Goal: Task Accomplishment & Management: Manage account settings

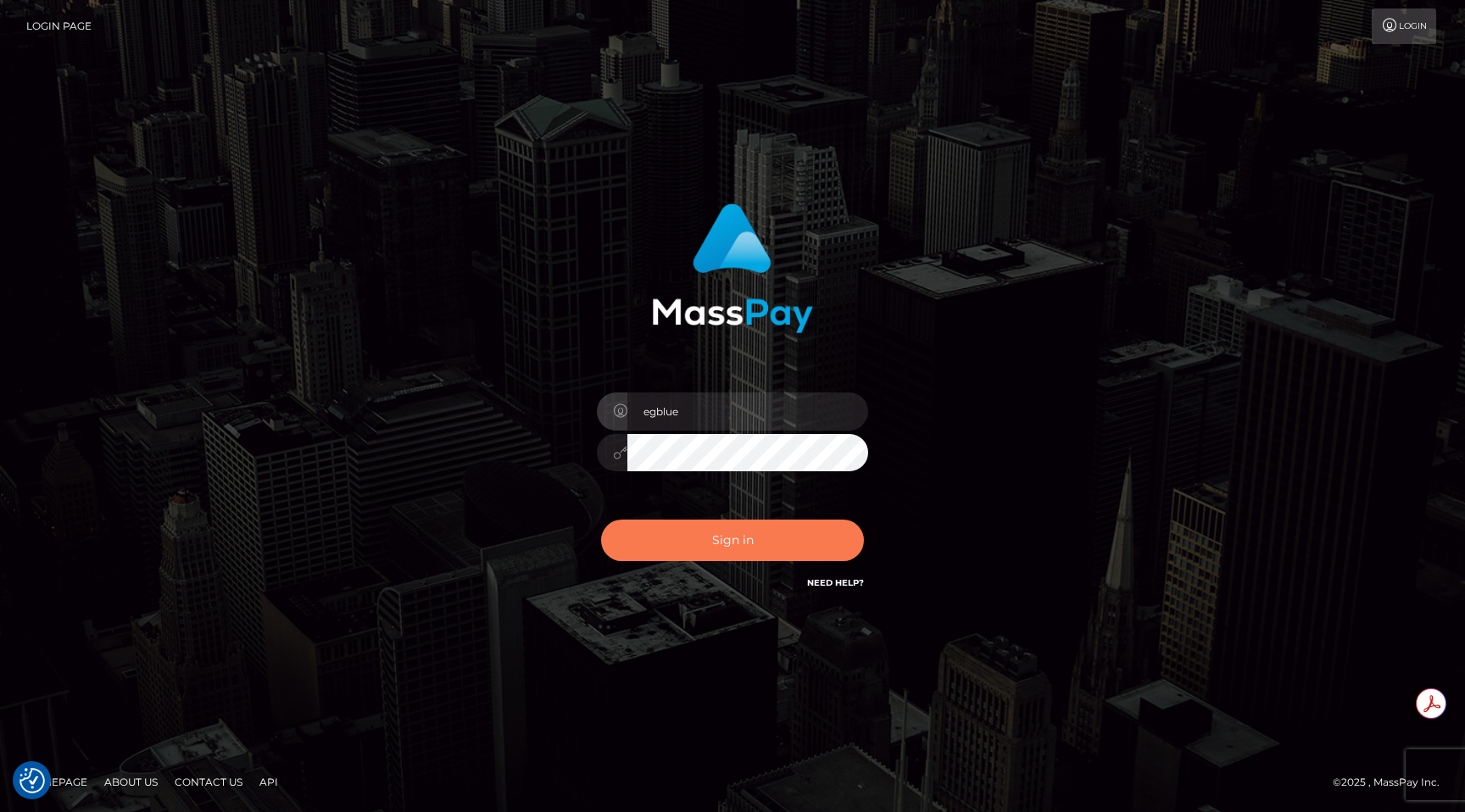
click at [834, 540] on button "Sign in" at bounding box center [732, 541] width 263 height 41
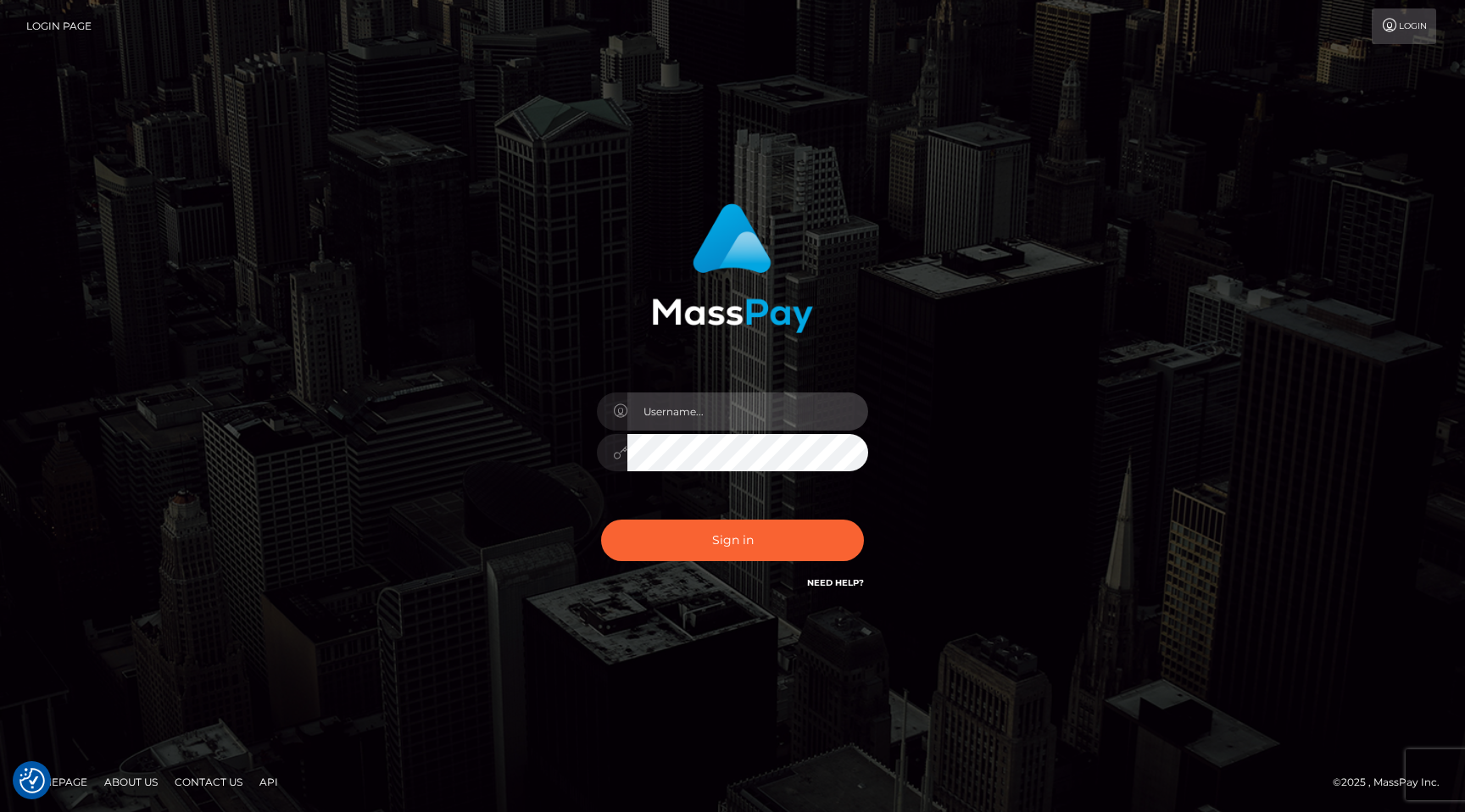
type input "egblue"
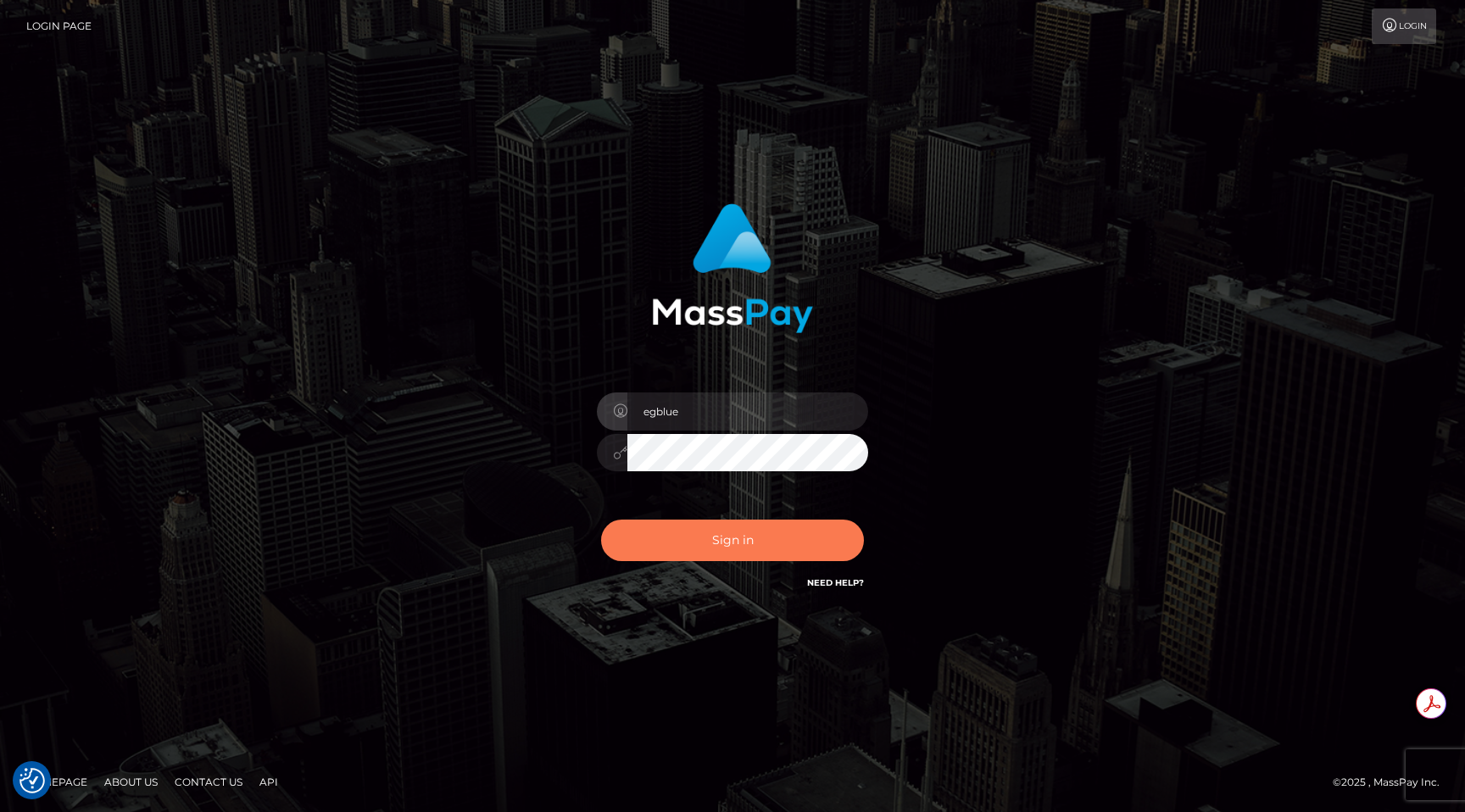
click at [834, 540] on button "Sign in" at bounding box center [732, 541] width 263 height 41
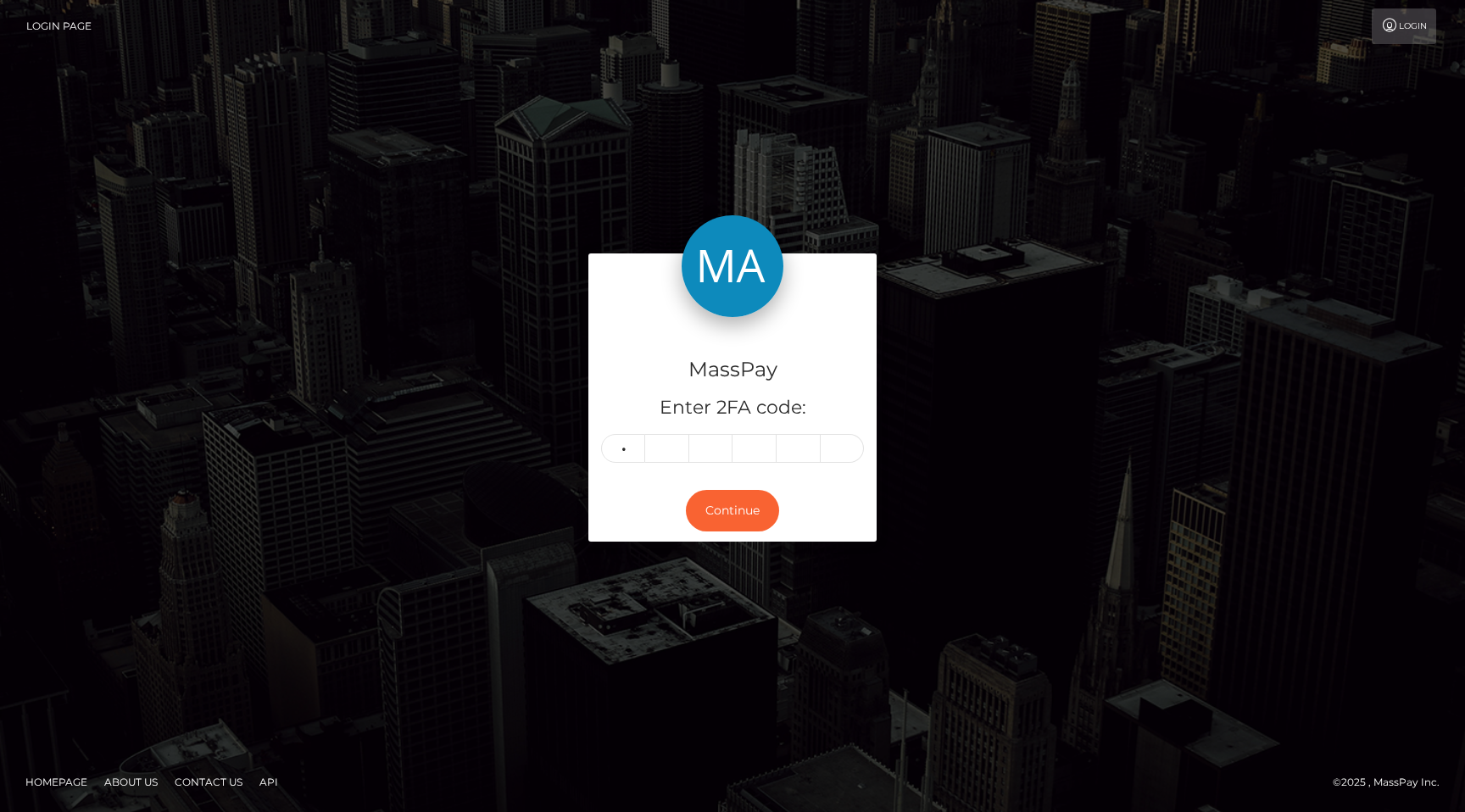
type input "6"
type input "3"
type input "5"
type input "2"
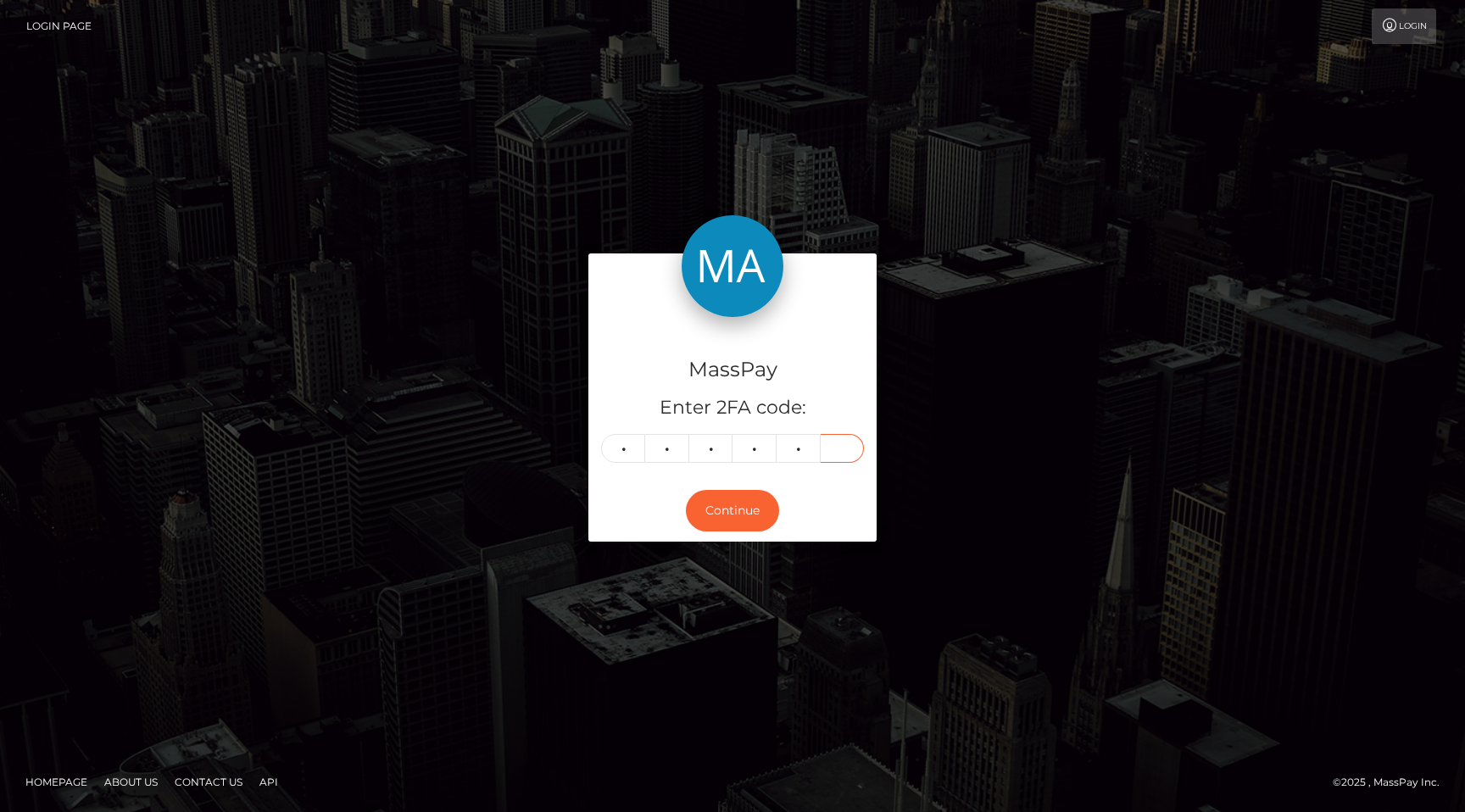
type input "0"
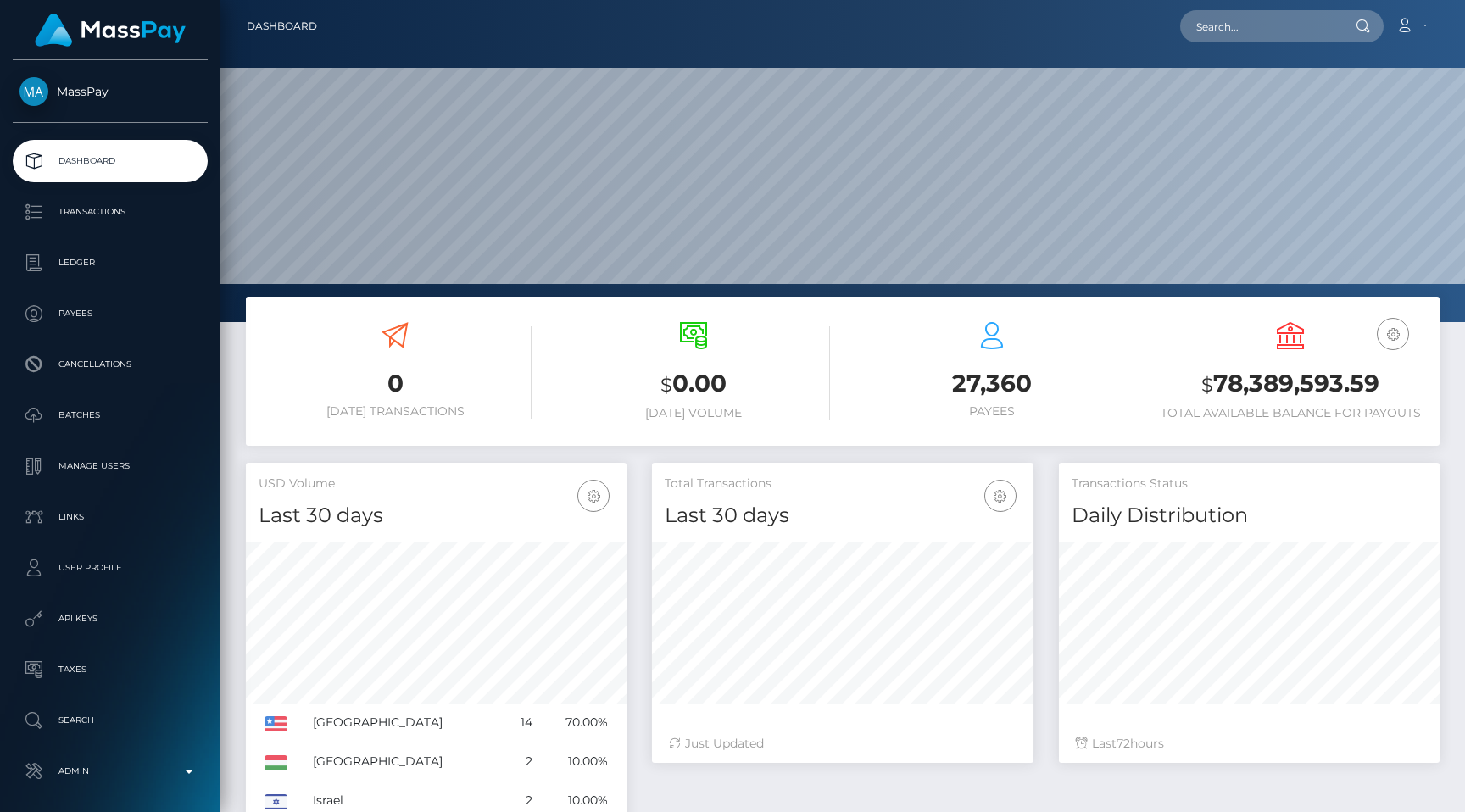
scroll to position [300, 381]
click at [1253, 24] on input "text" at bounding box center [1260, 26] width 159 height 32
paste input "8614fbbd-4f2a-11ef-9e4e-06f6d32cc99d"
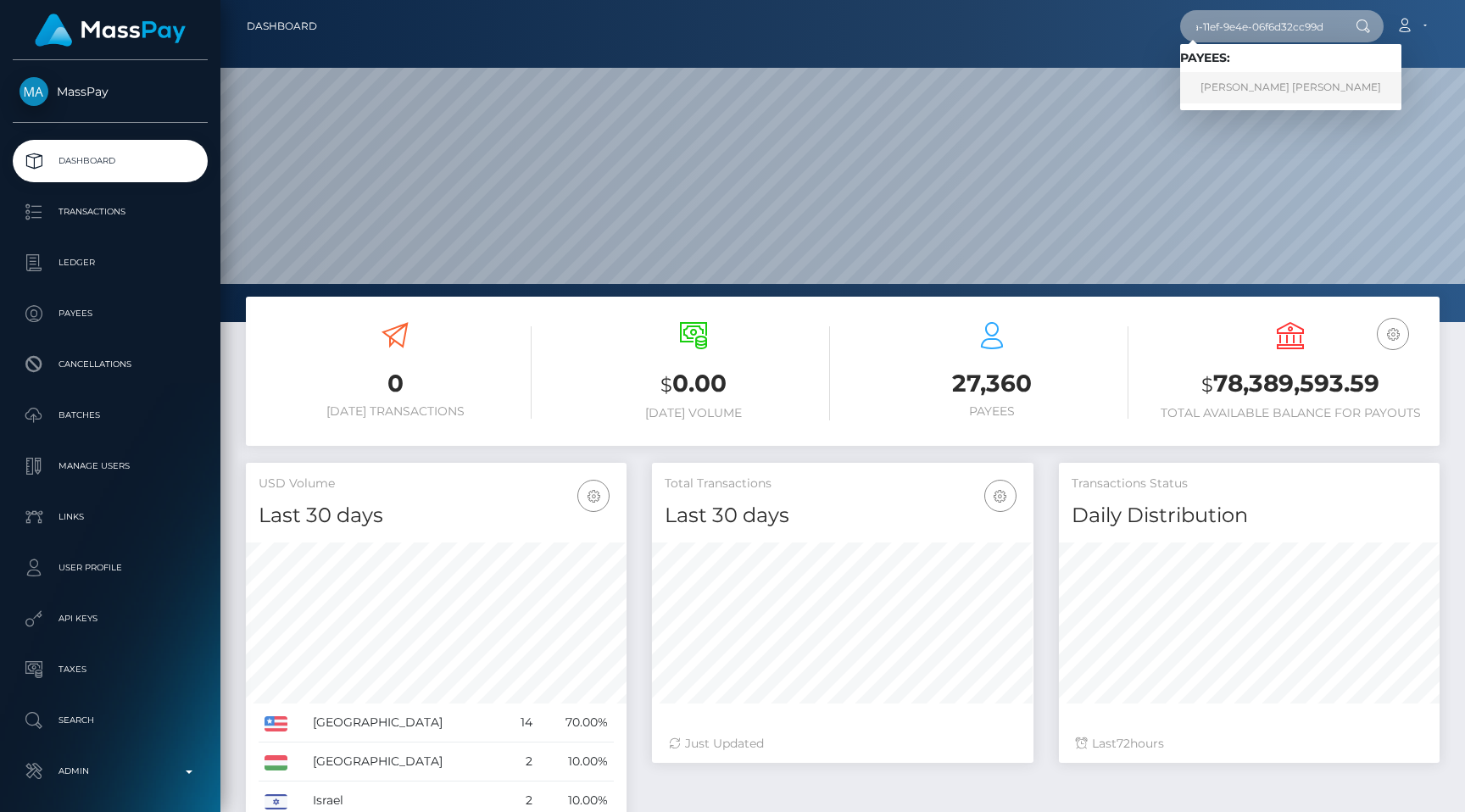
type input "8614fbbd-4f2a-11ef-9e4e-06f6d32cc99d"
click at [1261, 95] on link "YOURI DANIEL MAX GAMPEL" at bounding box center [1290, 87] width 221 height 31
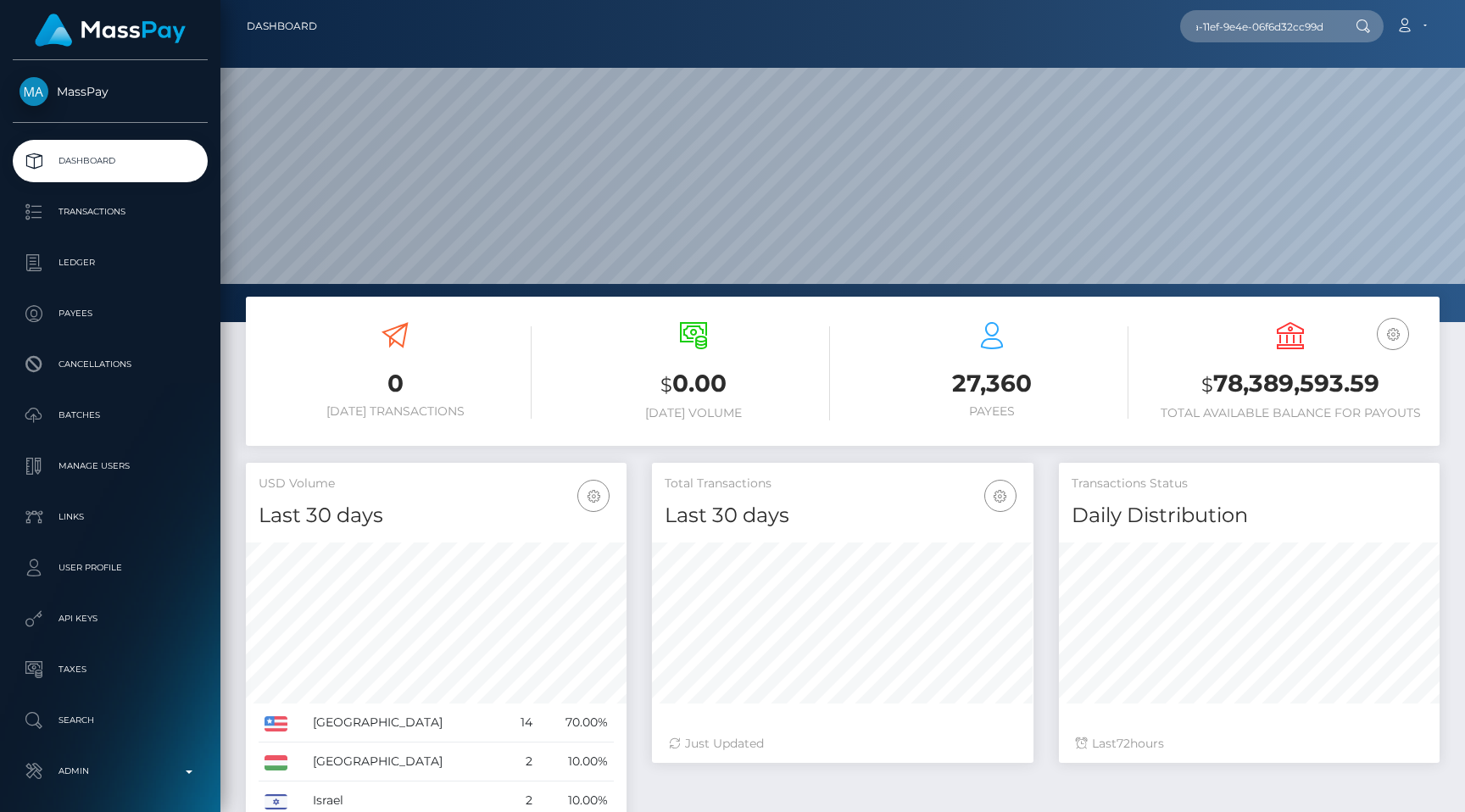
scroll to position [0, 0]
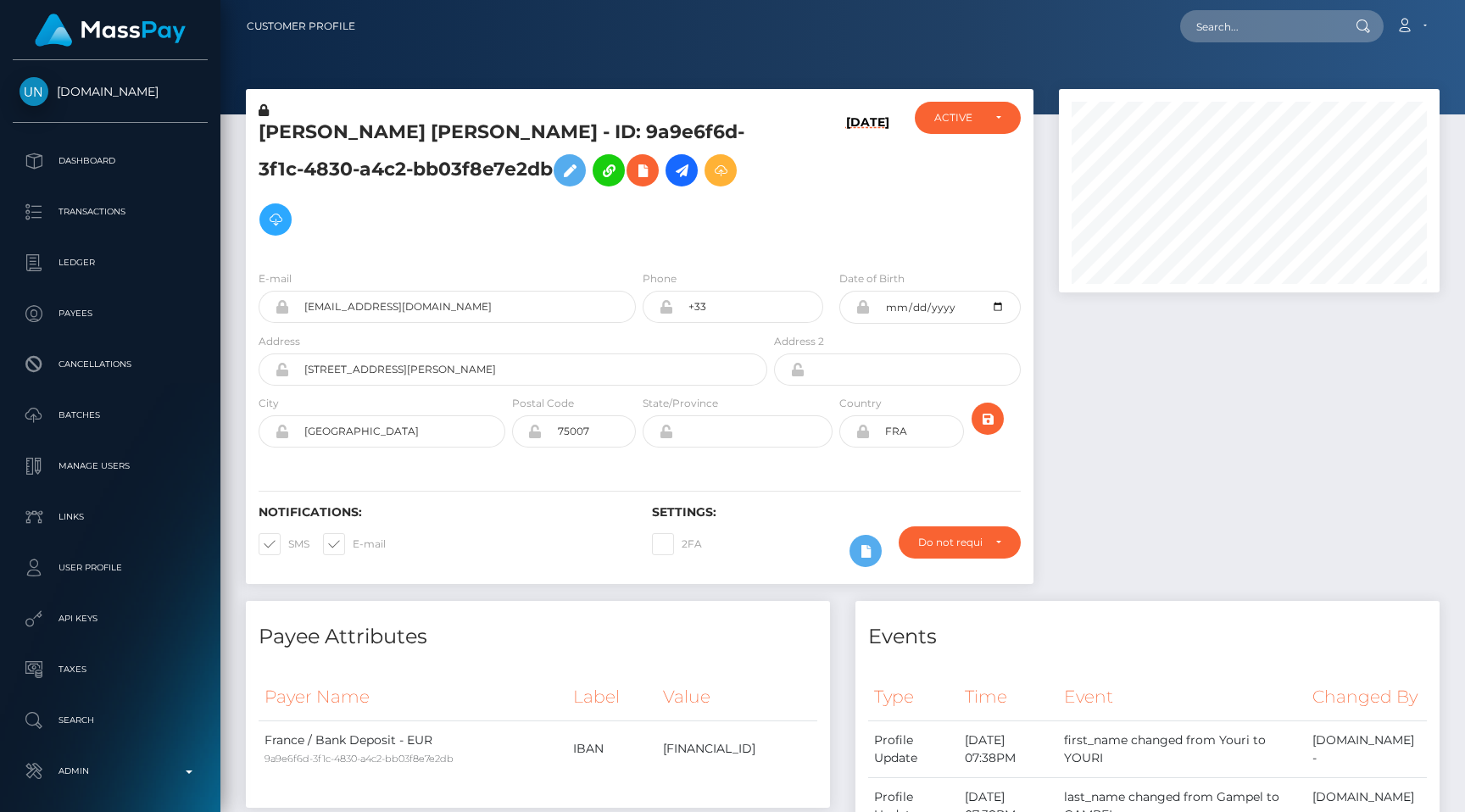
scroll to position [37, 0]
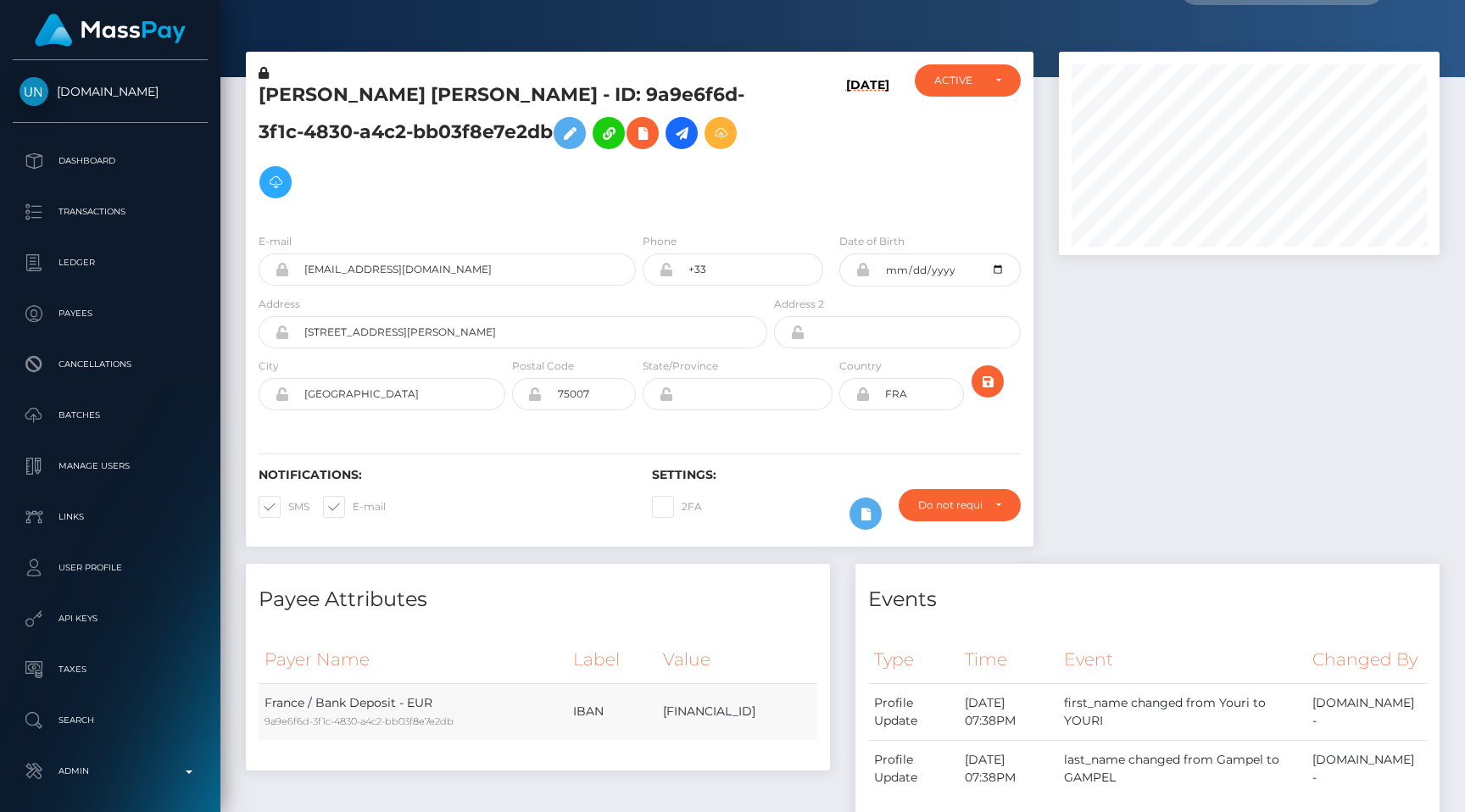
click at [699, 683] on td "FR1930002004250000017857K80" at bounding box center [736, 712] width 160 height 57
copy td "FR1930002004250000017857K80"
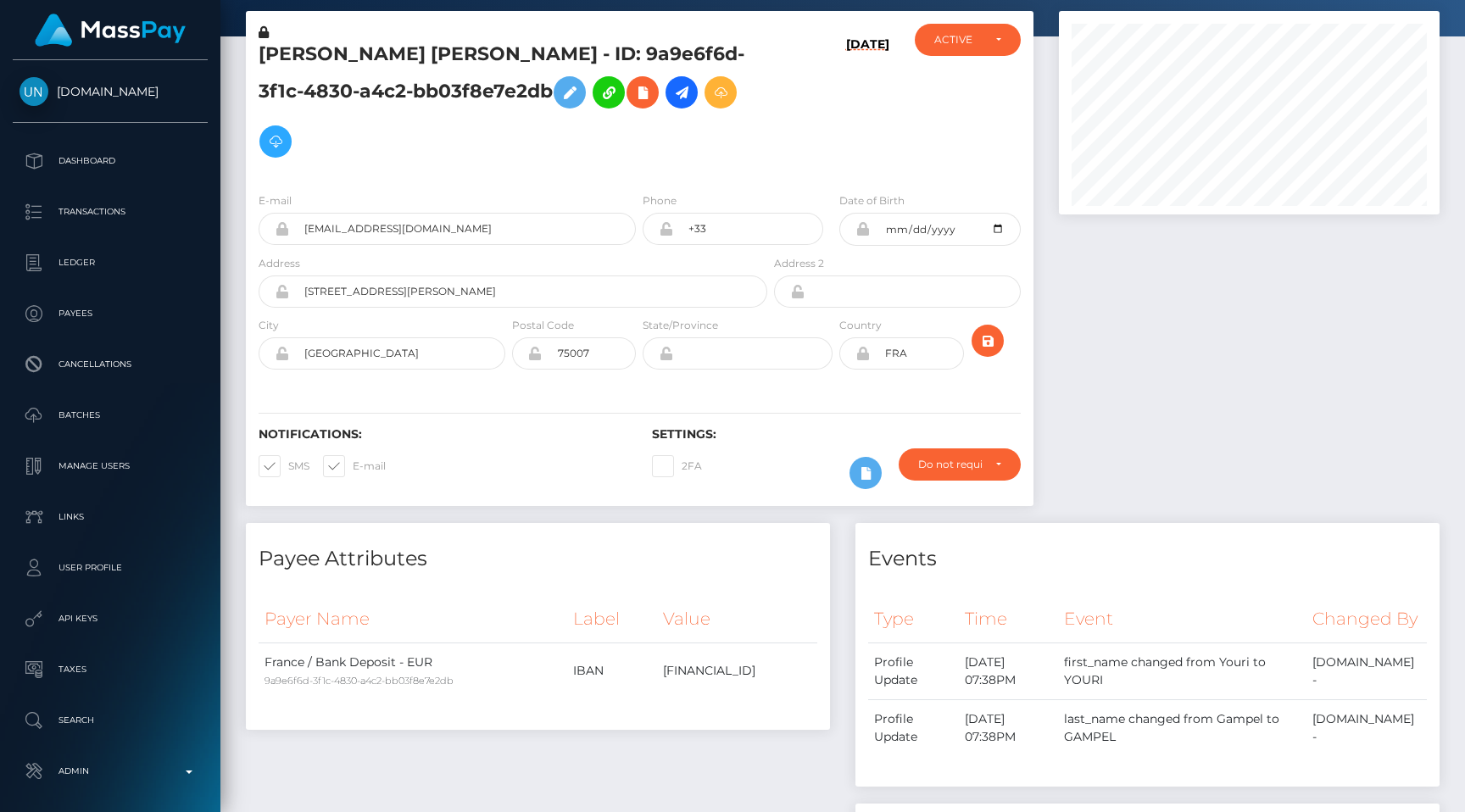
scroll to position [0, 0]
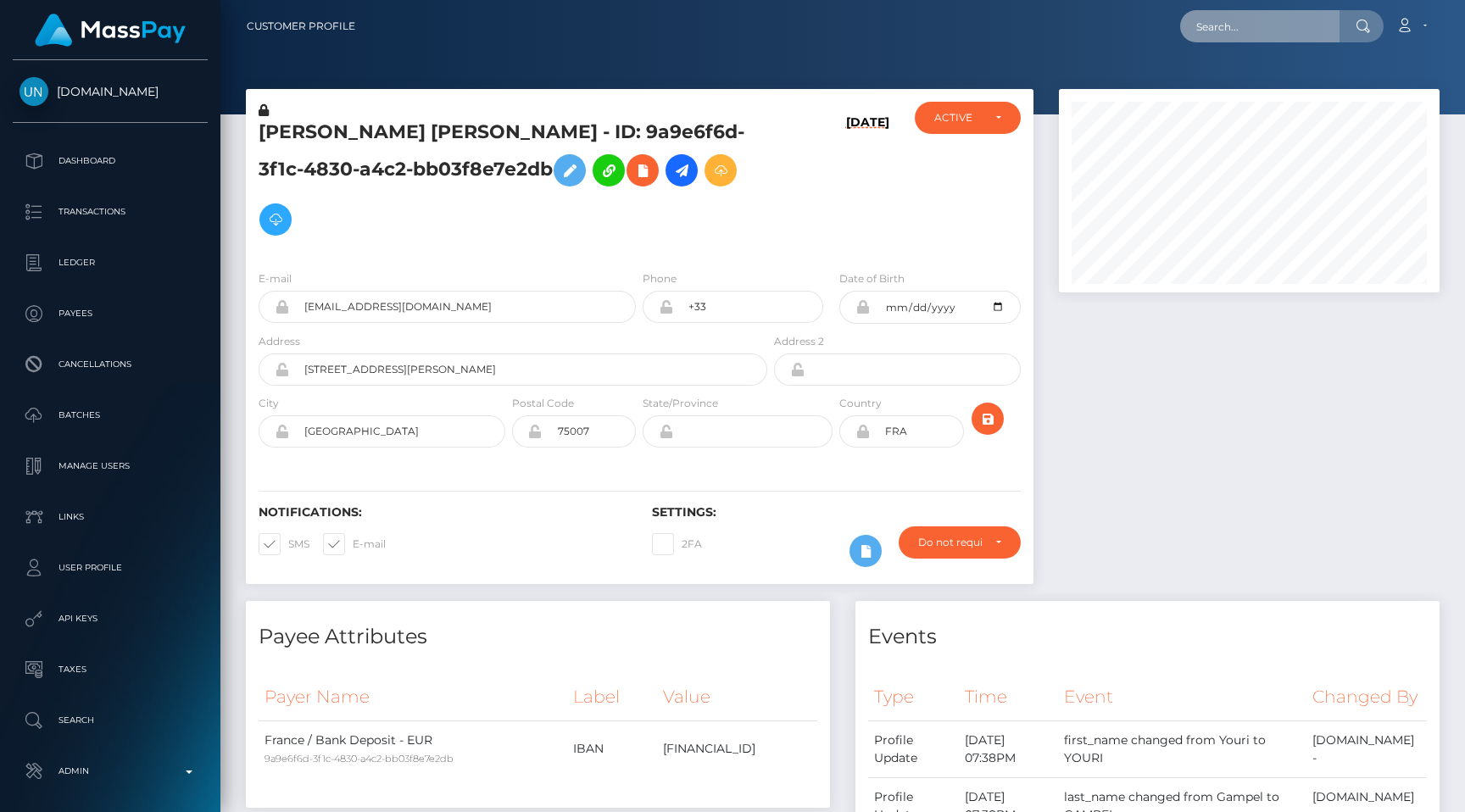
click at [1257, 34] on input "text" at bounding box center [1260, 26] width 159 height 32
paste input "pout_hayOkmJjgocIk"
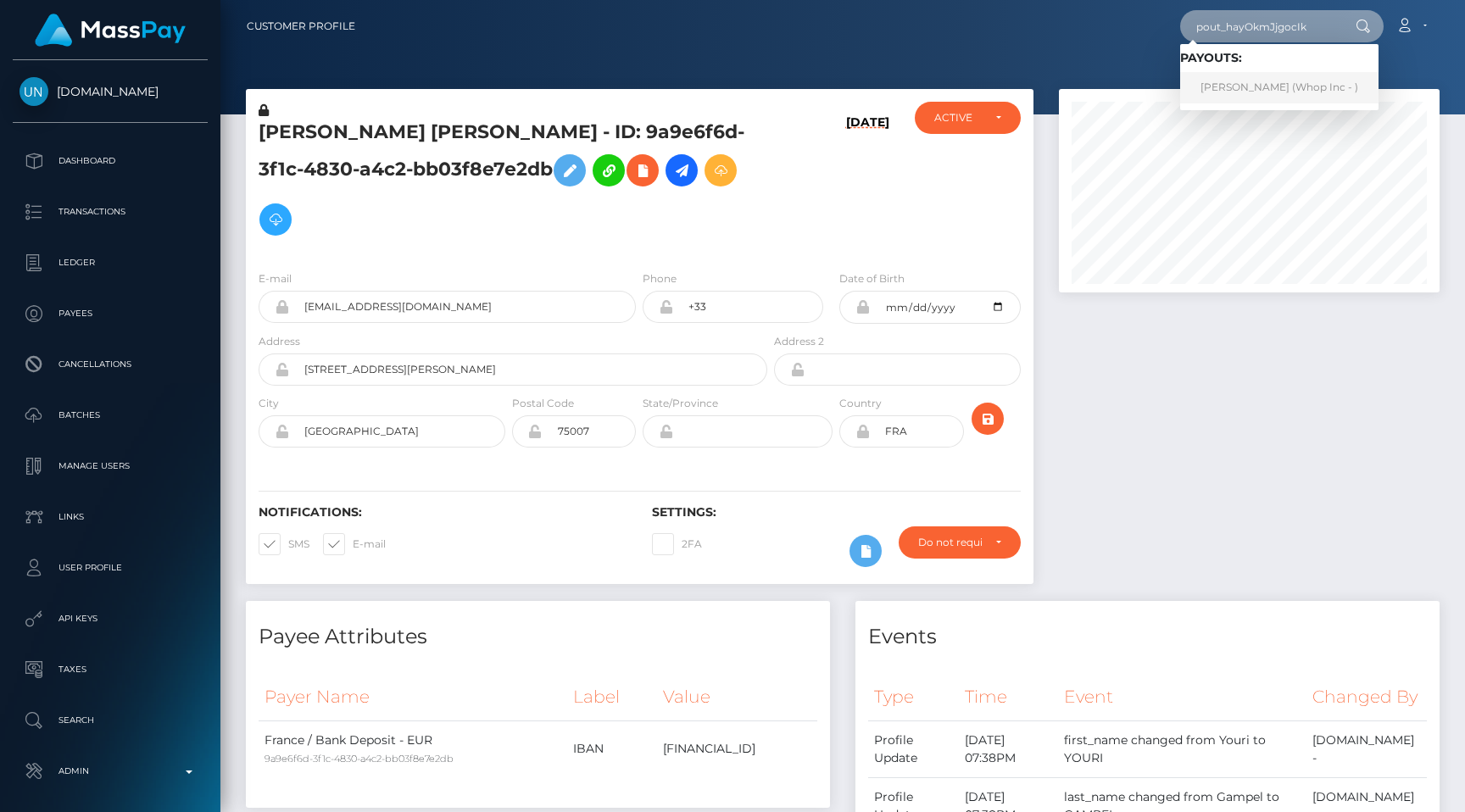
type input "pout_hayOkmJjgocIk"
click at [1275, 84] on link "QUAVAS OBREIN HART (Whop Inc - )" at bounding box center [1279, 87] width 199 height 31
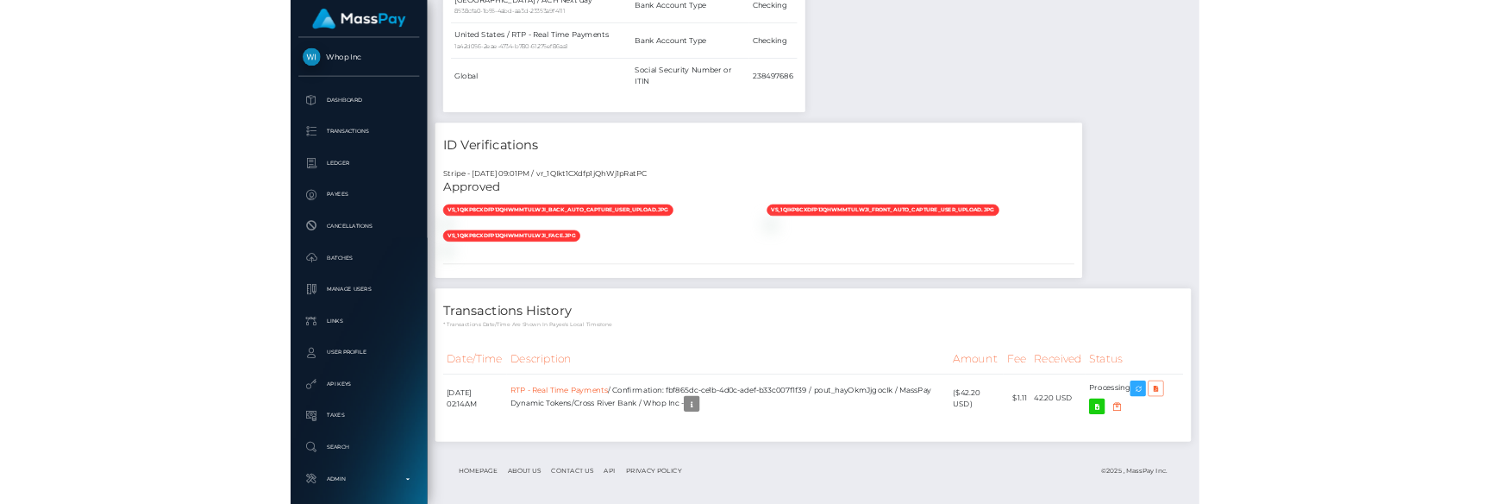
scroll to position [1581, 0]
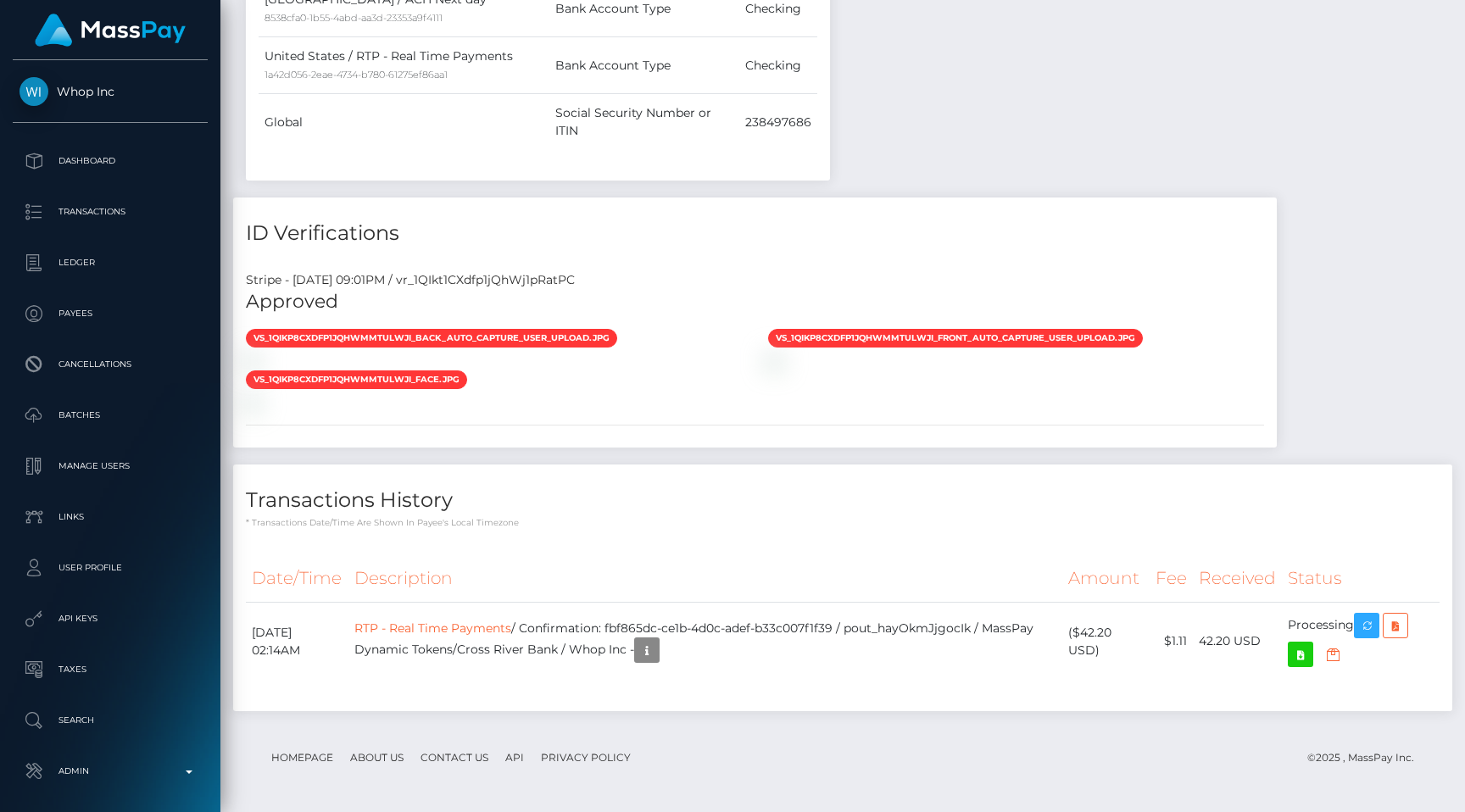
click at [674, 704] on div "Date/Time Description Amount Fee Received Status RTP - Real Time Payments" at bounding box center [843, 626] width 1219 height 168
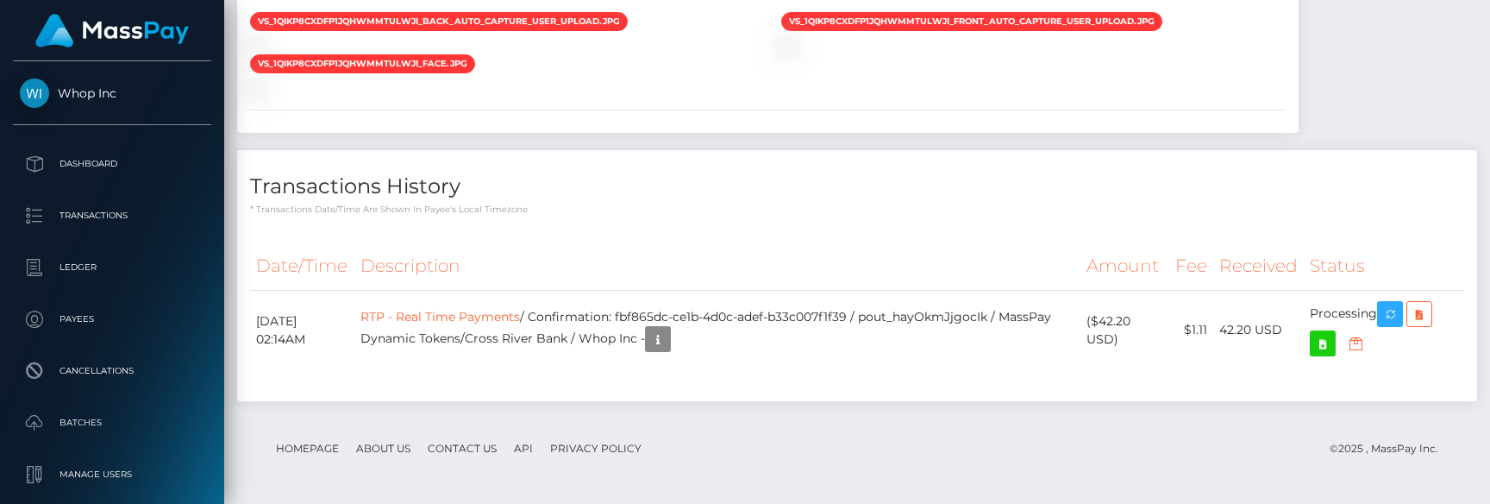
scroll to position [1903, 0]
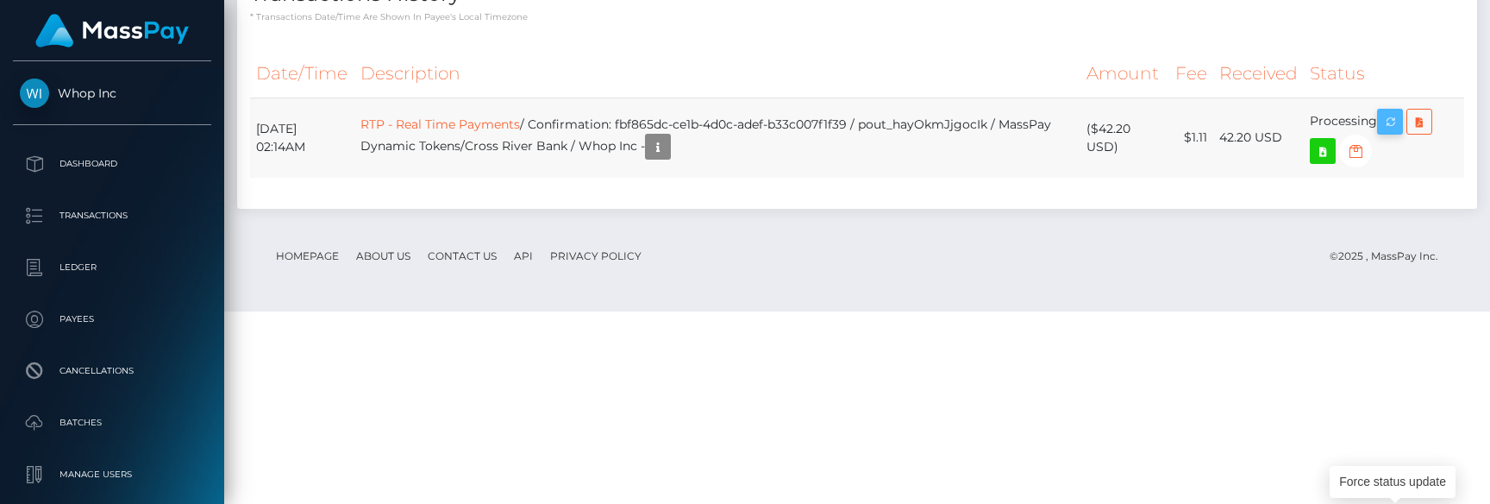
click at [1403, 135] on button "button" at bounding box center [1390, 122] width 26 height 26
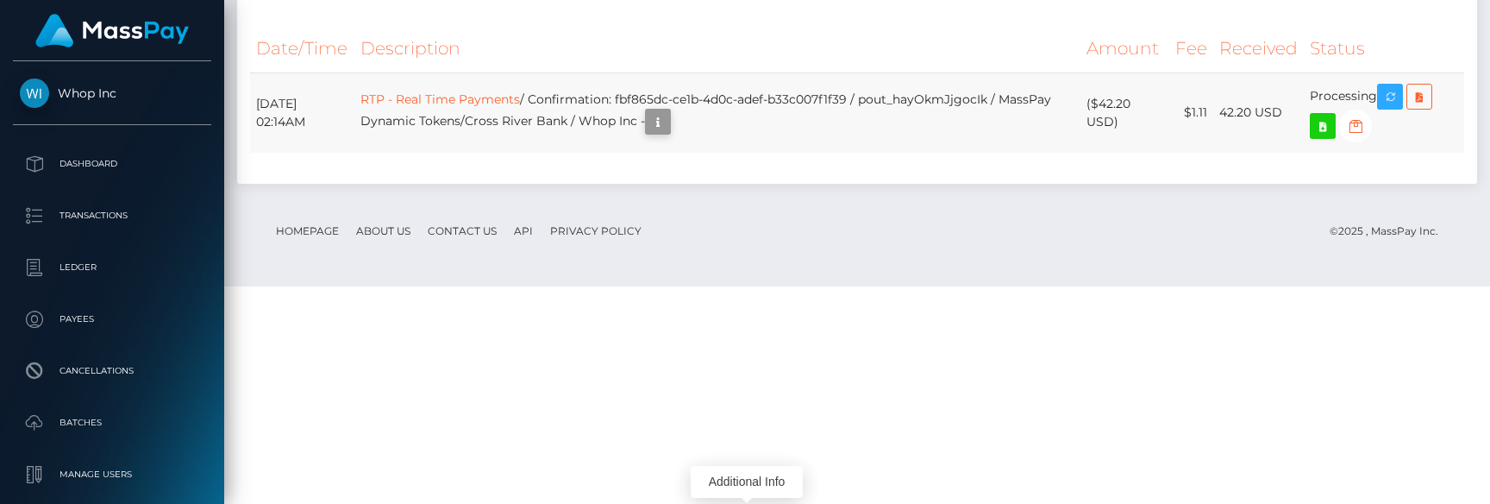
click at [668, 133] on icon "button" at bounding box center [658, 122] width 21 height 22
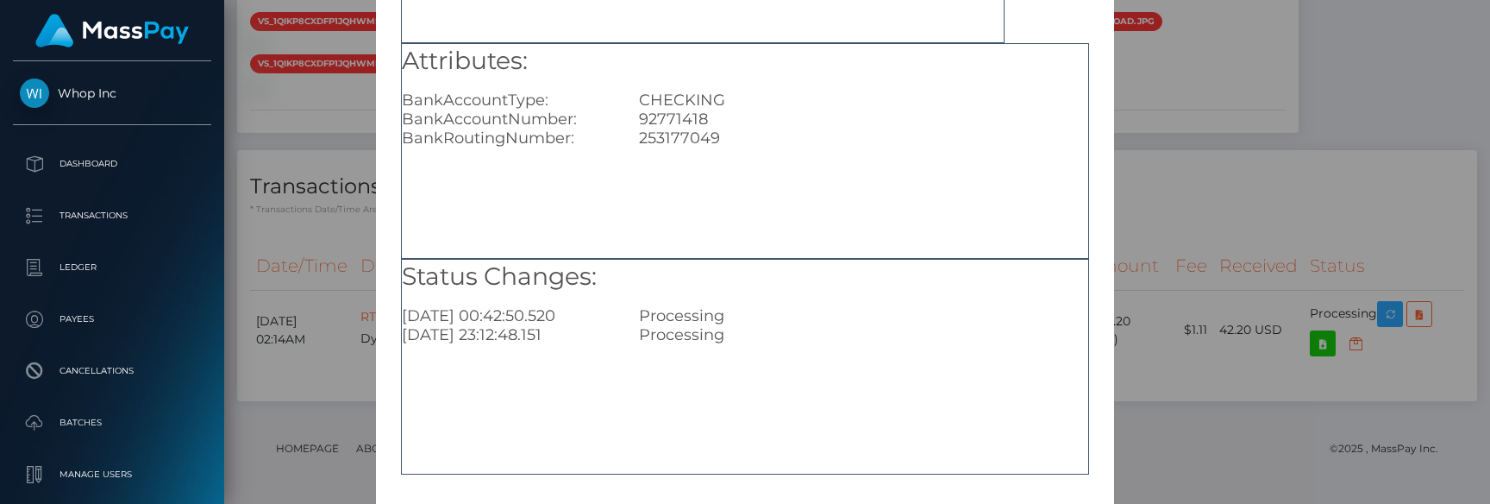
scroll to position [317, 0]
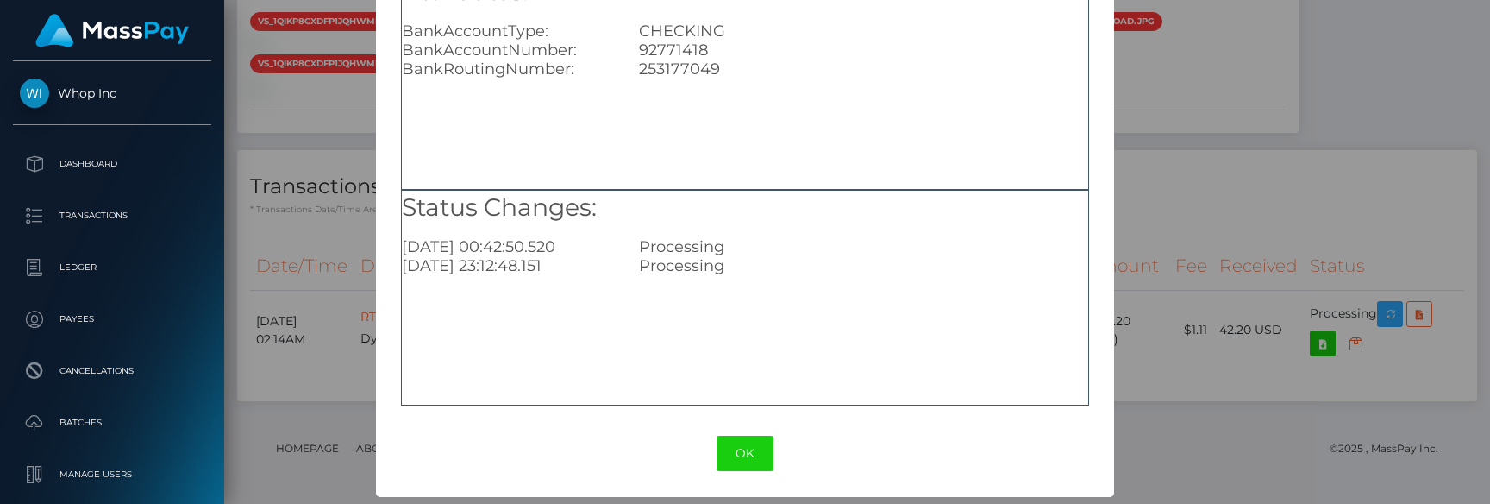
click at [1241, 128] on div "× Payout Information Metadata: Object withdrawal_id: "wdrl_L8l83xGmxAFK1" payou…" at bounding box center [745, 252] width 1490 height 504
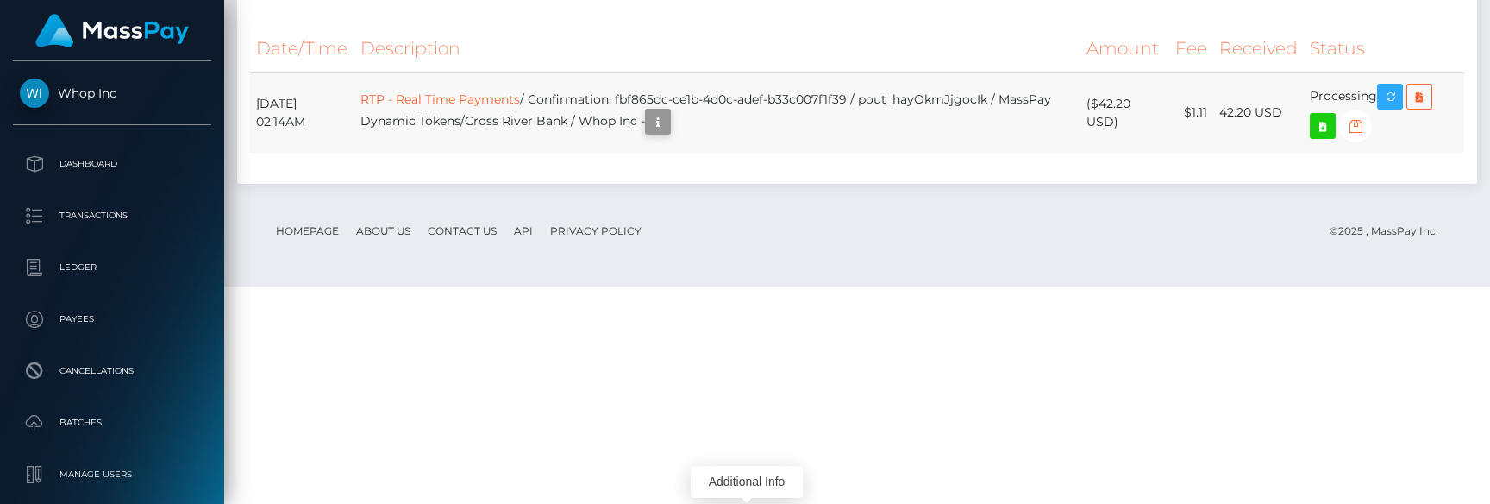
click at [668, 133] on icon "button" at bounding box center [658, 122] width 21 height 22
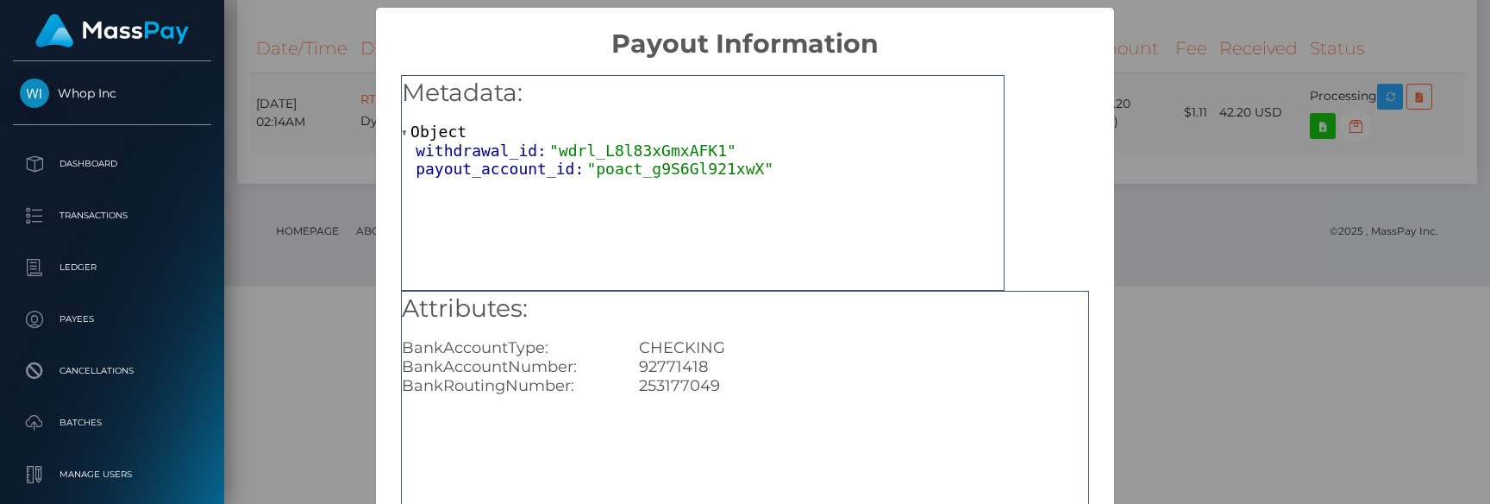
scroll to position [0, 0]
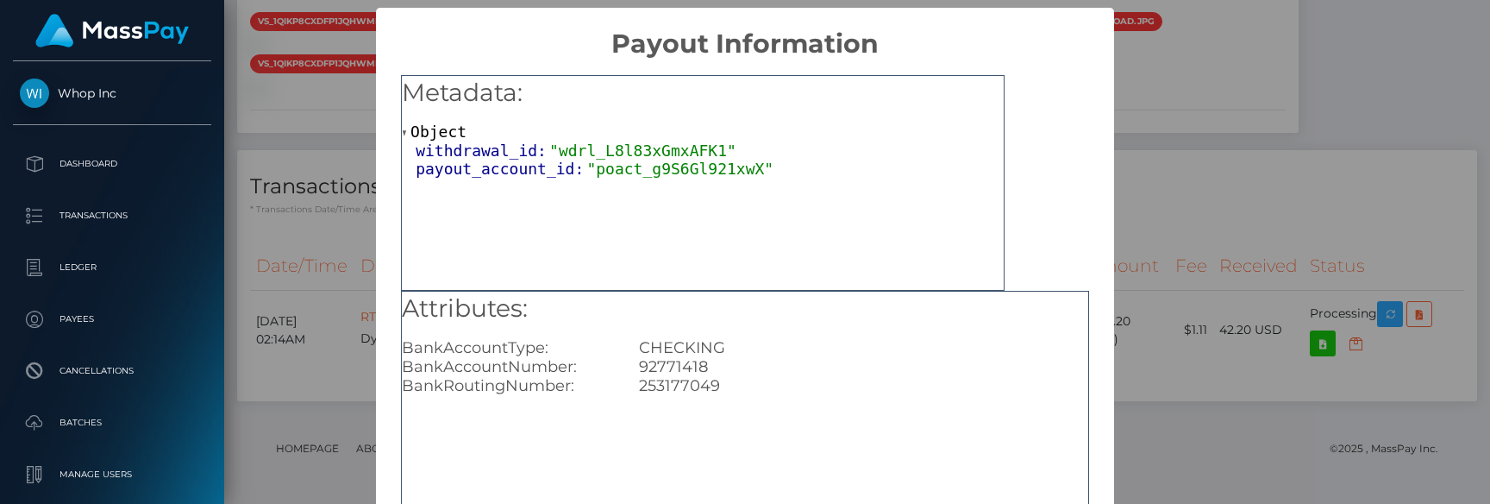
click at [1187, 153] on div "× Payout Information Metadata: Object withdrawal_id: "wdrl_L8l83xGmxAFK1" payou…" at bounding box center [745, 252] width 1490 height 504
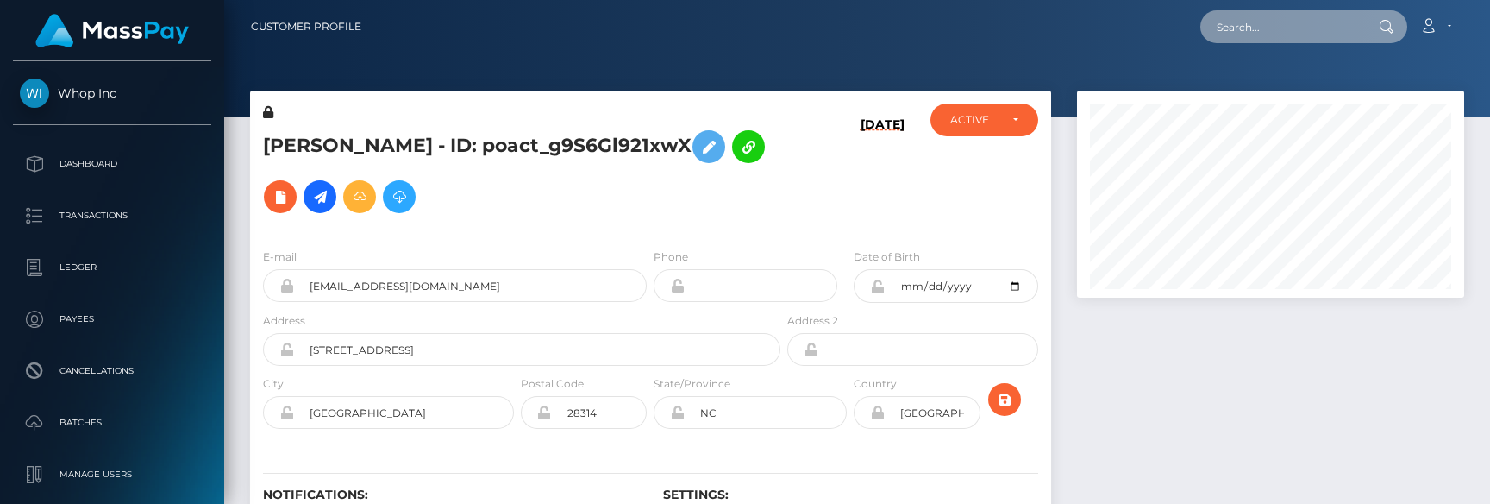
click at [1261, 14] on input "text" at bounding box center [1281, 26] width 162 height 33
paste input "pout_FKPVyknM038Dn"
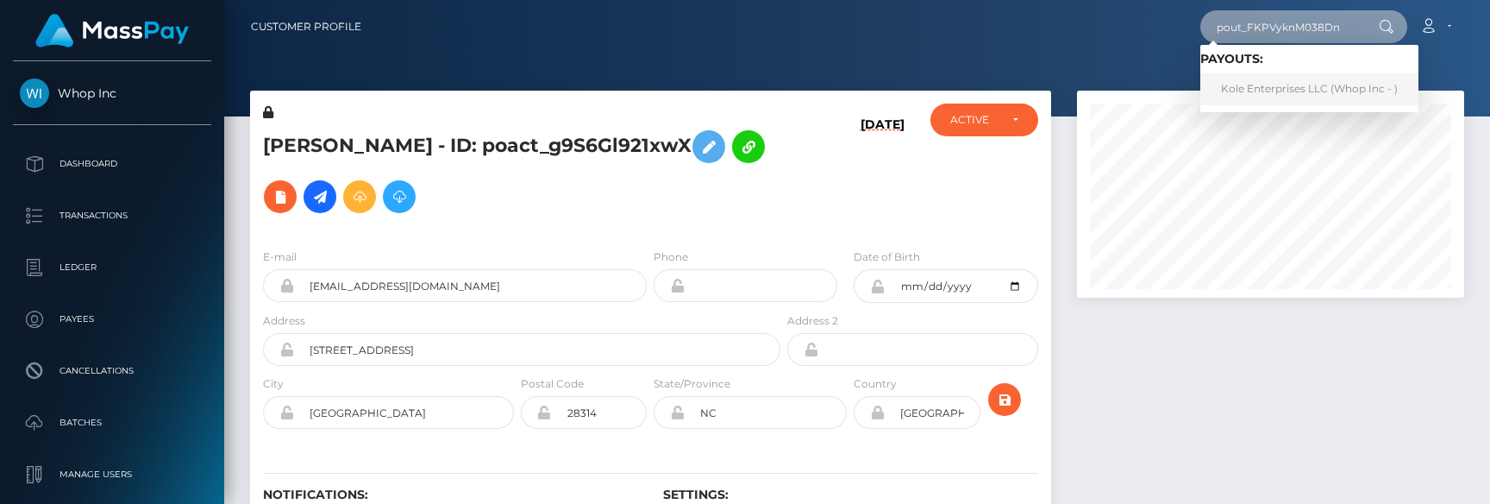
type input "pout_FKPVyknM038Dn"
click at [1291, 82] on link "Kole Enterprises LLC (Whop Inc - )" at bounding box center [1309, 89] width 218 height 32
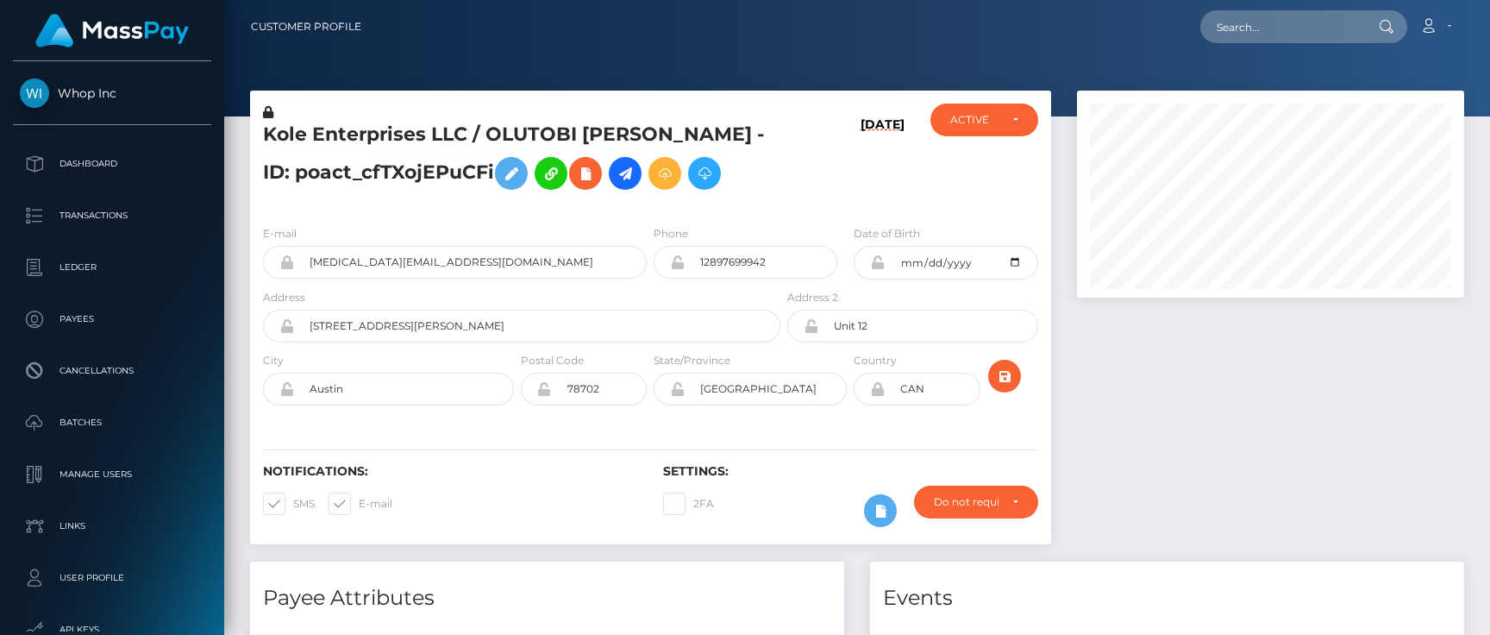
click at [1282, 50] on nav "Customer Profile Loading... Loading... Account" at bounding box center [857, 26] width 1266 height 53
click at [1286, 25] on input "text" at bounding box center [1281, 26] width 162 height 33
paste input "pout_FKPVyknM038Dn"
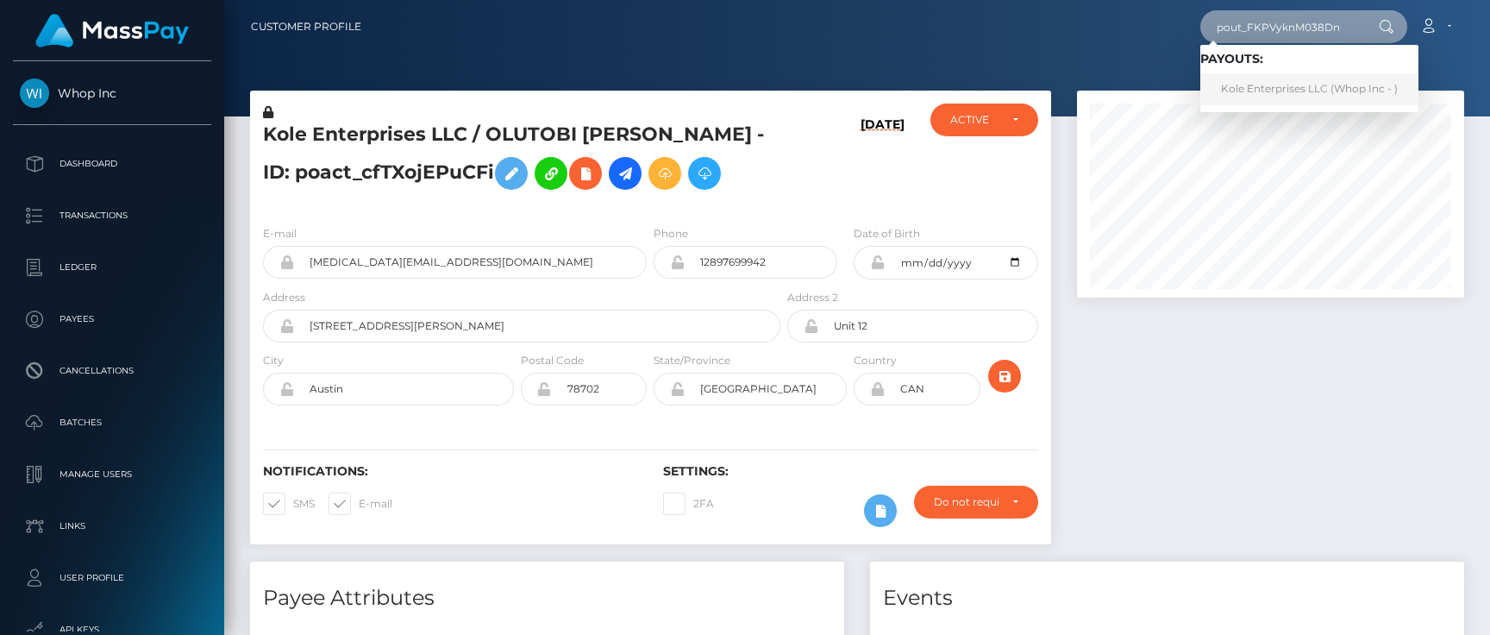
type input "pout_FKPVyknM038Dn"
click at [1284, 77] on link "Kole Enterprises LLC (Whop Inc - )" at bounding box center [1309, 89] width 218 height 32
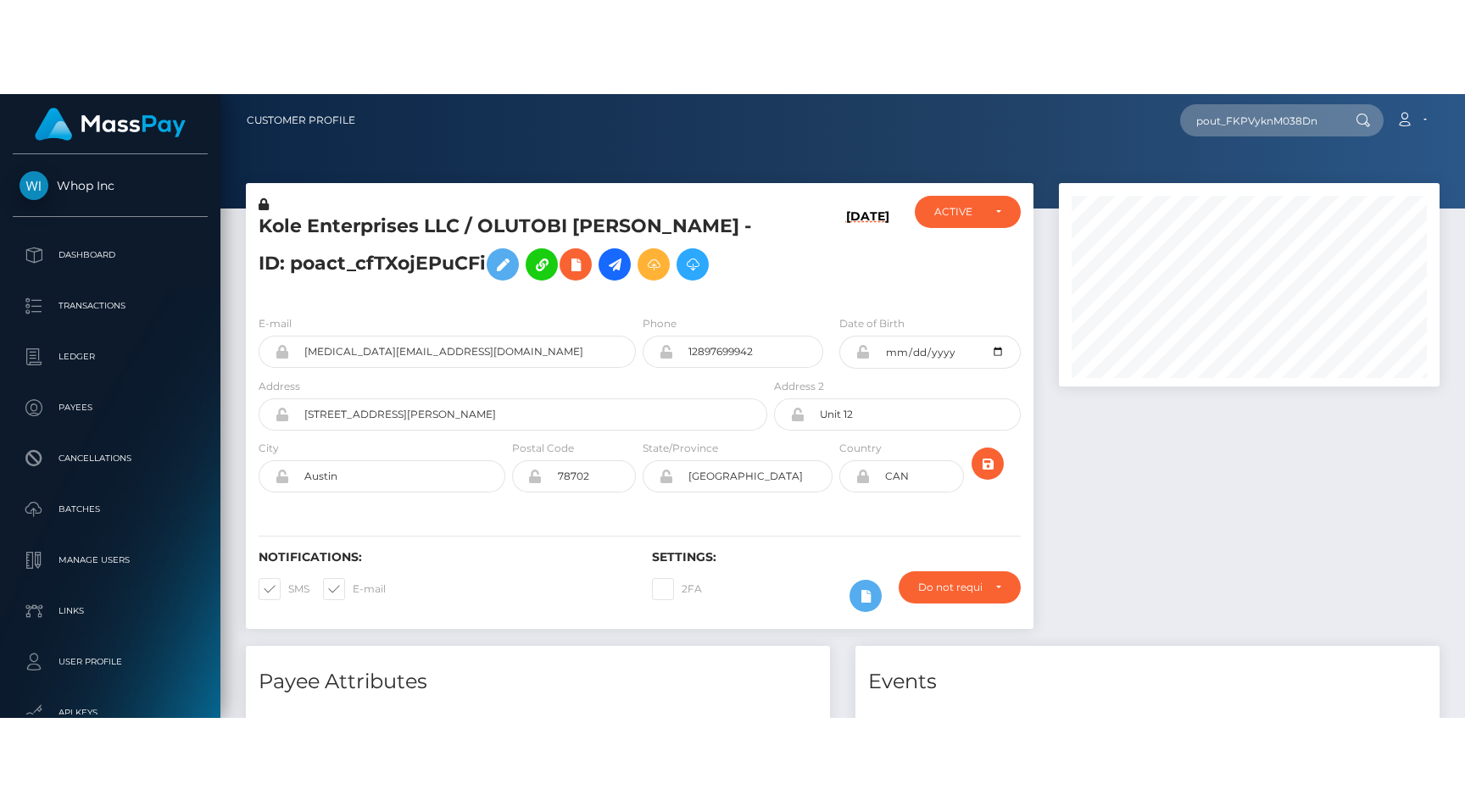
scroll to position [0, 0]
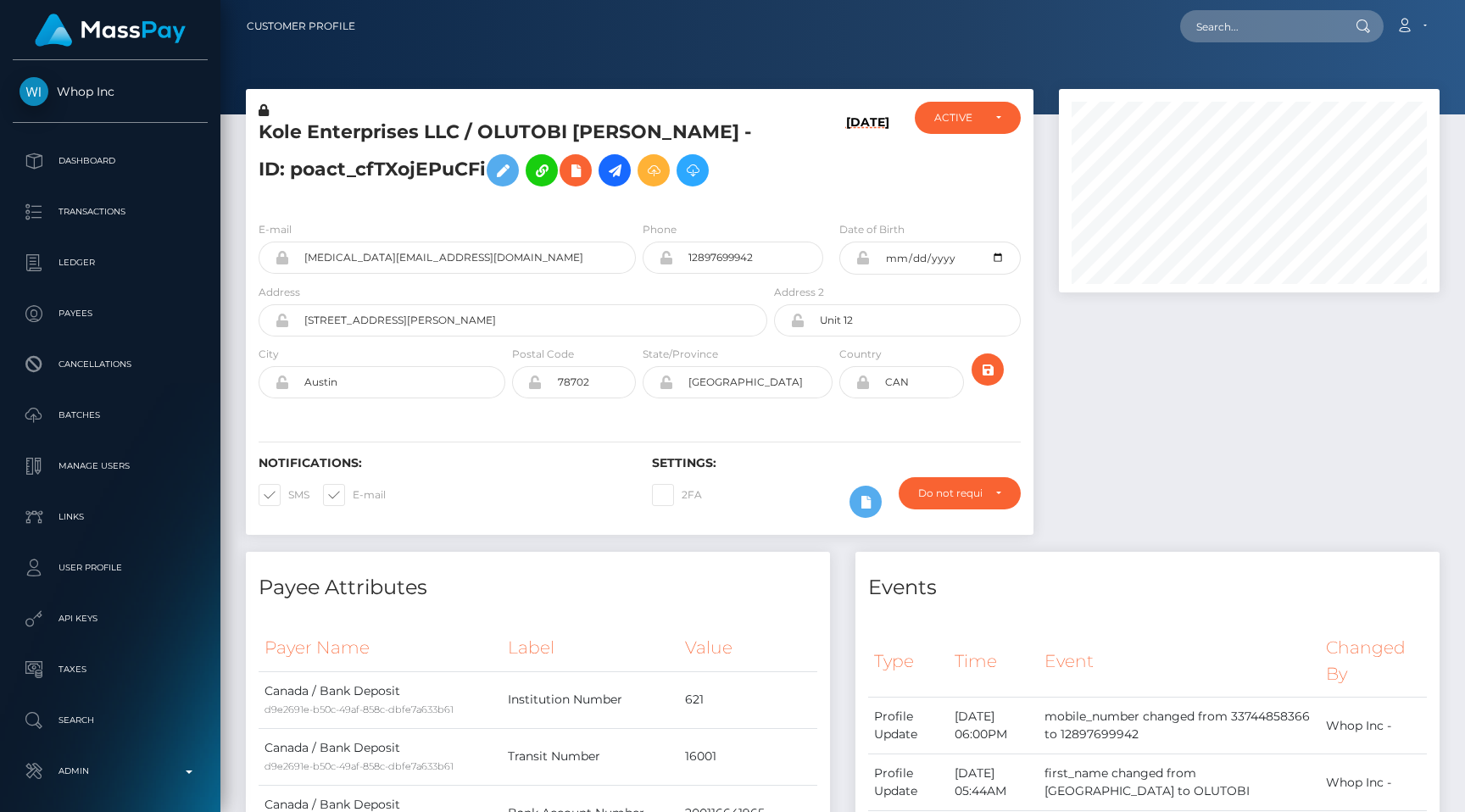
scroll to position [203, 381]
click at [1236, 53] on div at bounding box center [843, 57] width 1245 height 114
click at [1236, 41] on input "text" at bounding box center [1260, 26] width 159 height 32
paste input "pout_FKPVyknM038Dn"
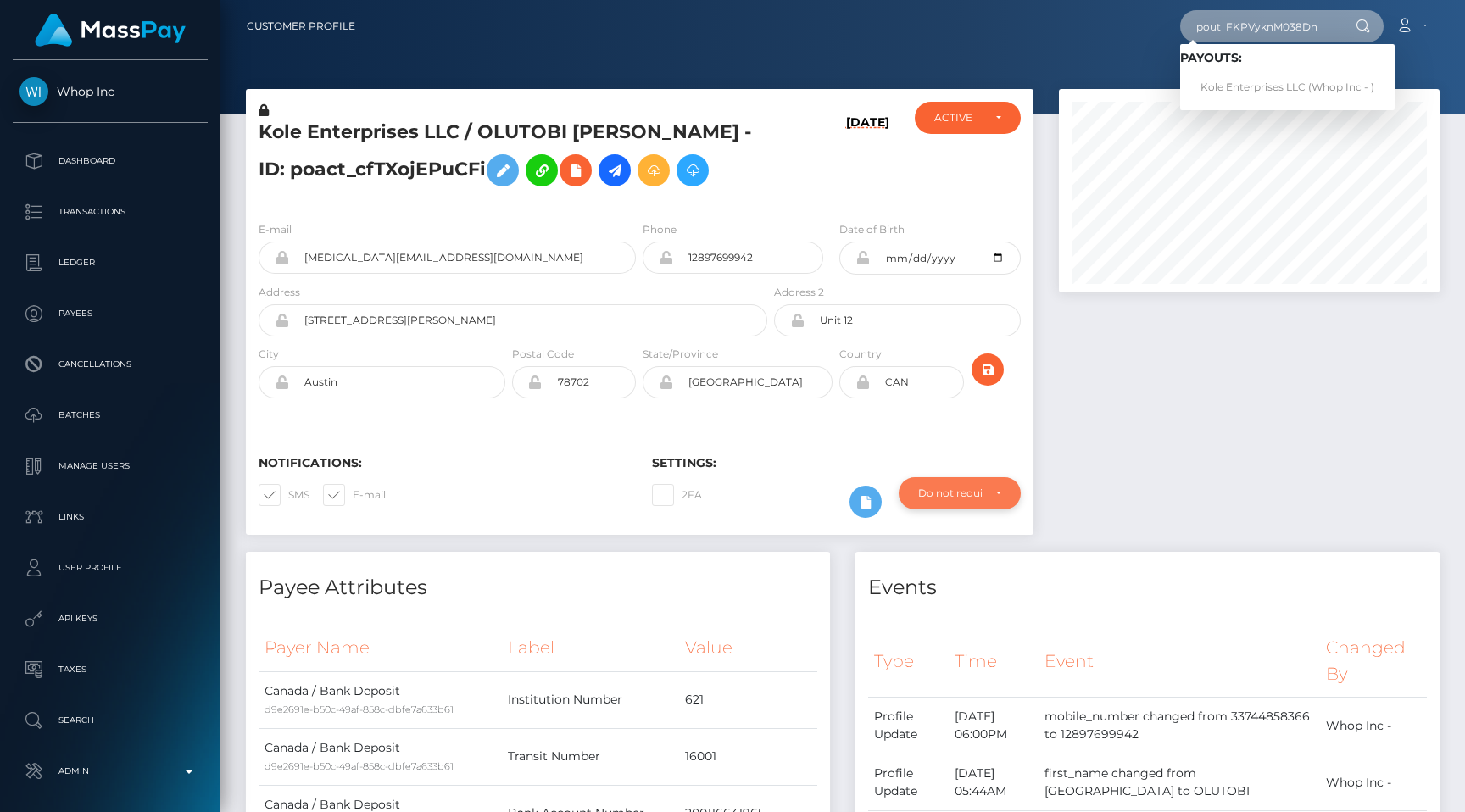
scroll to position [0, 0]
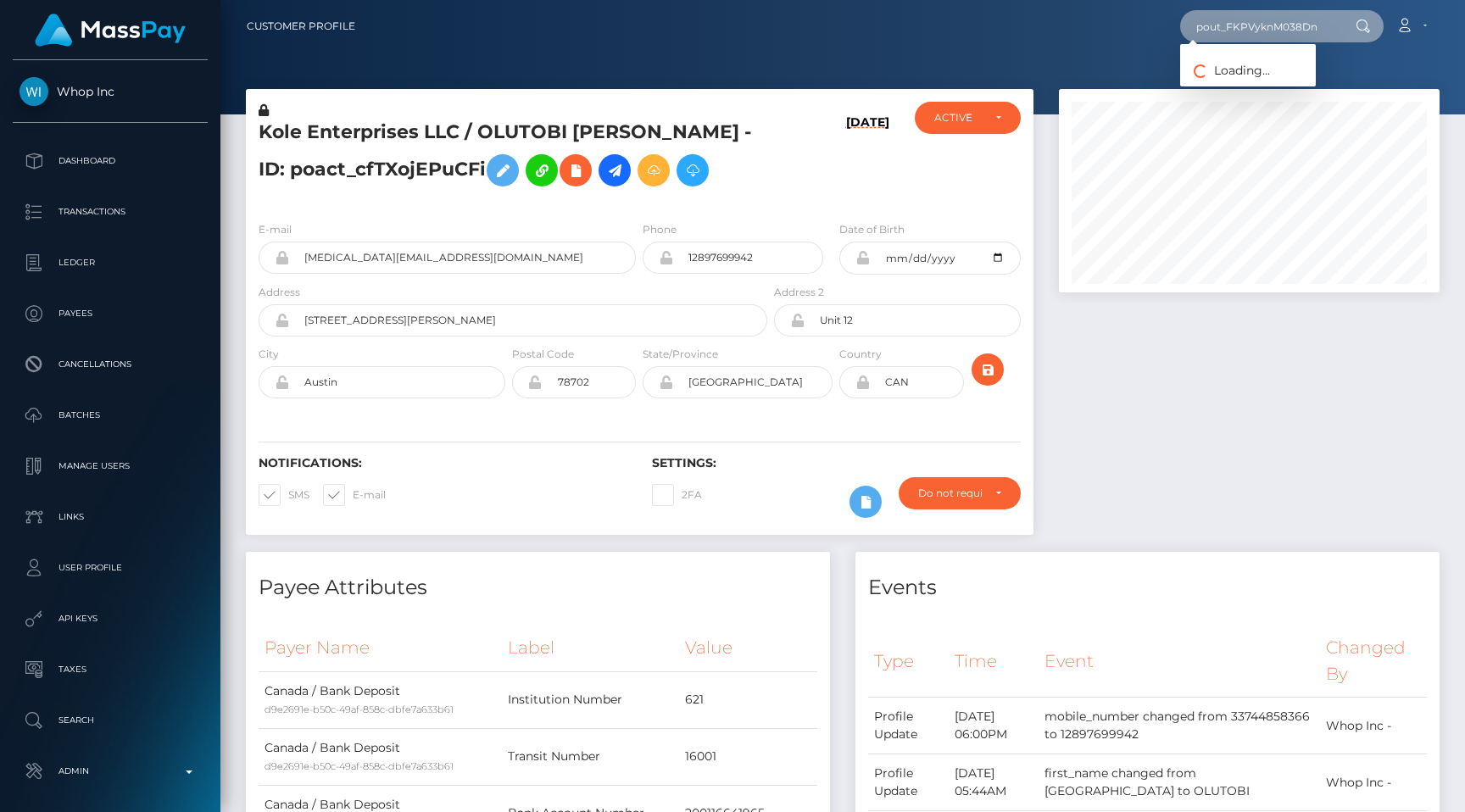
paste input "UHfZFbL0gfxPD"
type input "pout_UHfZFbL0gfxPD"
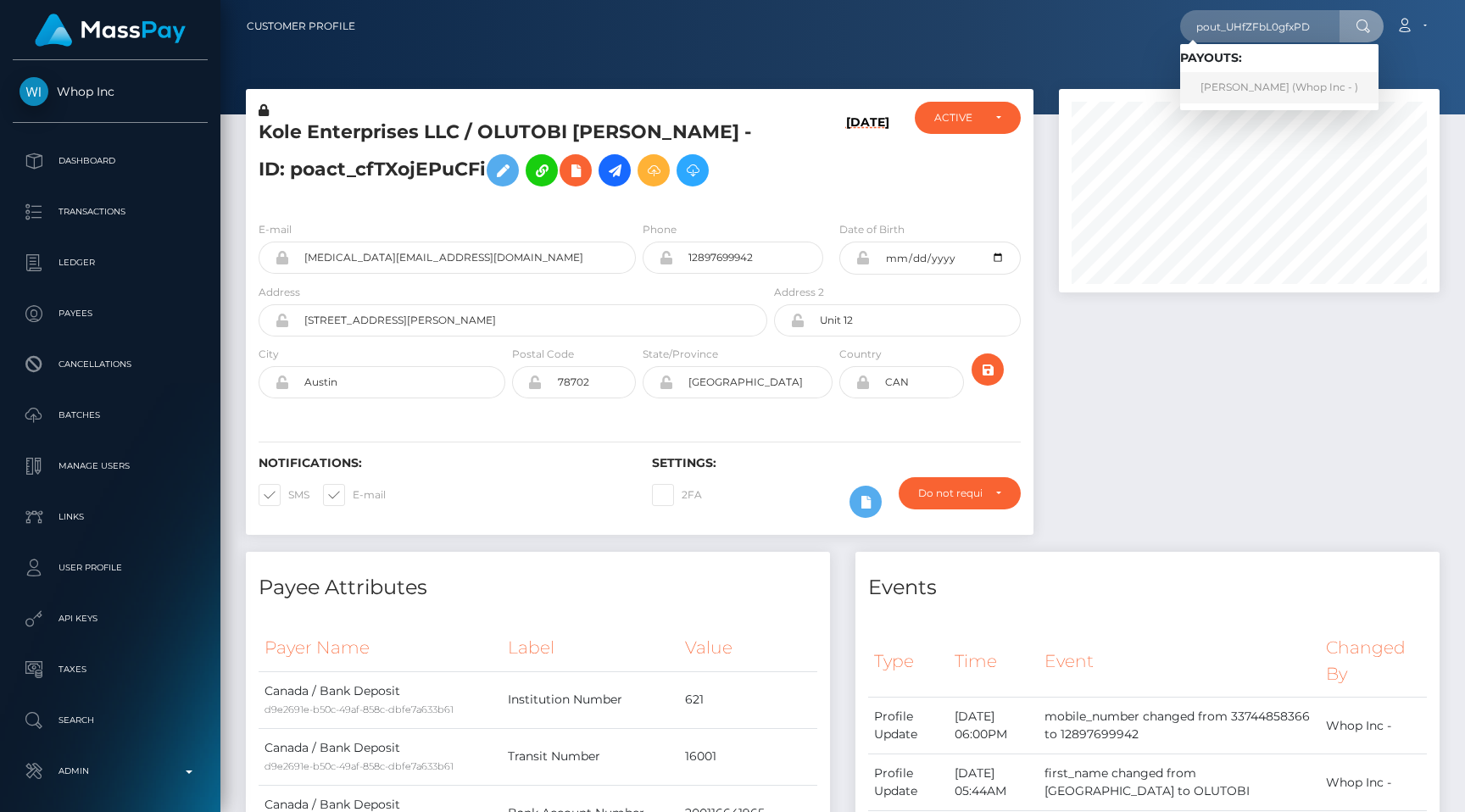
click at [1207, 87] on link "SAM GHAZIANI (Whop Inc - )" at bounding box center [1279, 87] width 199 height 31
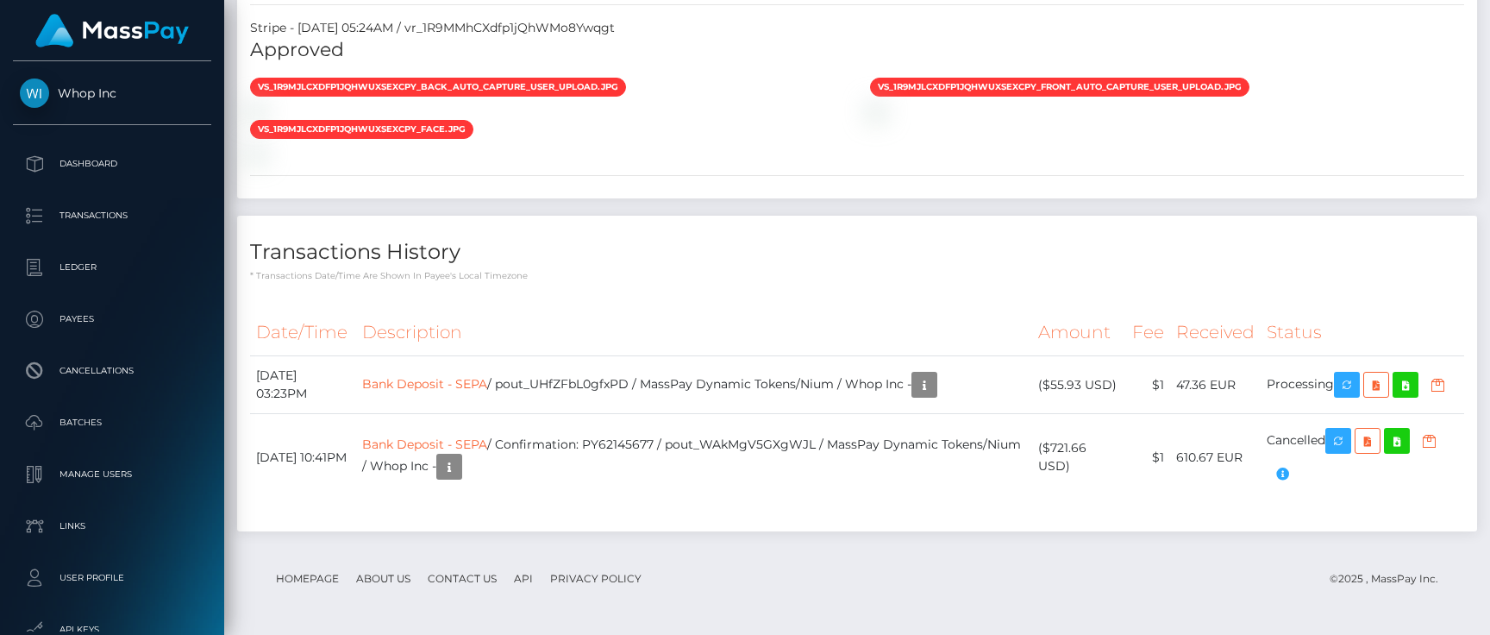
scroll to position [4459, 0]
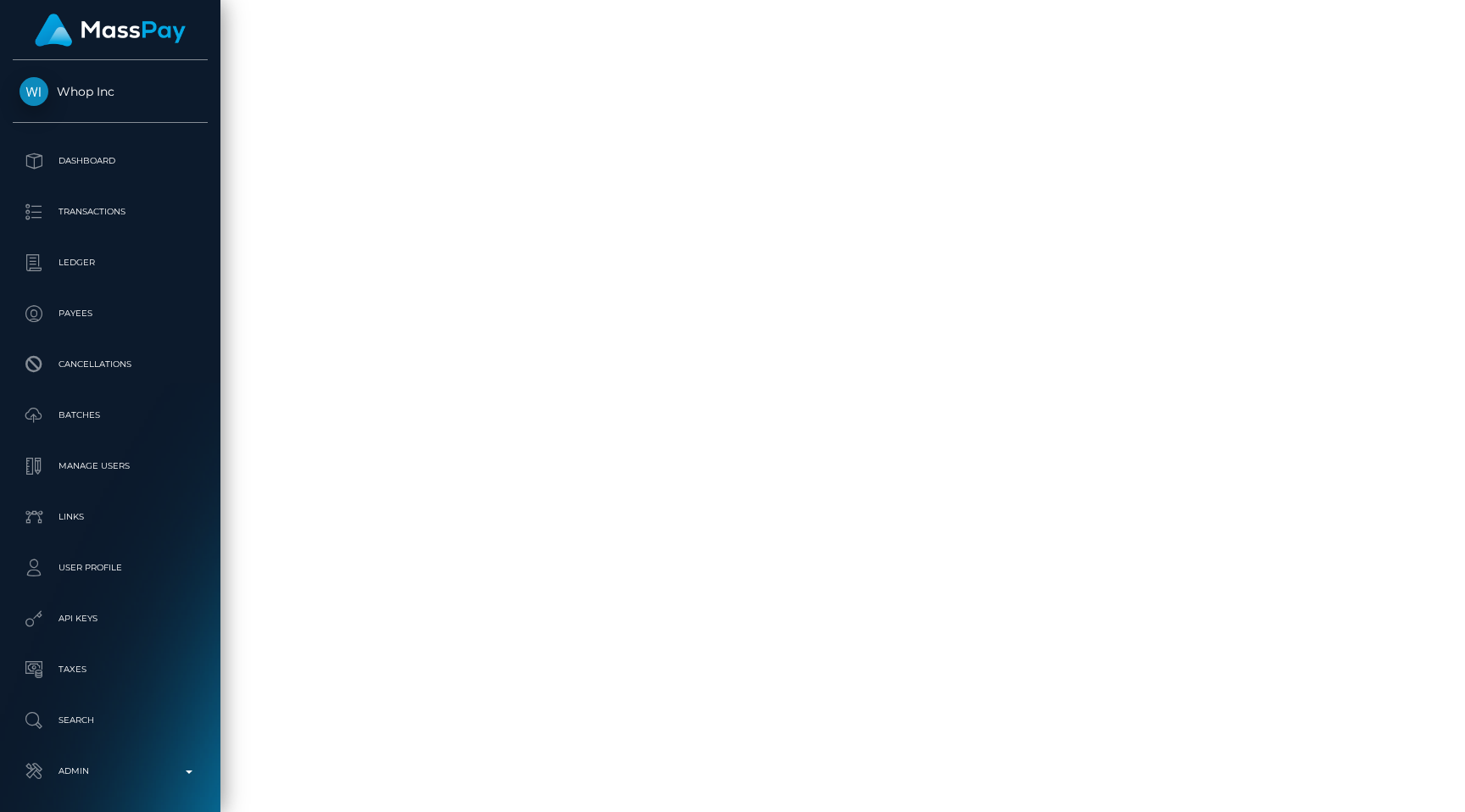
scroll to position [4317, 0]
click at [71, 753] on link "Admin" at bounding box center [110, 771] width 195 height 42
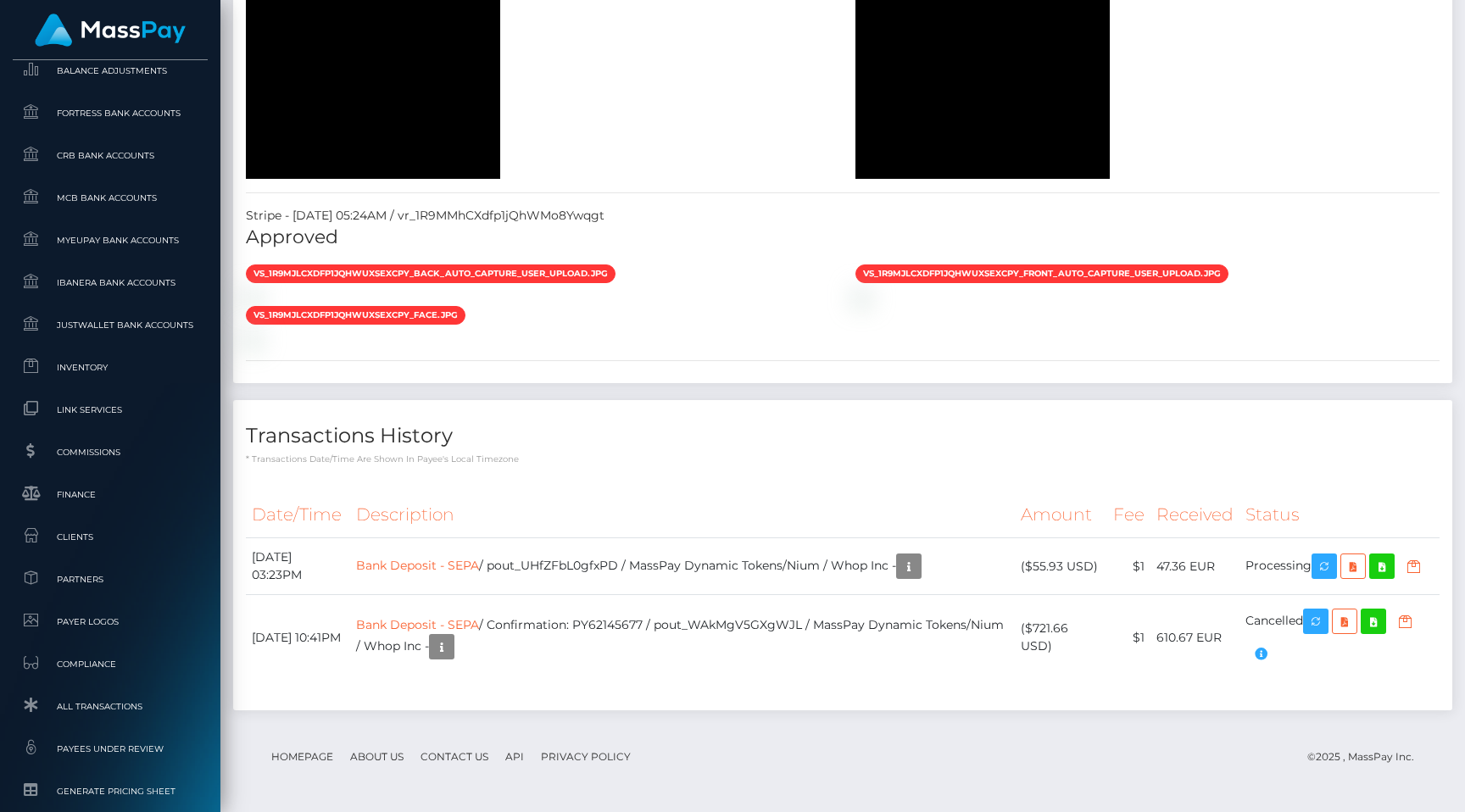
scroll to position [1015, 0]
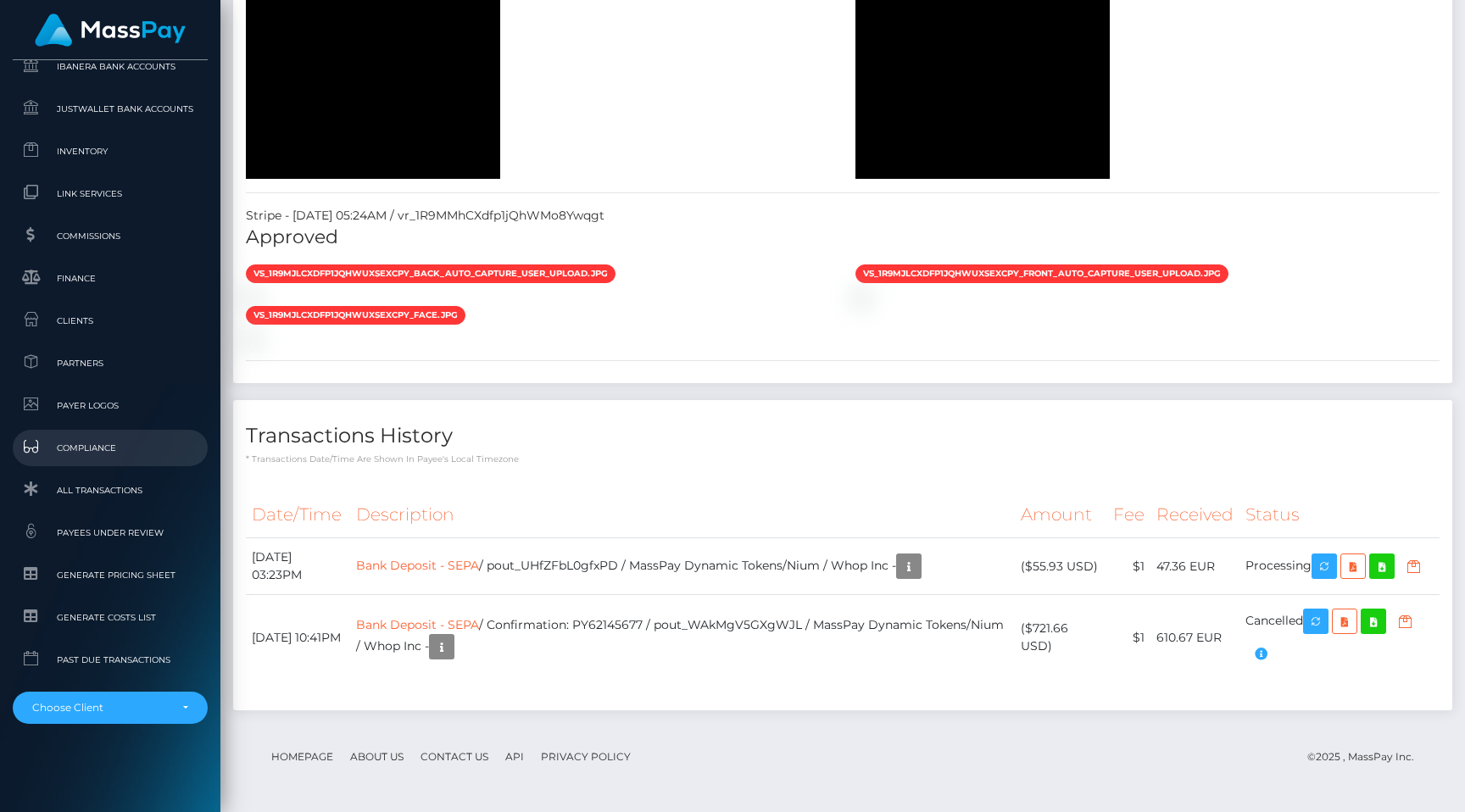
click at [123, 439] on span "Compliance" at bounding box center [110, 448] width 182 height 20
click at [188, 311] on link "Clients" at bounding box center [110, 320] width 195 height 36
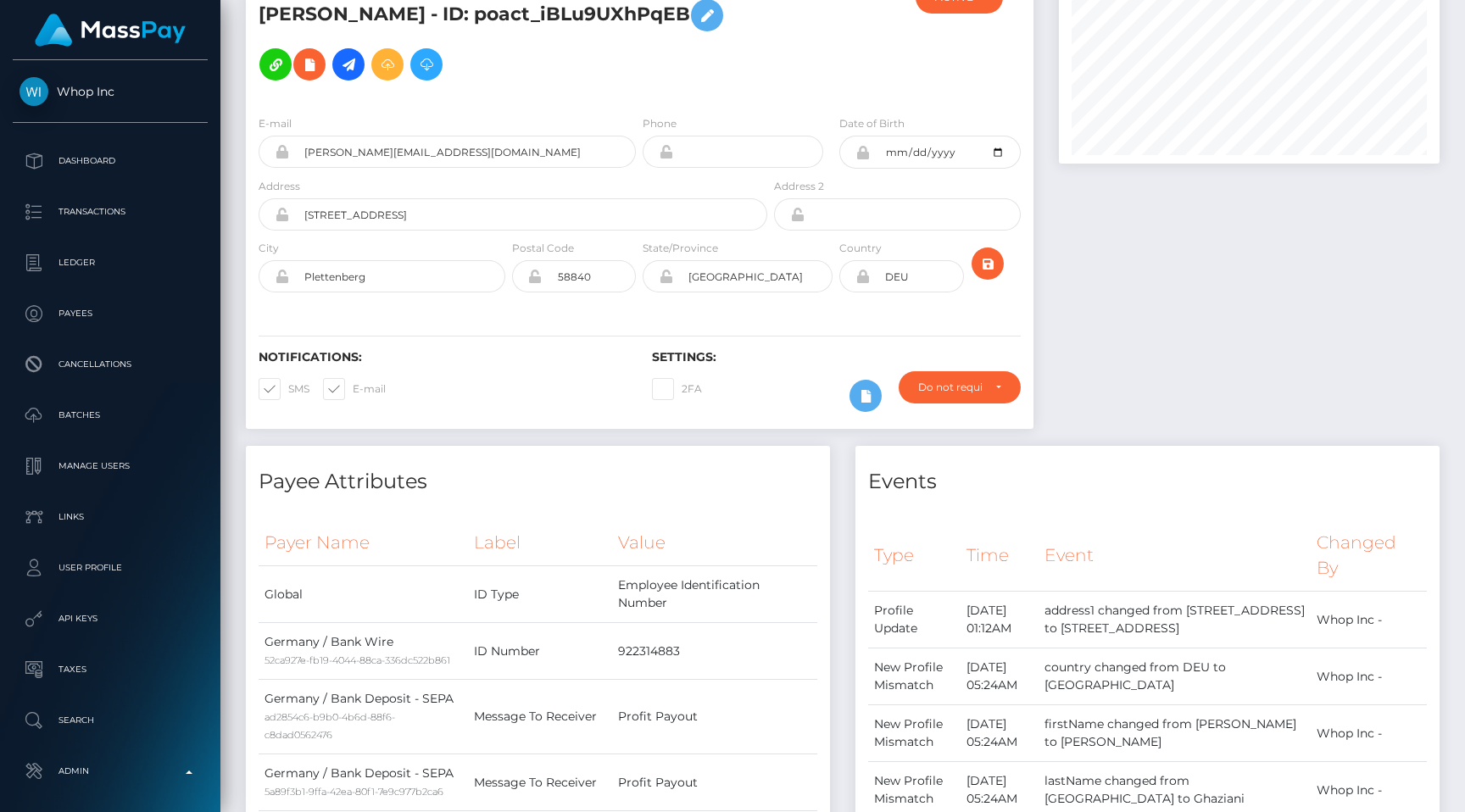
scroll to position [0, 0]
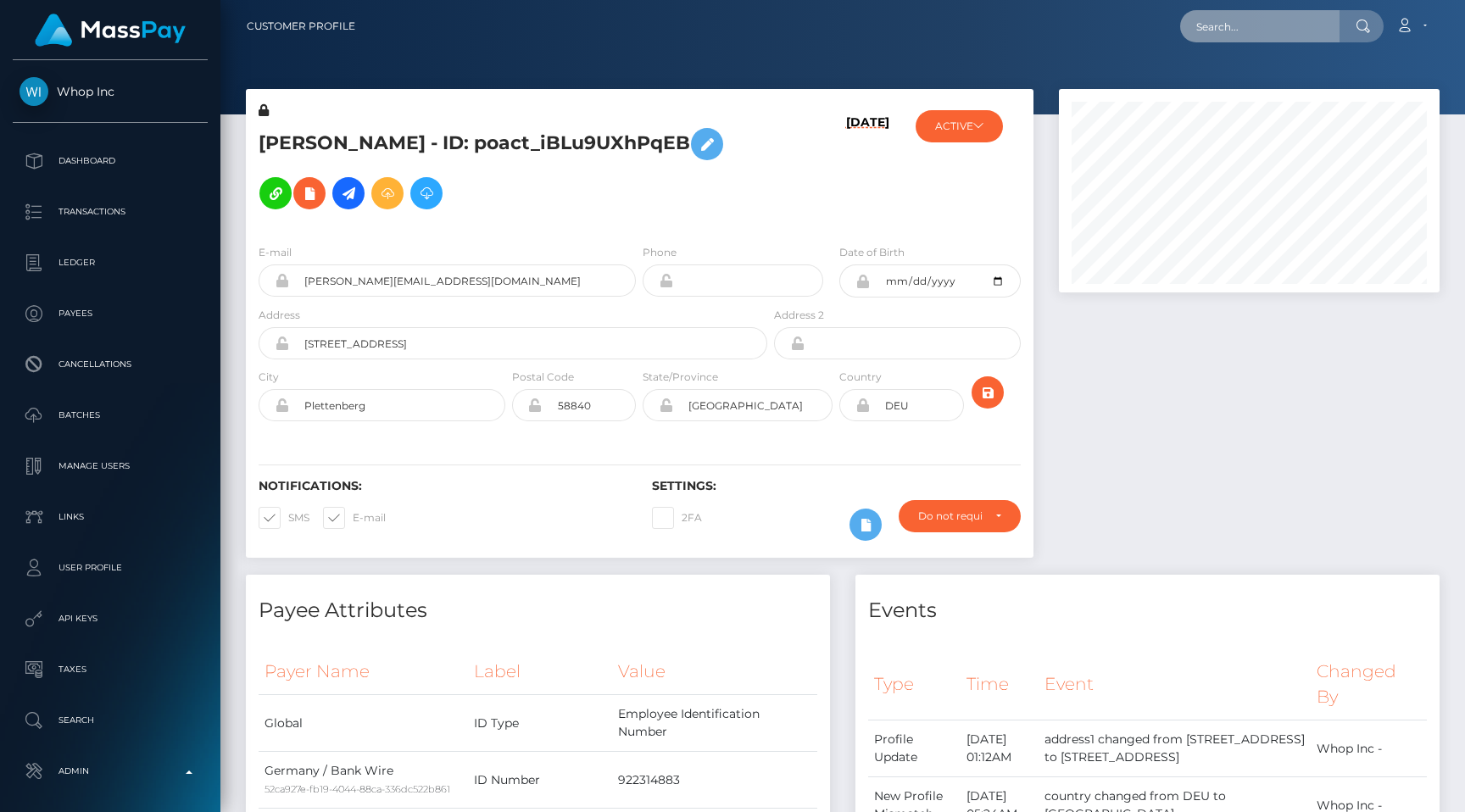
click at [1235, 16] on input "text" at bounding box center [1260, 26] width 159 height 32
paste input "pout_n9jO07rSlDAt1"
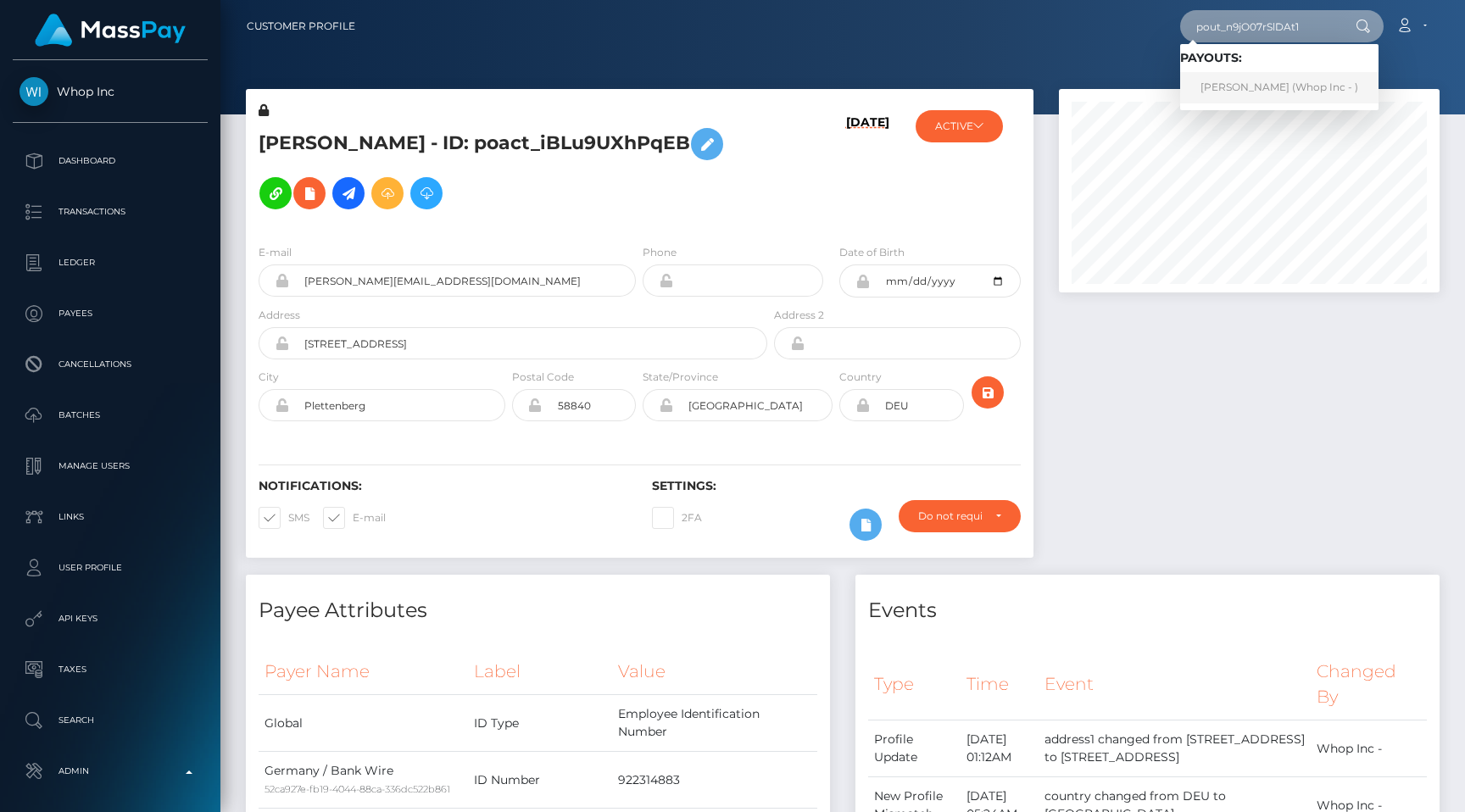
type input "pout_n9jO07rSlDAt1"
click at [1259, 83] on link "ERIC JAMES BURIC (Whop Inc - )" at bounding box center [1279, 87] width 199 height 31
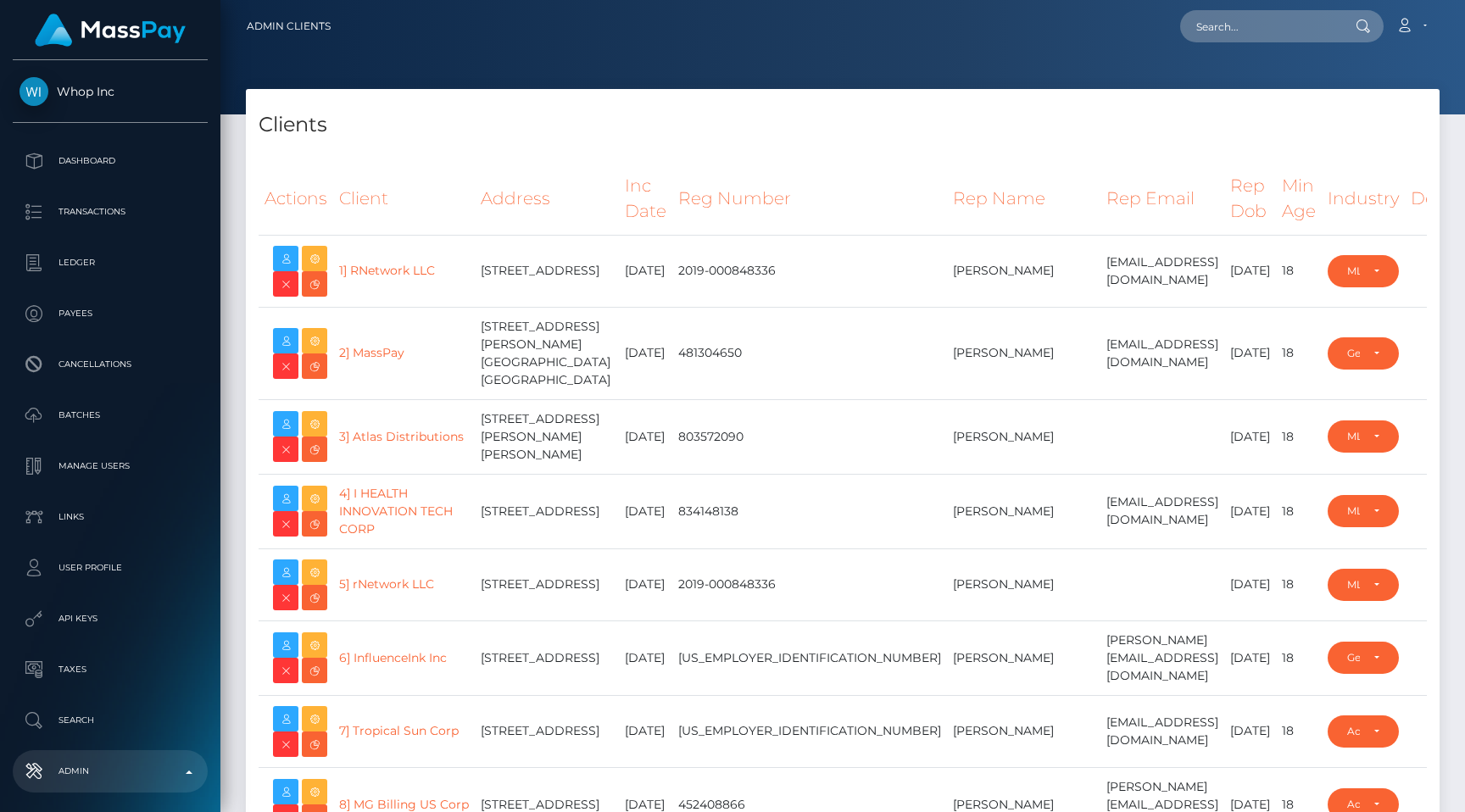
select select "223"
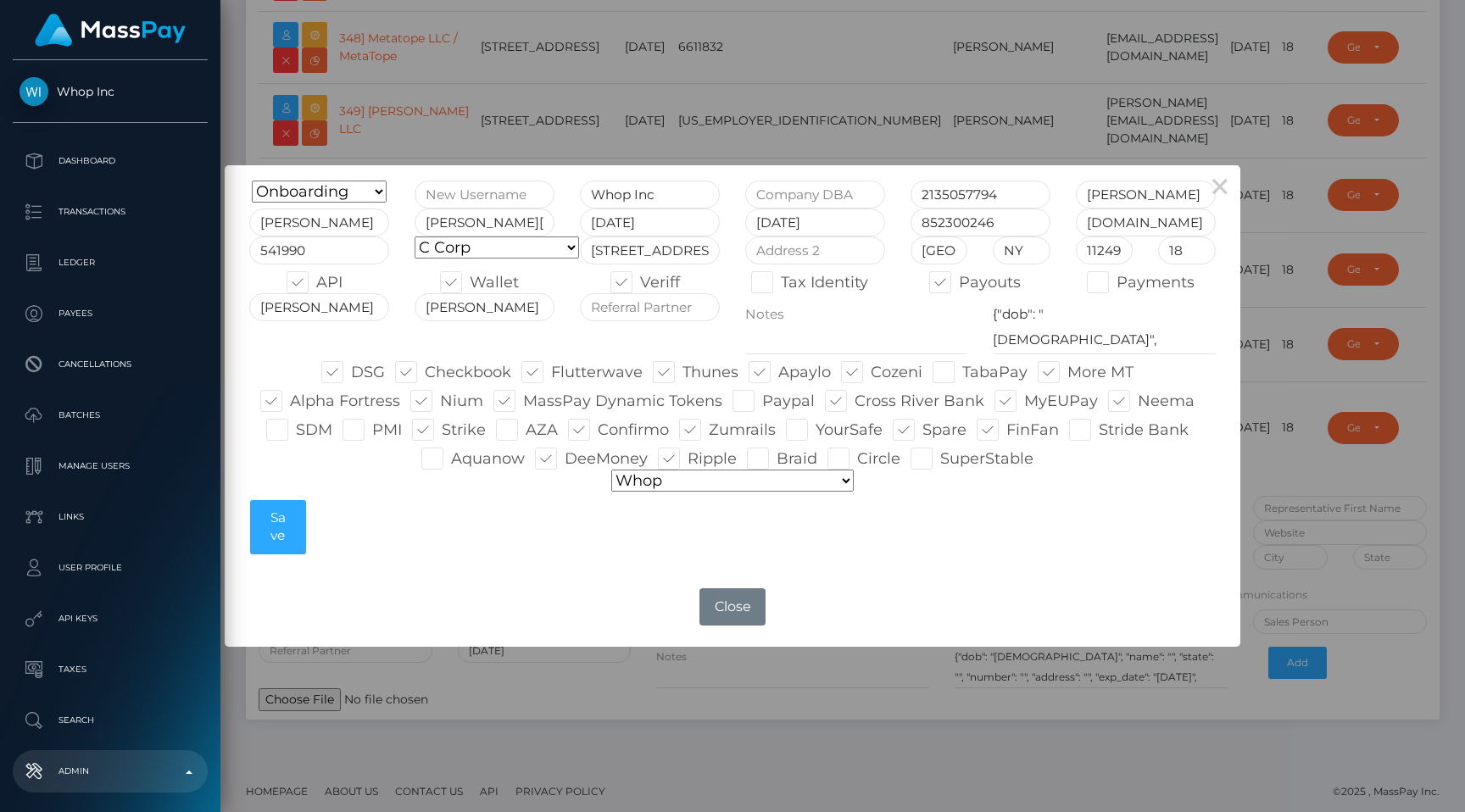
click at [816, 429] on span at bounding box center [816, 430] width 0 height 19
click at [816, 429] on input "YourSafe" at bounding box center [821, 424] width 11 height 11
checkbox input "true"
type input "egblue"
click at [286, 538] on button "Save" at bounding box center [277, 527] width 55 height 54
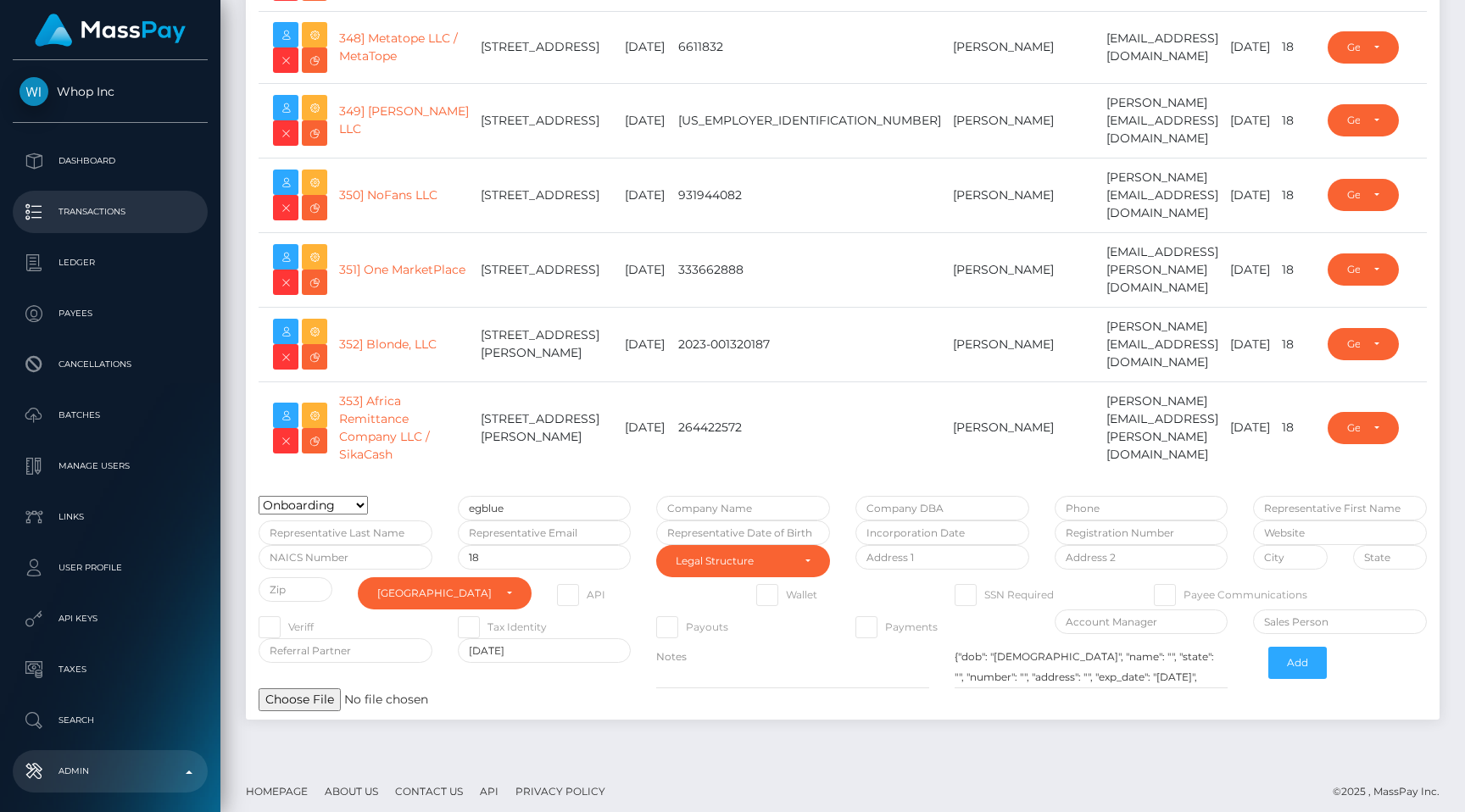
click at [150, 208] on p "Transactions" at bounding box center [110, 212] width 182 height 26
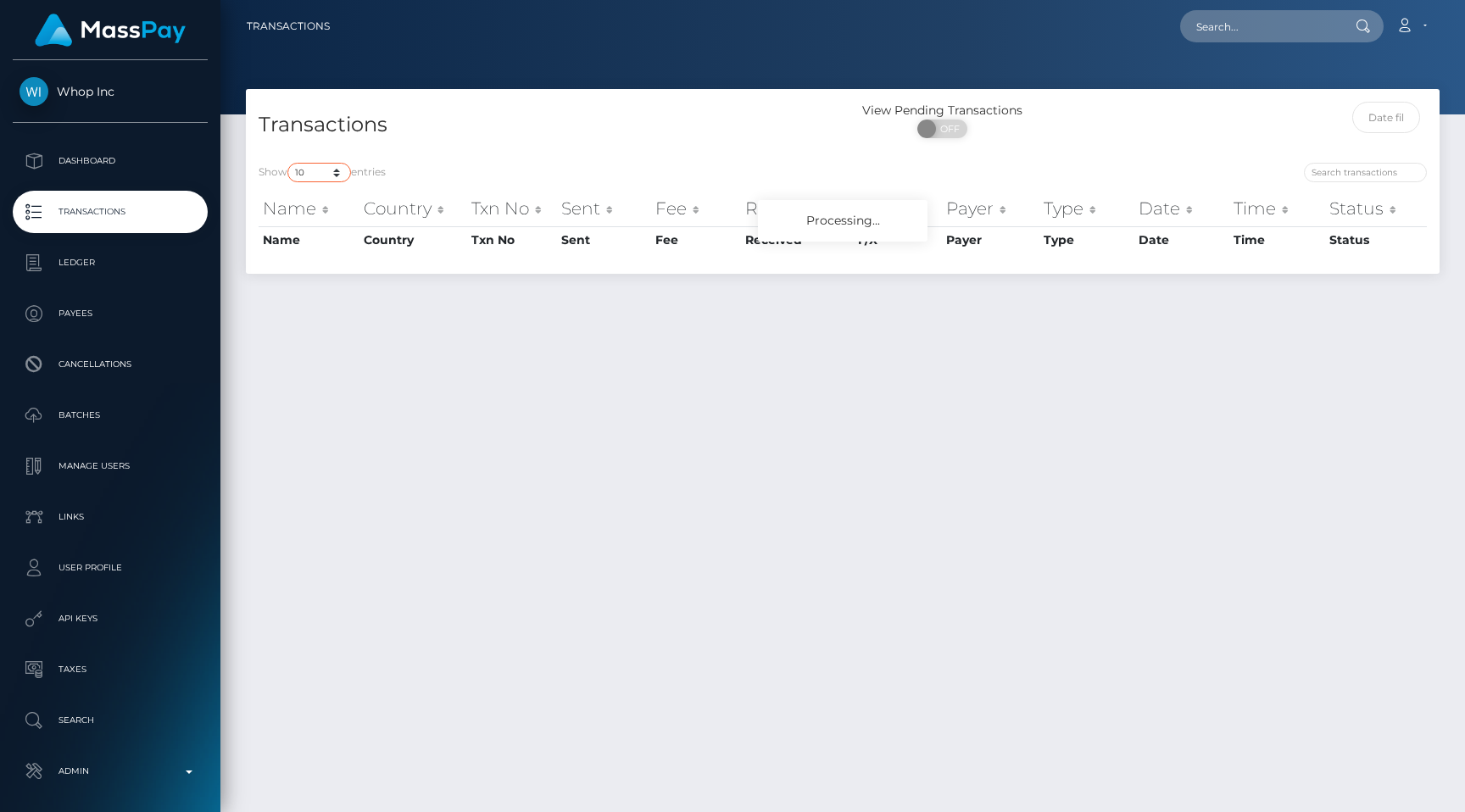
click at [338, 177] on select "10 25 50 100 250 500 1,000 3,500 All" at bounding box center [319, 173] width 64 height 20
select select "250"
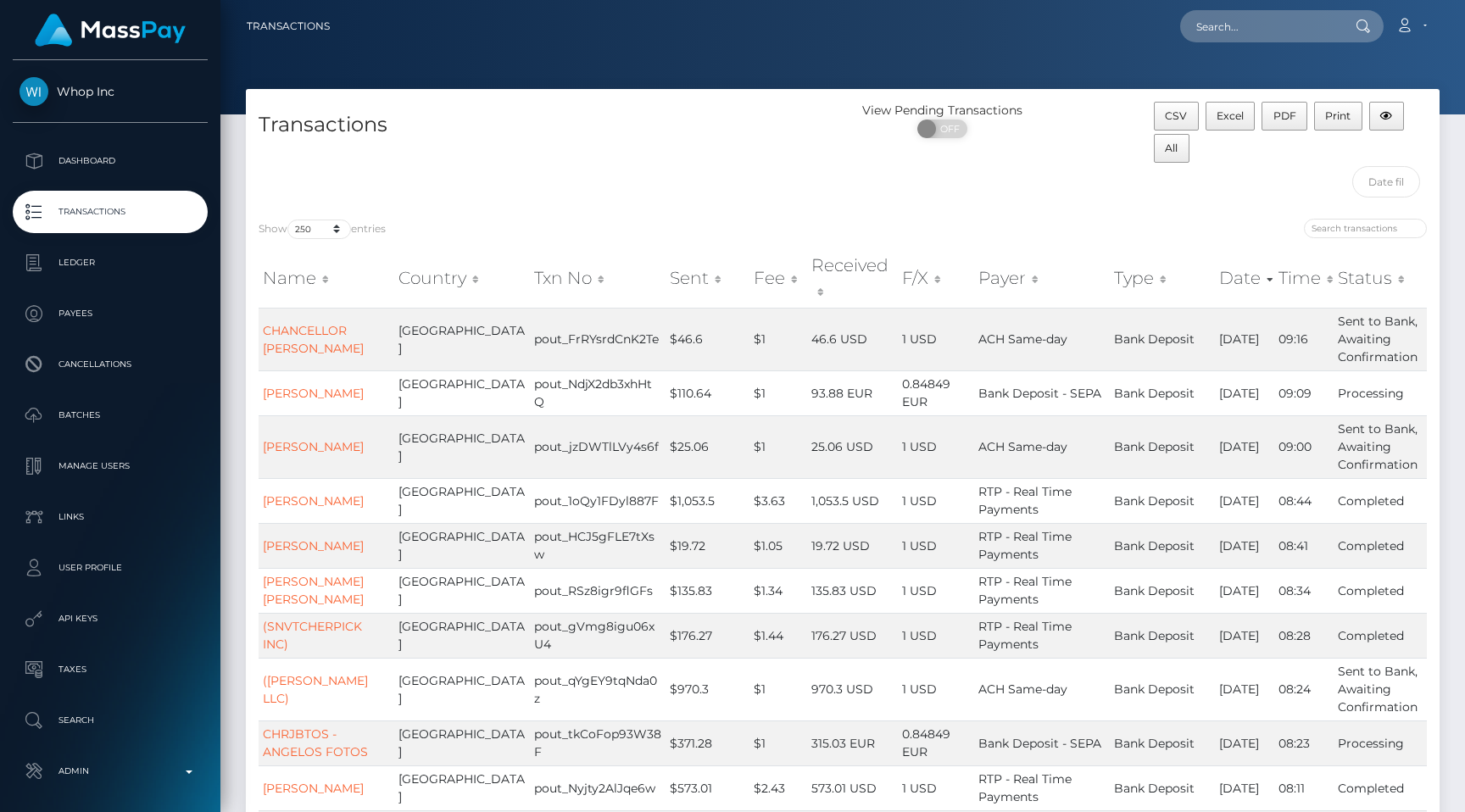
click at [608, 169] on div "Transactions" at bounding box center [544, 153] width 597 height 104
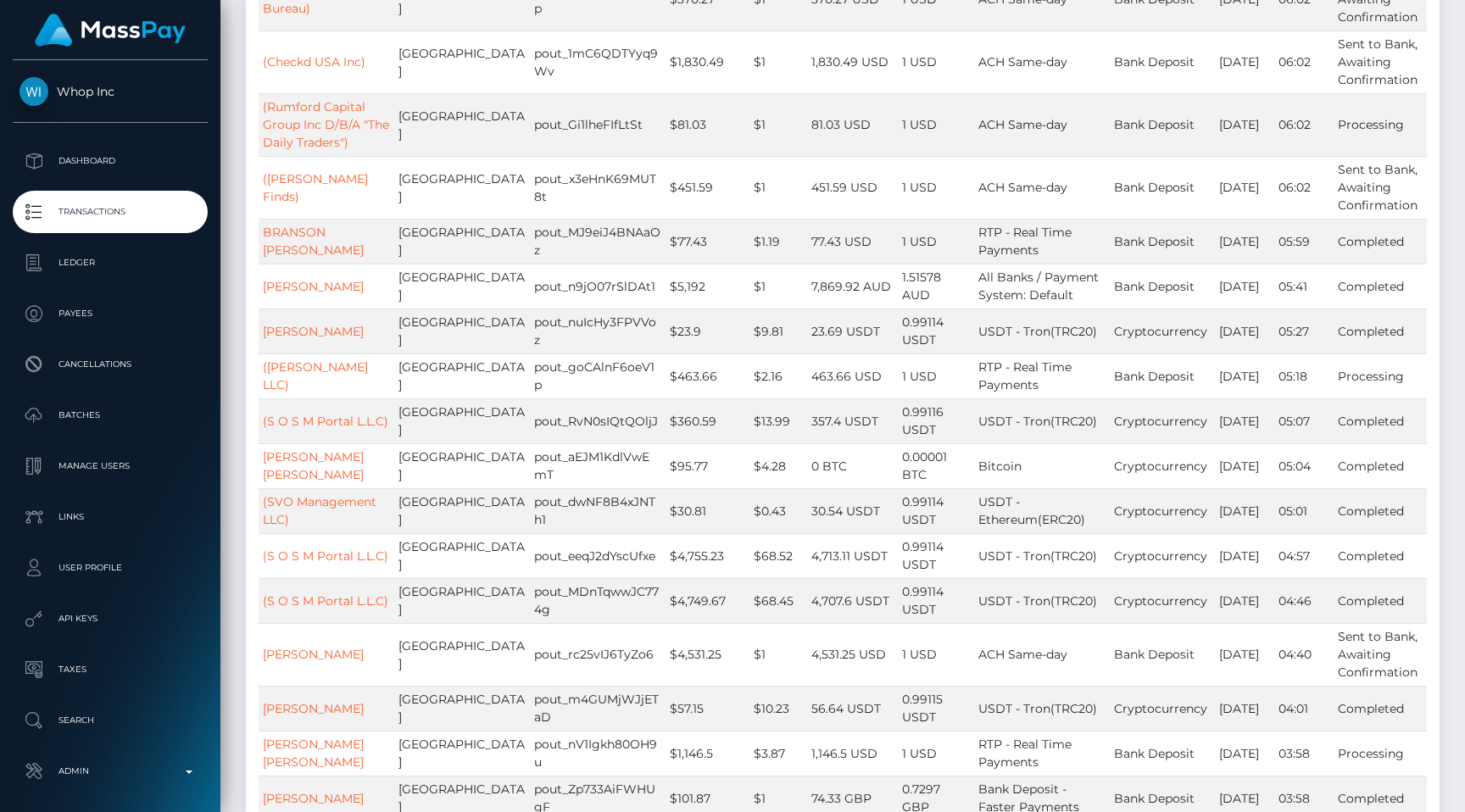
scroll to position [4724, 0]
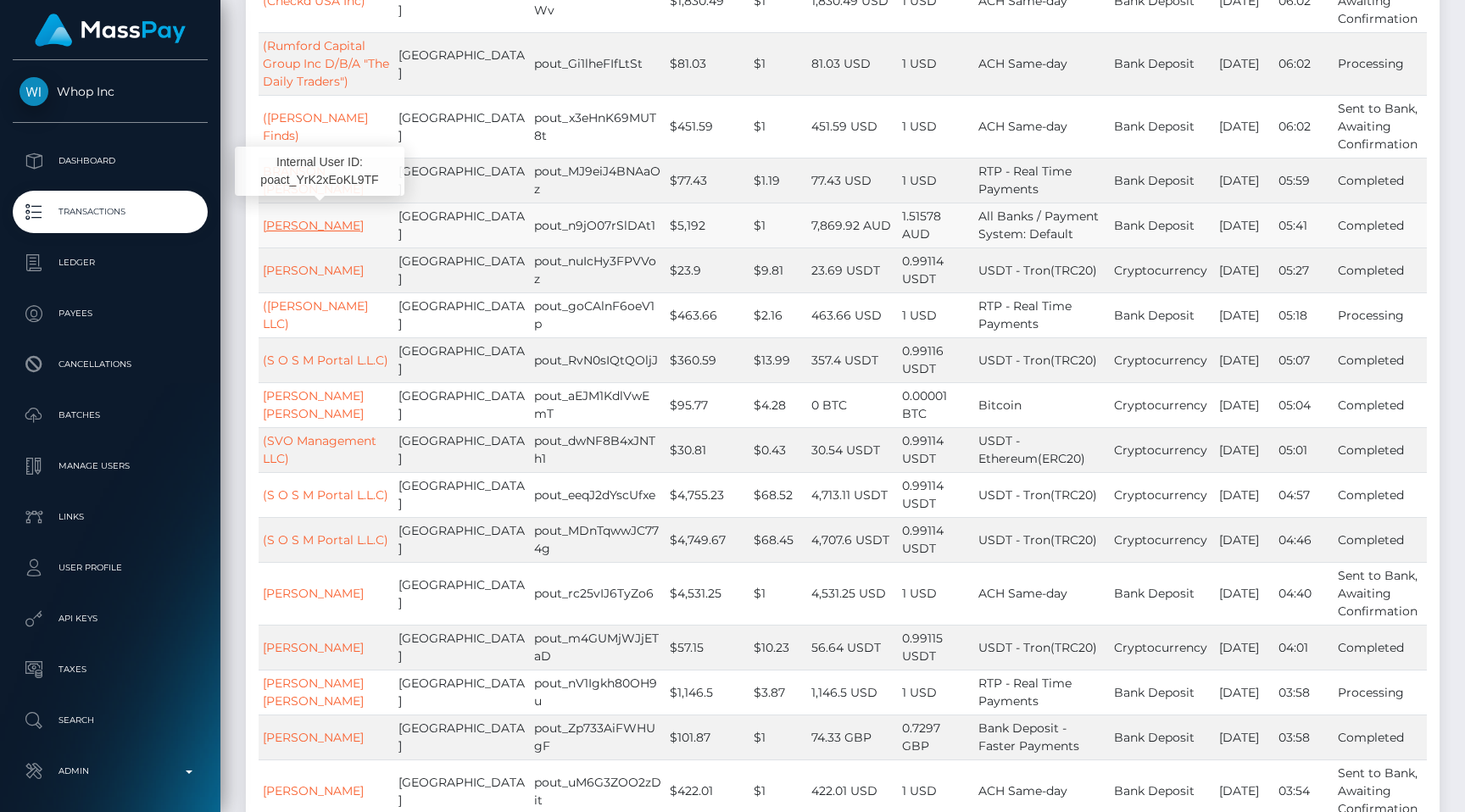
click at [364, 218] on link "ERIC JAMES BURIC" at bounding box center [313, 226] width 101 height 16
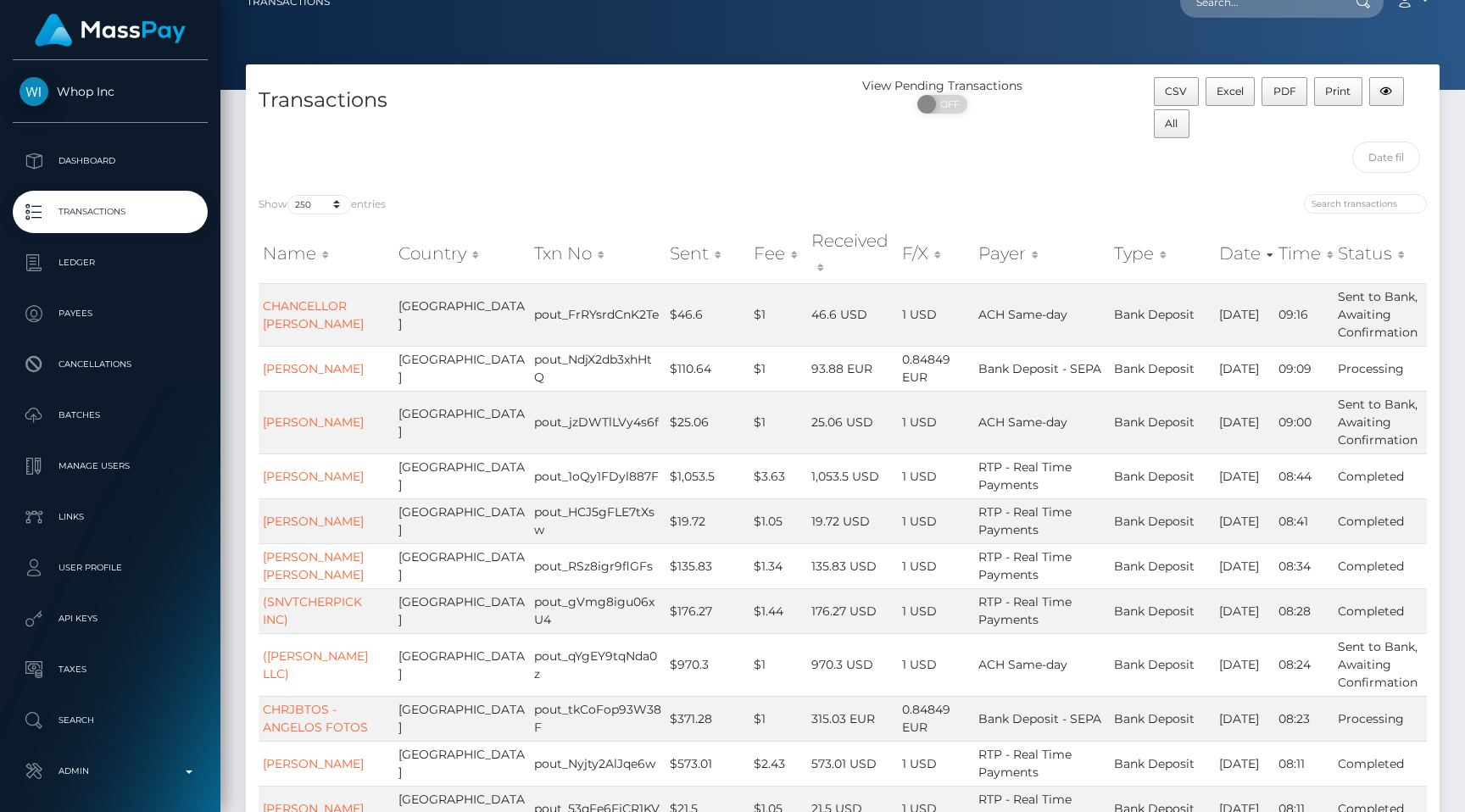
scroll to position [0, 0]
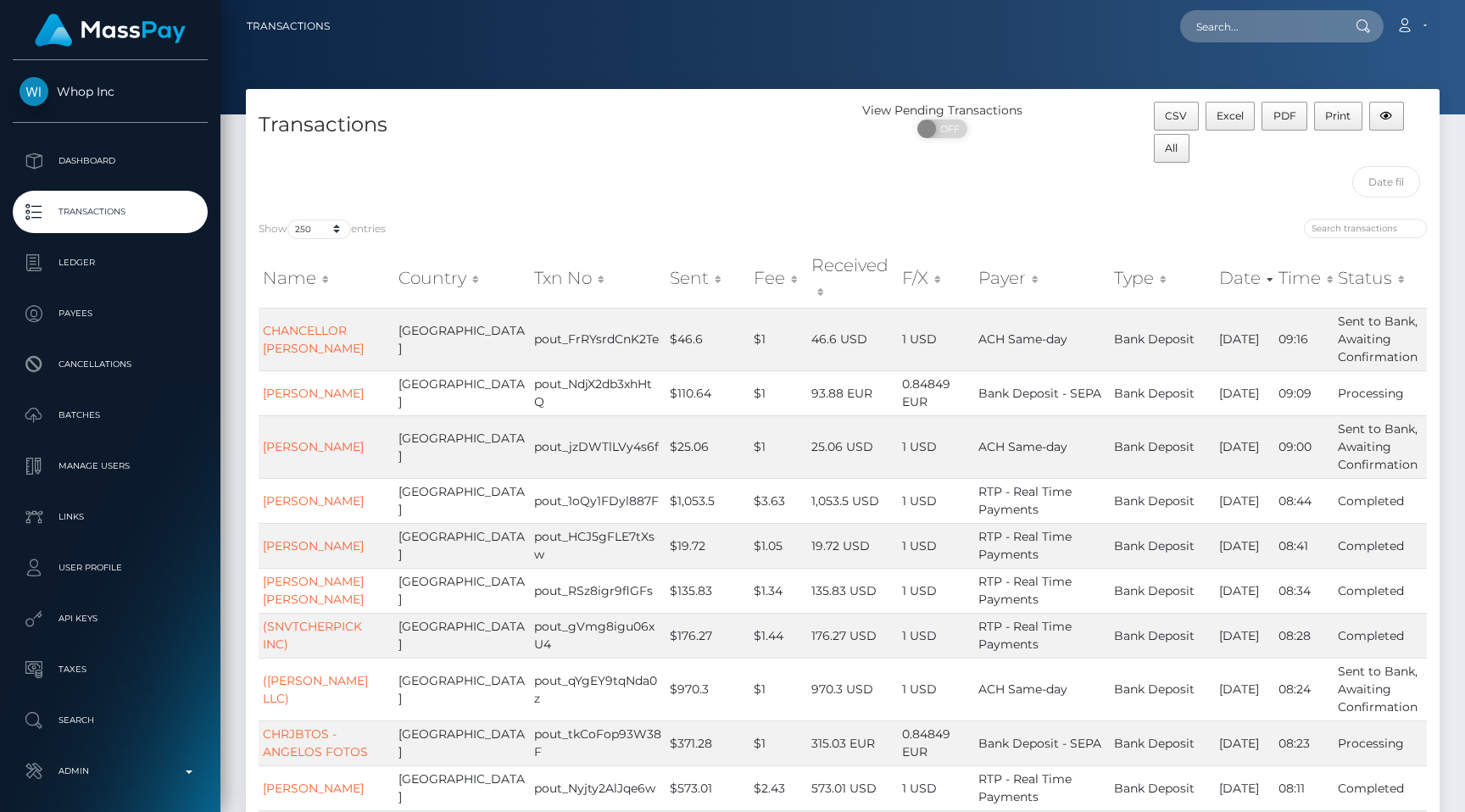
click at [88, 230] on link "Transactions" at bounding box center [110, 211] width 195 height 42
click at [82, 759] on p "Admin" at bounding box center [110, 772] width 182 height 26
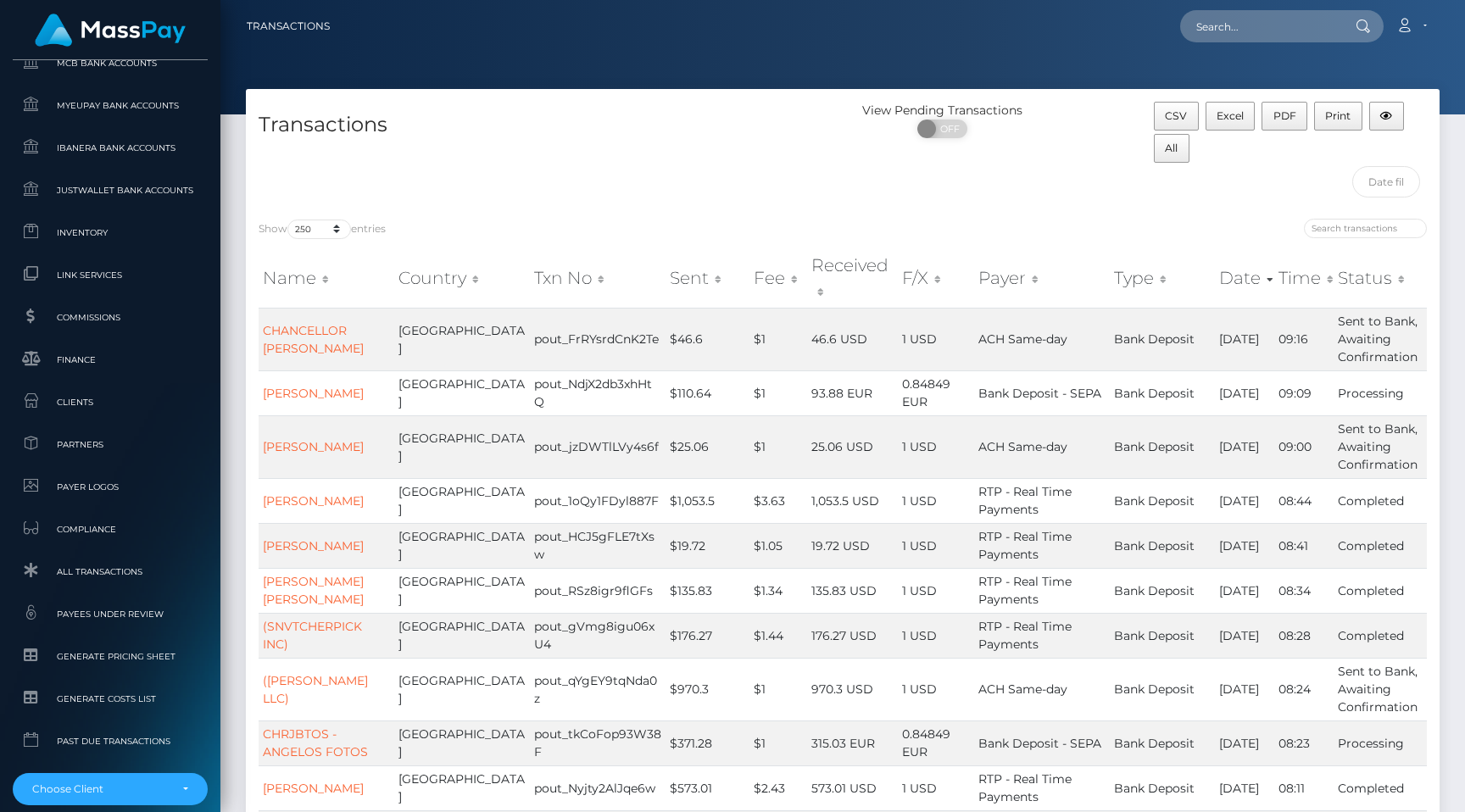
scroll to position [952, 0]
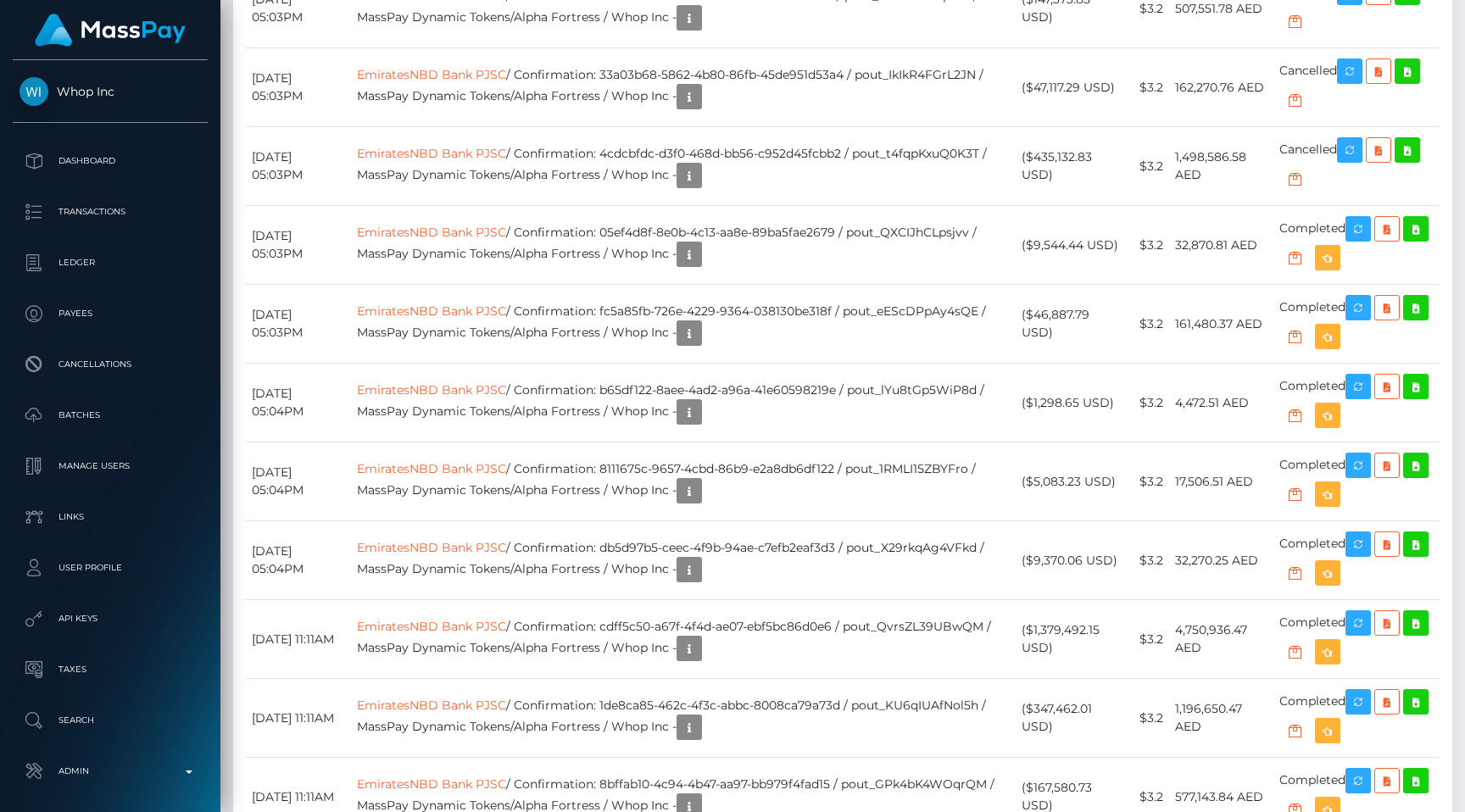
scroll to position [69, 0]
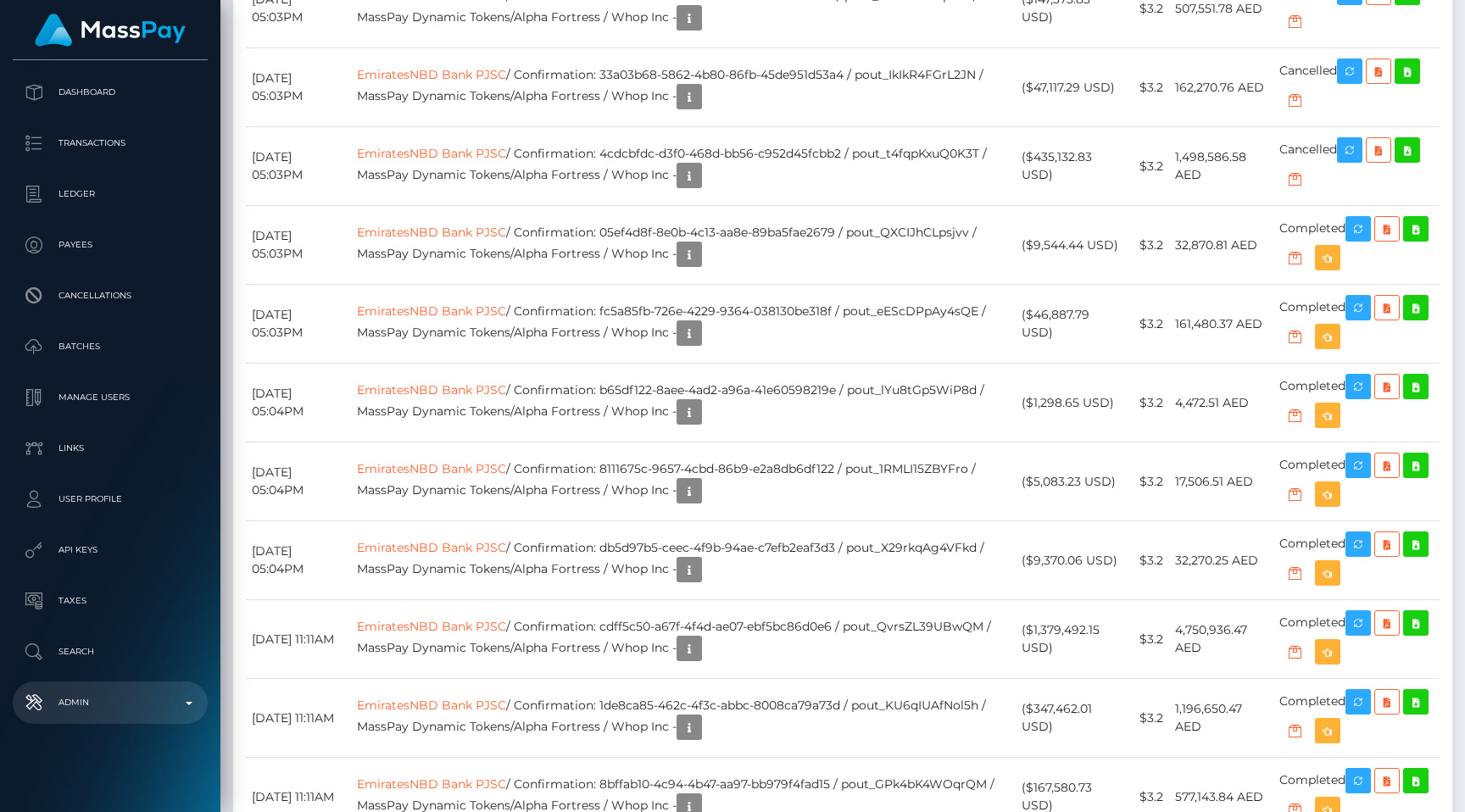
click at [126, 712] on p "Admin" at bounding box center [110, 703] width 182 height 26
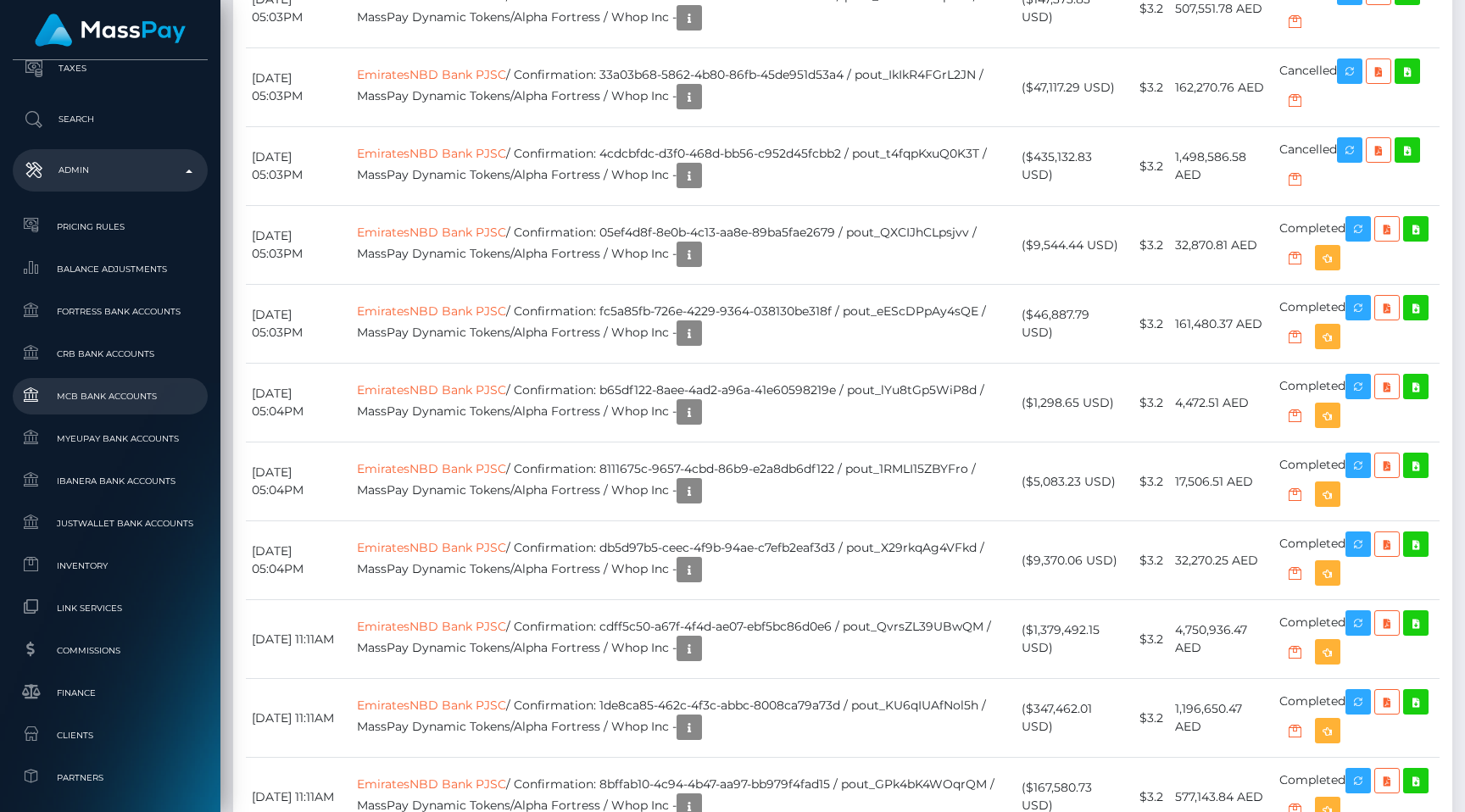
scroll to position [742, 0]
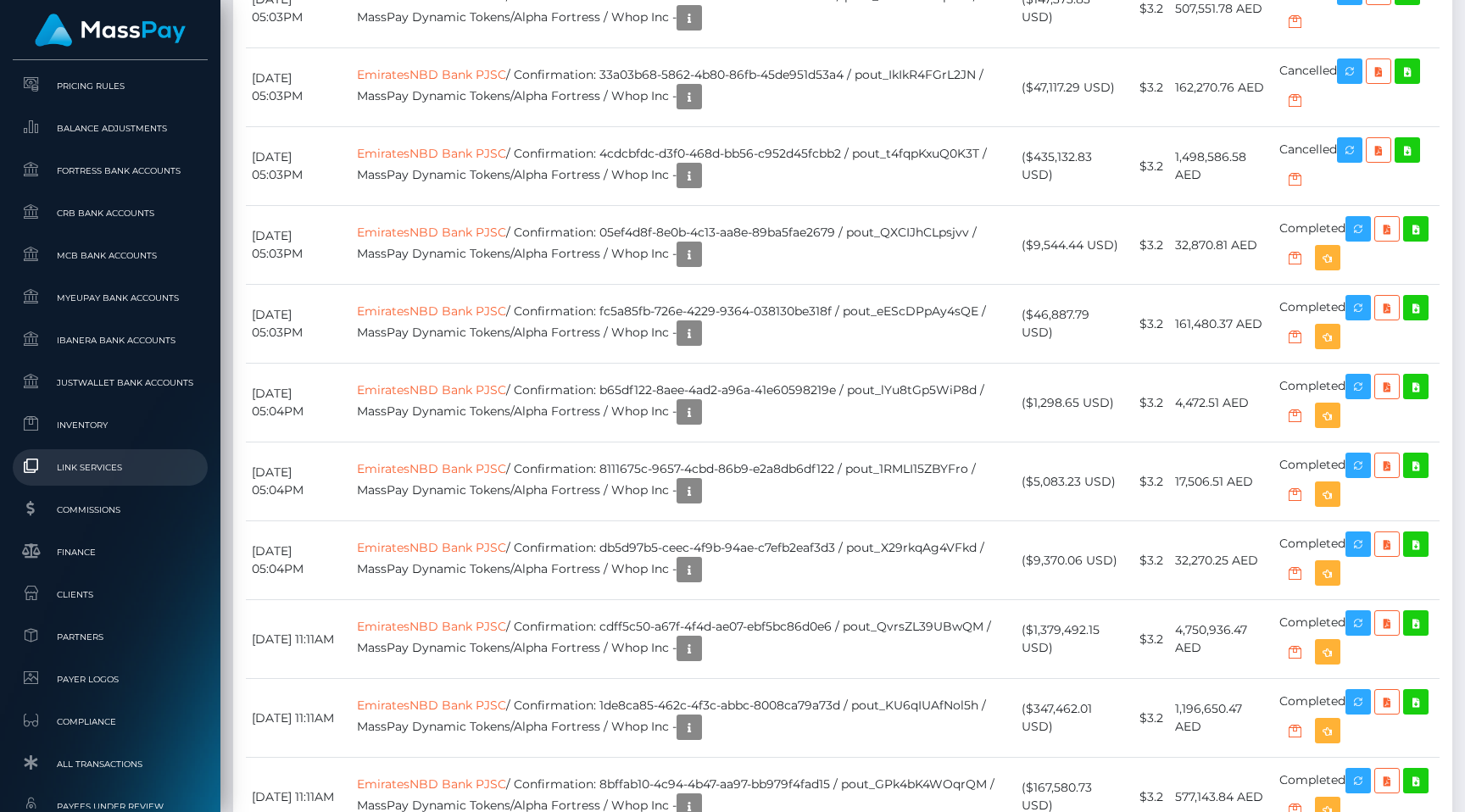
click at [125, 480] on link "Link Services" at bounding box center [110, 467] width 195 height 36
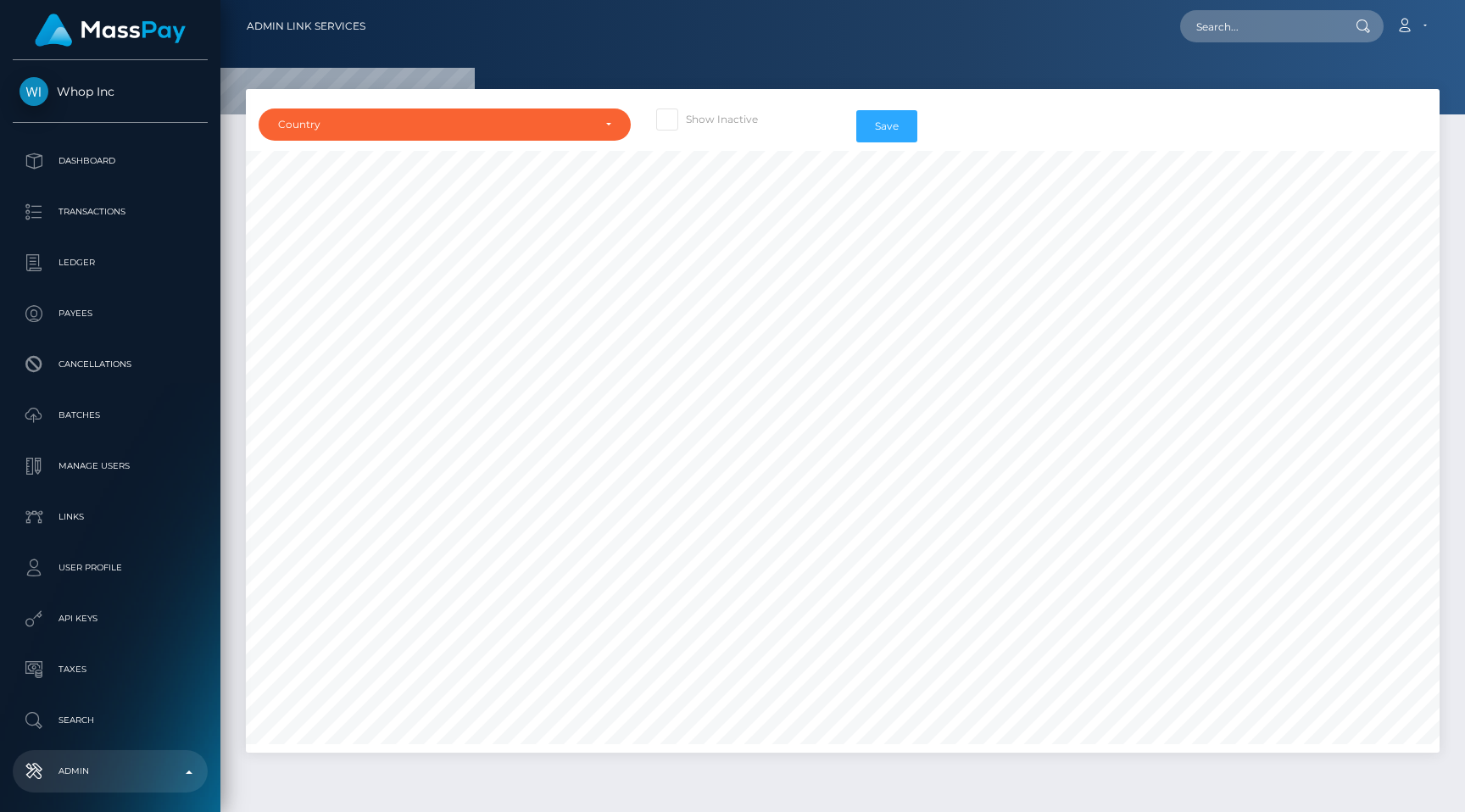
click at [686, 116] on span at bounding box center [686, 119] width 0 height 13
click at [686, 116] on input "Show Inactive" at bounding box center [691, 113] width 11 height 11
checkbox input "true"
click at [578, 126] on div "Country" at bounding box center [435, 125] width 314 height 14
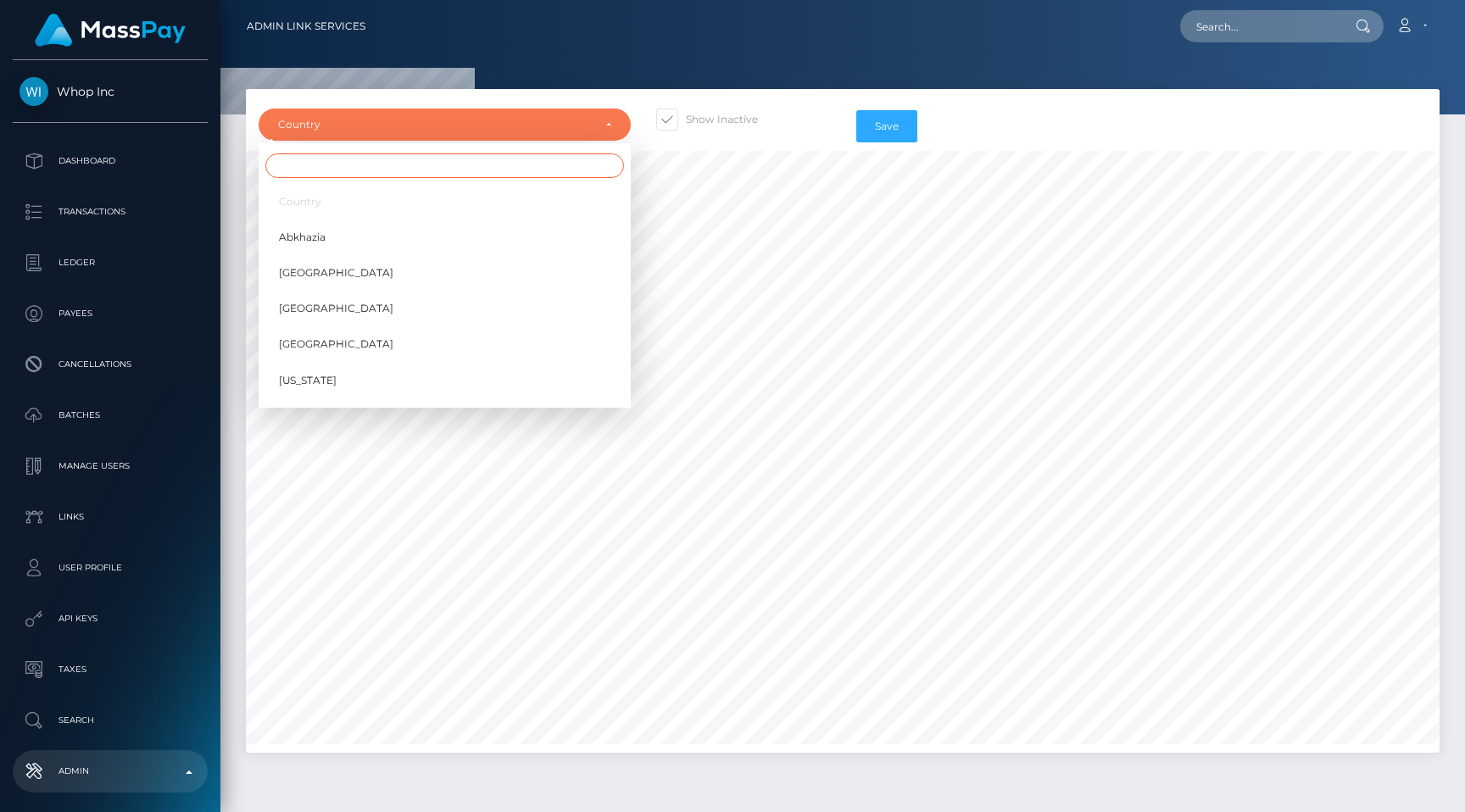
click at [570, 169] on input "Search" at bounding box center [444, 165] width 359 height 25
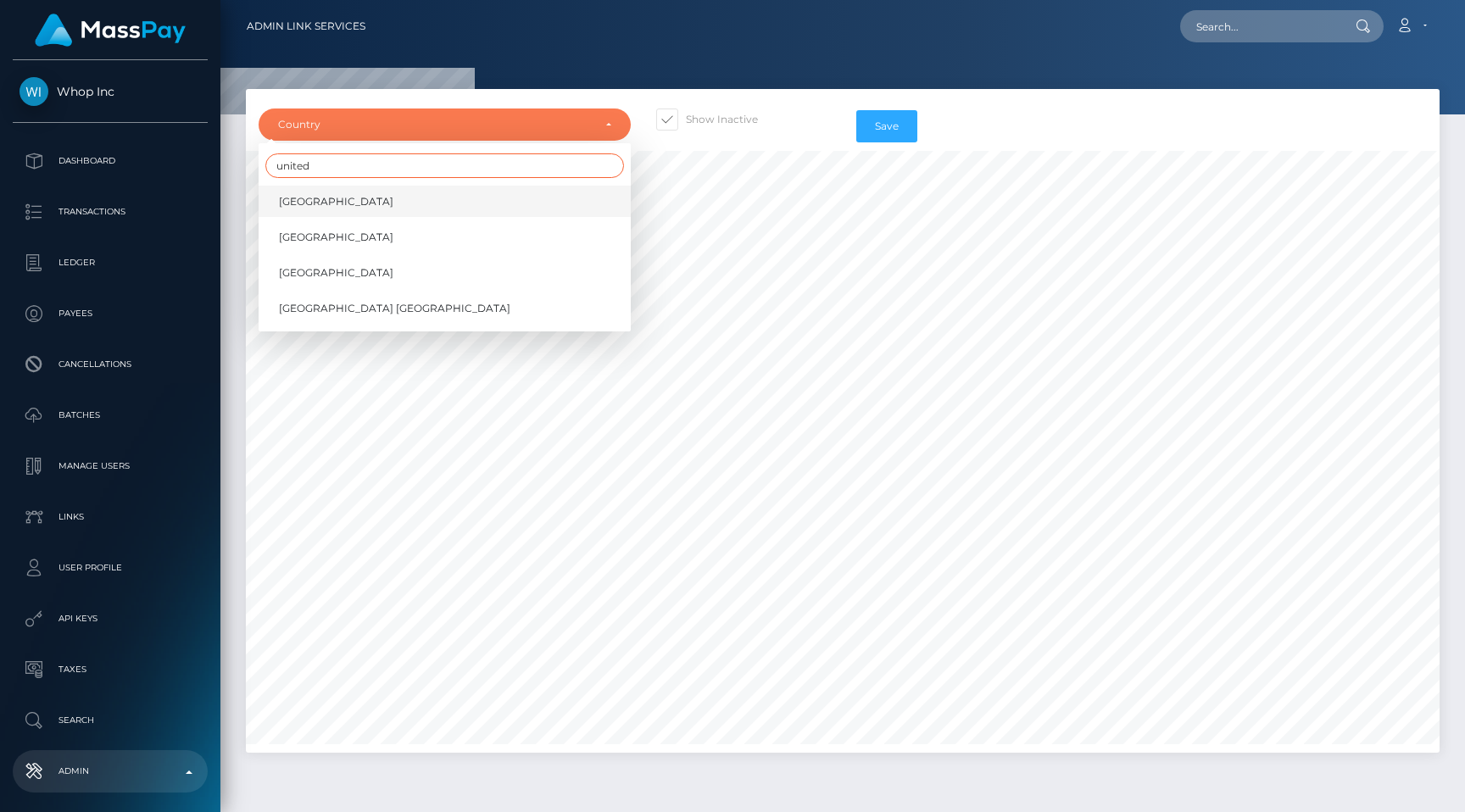
type input "united"
click at [501, 203] on link "[GEOGRAPHIC_DATA]" at bounding box center [444, 202] width 373 height 31
select select "AE"
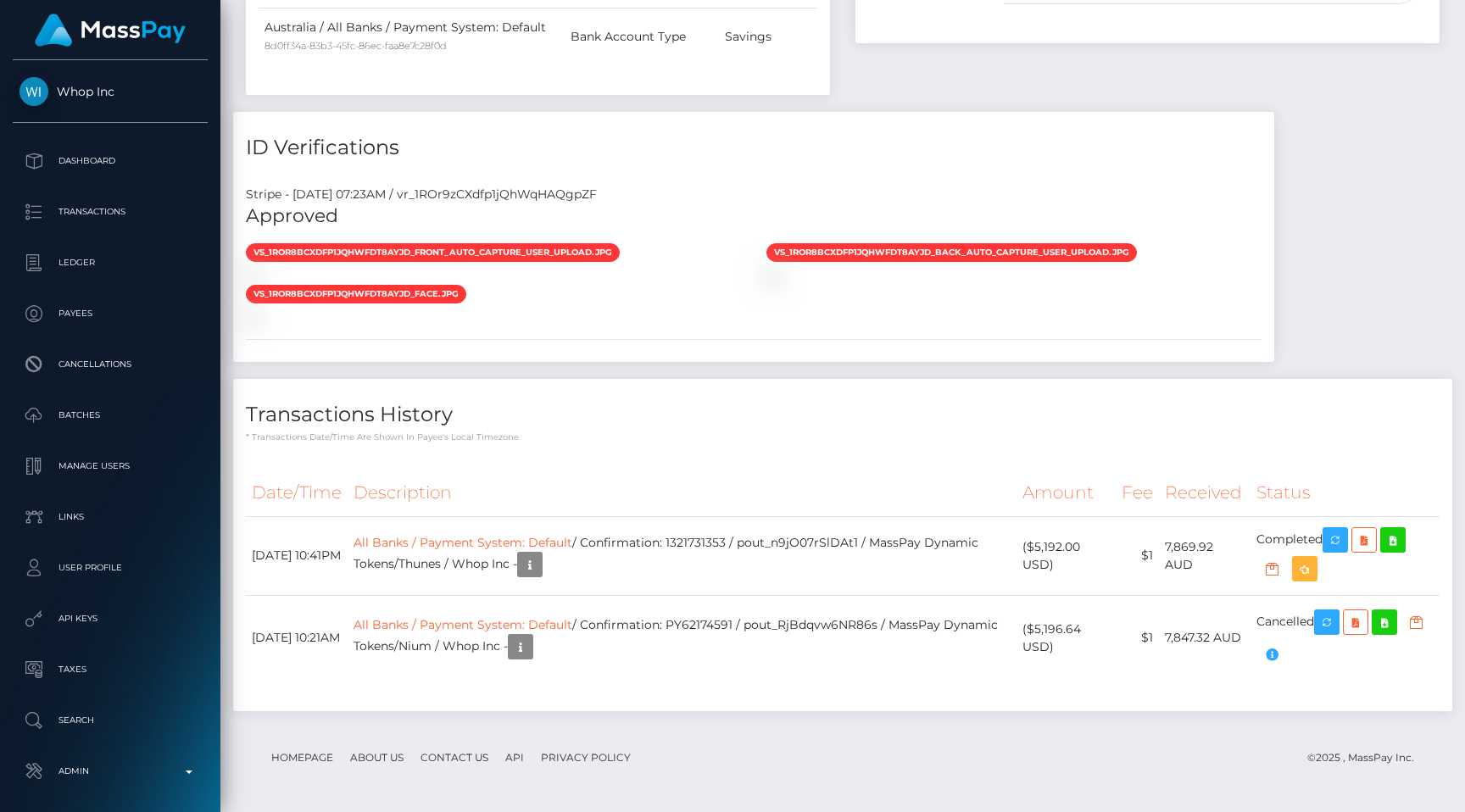
scroll to position [203, 381]
click at [540, 563] on icon "button" at bounding box center [530, 565] width 21 height 22
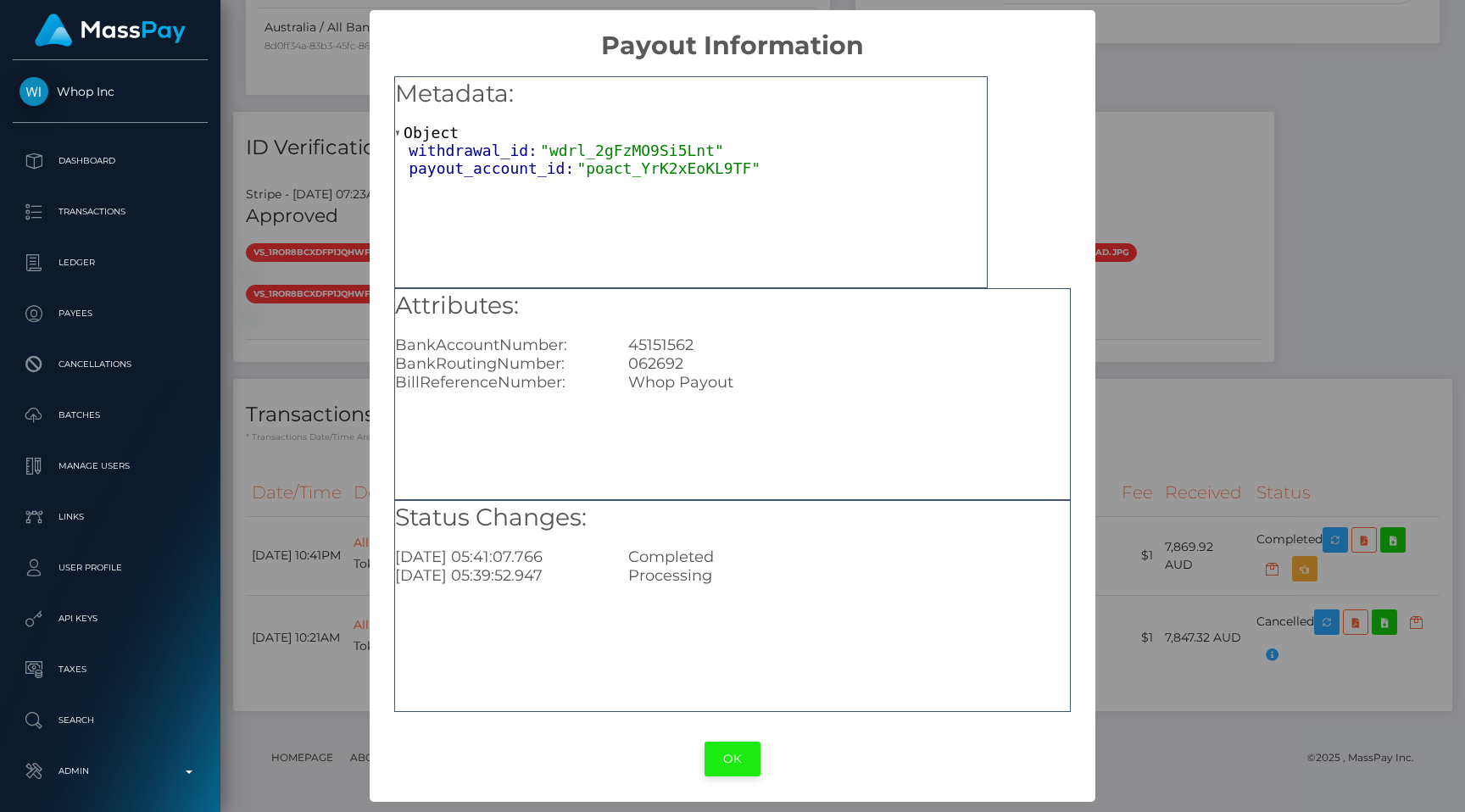
click at [719, 755] on button "OK" at bounding box center [732, 759] width 56 height 34
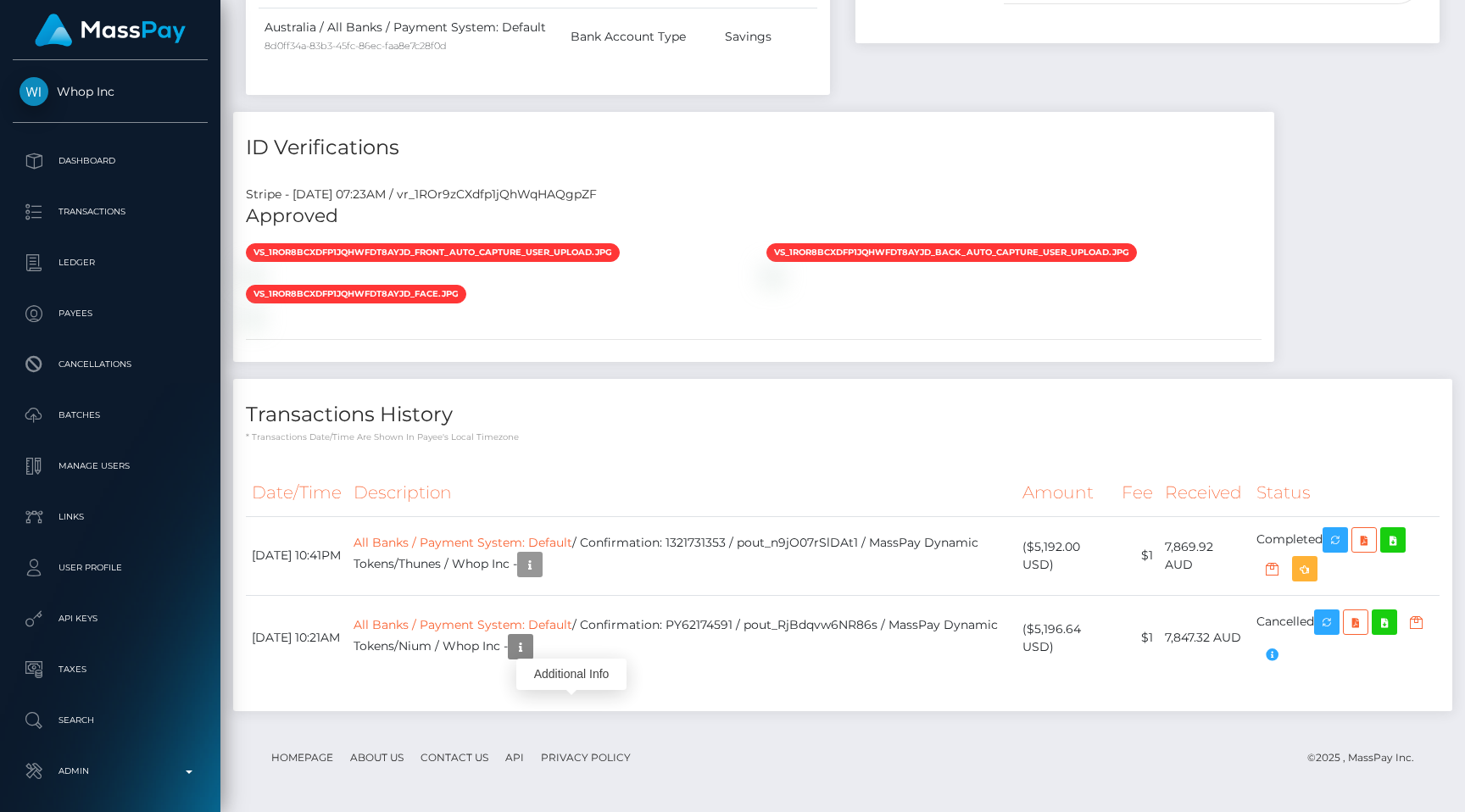
scroll to position [1075, 0]
click at [837, 595] on td "All Banks / Payment System: Default / Confirmation: 1321731353 / pout_n9jO07rSl…" at bounding box center [682, 555] width 669 height 79
copy td "pout_n9jO07rSlDAt1"
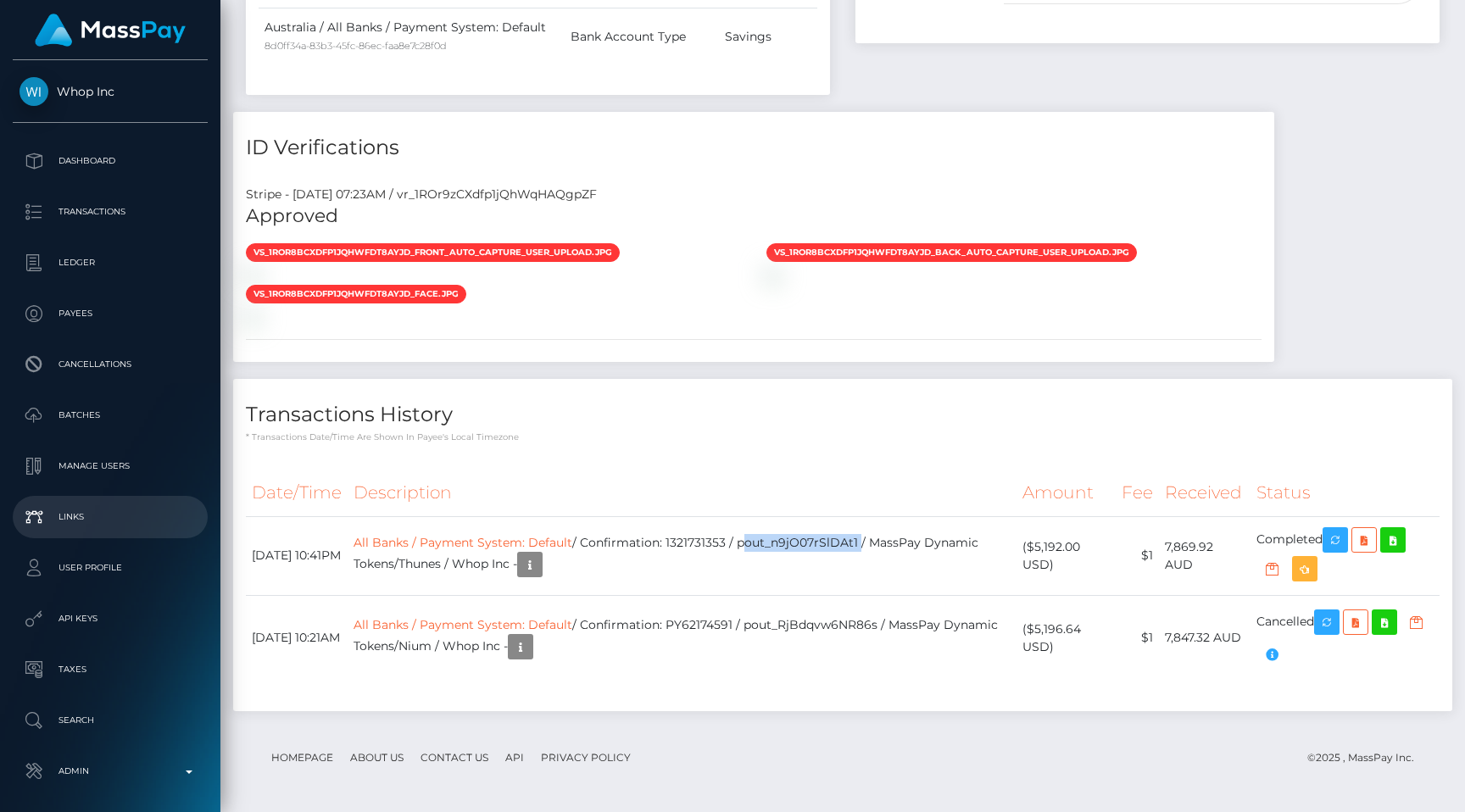
scroll to position [69, 0]
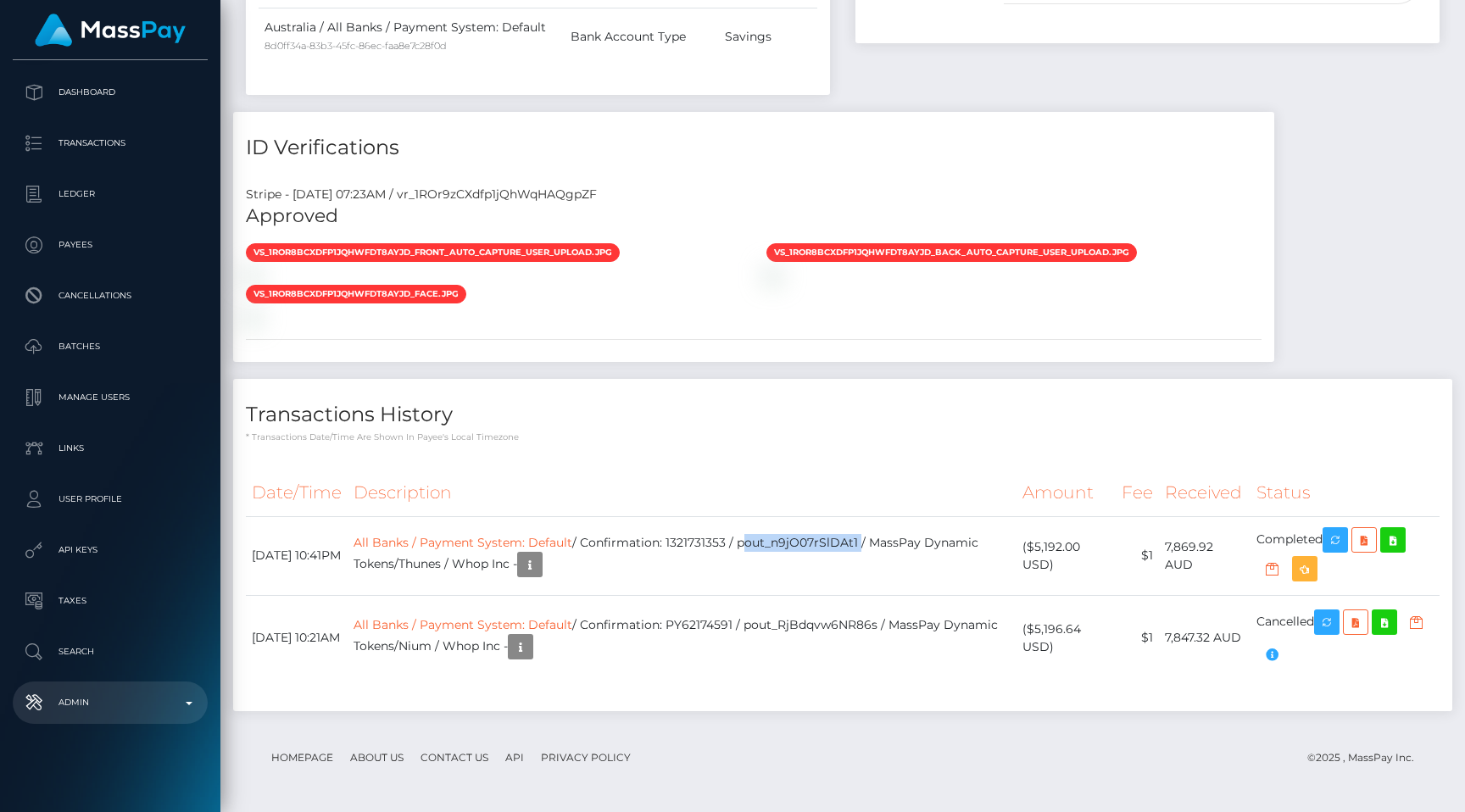
click at [107, 694] on p "Admin" at bounding box center [110, 703] width 182 height 26
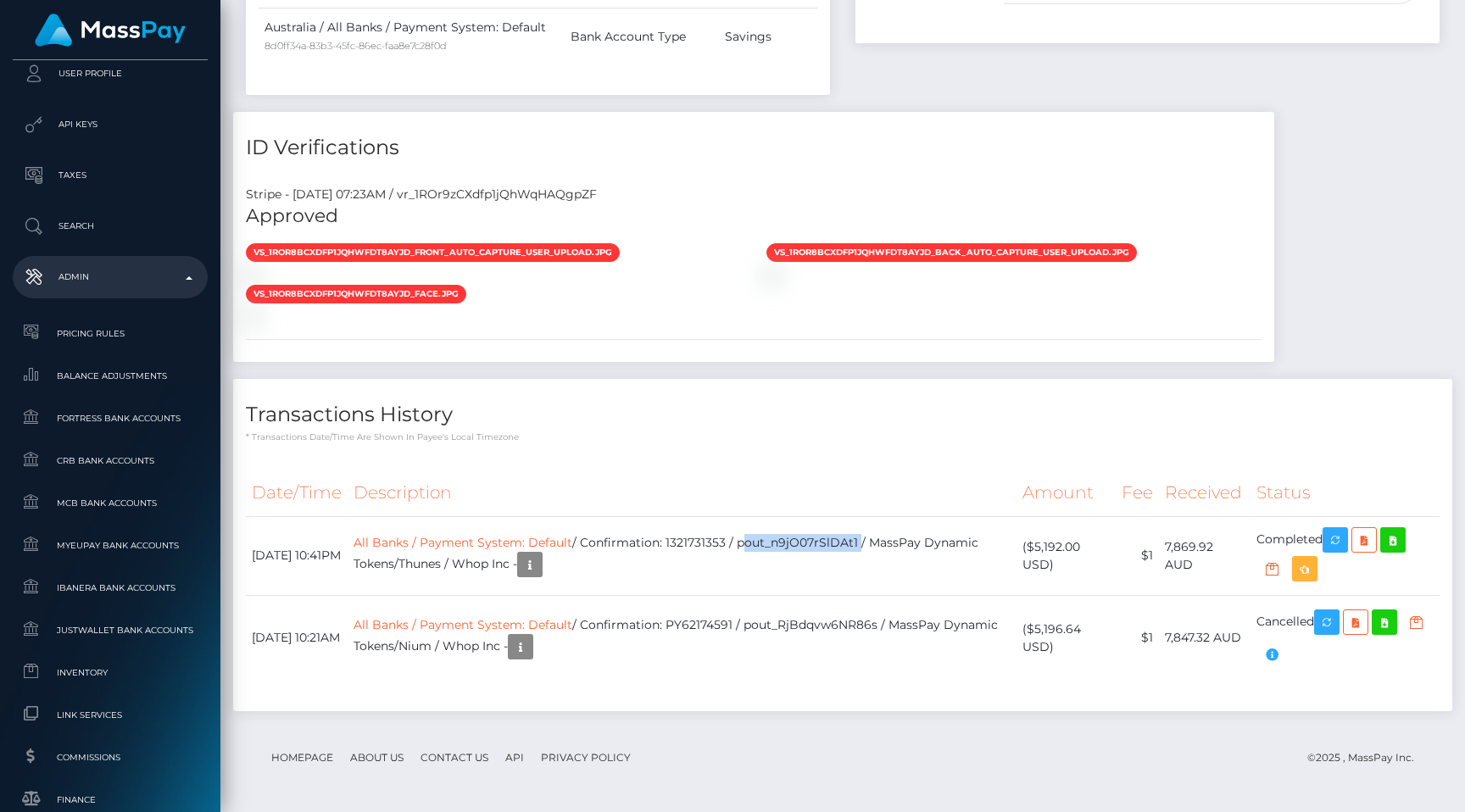
scroll to position [699, 0]
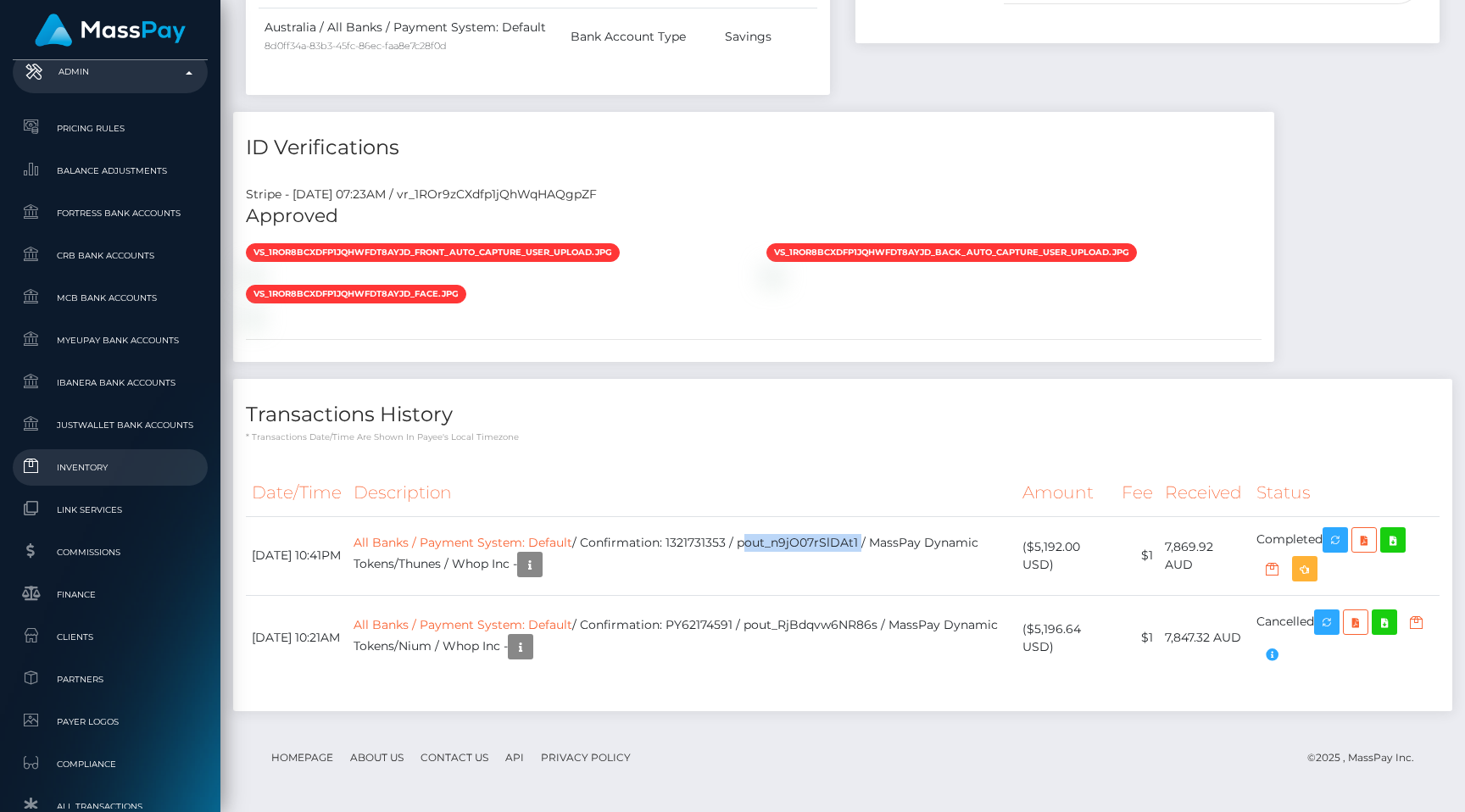
click at [144, 465] on span "Inventory" at bounding box center [110, 468] width 182 height 20
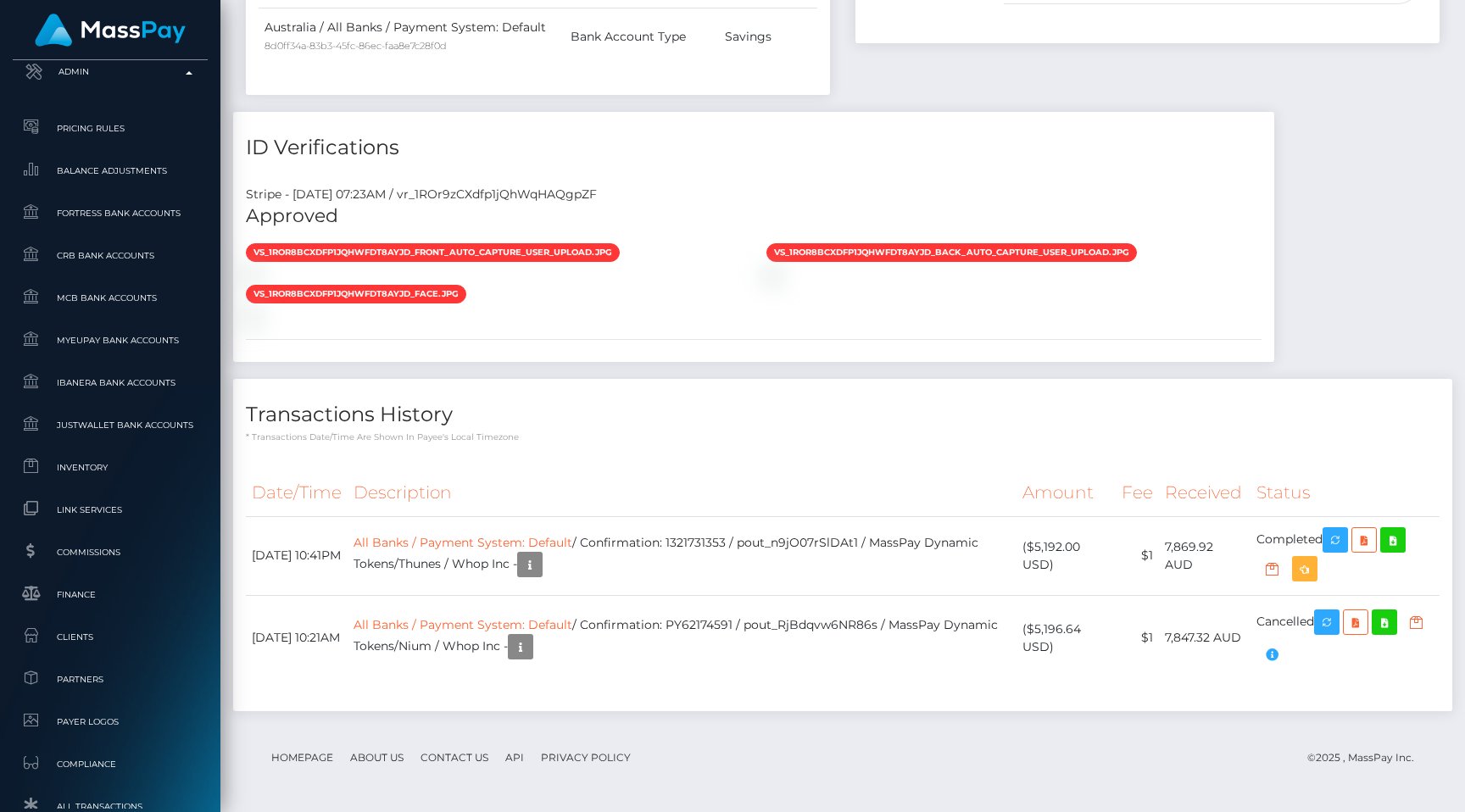
click at [568, 186] on div "Stripe - [DATE] 07:23AM / vr_1ROr9zCXdfp1jQhWqHAQgpZF" at bounding box center [753, 195] width 1041 height 18
copy div "vr_1ROr9zCXdfp1jQhWqHAQgpZF"
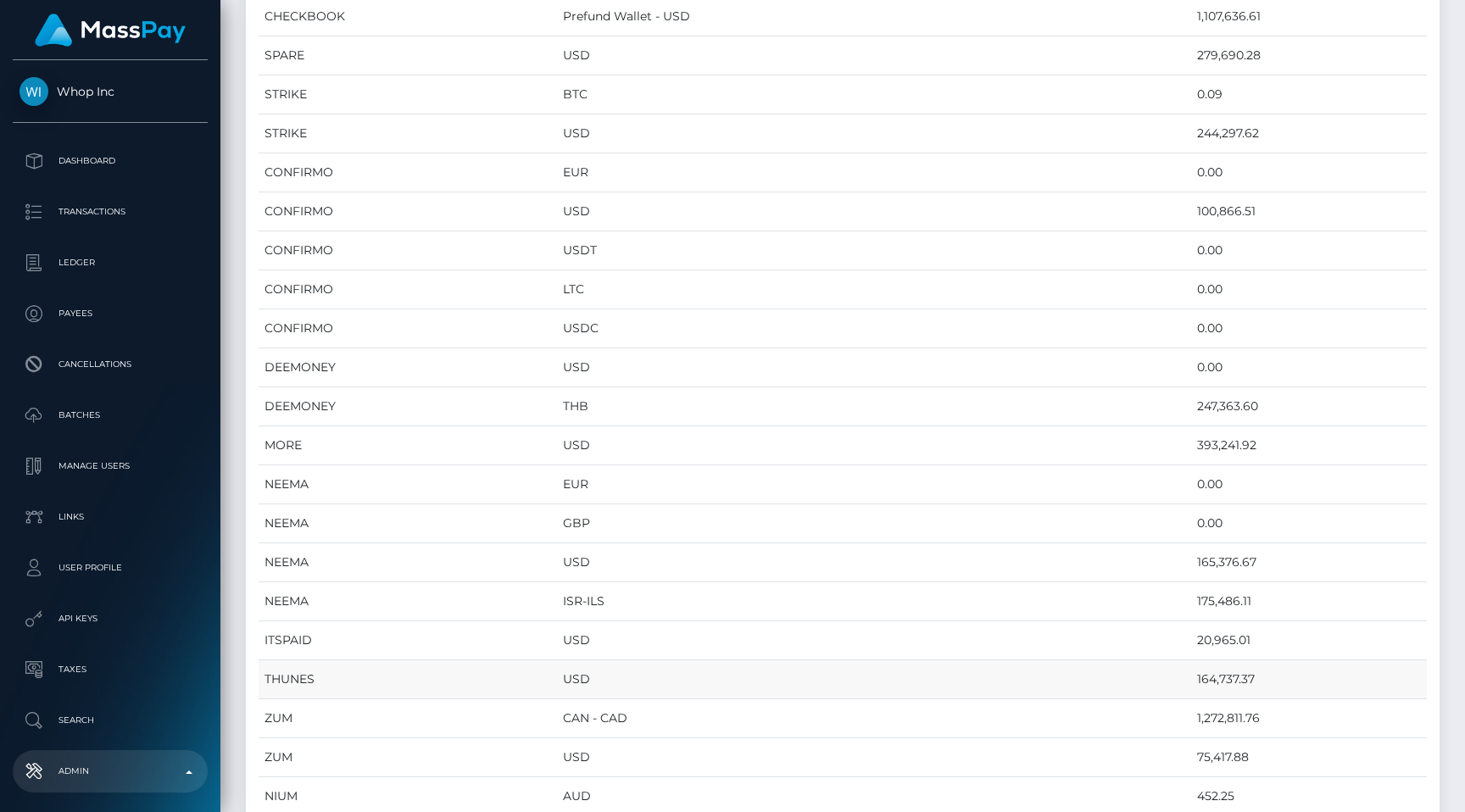
scroll to position [1695, 0]
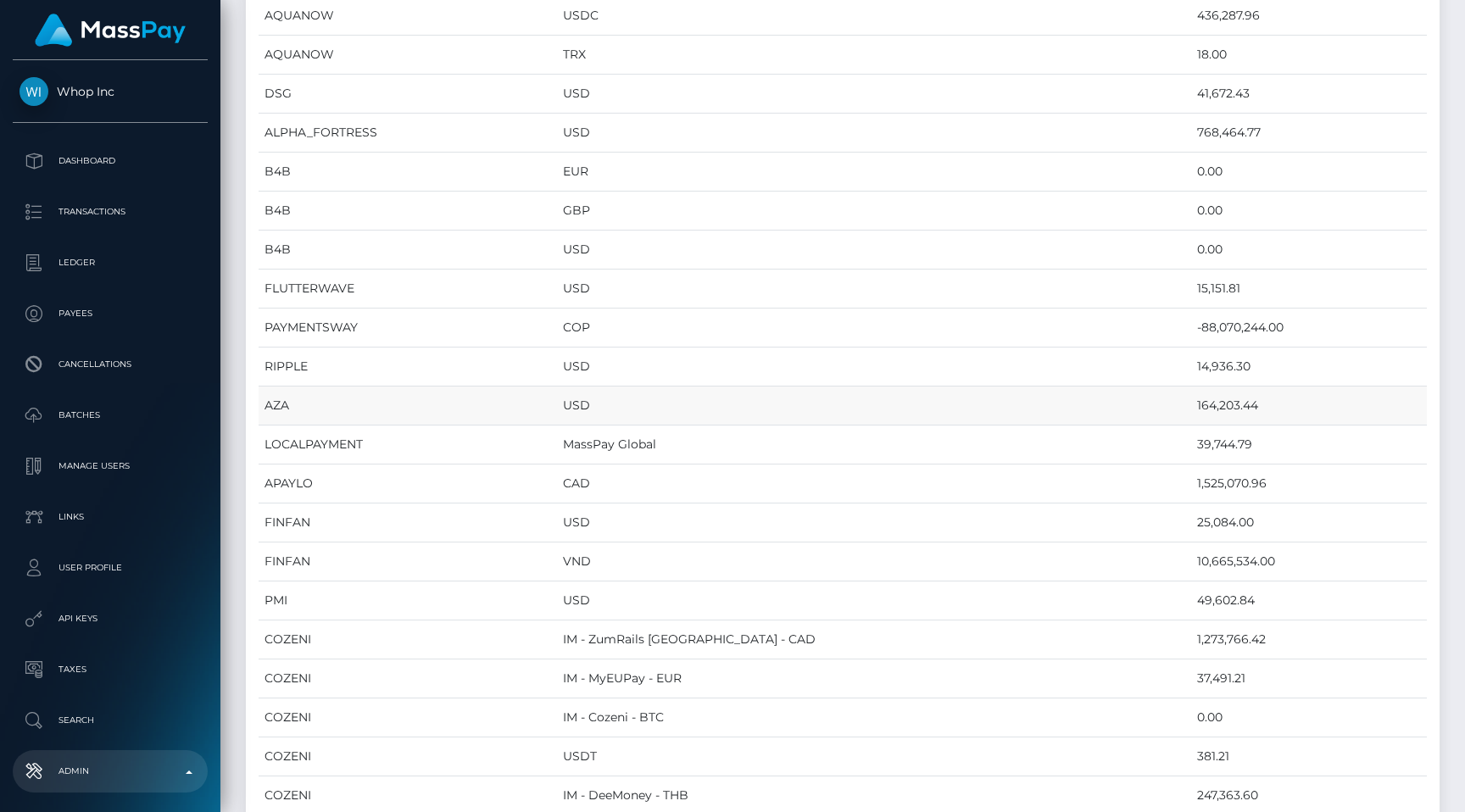
drag, startPoint x: 1215, startPoint y: 399, endPoint x: 1127, endPoint y: 398, distance: 88.0
click at [1127, 398] on tr "AZA USD 164,203.44" at bounding box center [843, 406] width 1168 height 39
copy tr "164,203.44"
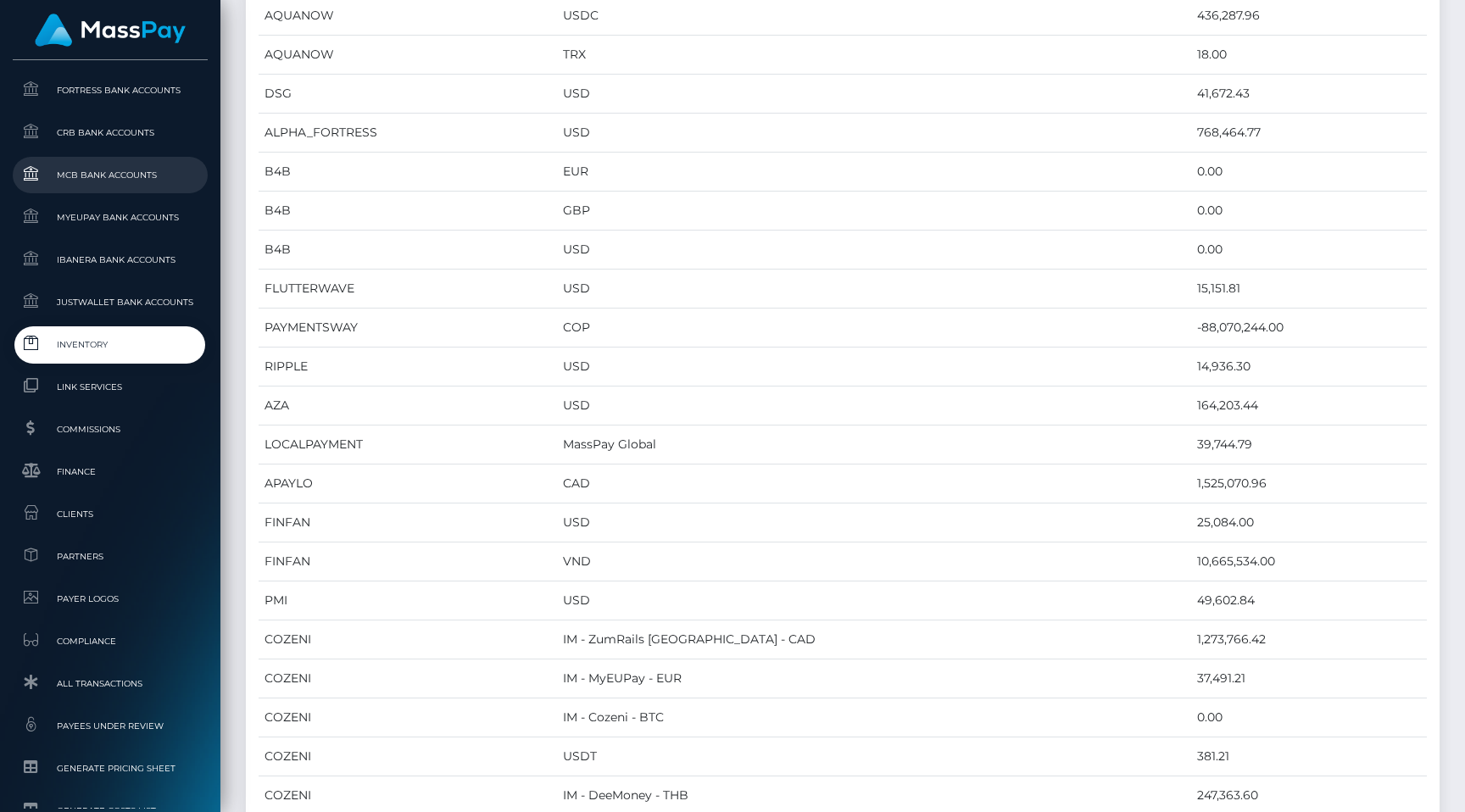
scroll to position [844, 0]
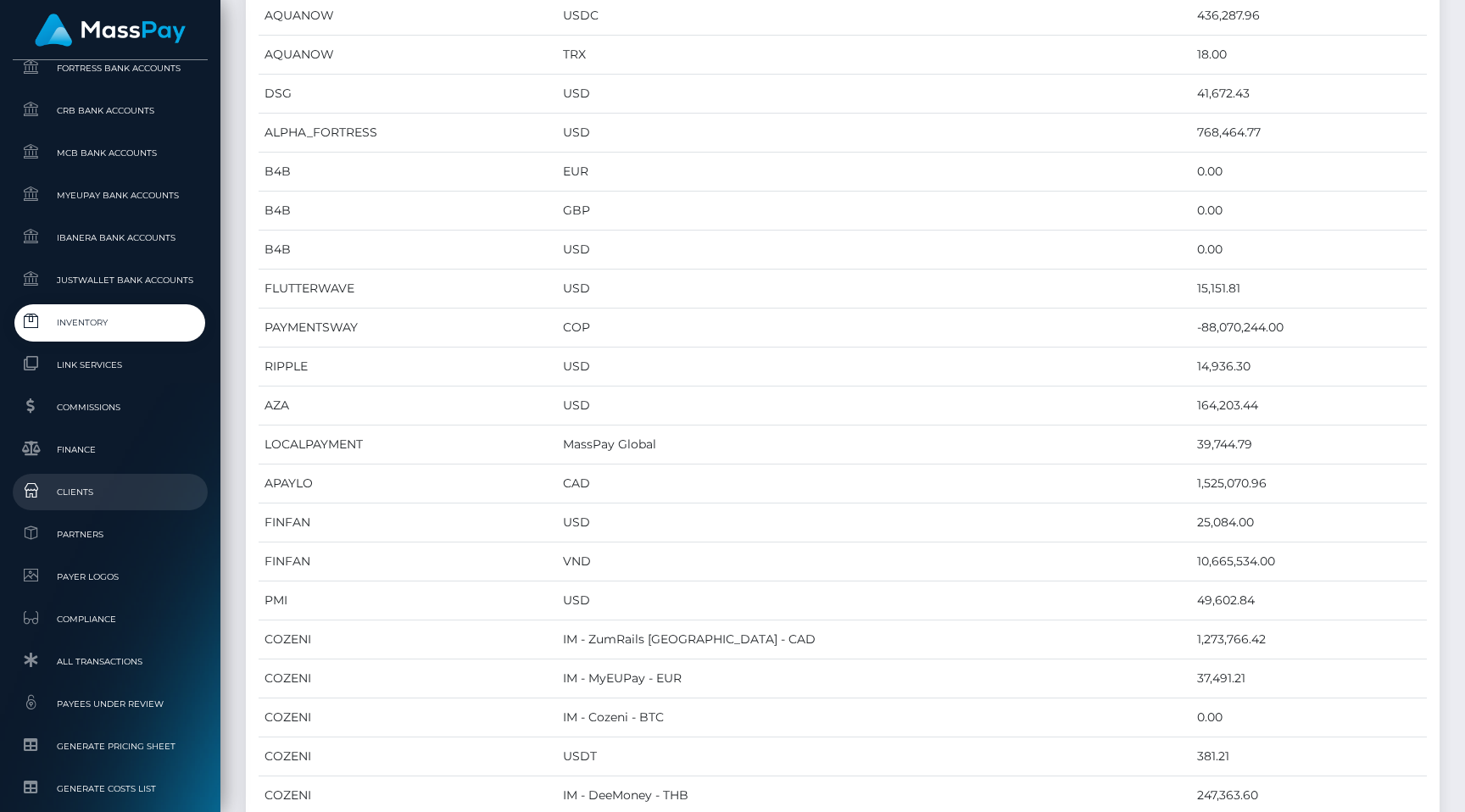
click at [132, 499] on span "Clients" at bounding box center [110, 493] width 182 height 20
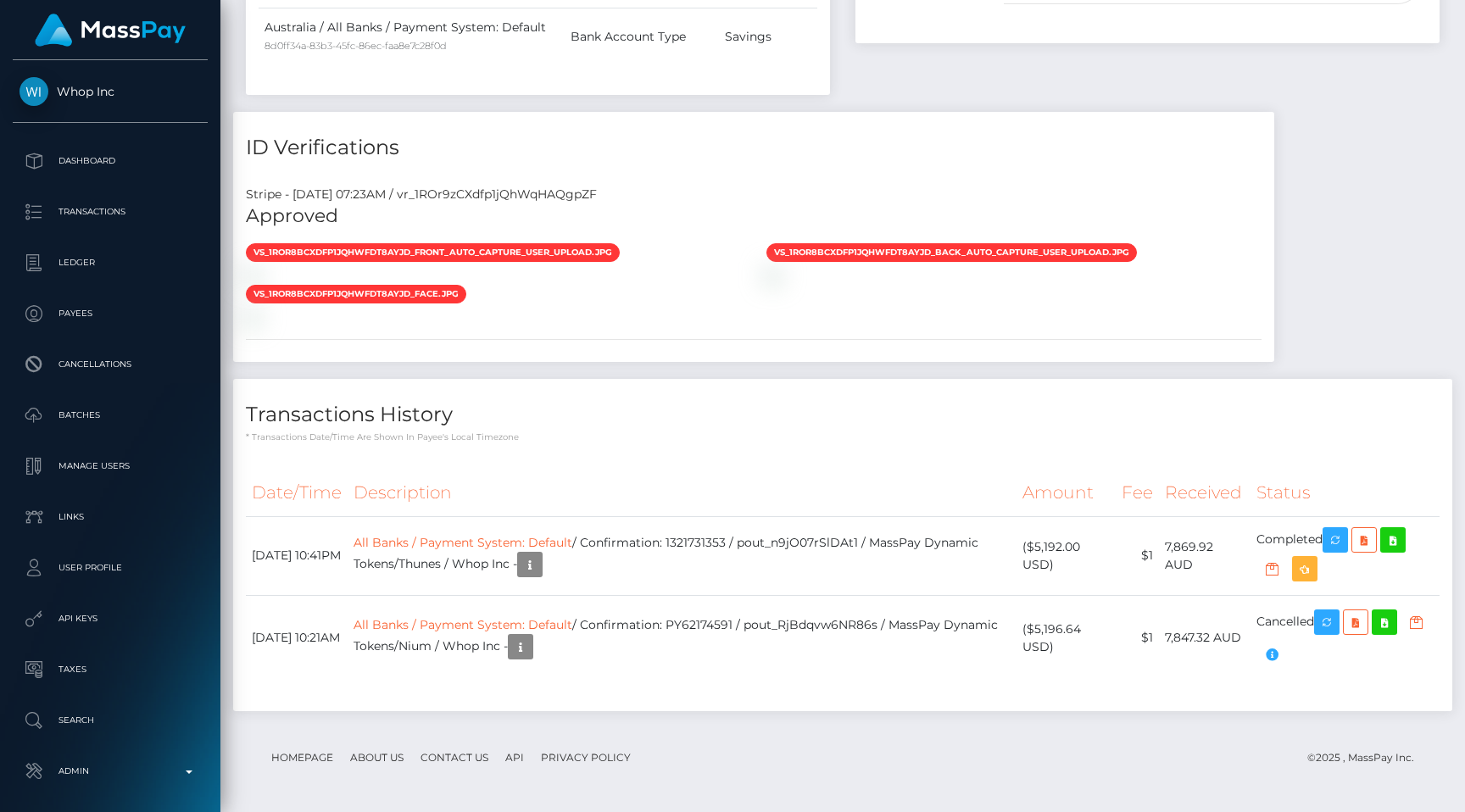
scroll to position [1568, 0]
click at [865, 392] on div "Transactions History * Transactions date/time are shown in payee's local timezo…" at bounding box center [843, 411] width 1219 height 65
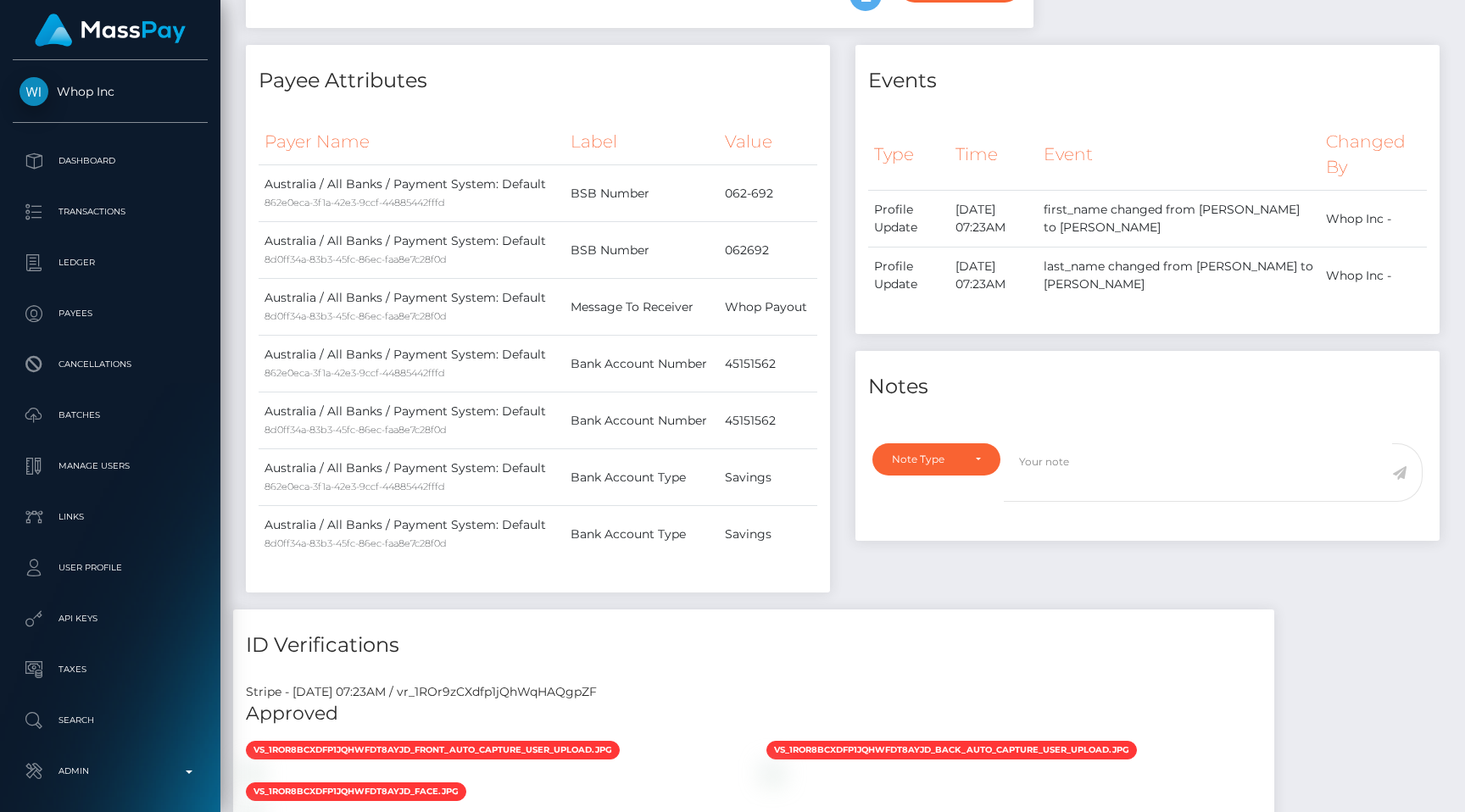
scroll to position [435, 0]
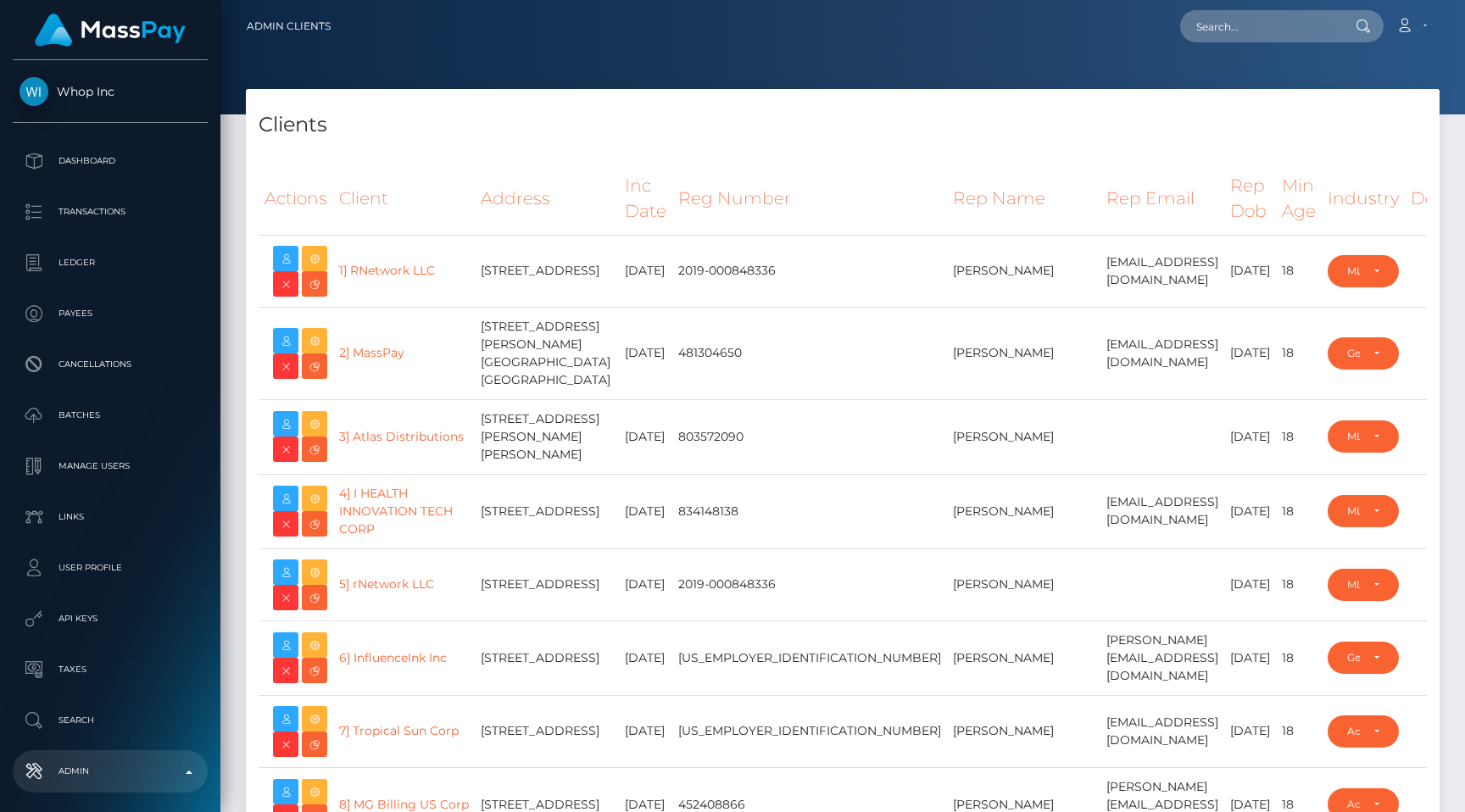
select select "223"
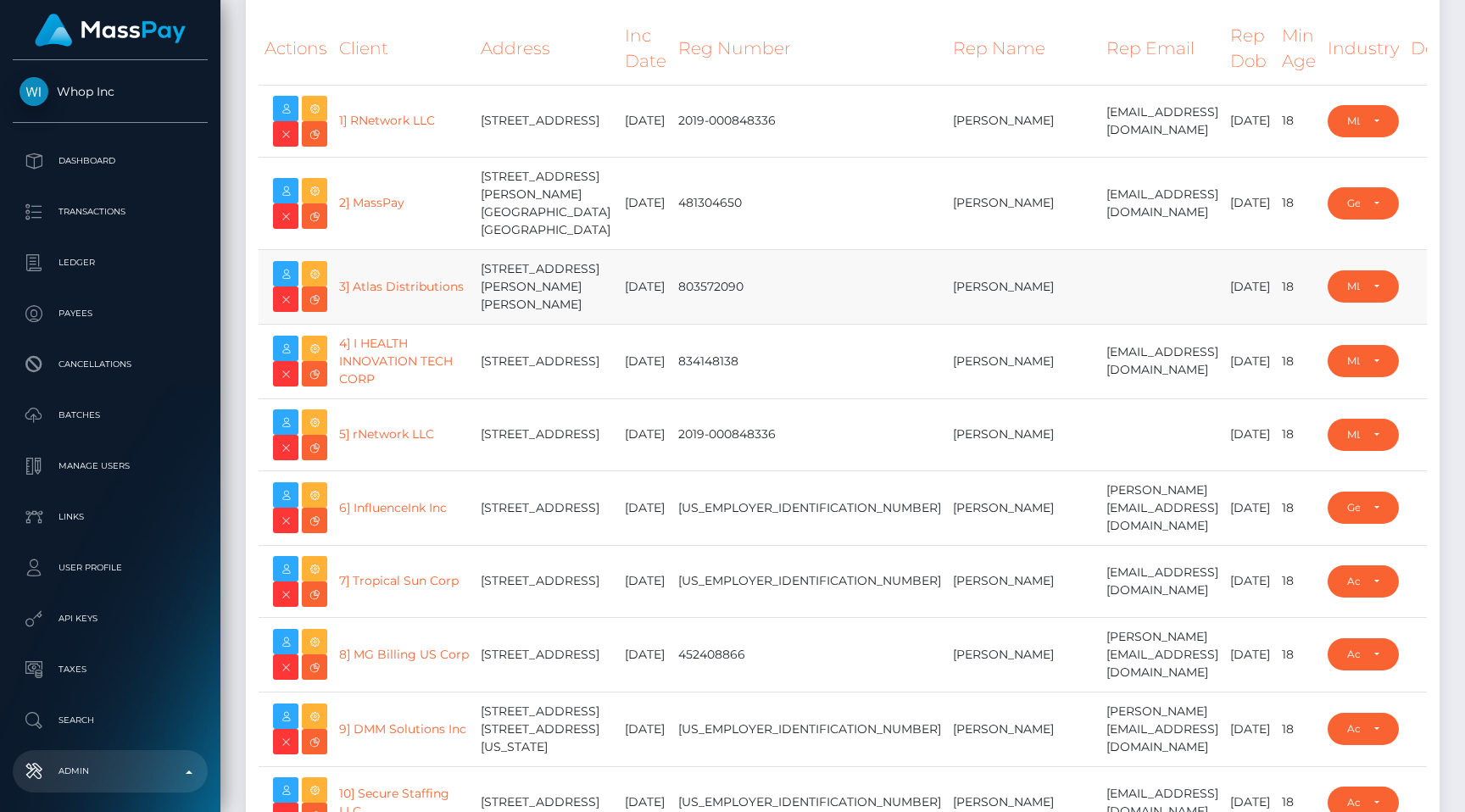
scroll to position [27436, 0]
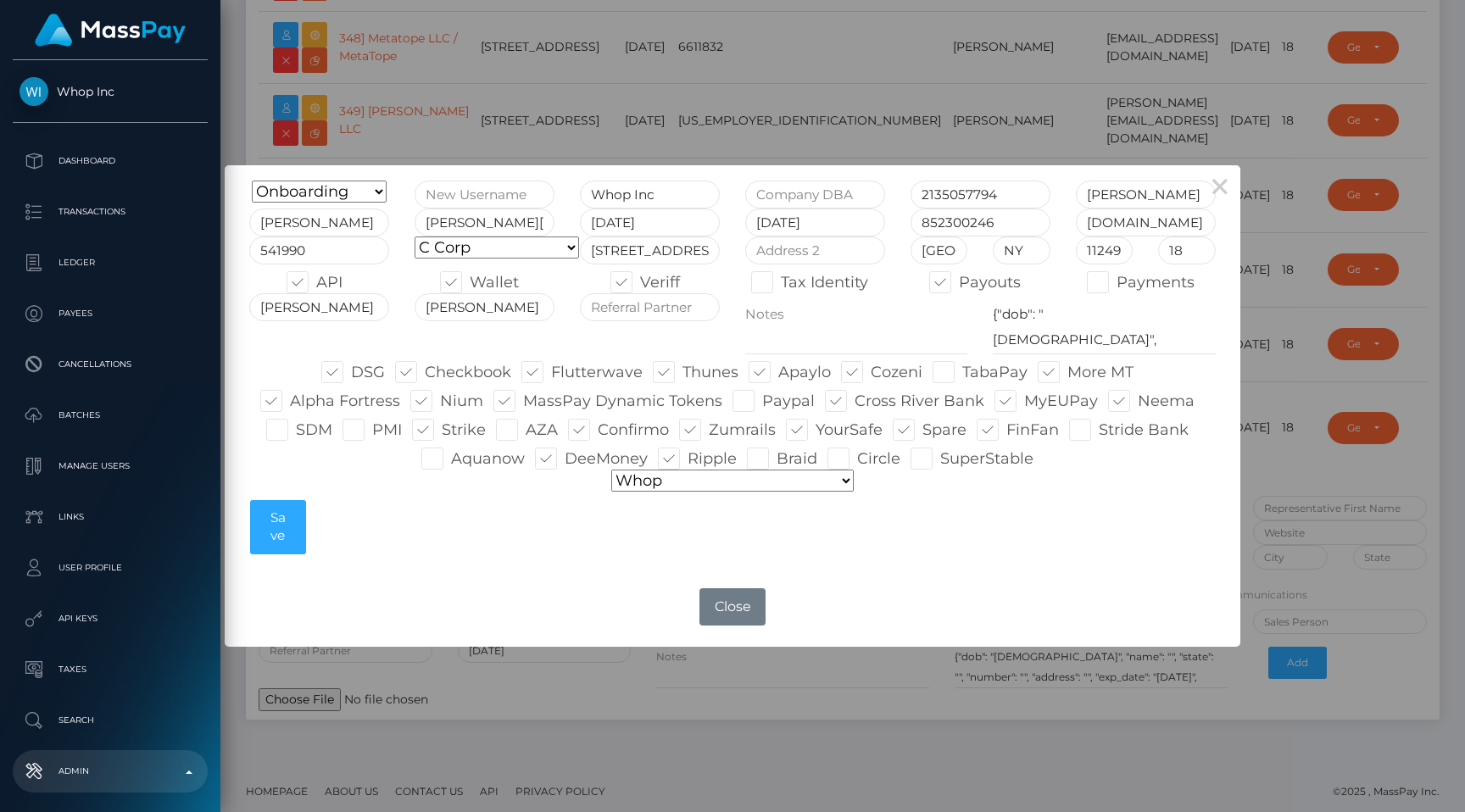
click at [526, 435] on span at bounding box center [526, 430] width 0 height 19
click at [526, 430] on input "AZA" at bounding box center [531, 424] width 11 height 11
checkbox input "true"
click at [286, 513] on button "Save" at bounding box center [277, 527] width 55 height 54
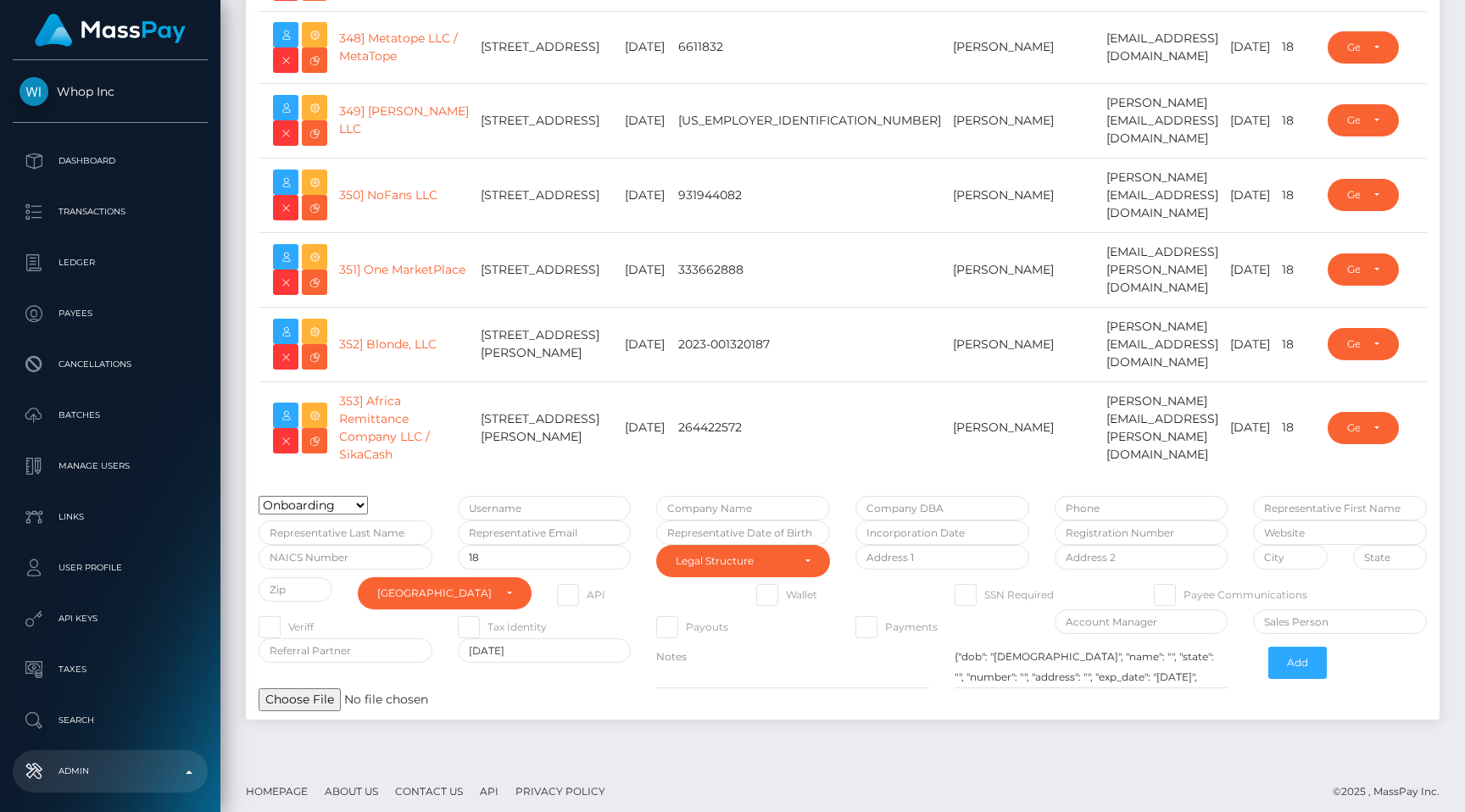
type input "egblue"
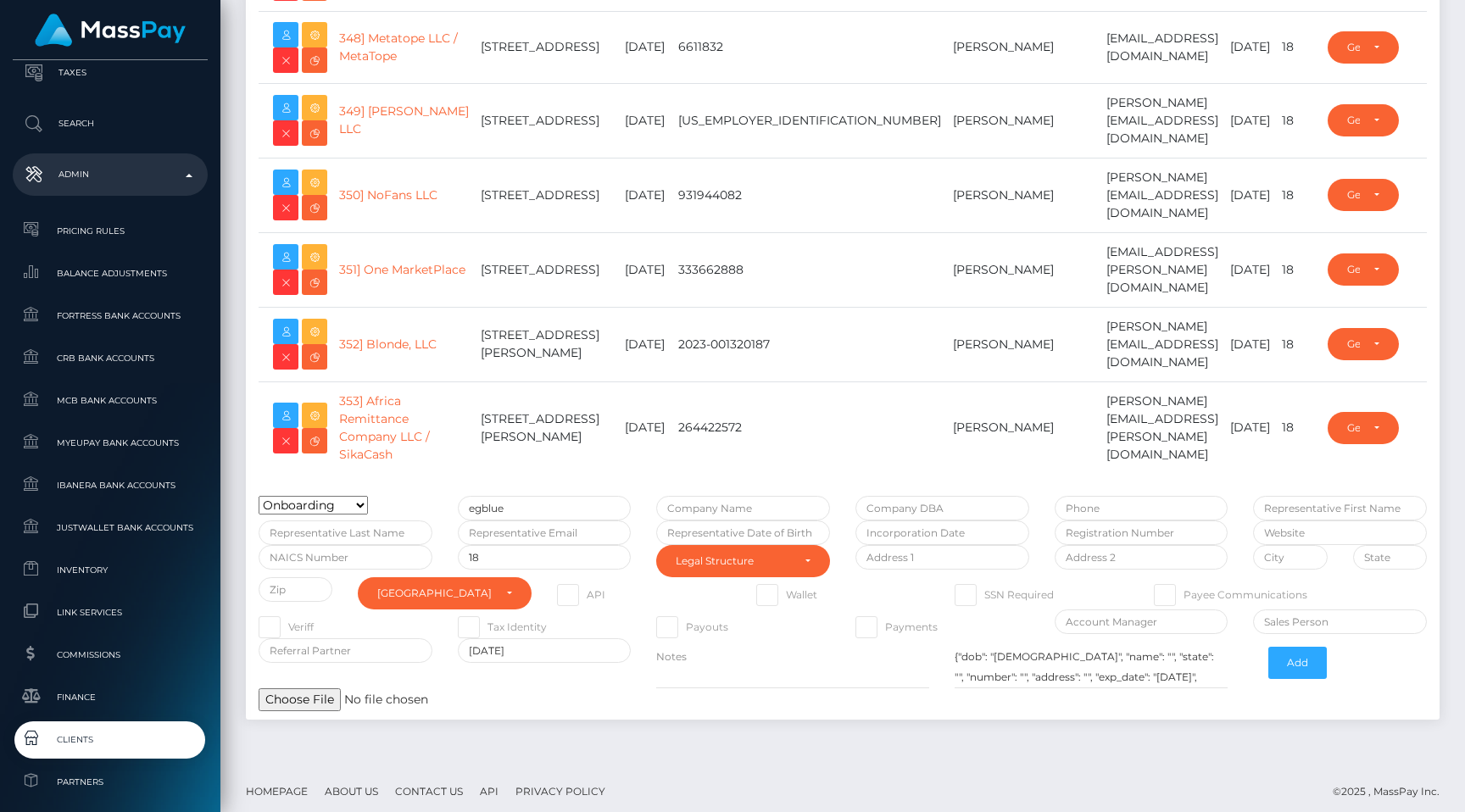
scroll to position [1015, 0]
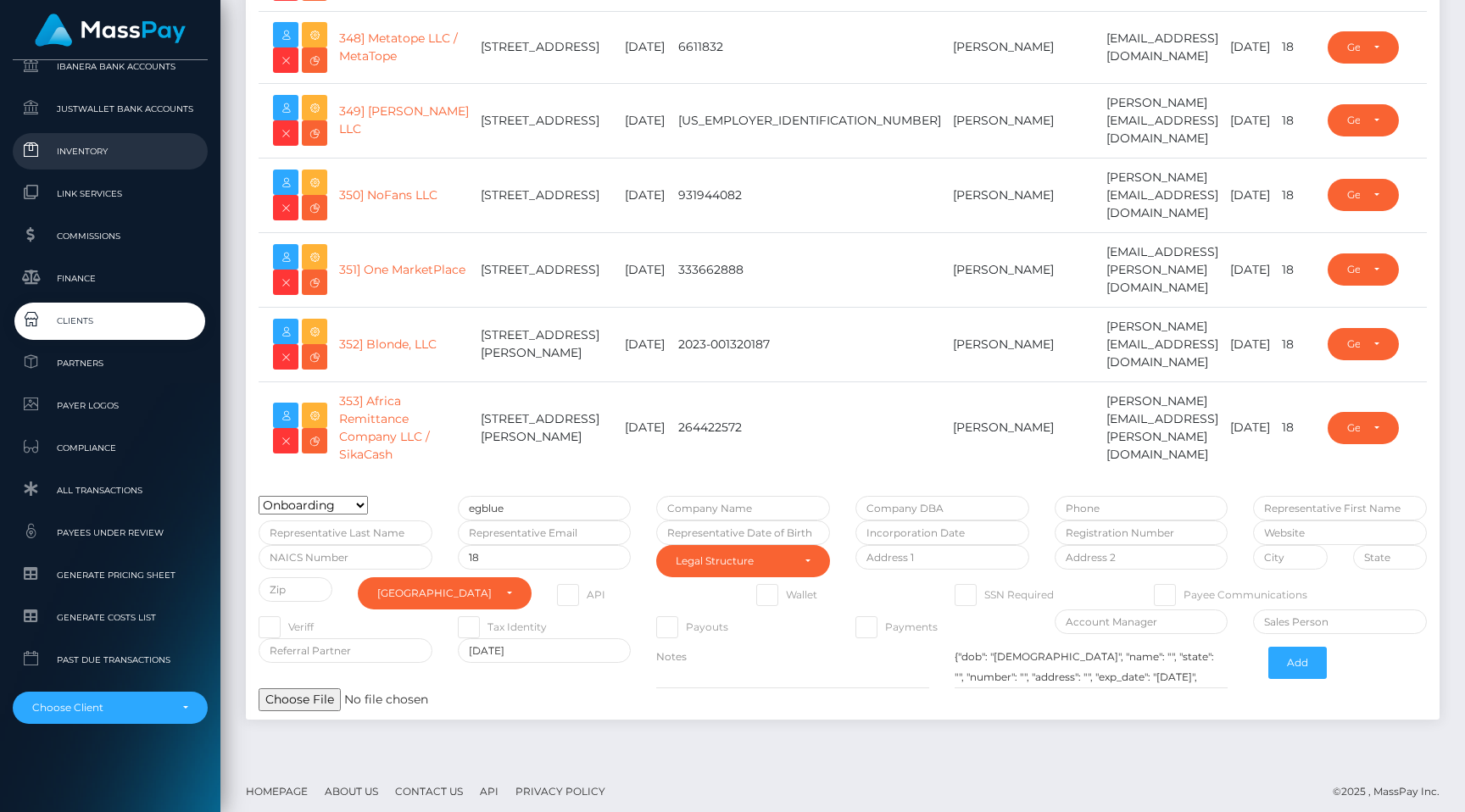
click at [110, 163] on link "Inventory" at bounding box center [110, 150] width 195 height 36
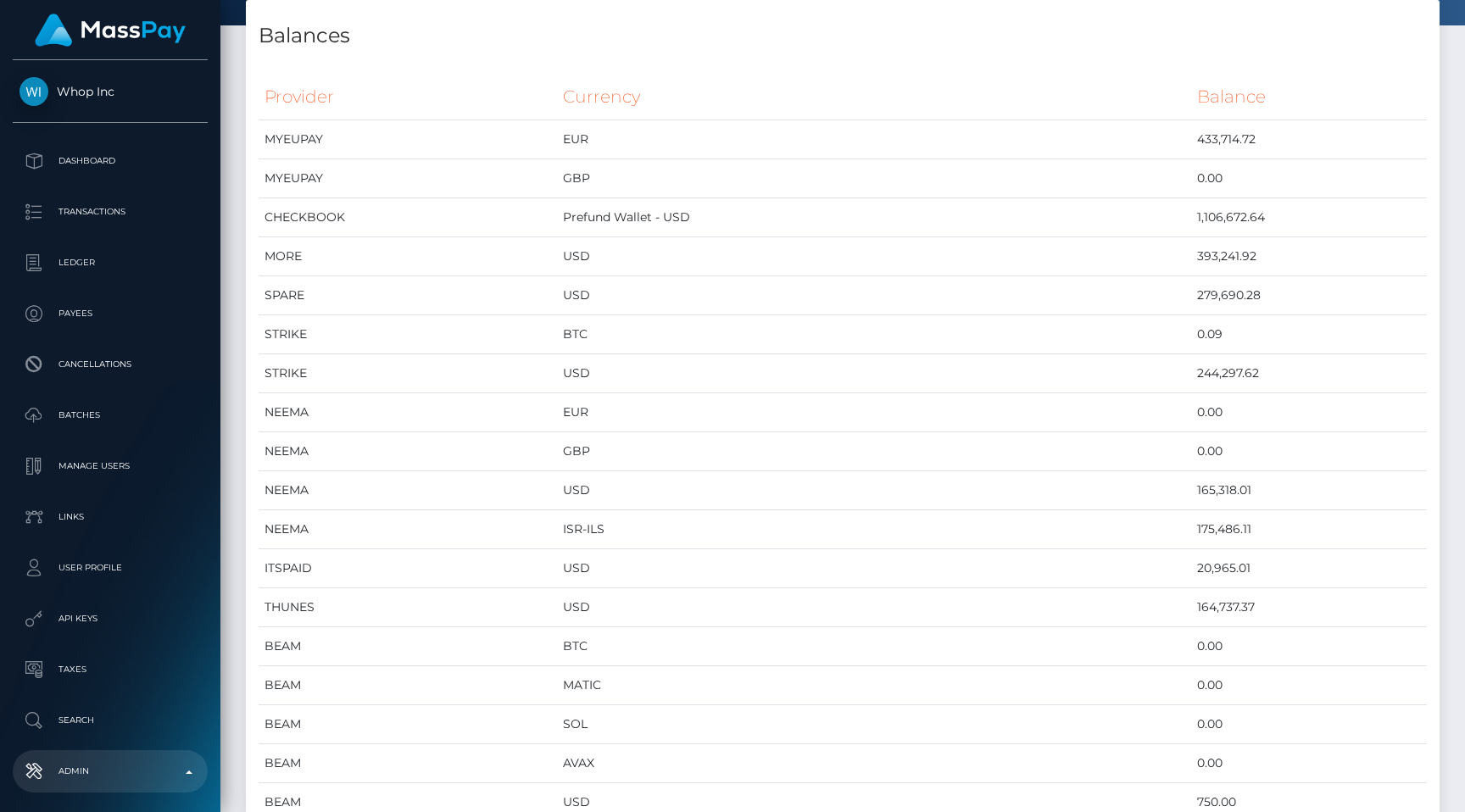
scroll to position [86, 0]
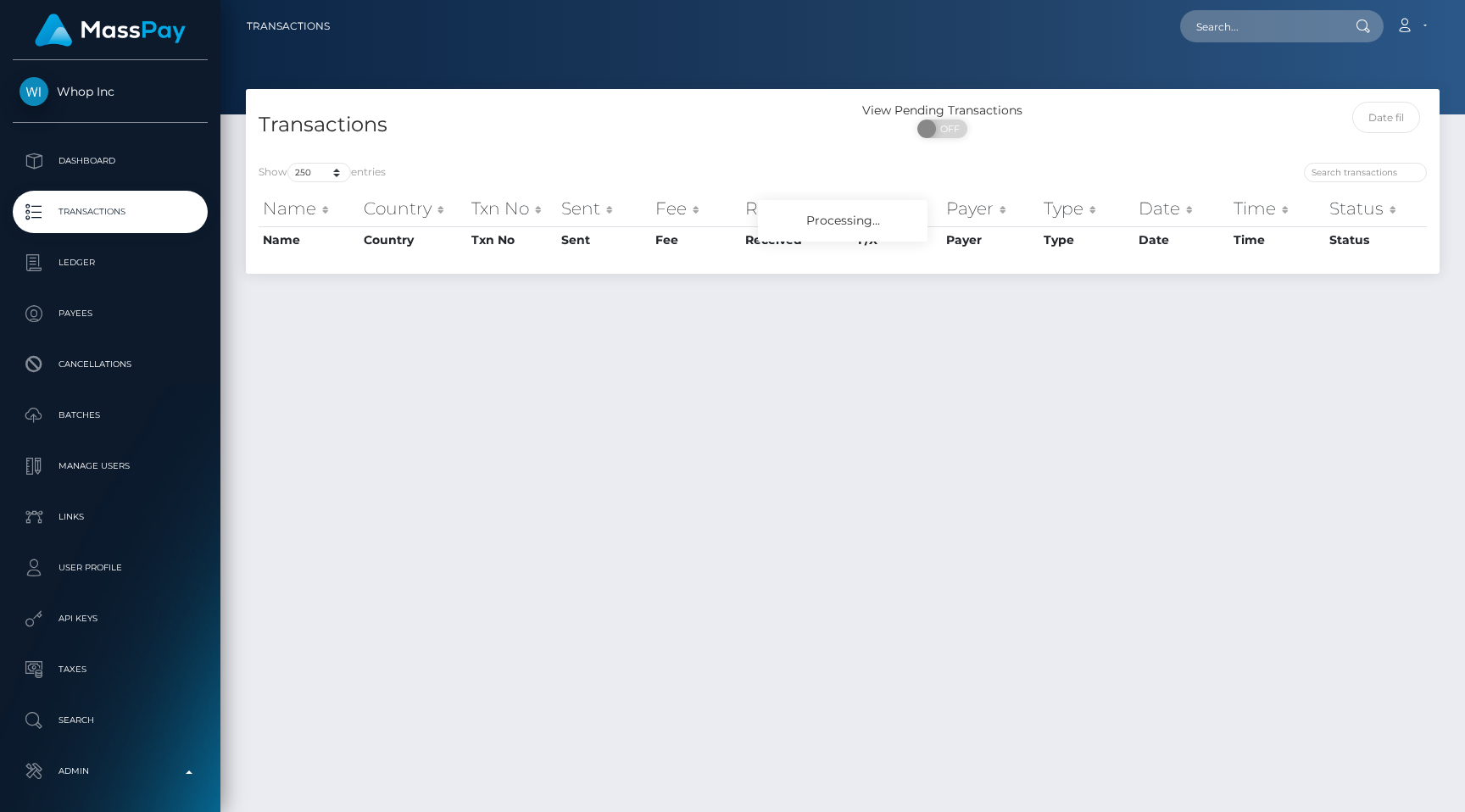
select select "250"
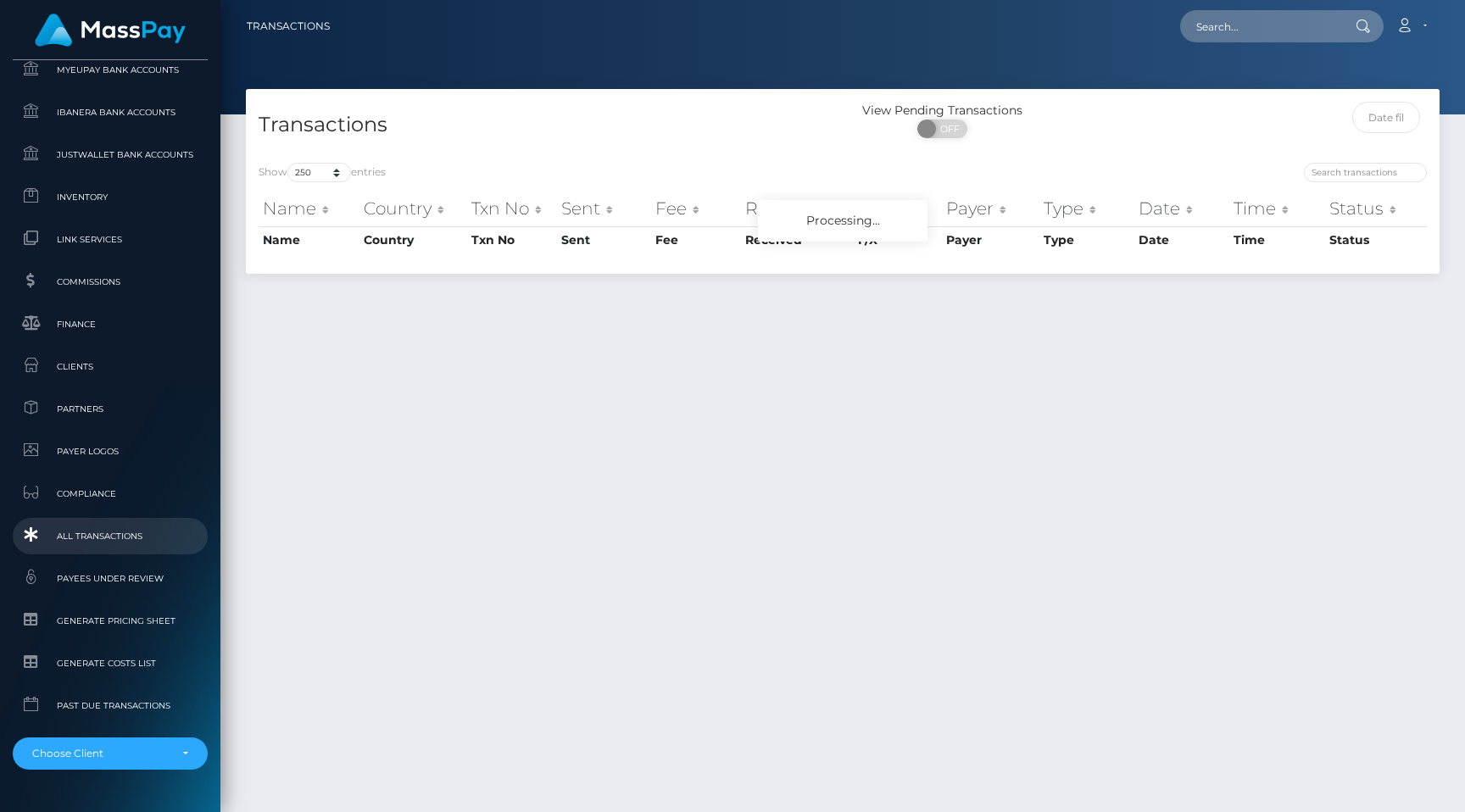
click at [135, 527] on span "All Transactions" at bounding box center [110, 537] width 182 height 20
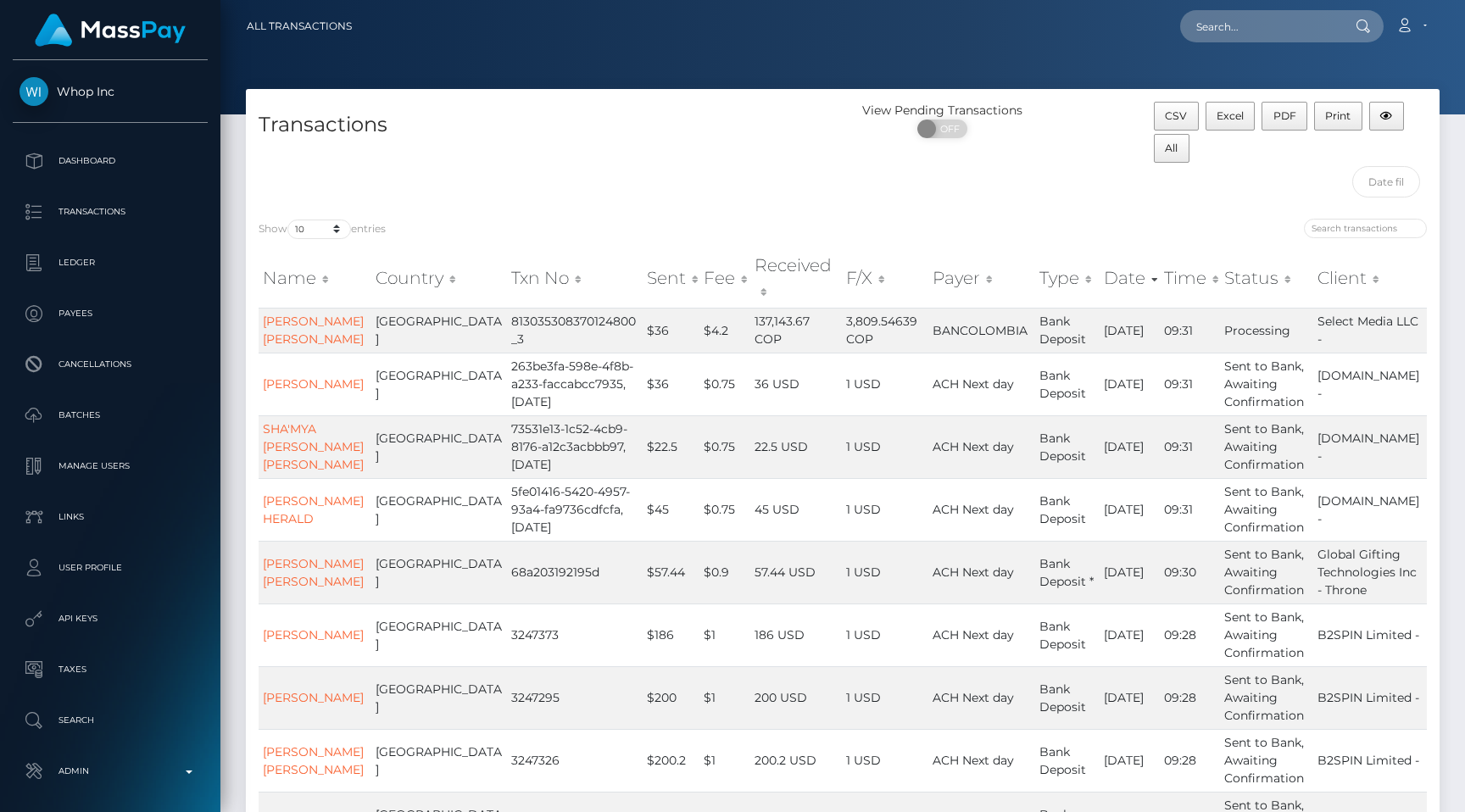
click at [329, 219] on label "Show 10 25 50 100 250 500 1,000 3,500 All entries" at bounding box center [322, 229] width 127 height 20
click at [329, 219] on select "10 25 50 100 250 500 1,000 3,500 All" at bounding box center [319, 229] width 64 height 20
click at [329, 231] on select "10 25 50 100 250 500 1,000 3,500 All" at bounding box center [319, 229] width 64 height 20
select select "250"
click at [611, 163] on div "Transactions" at bounding box center [544, 153] width 597 height 104
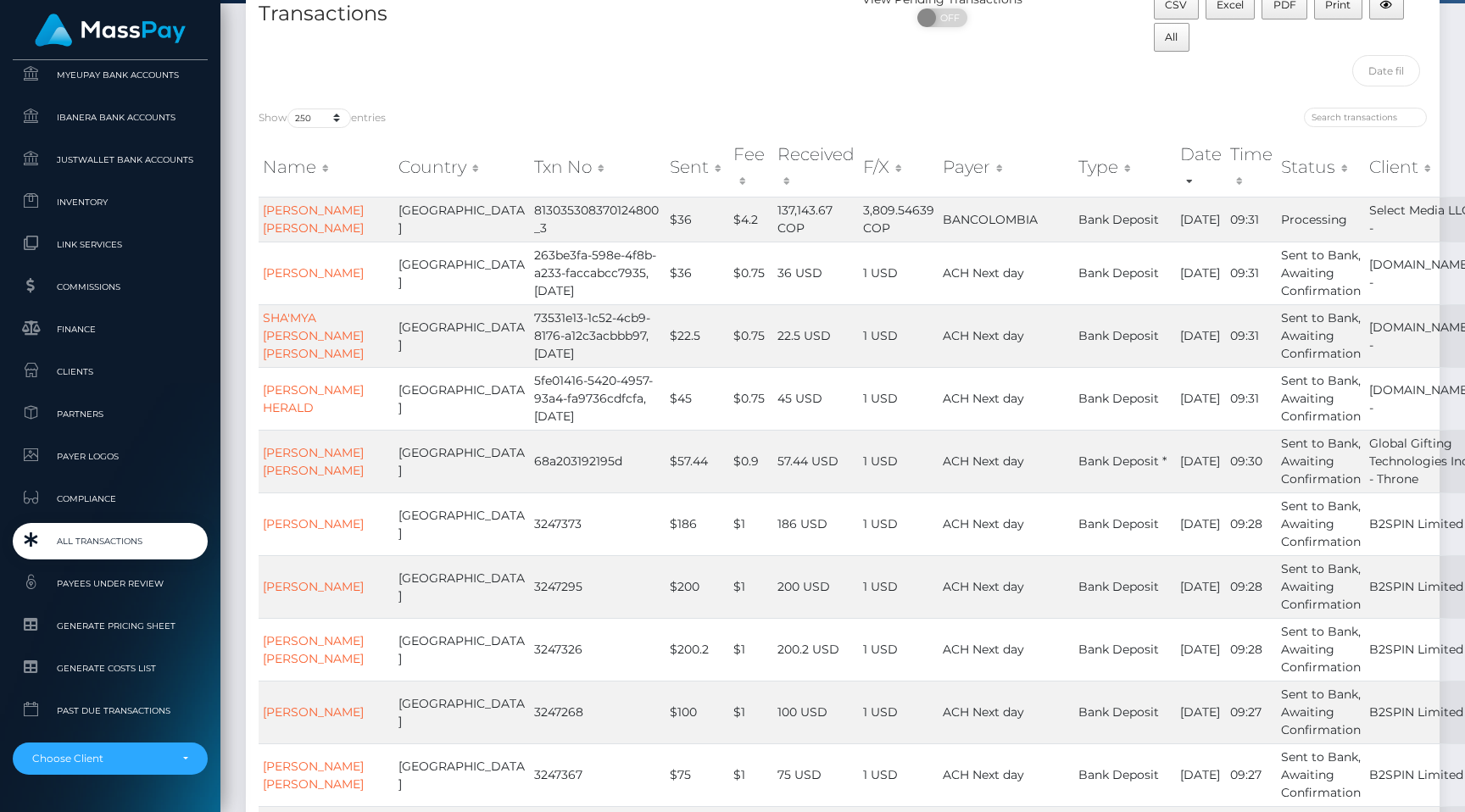
scroll to position [1015, 0]
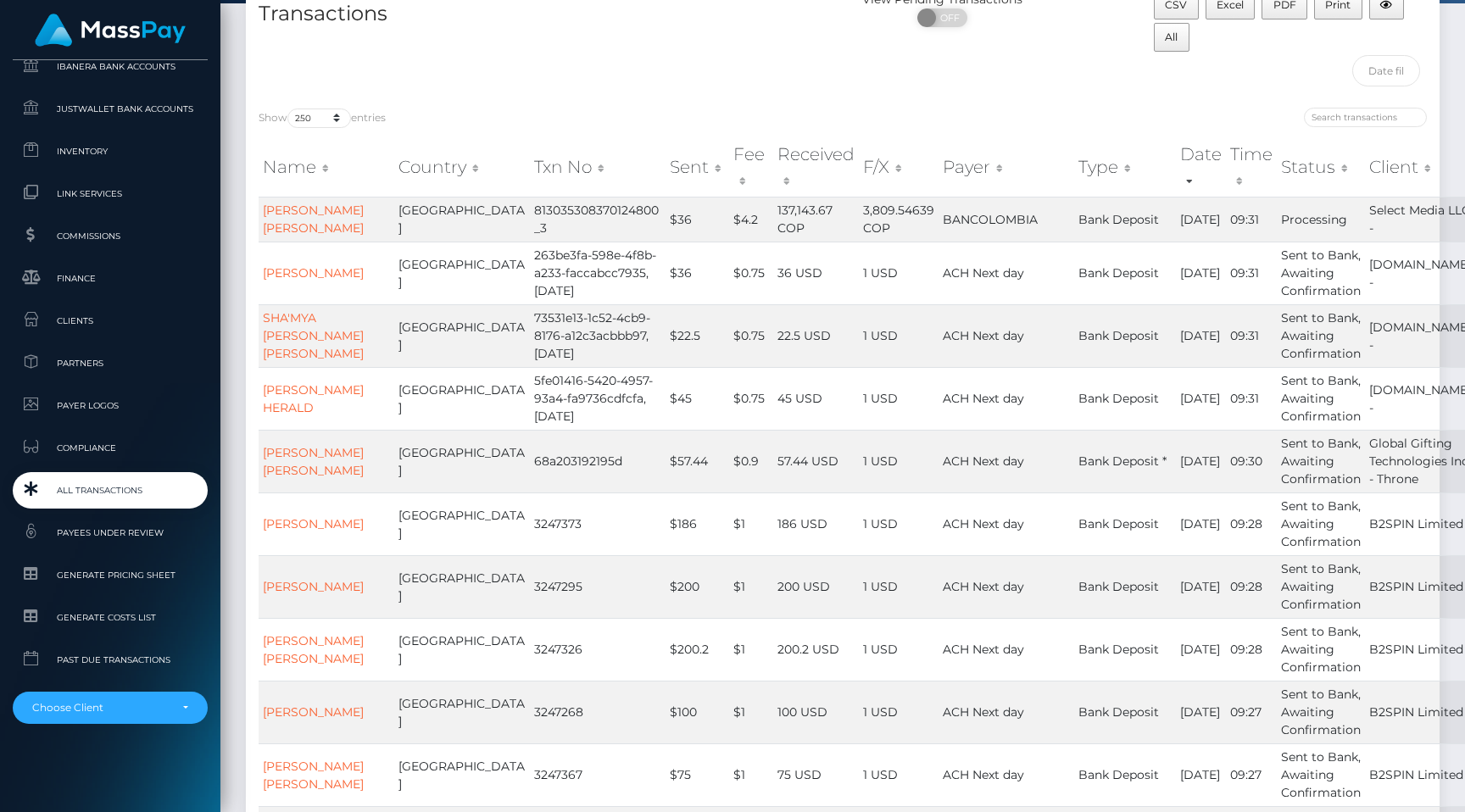
click at [142, 489] on span "All Transactions" at bounding box center [110, 491] width 182 height 20
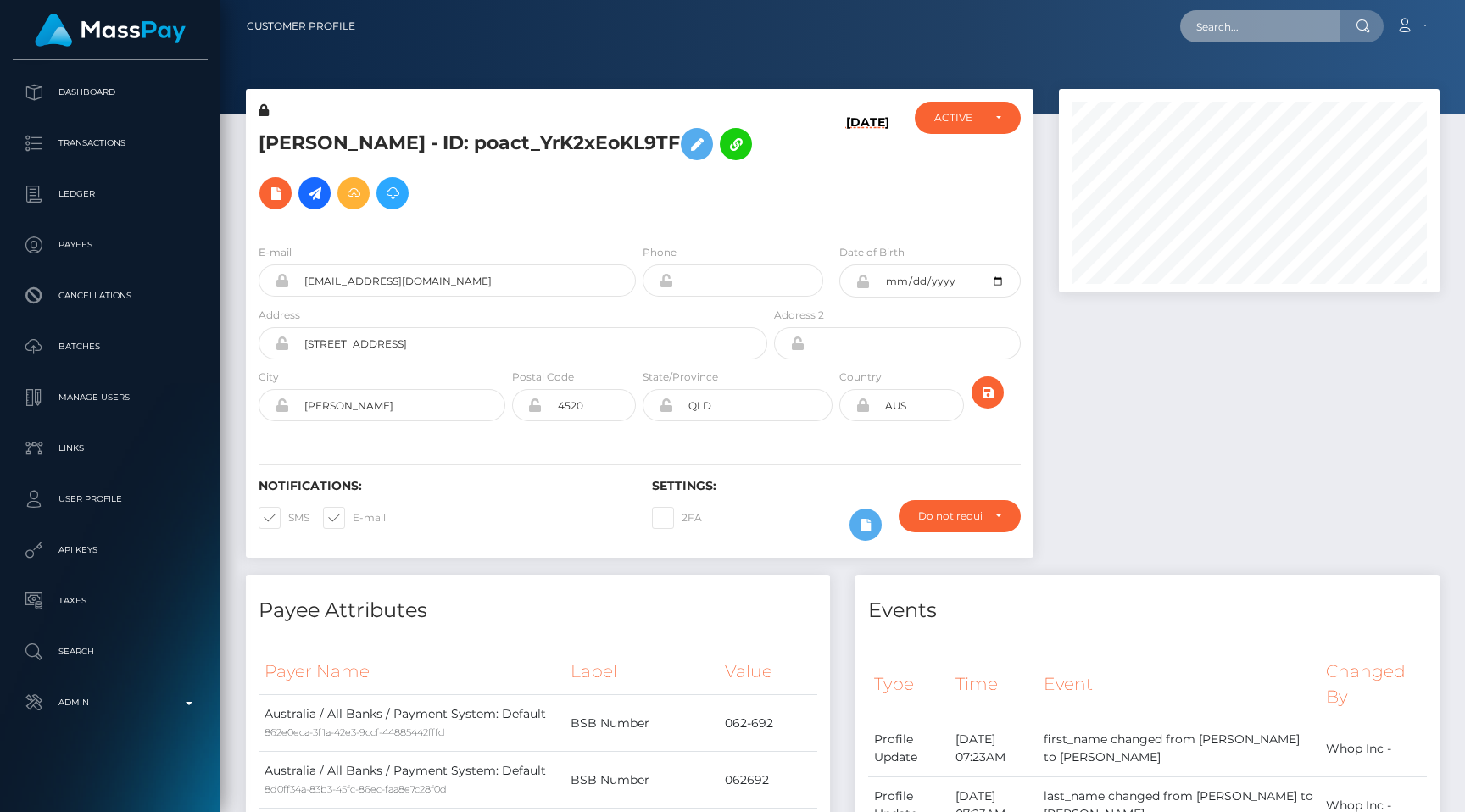
click at [1278, 34] on input "text" at bounding box center [1260, 26] width 159 height 32
paste input "pout_iOOAWIN5BsDC0"
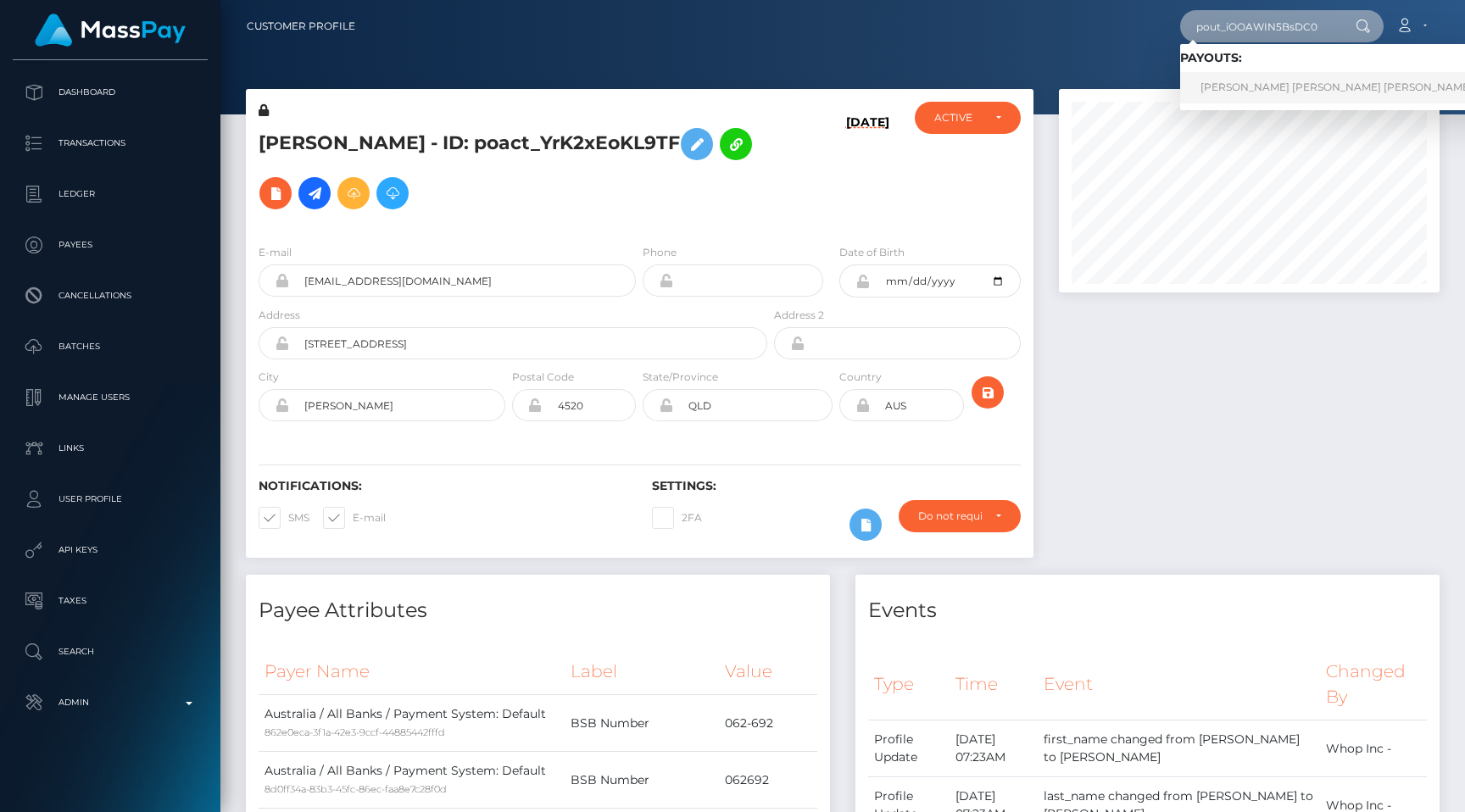
type input "pout_iOOAWIN5BsDC0"
click at [1274, 76] on link "MOHAMMAD SAAD EDDIN SHEIKH OTHMAN (Whop Inc - )" at bounding box center [1371, 87] width 381 height 31
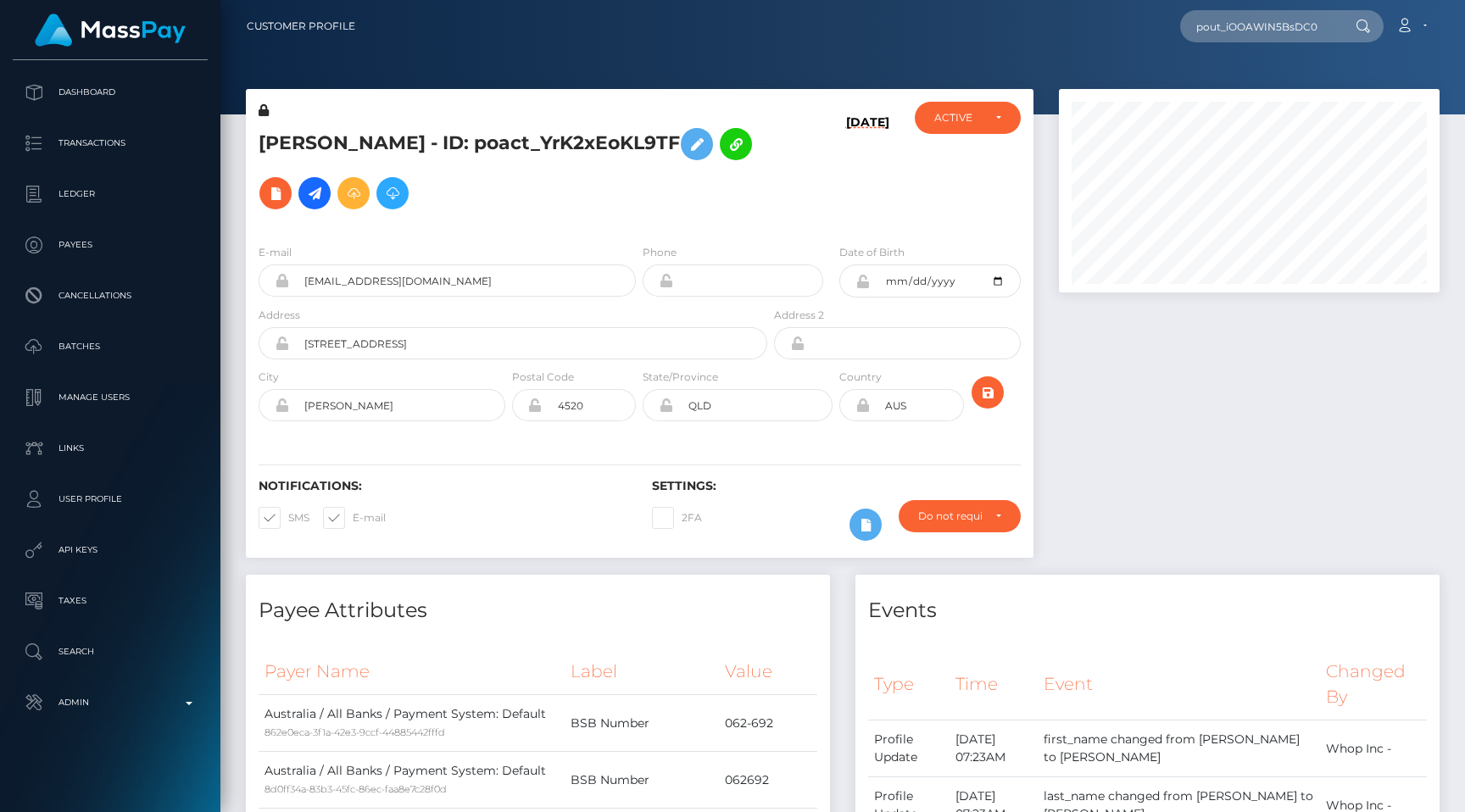
scroll to position [0, 0]
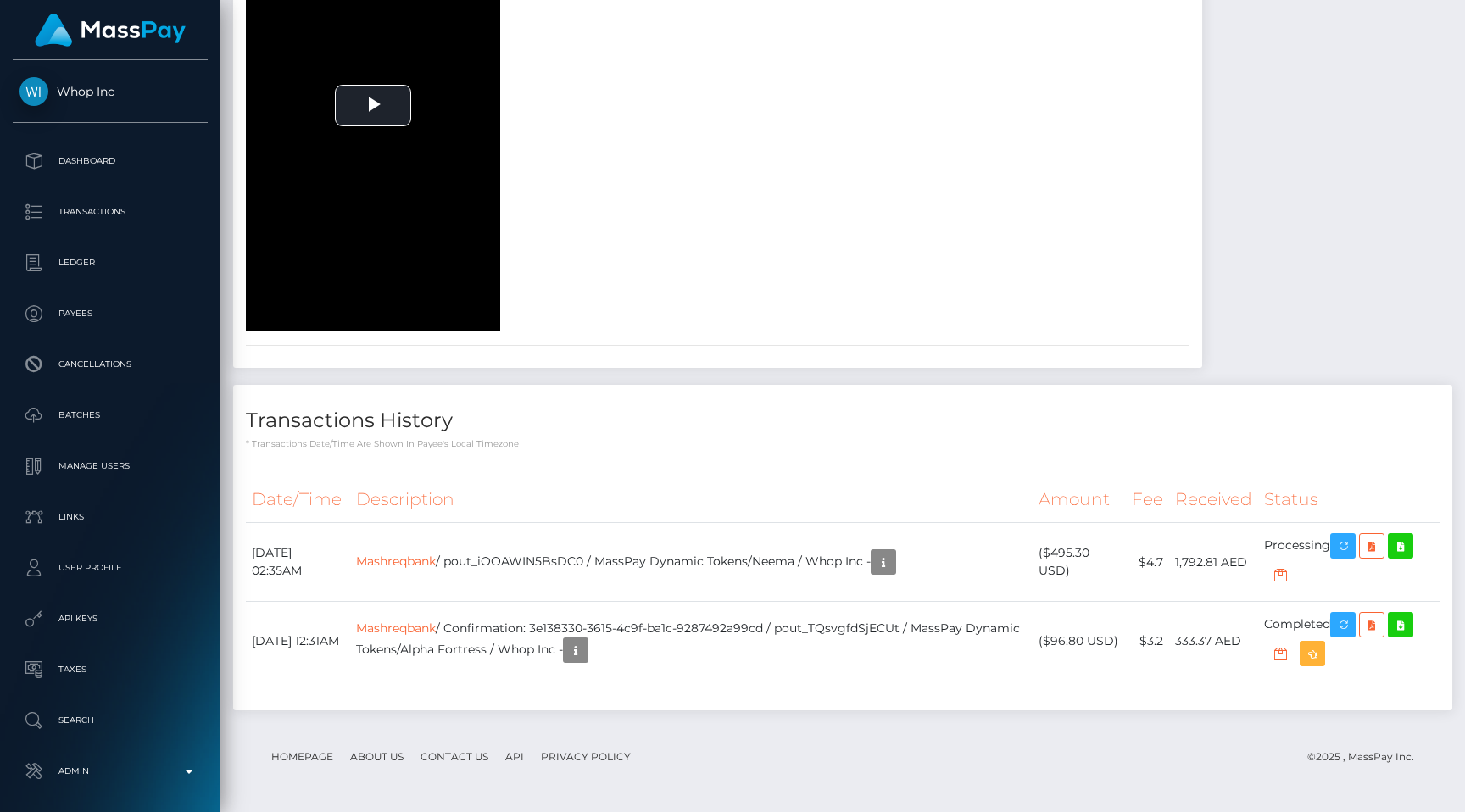
scroll to position [2837, 0]
click at [185, 206] on p "Transactions" at bounding box center [110, 212] width 182 height 26
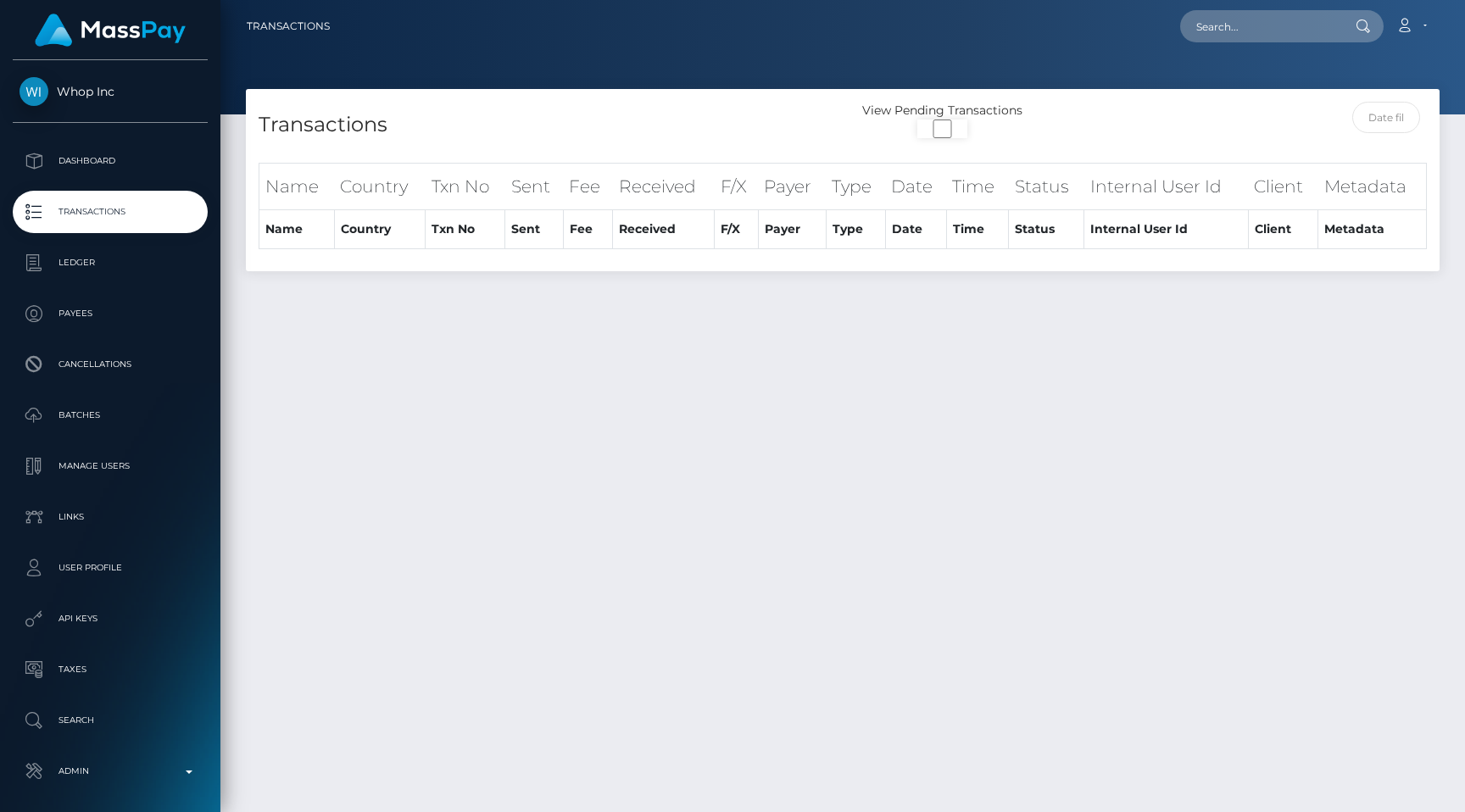
select select "250"
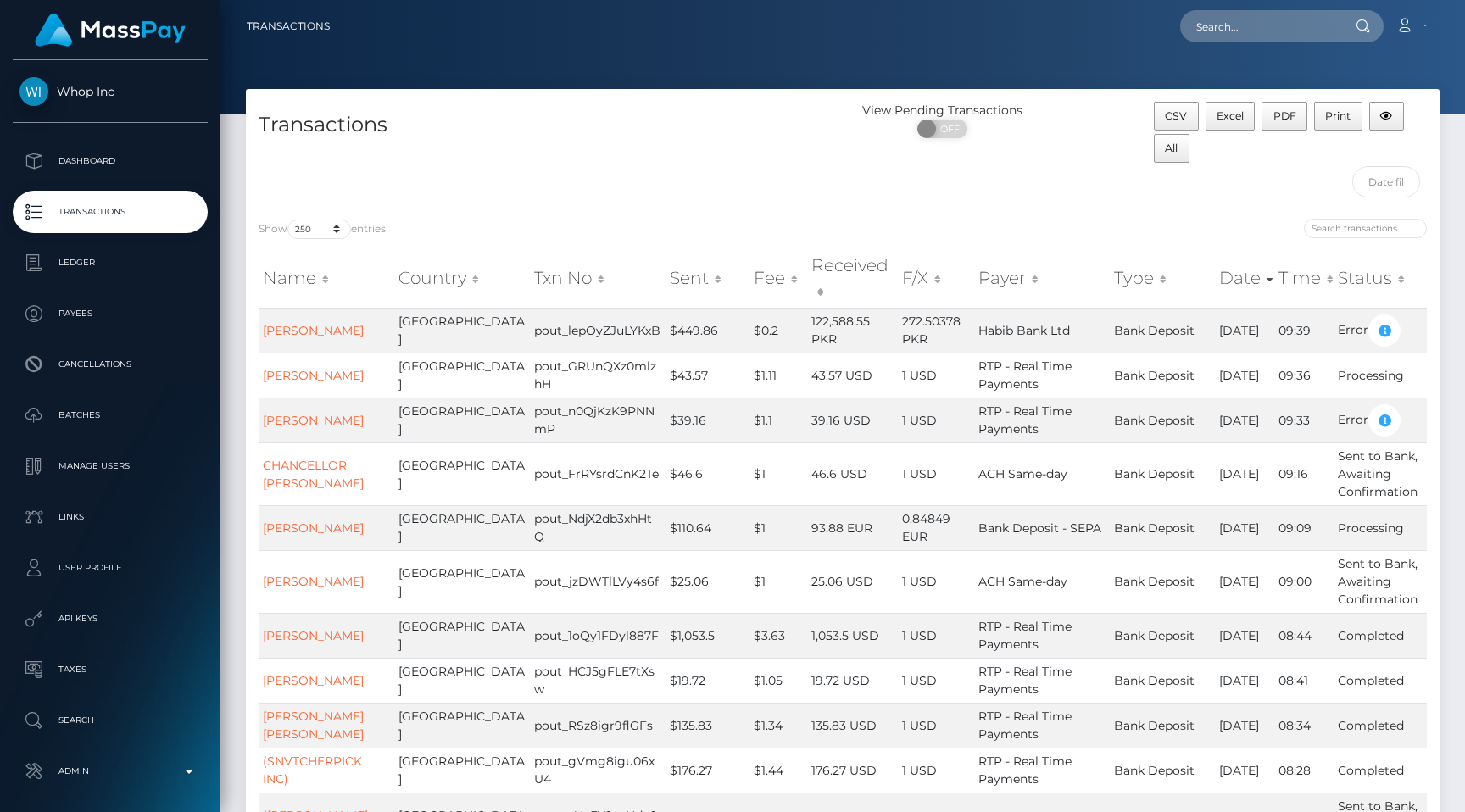
click at [117, 212] on p "Transactions" at bounding box center [110, 212] width 182 height 26
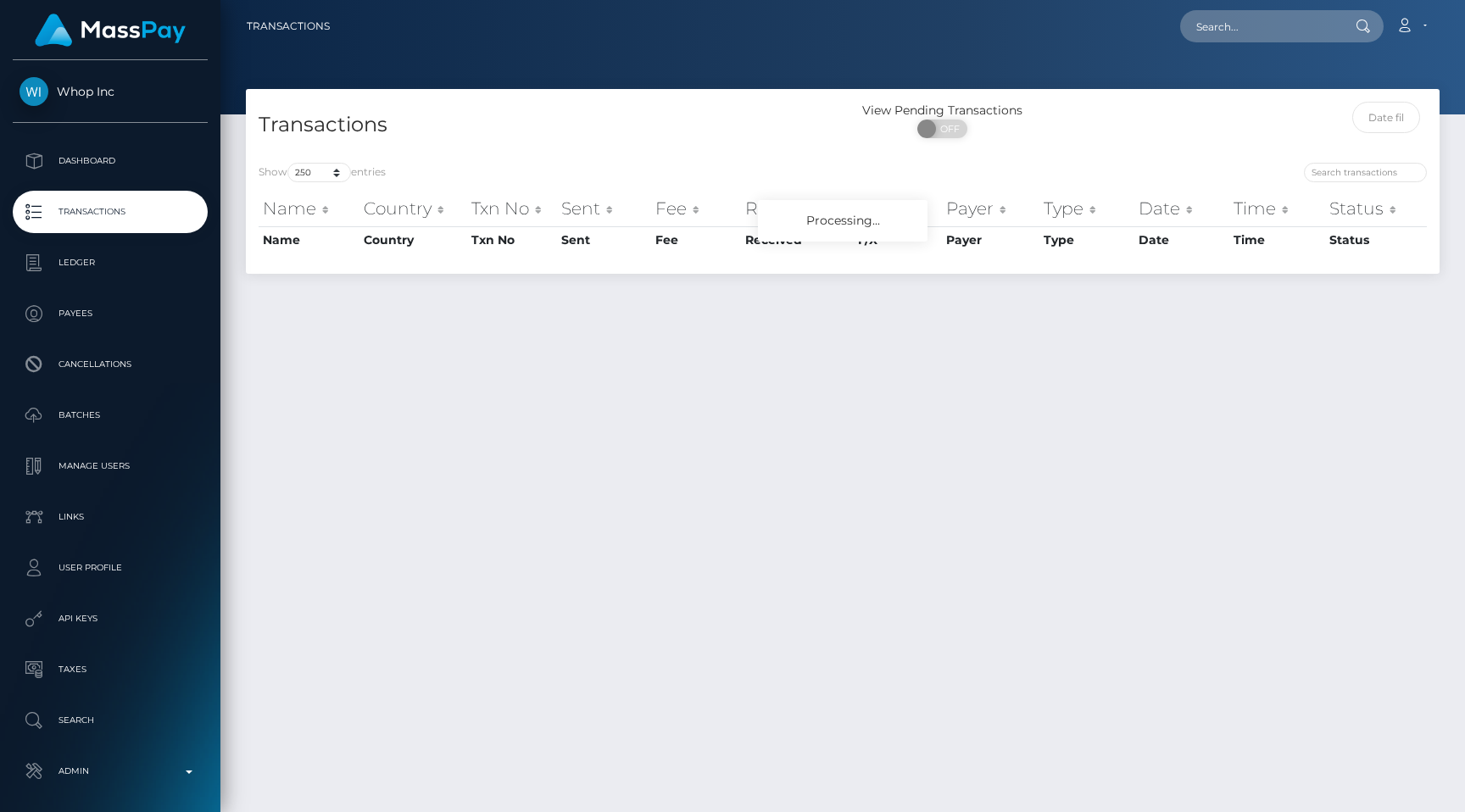
select select "250"
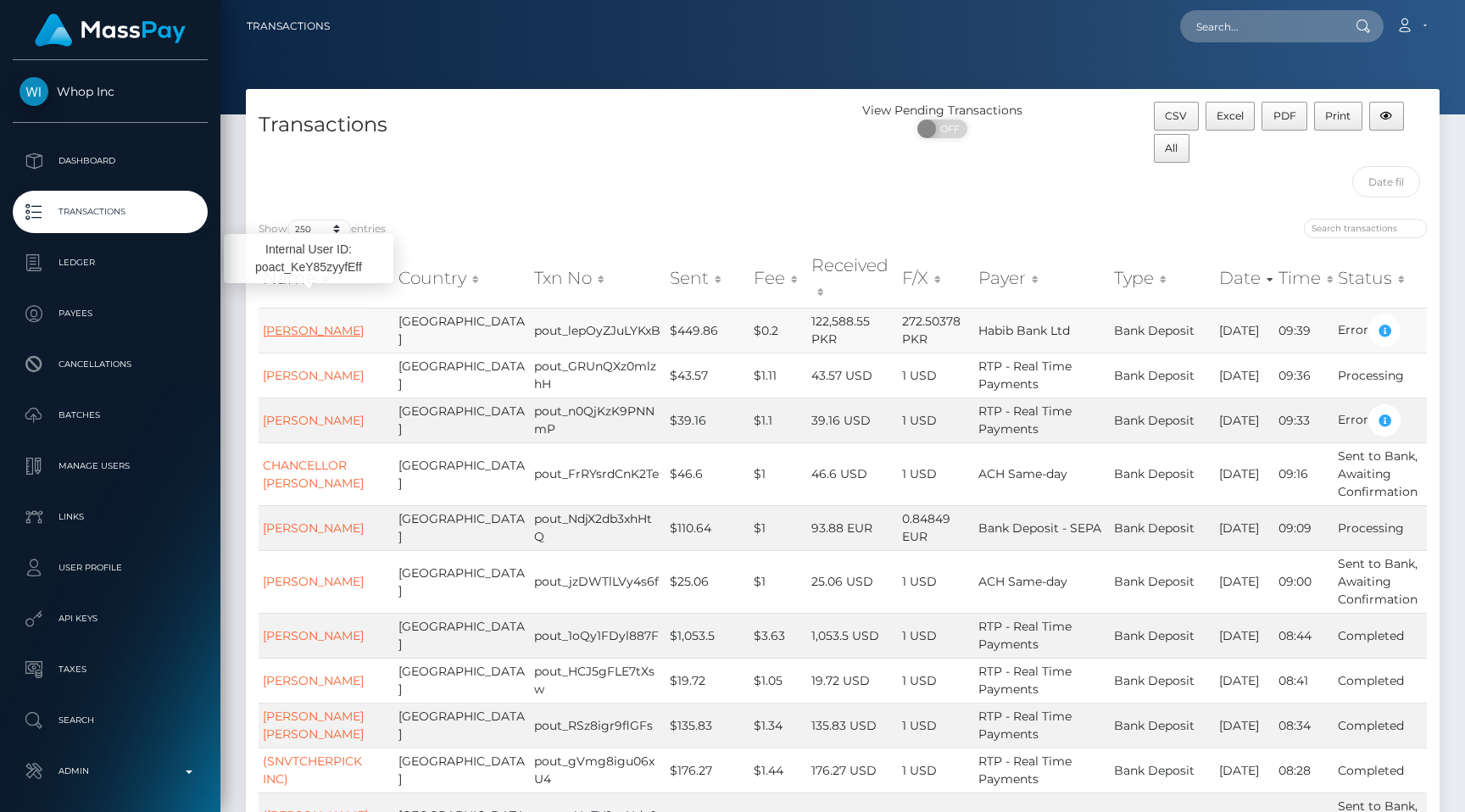
click at [281, 323] on link "[PERSON_NAME]" at bounding box center [313, 331] width 101 height 16
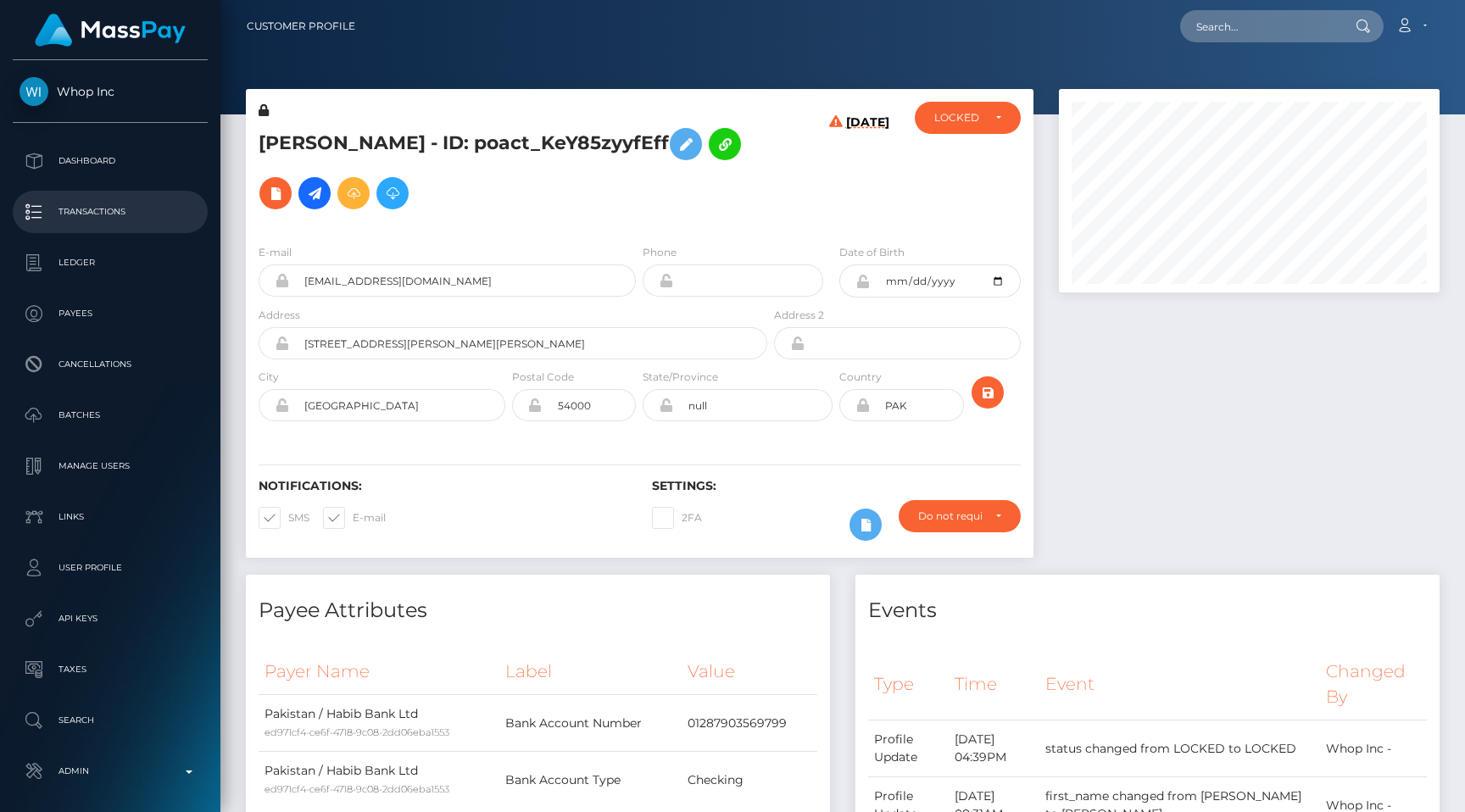
click at [157, 221] on p "Transactions" at bounding box center [110, 212] width 182 height 26
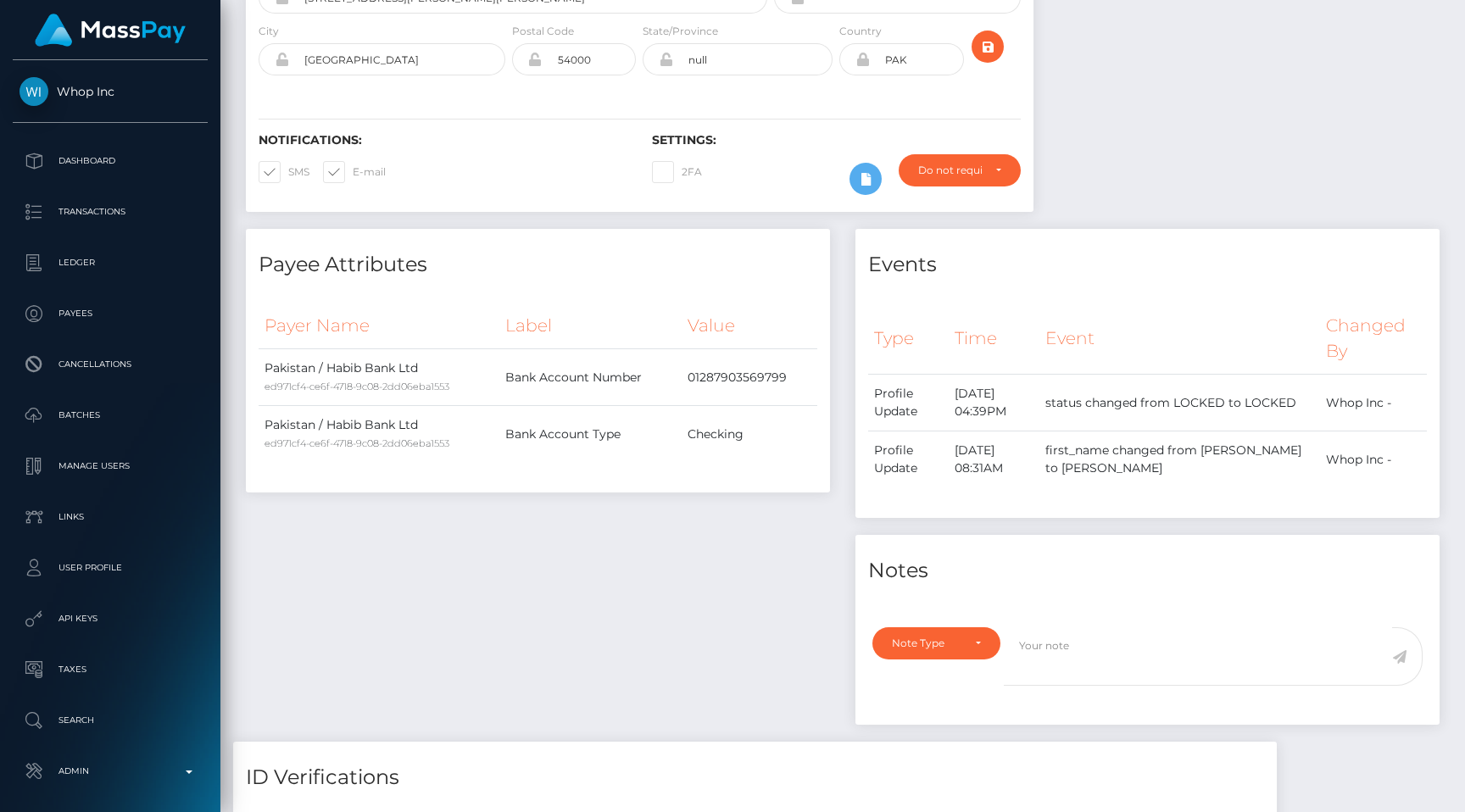
scroll to position [348, 0]
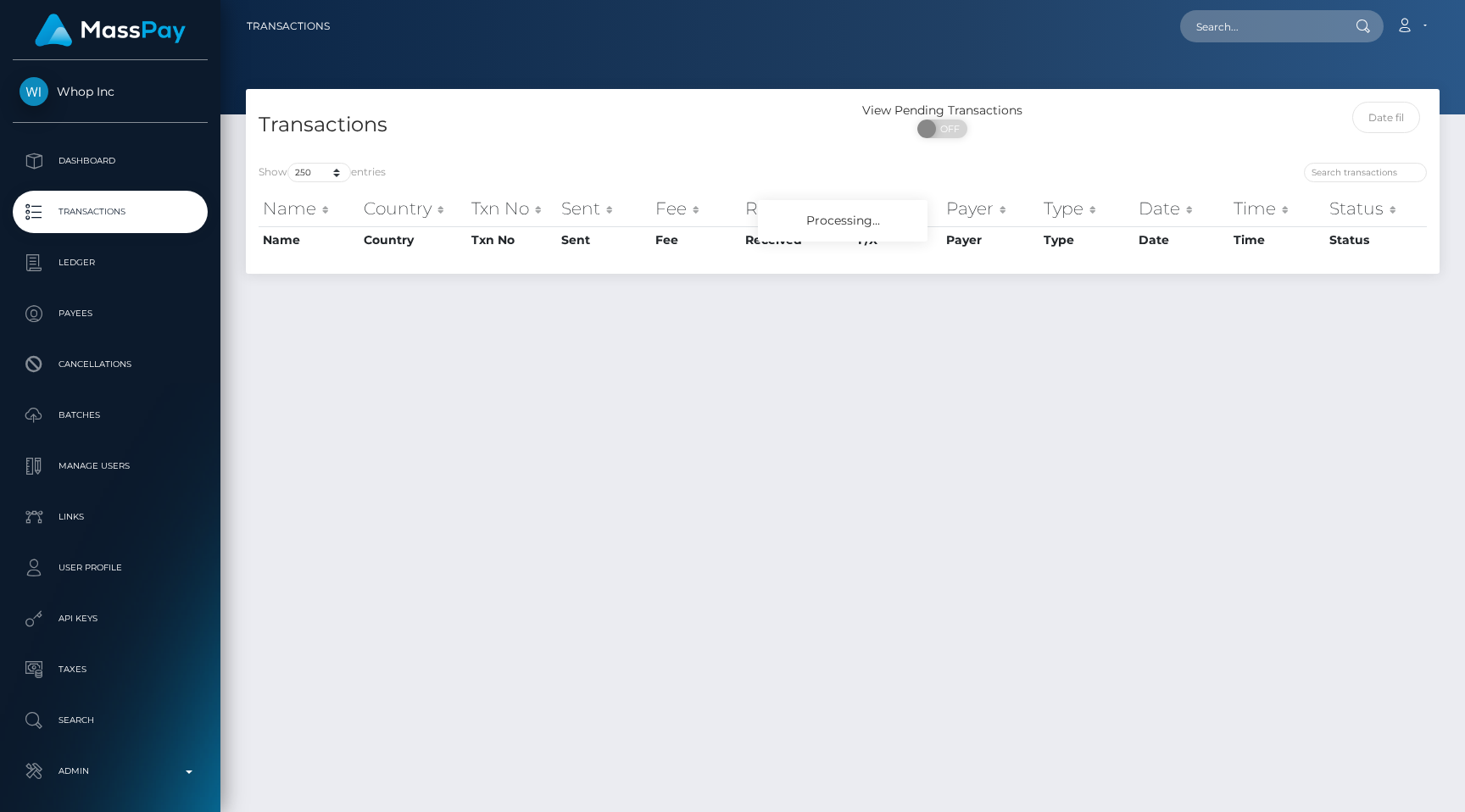
select select "250"
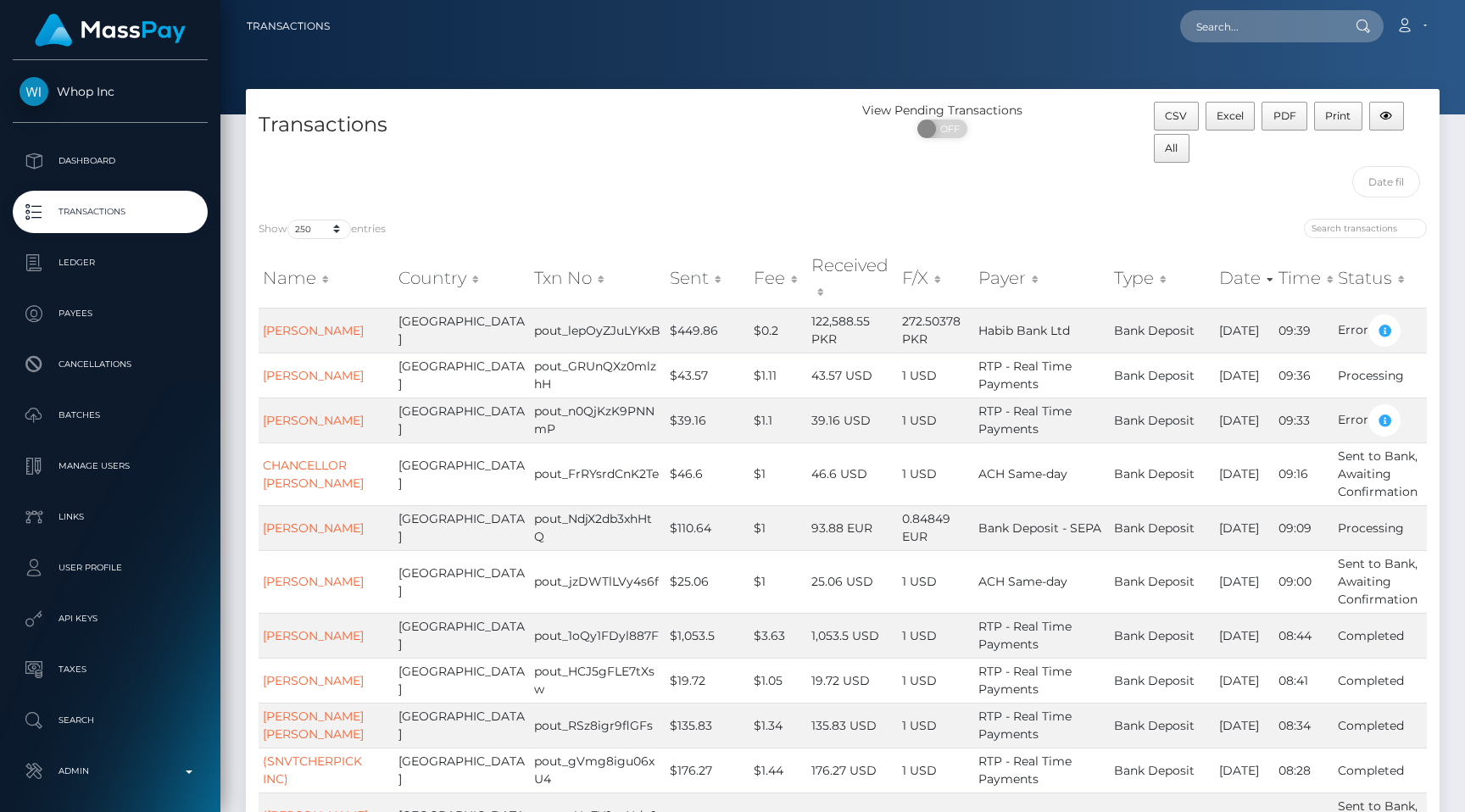
click at [123, 211] on p "Transactions" at bounding box center [110, 212] width 182 height 26
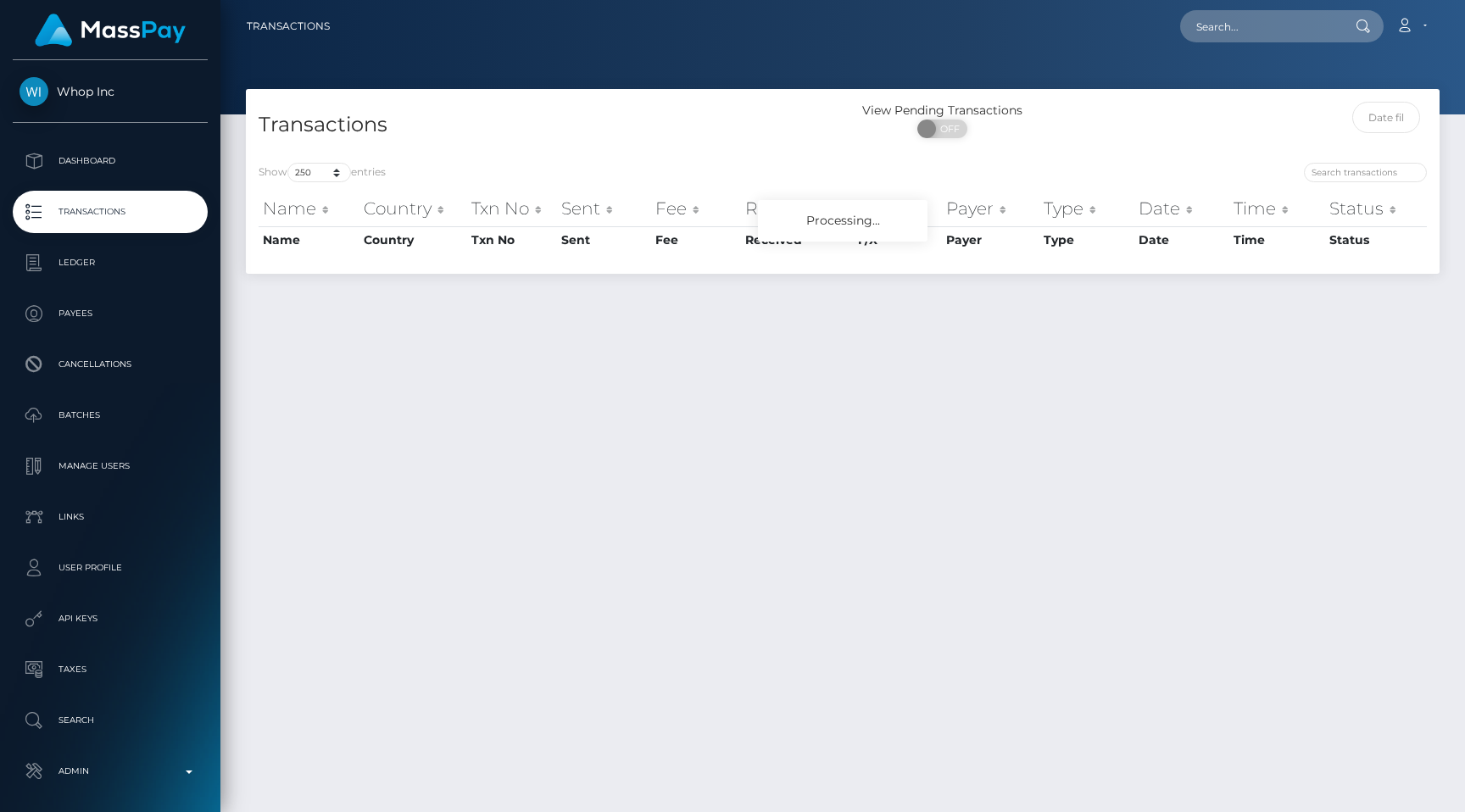
select select "250"
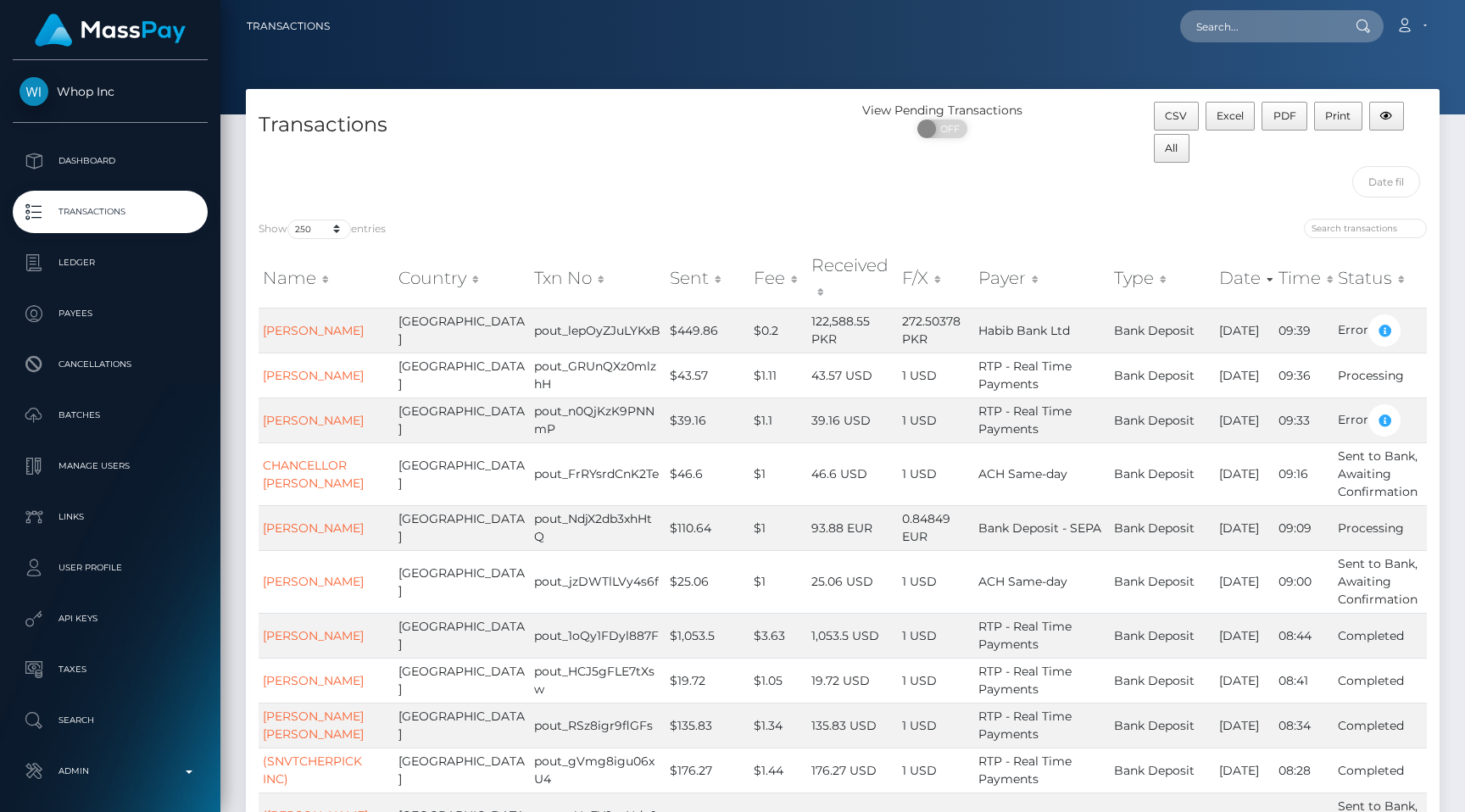
click at [191, 225] on link "Transactions" at bounding box center [110, 211] width 195 height 42
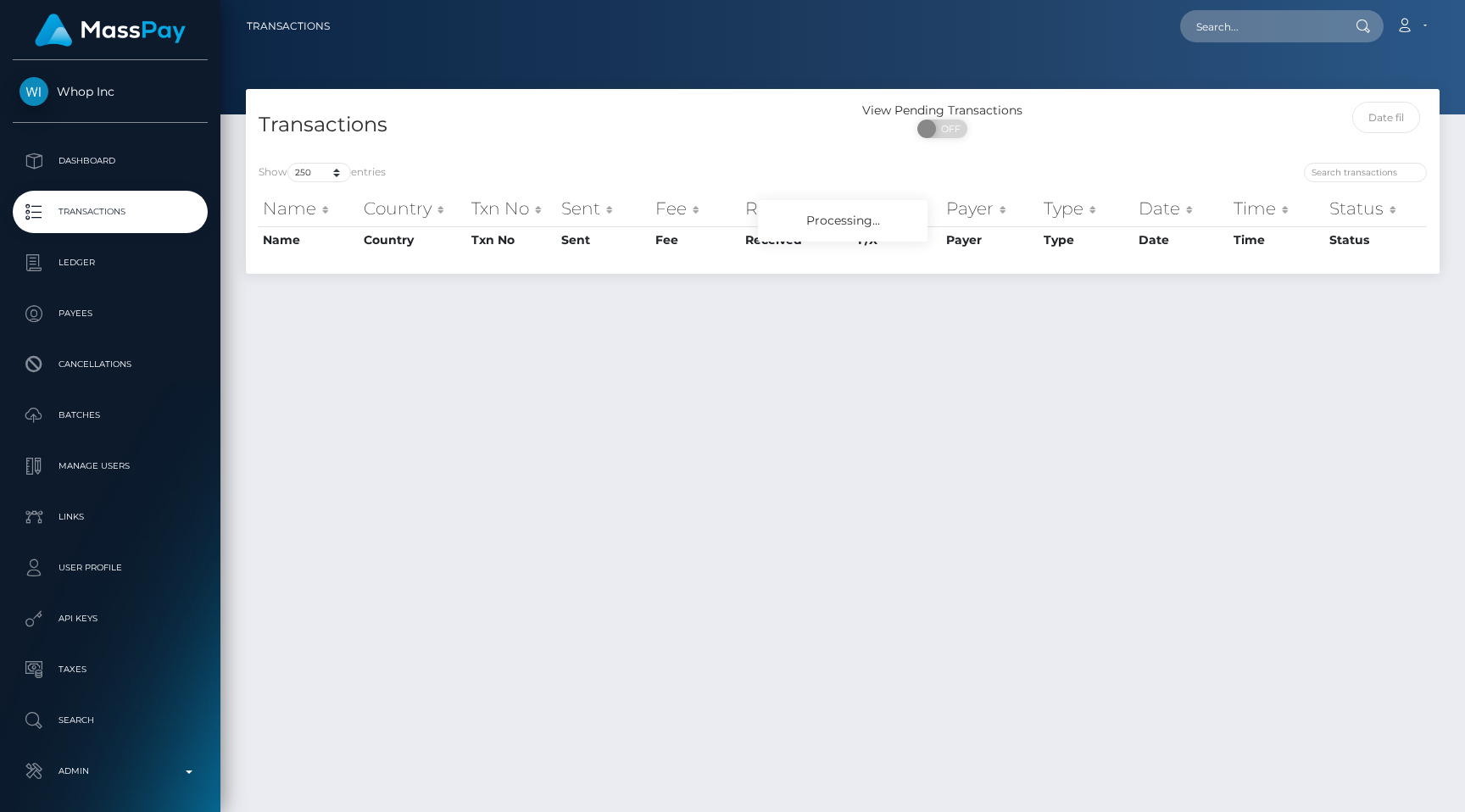
select select "250"
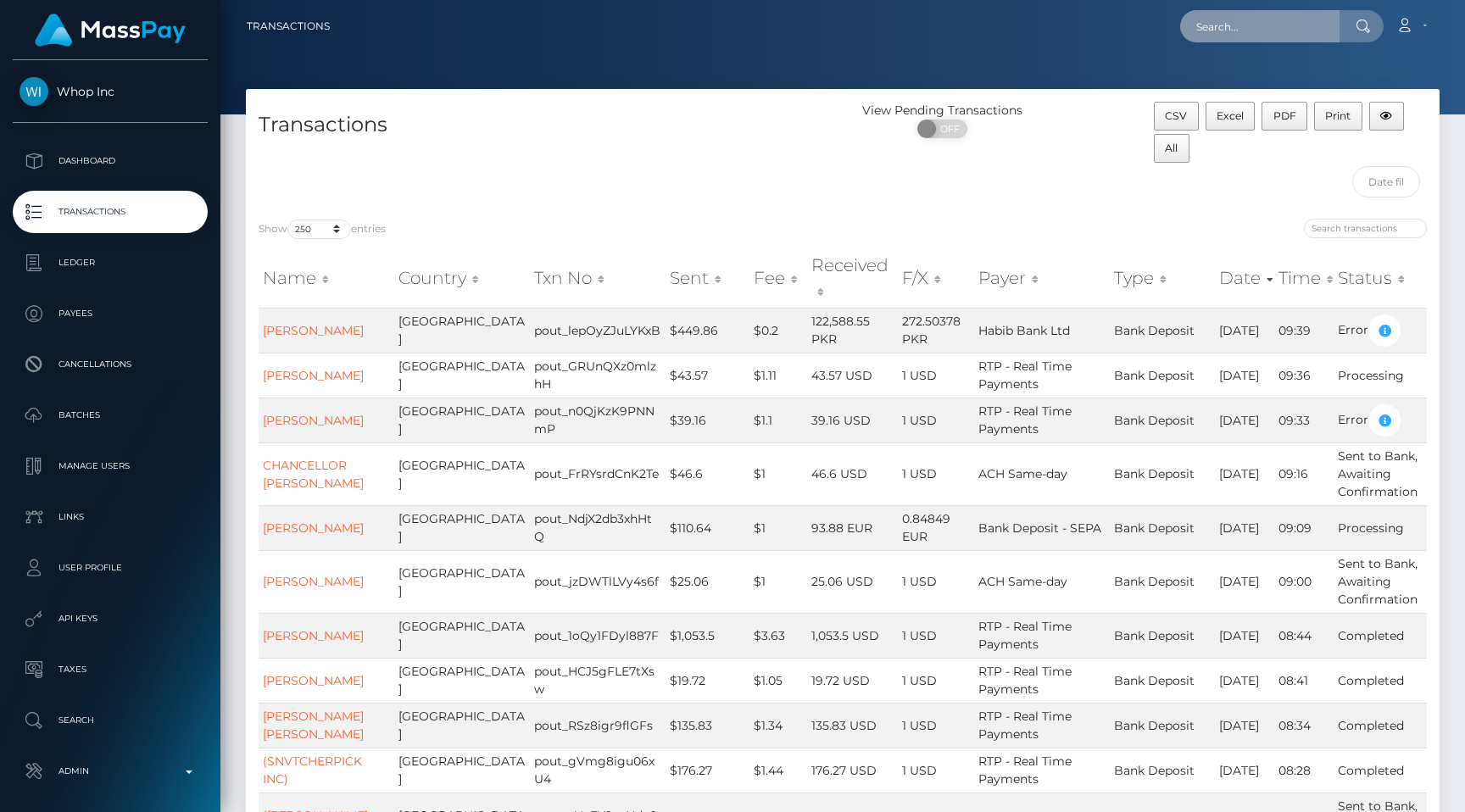
click at [1255, 33] on input "text" at bounding box center [1260, 26] width 159 height 32
paste input "wdrl_h6fCWURyWKPMm"
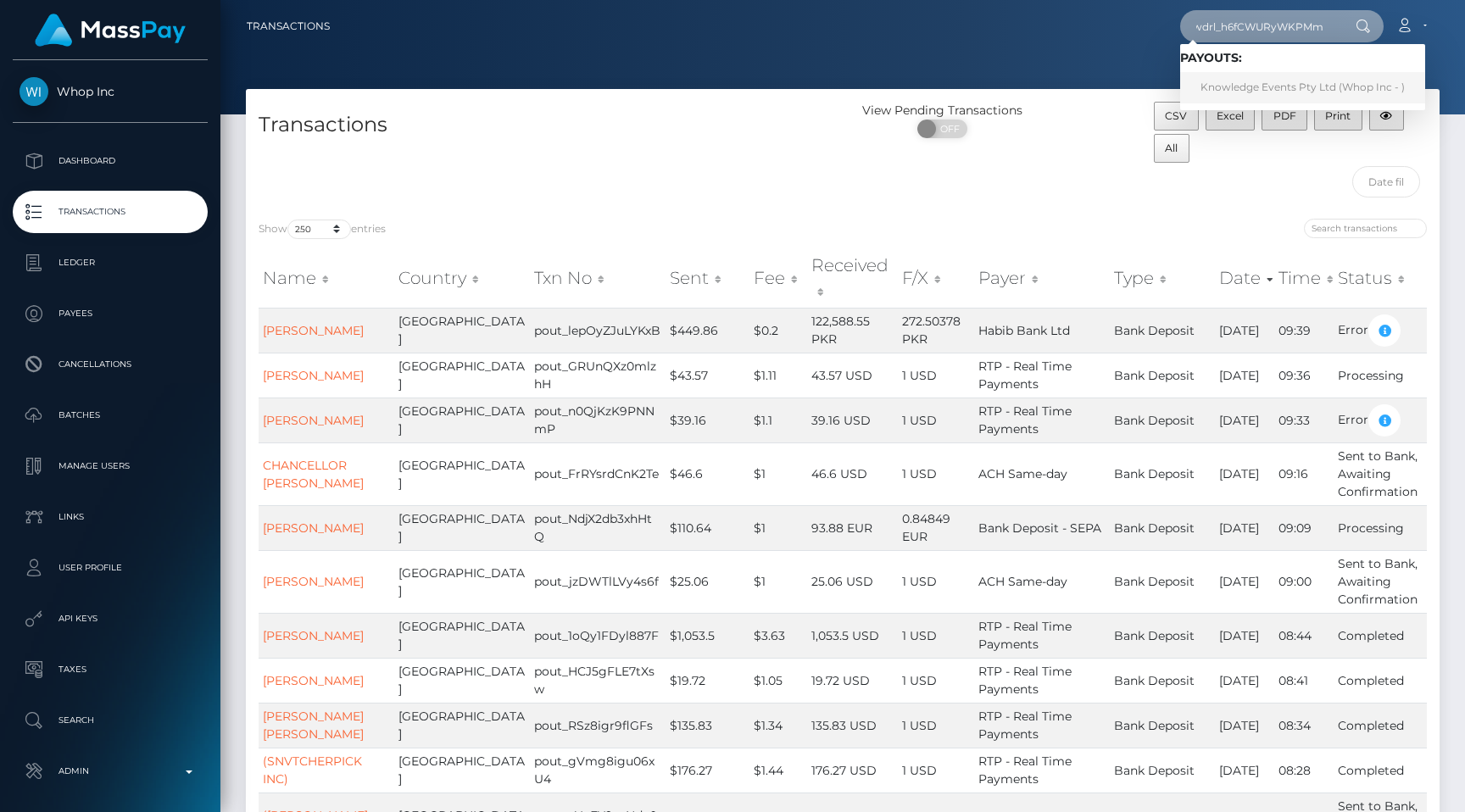
type input "wdrl_h6fCWURyWKPMm"
click at [1259, 88] on link "Knowledge Events Pty Ltd (Whop Inc - )" at bounding box center [1302, 87] width 245 height 31
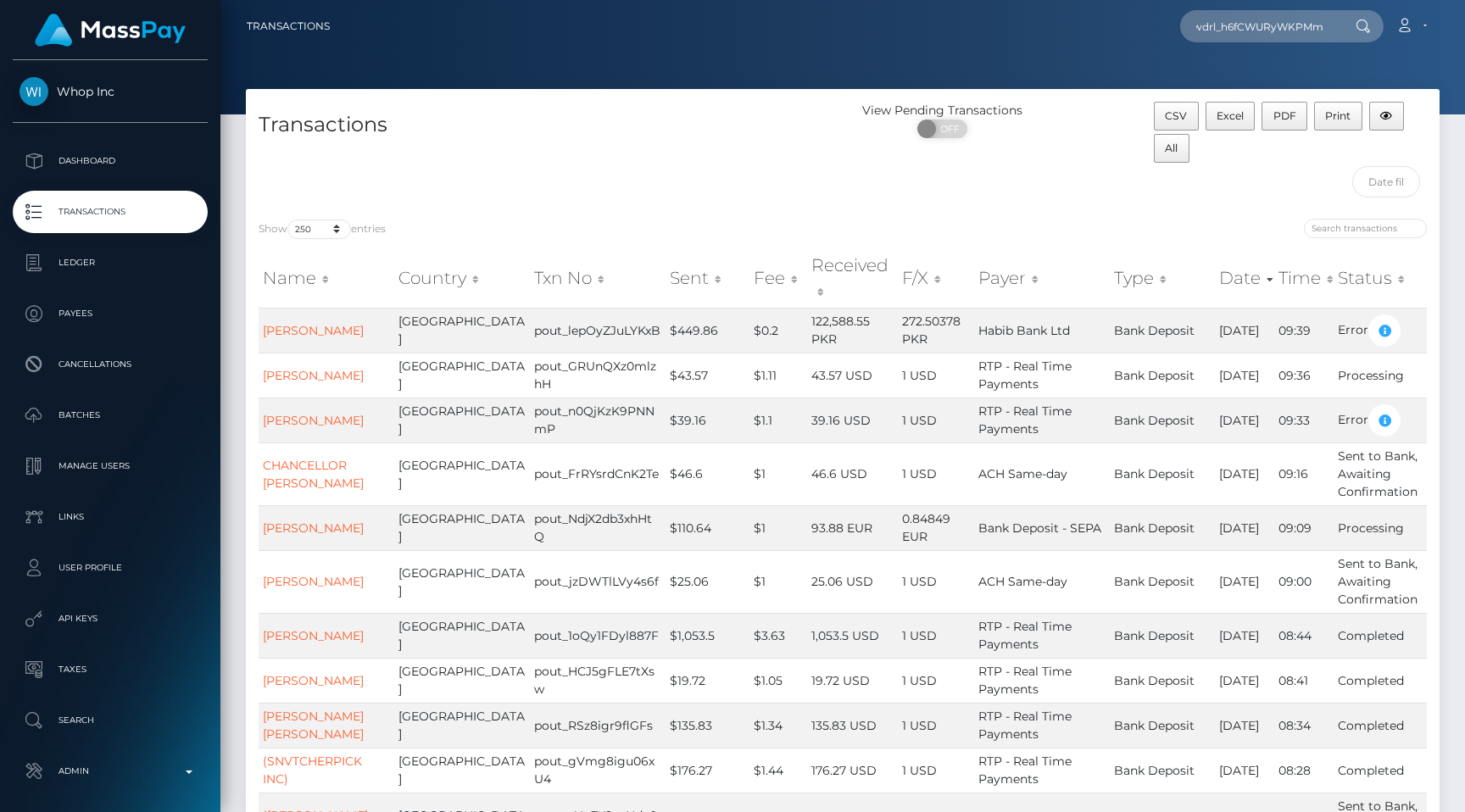
scroll to position [0, 0]
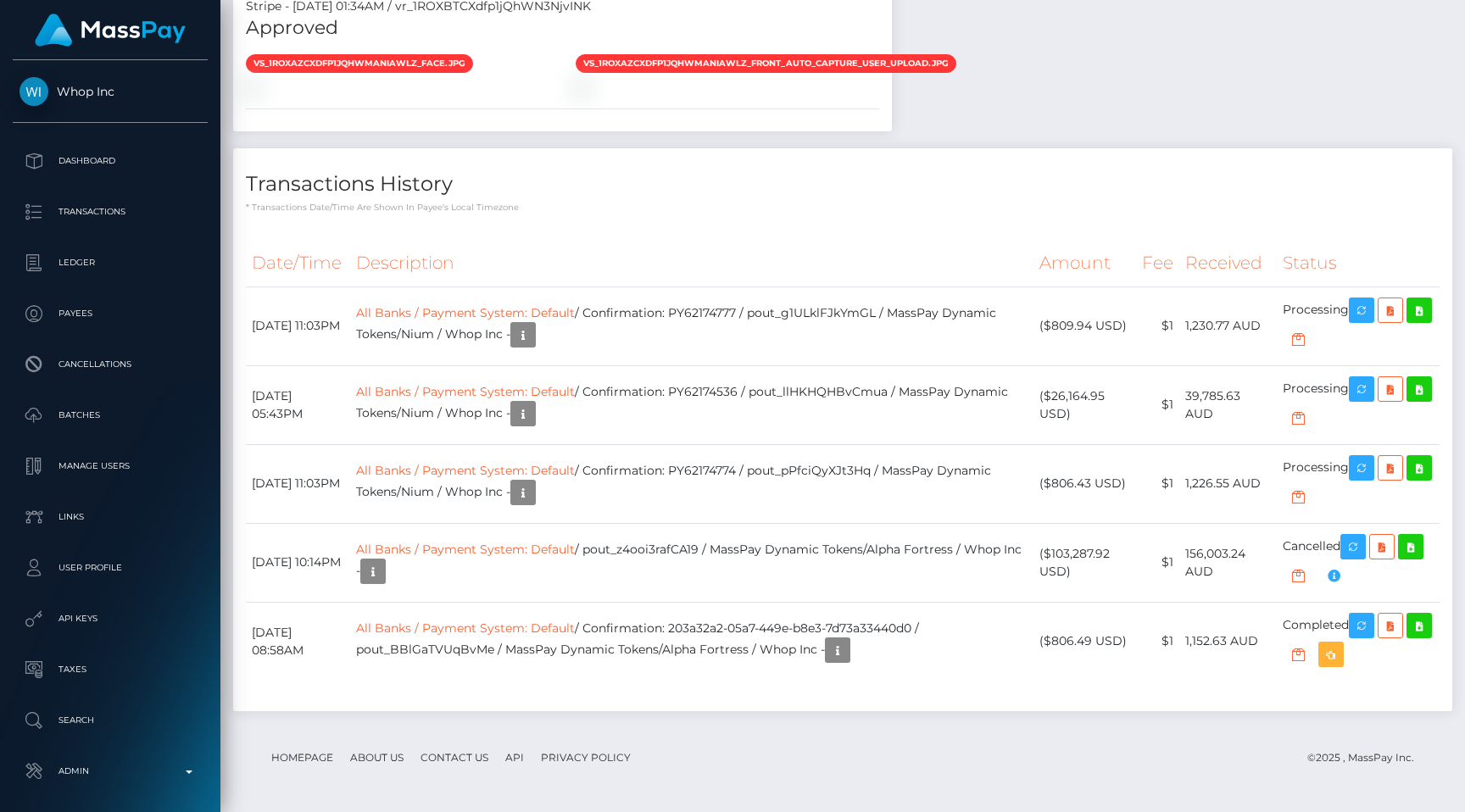
scroll to position [1364, 0]
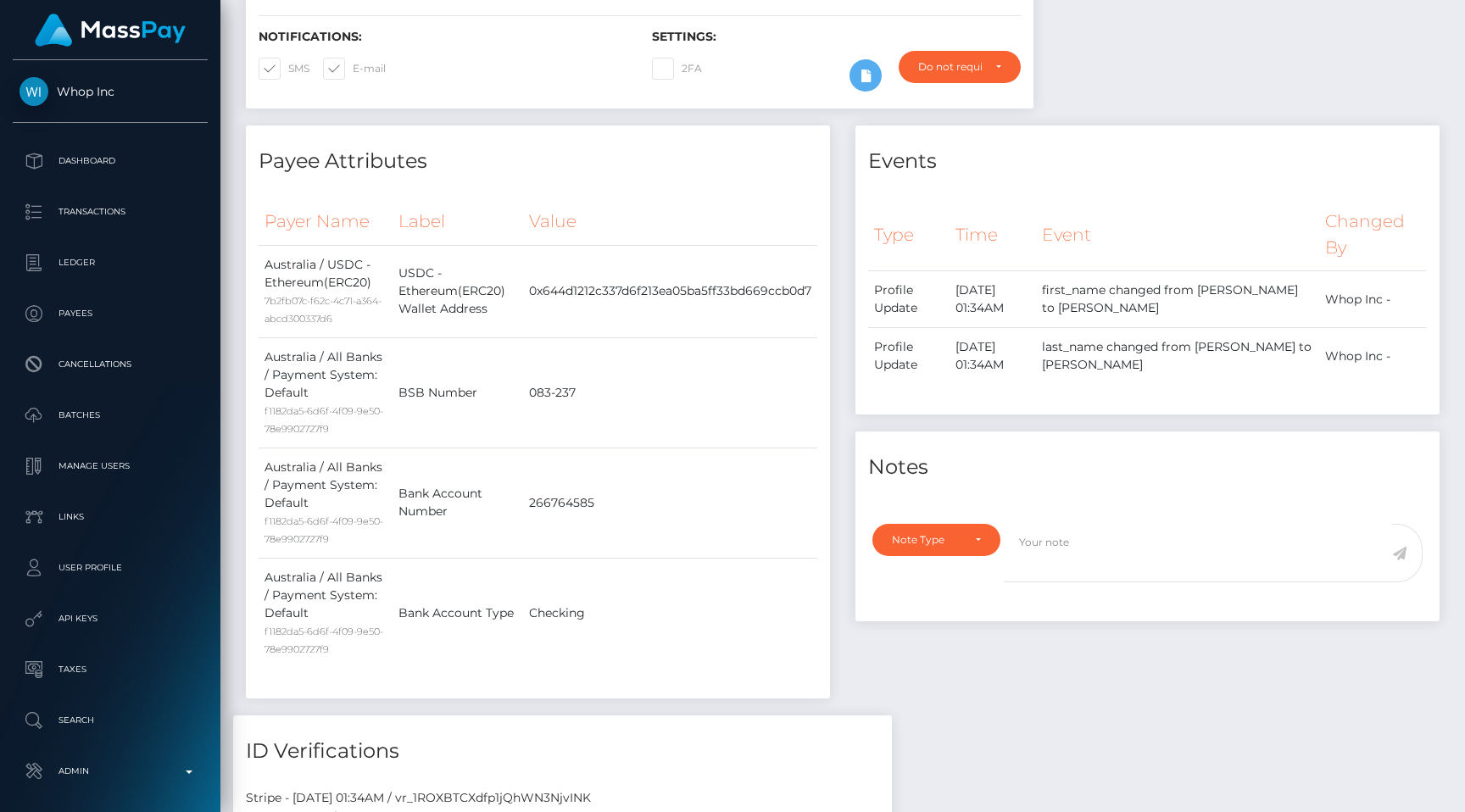
scroll to position [481, 0]
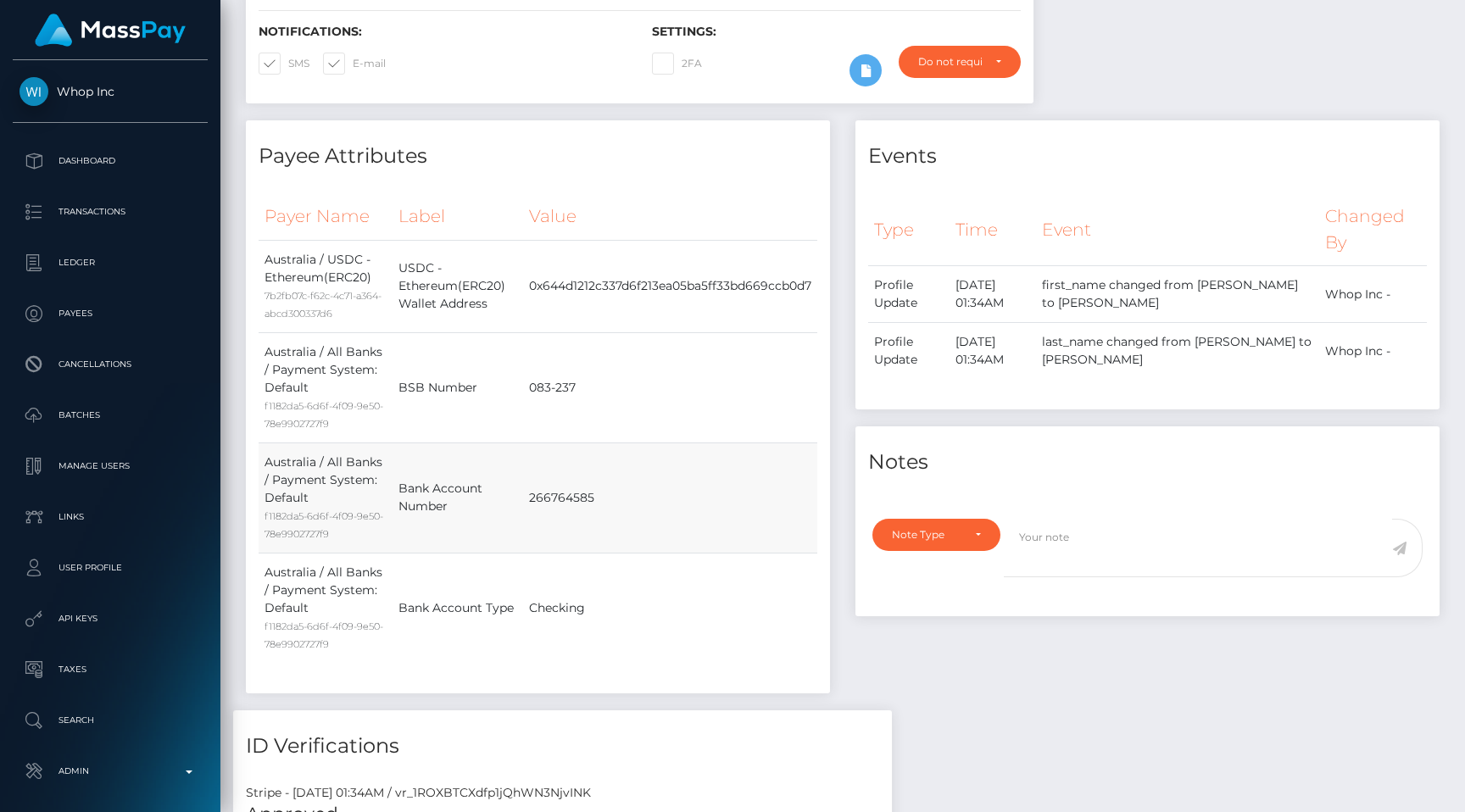
click at [559, 449] on td "266764585" at bounding box center [670, 497] width 294 height 110
copy td "266764585"
click at [833, 430] on div "Payee Attributes Payer Name Label Value Australia / USDC - Ethereum(ERC20) 7b2f…" at bounding box center [538, 415] width 610 height 590
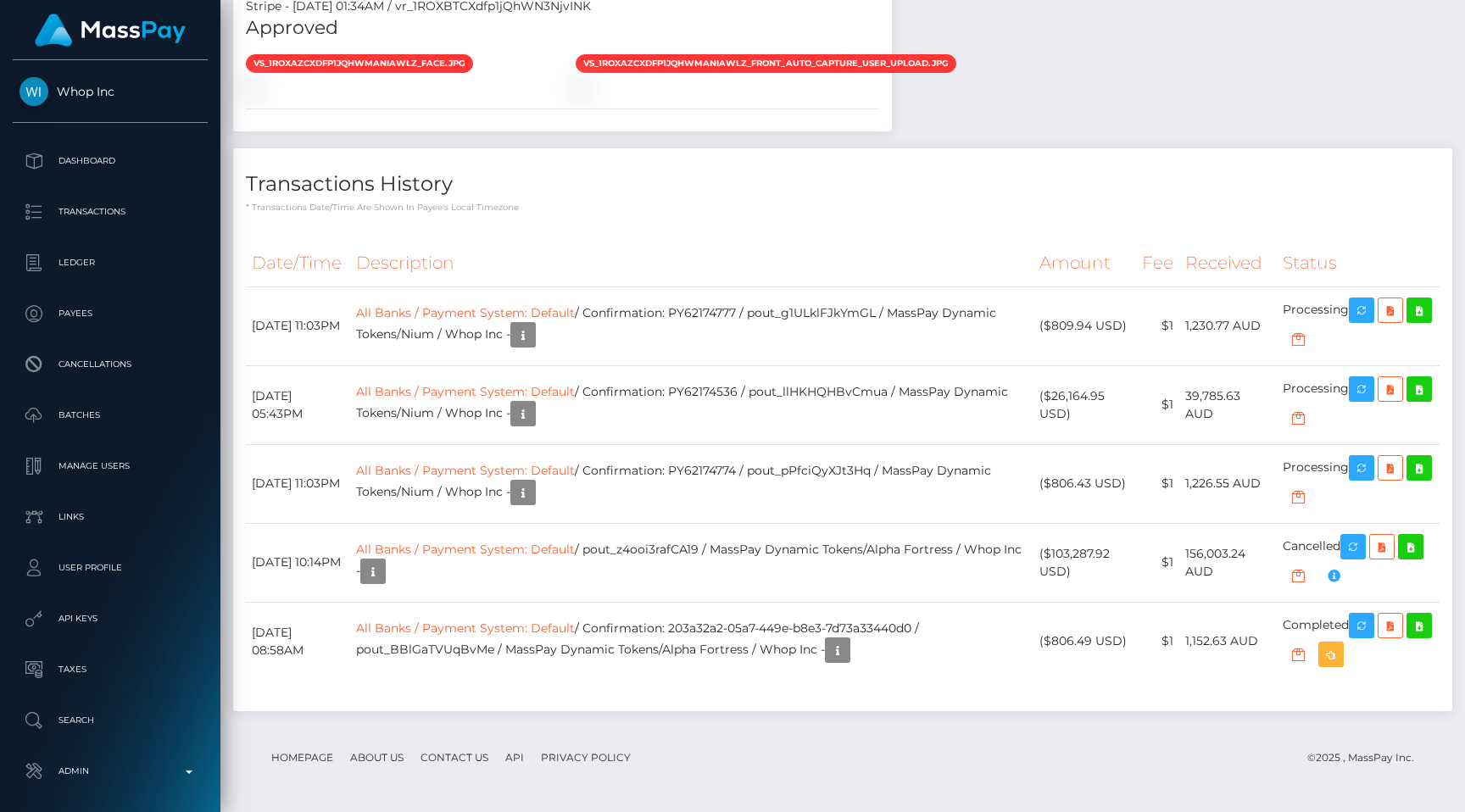
scroll to position [1542, 0]
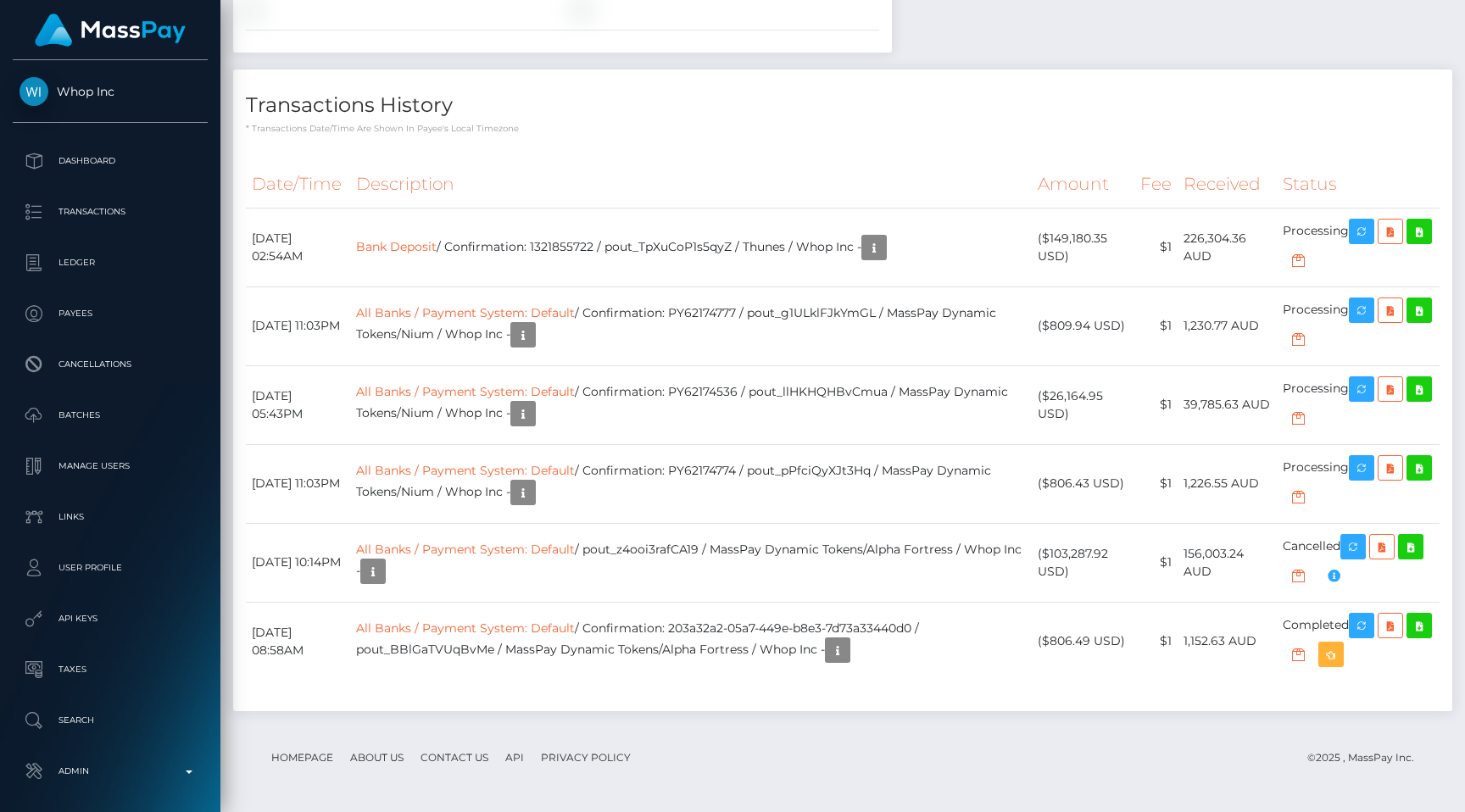
scroll to position [203, 381]
click at [707, 207] on th "Description" at bounding box center [690, 184] width 681 height 46
click at [428, 254] on link "Bank Deposit" at bounding box center [396, 246] width 81 height 16
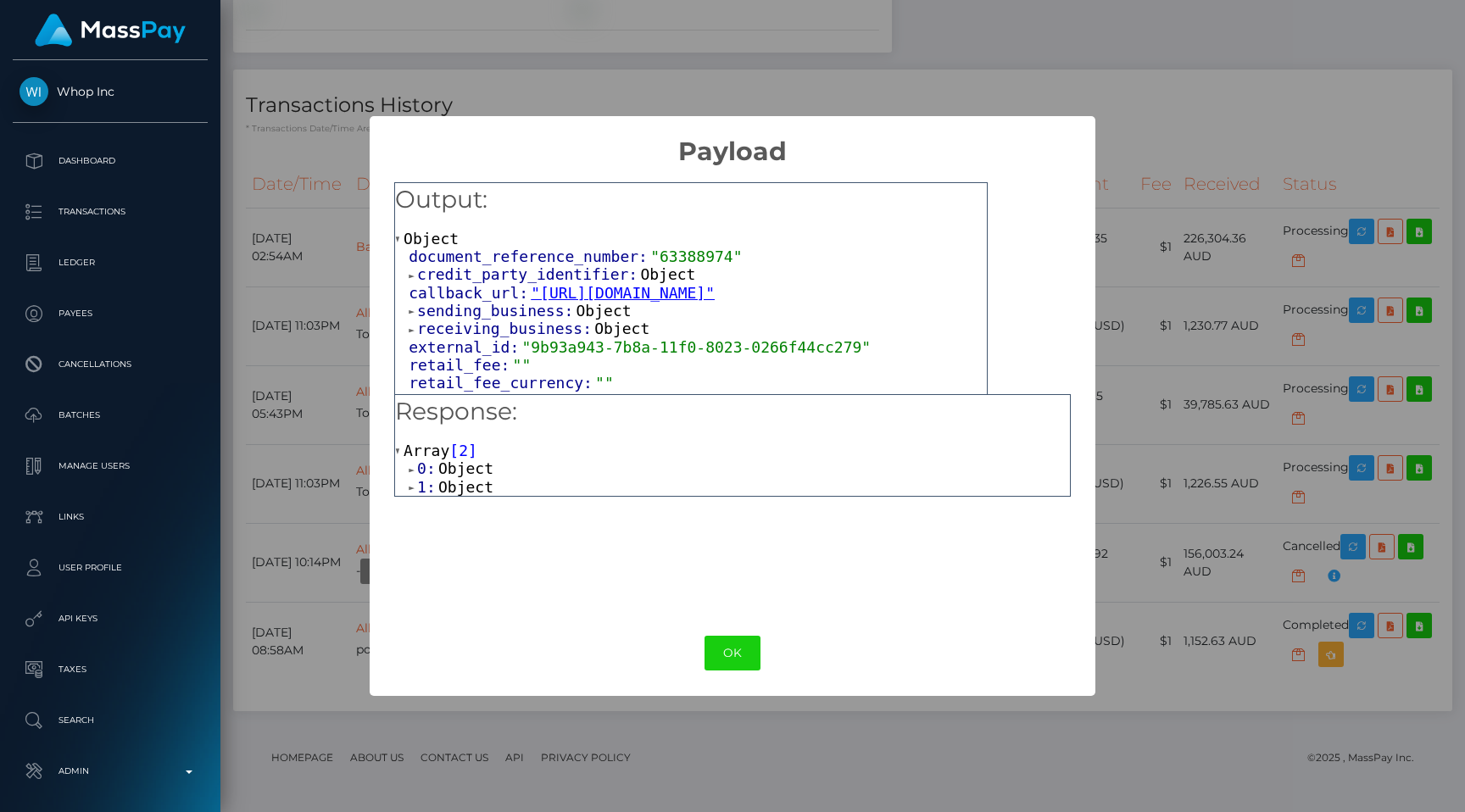
click at [446, 462] on span "Object" at bounding box center [466, 468] width 55 height 18
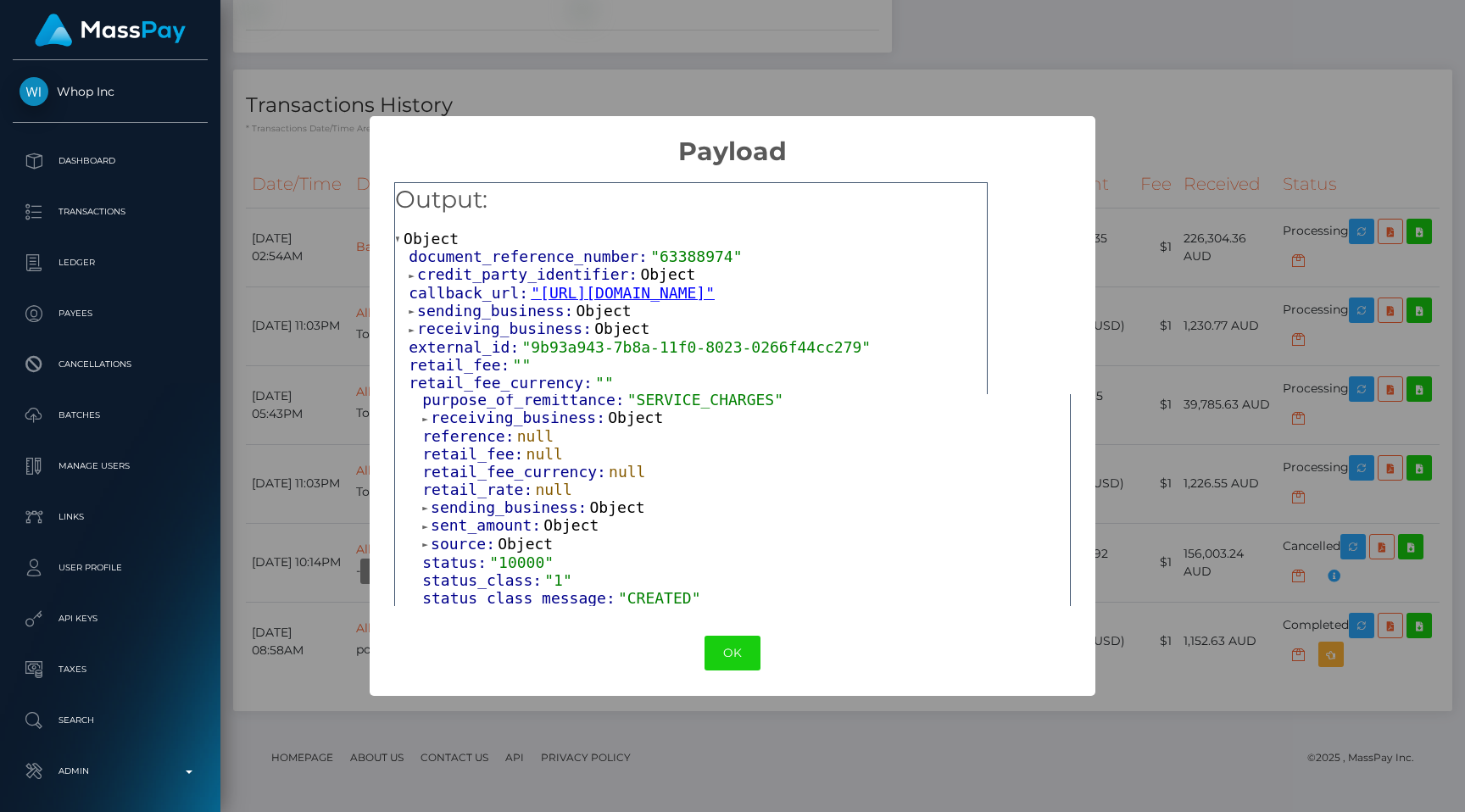
scroll to position [434, 0]
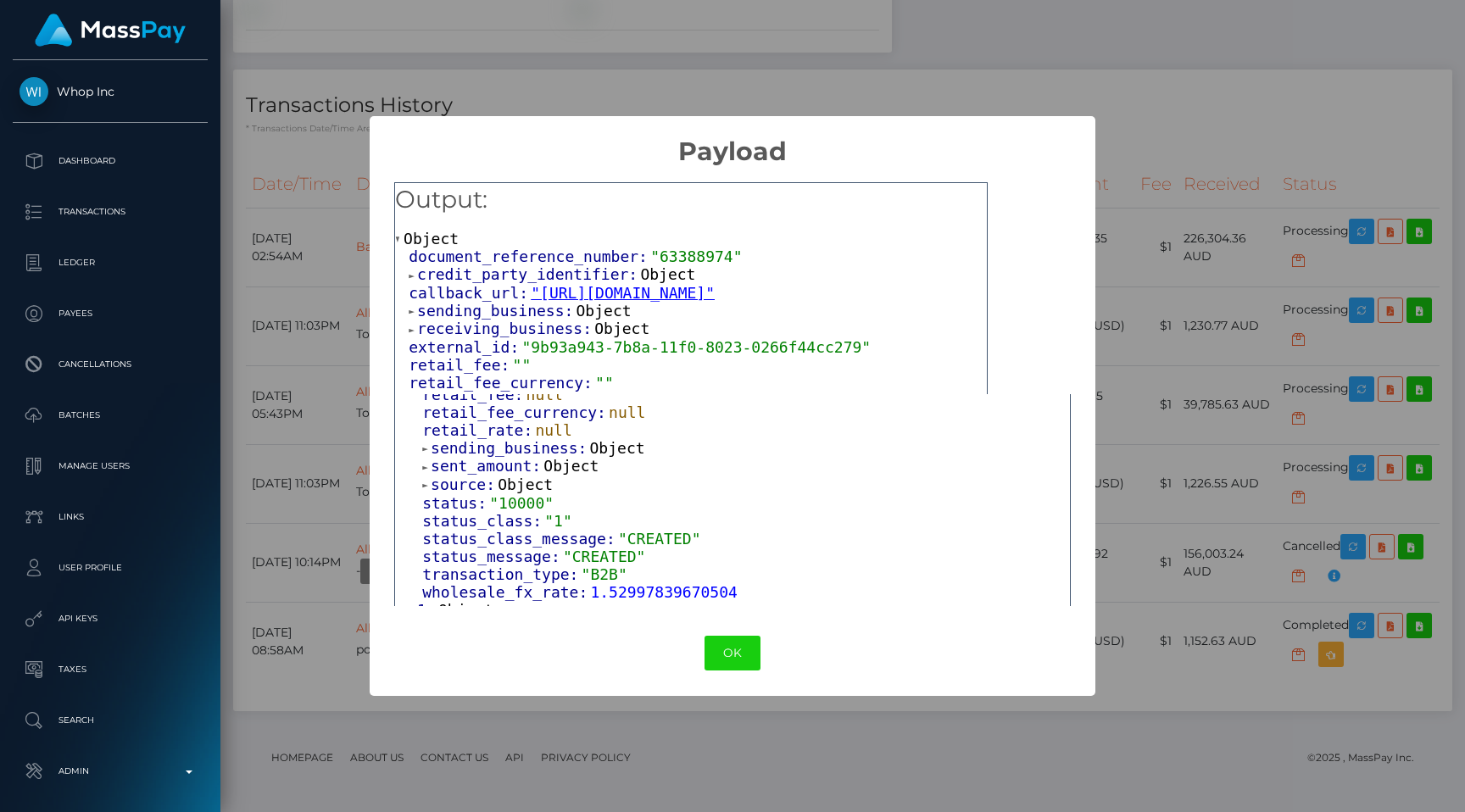
click at [479, 601] on span "Object" at bounding box center [466, 609] width 55 height 18
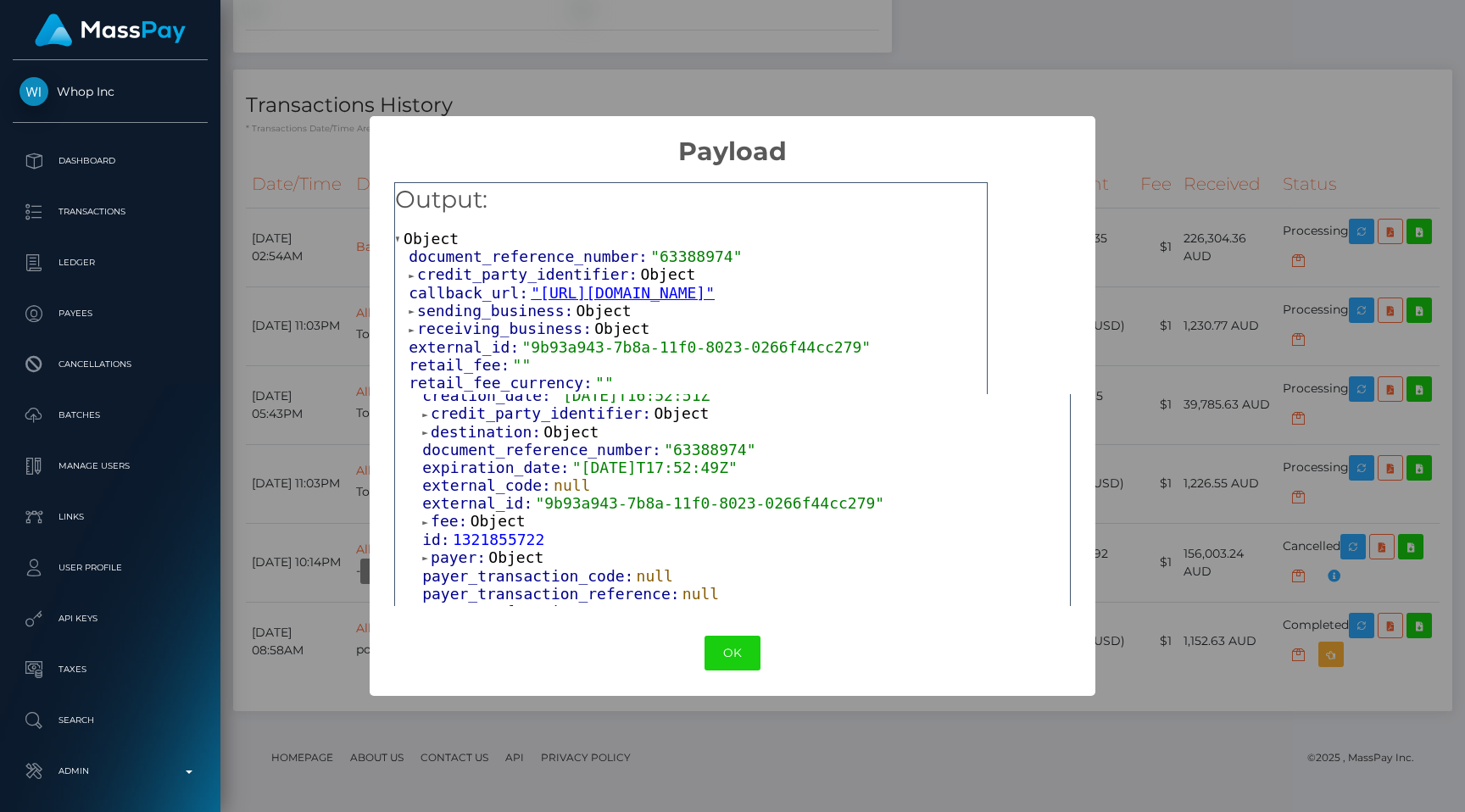
scroll to position [976, 0]
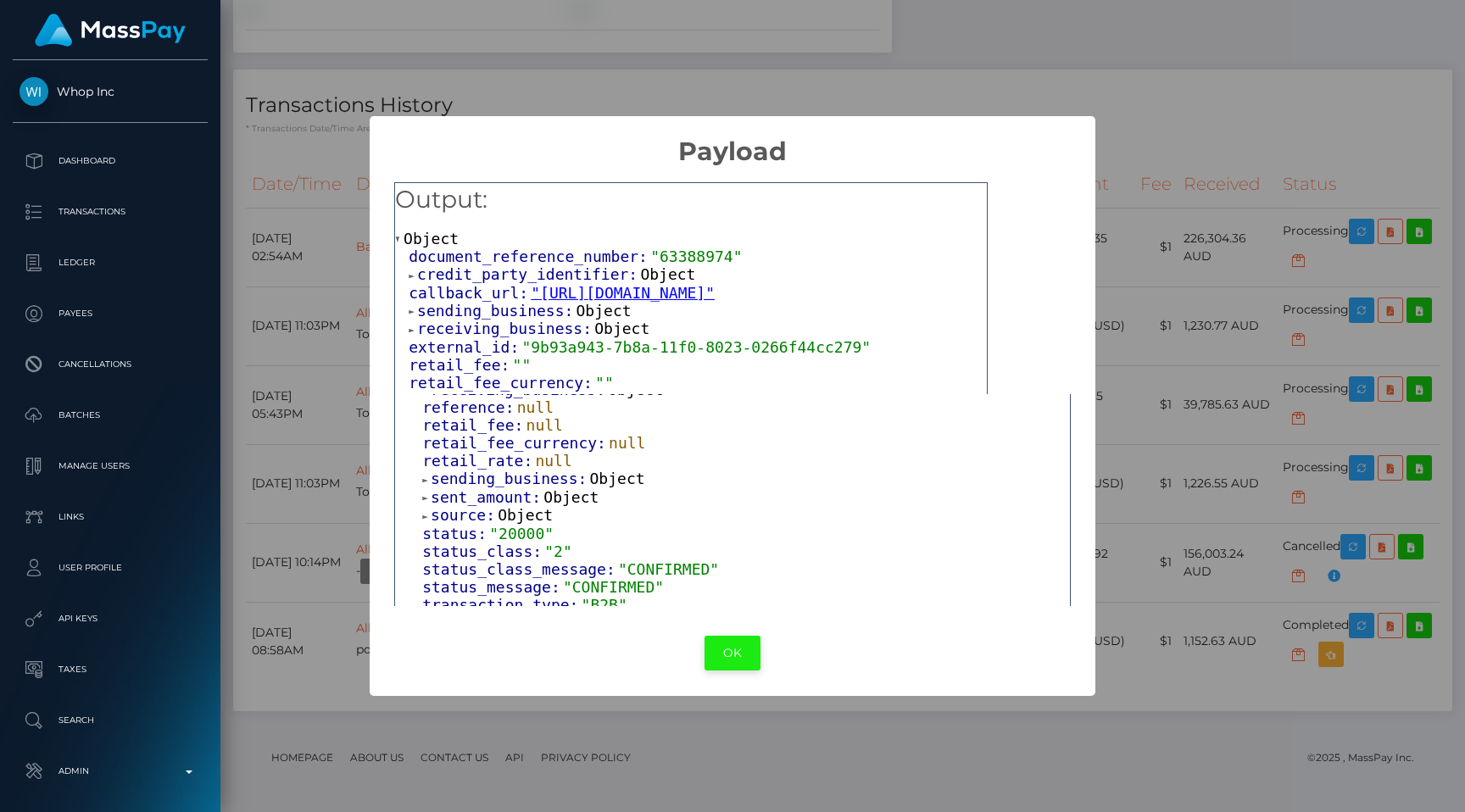
click at [722, 656] on button "OK" at bounding box center [732, 653] width 56 height 34
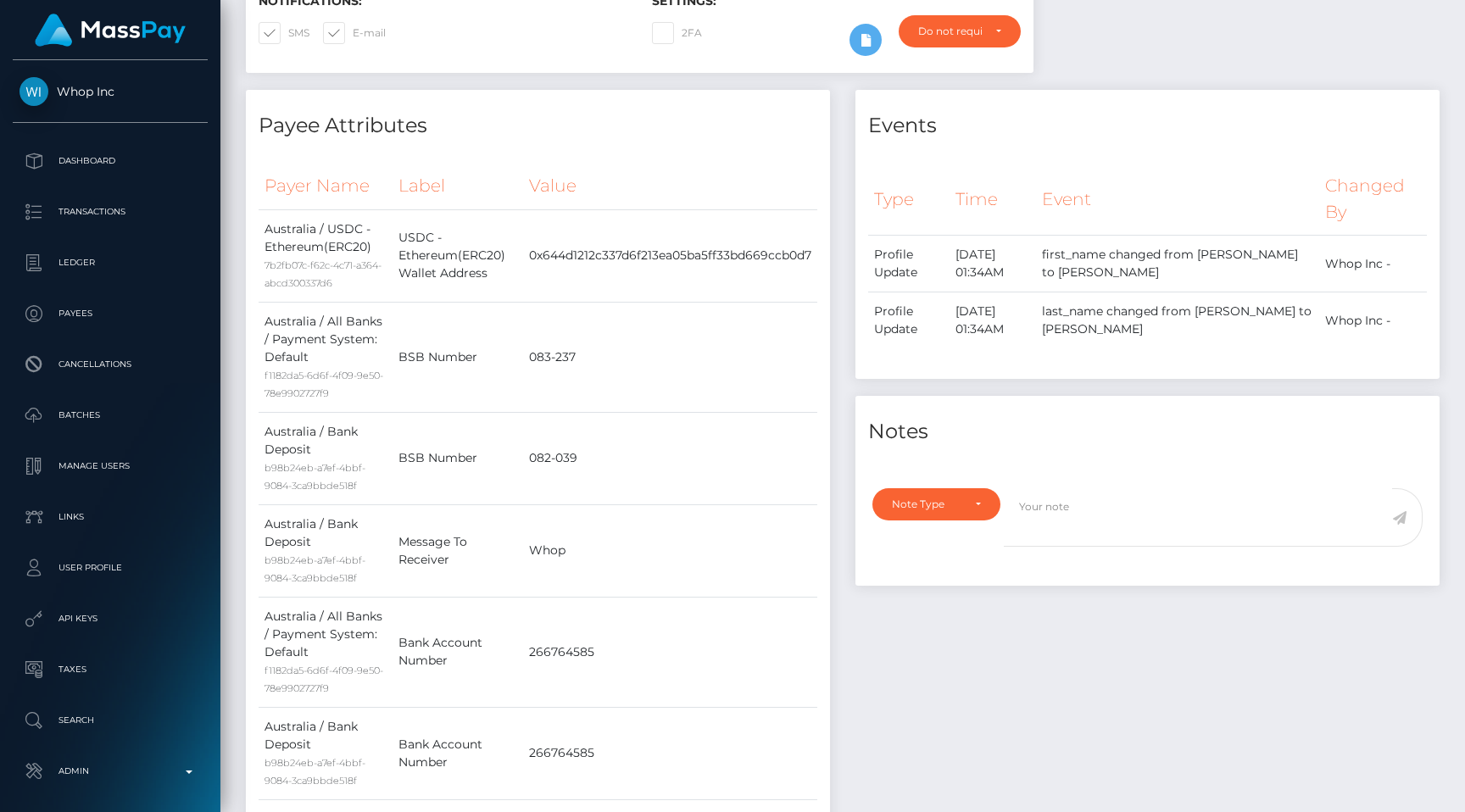
scroll to position [0, 0]
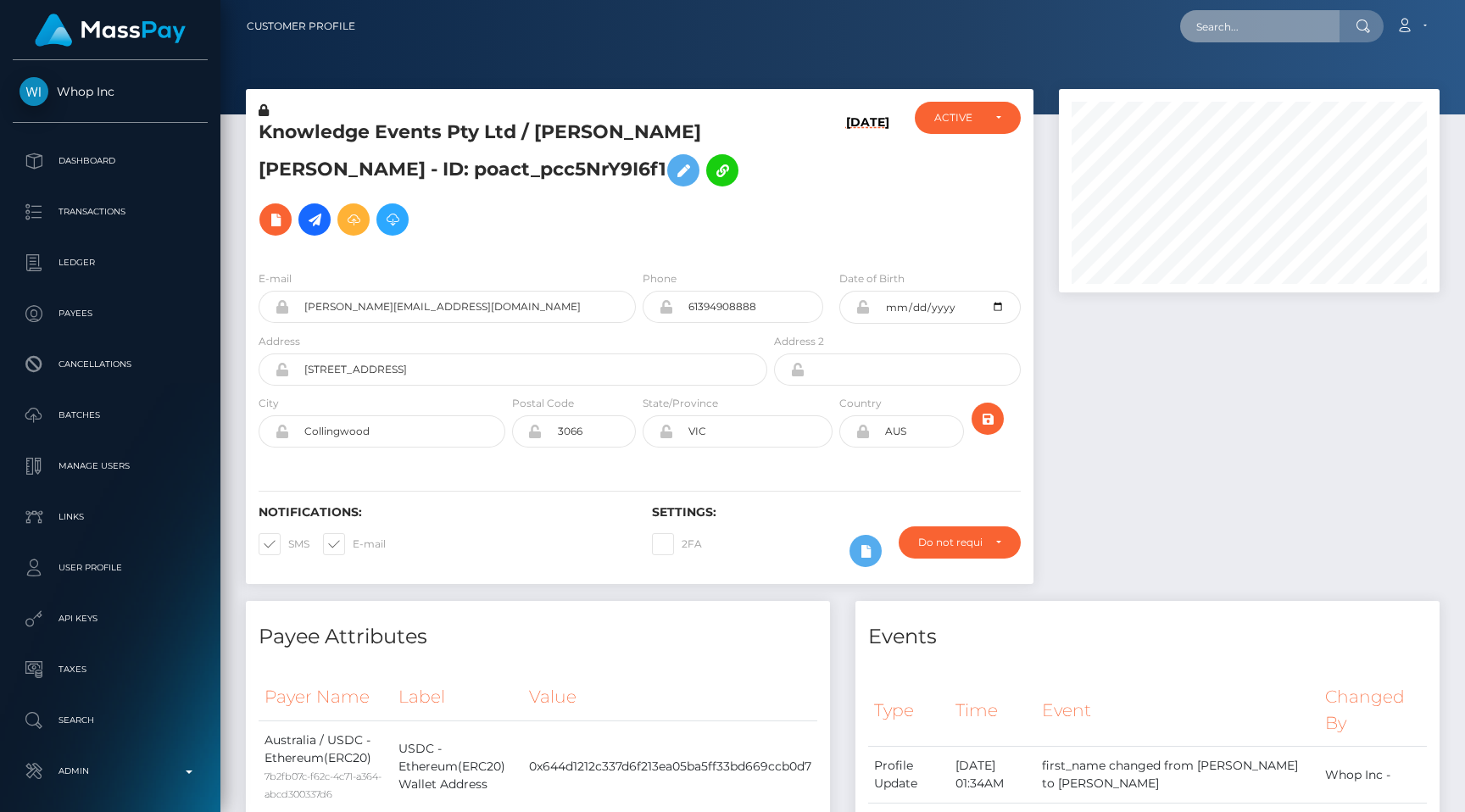
click at [1287, 20] on input "text" at bounding box center [1260, 26] width 159 height 32
paste input "pout_n9jO07rSlDAt1"
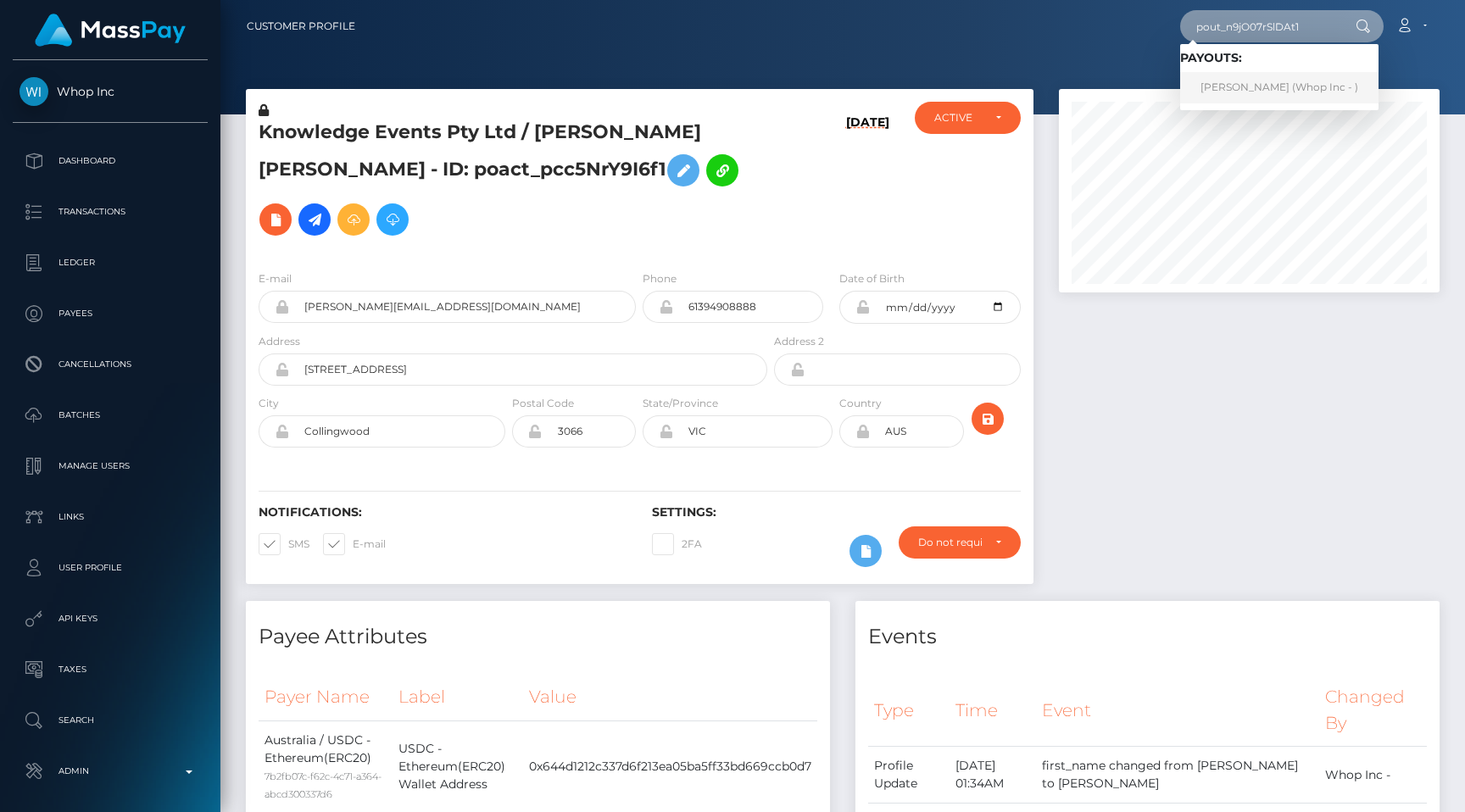
type input "pout_n9jO07rSlDAt1"
click at [1223, 352] on div at bounding box center [1249, 345] width 406 height 512
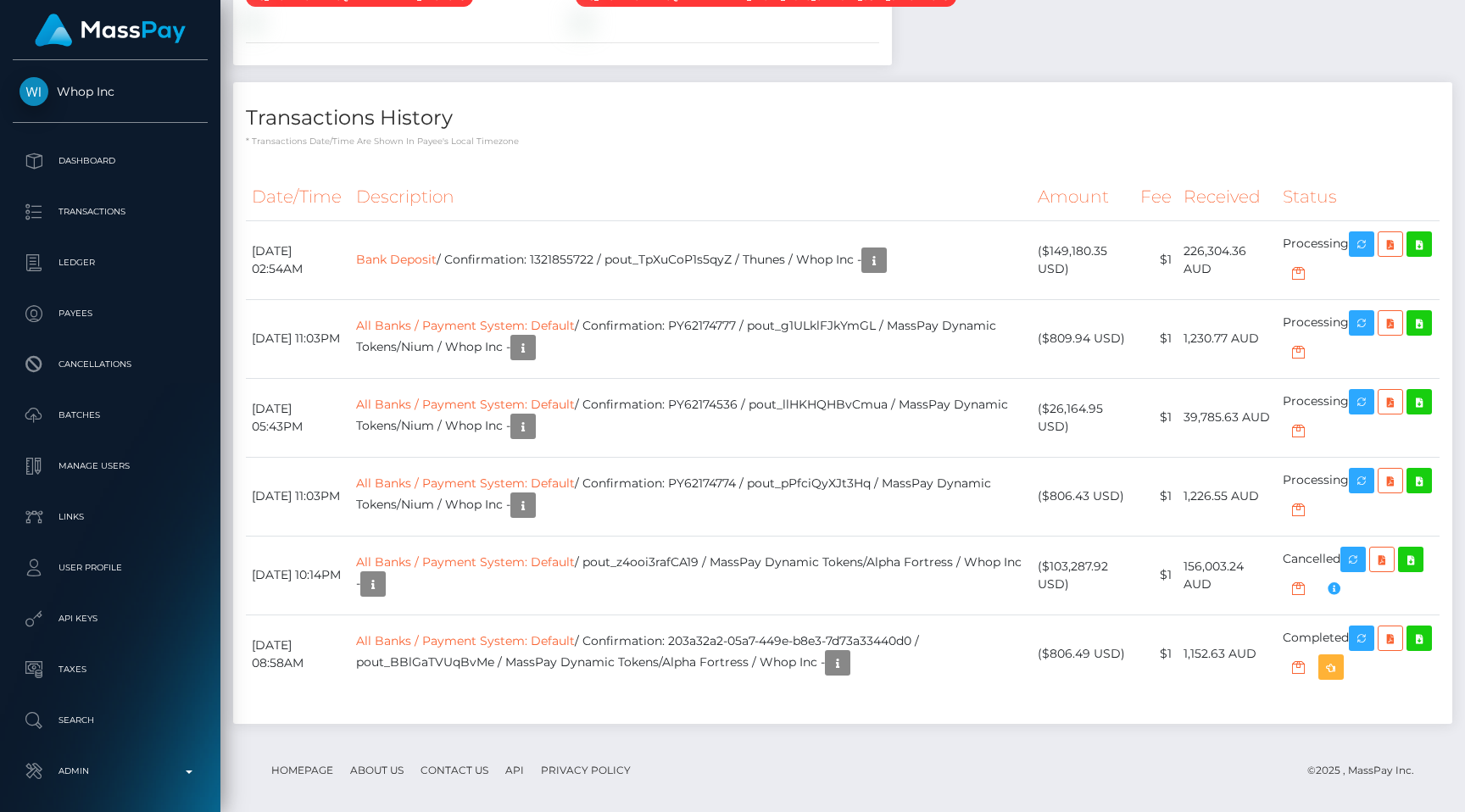
scroll to position [1898, 0]
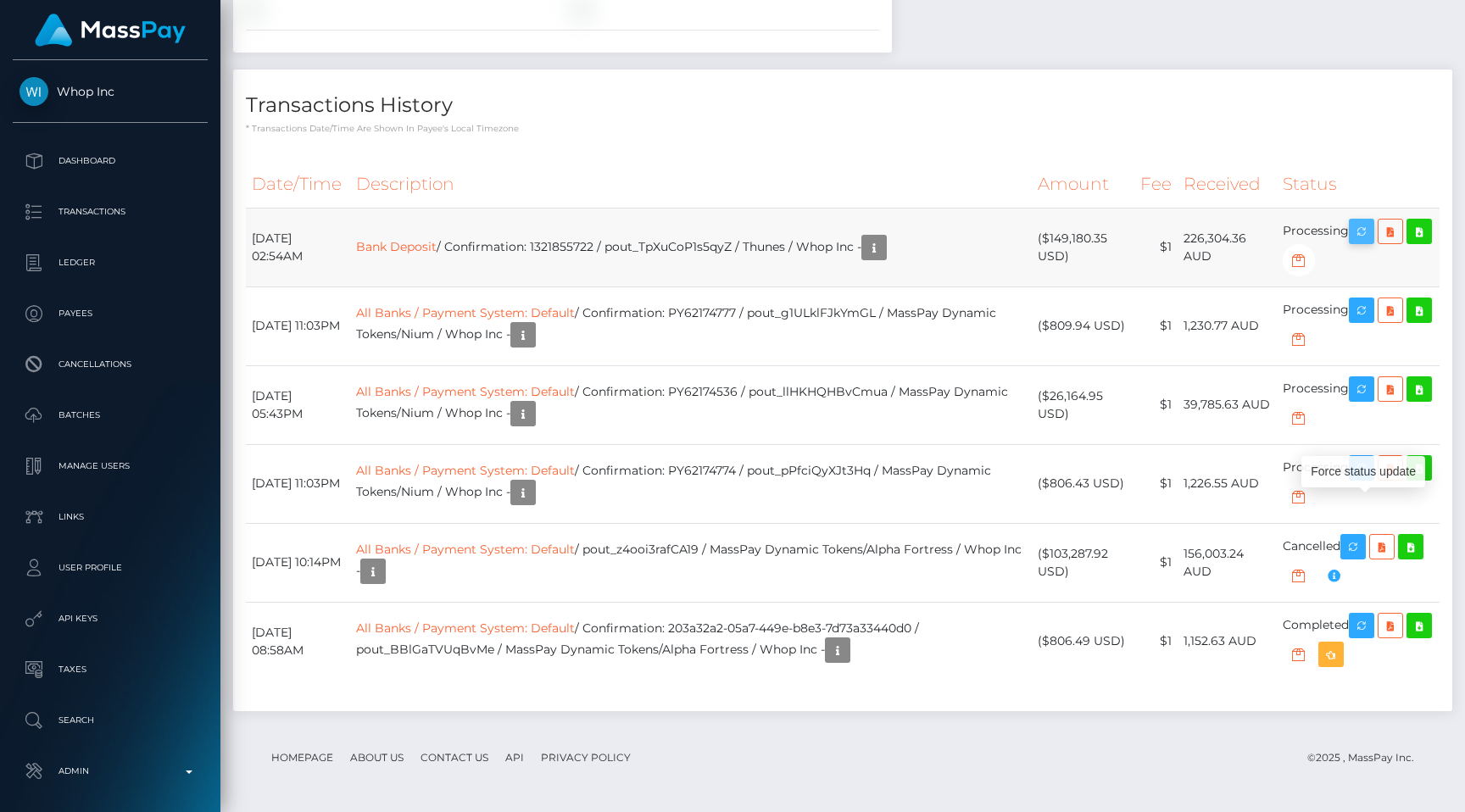
click at [1361, 229] on icon "button" at bounding box center [1362, 232] width 21 height 22
click at [1353, 226] on button "button" at bounding box center [1362, 231] width 26 height 26
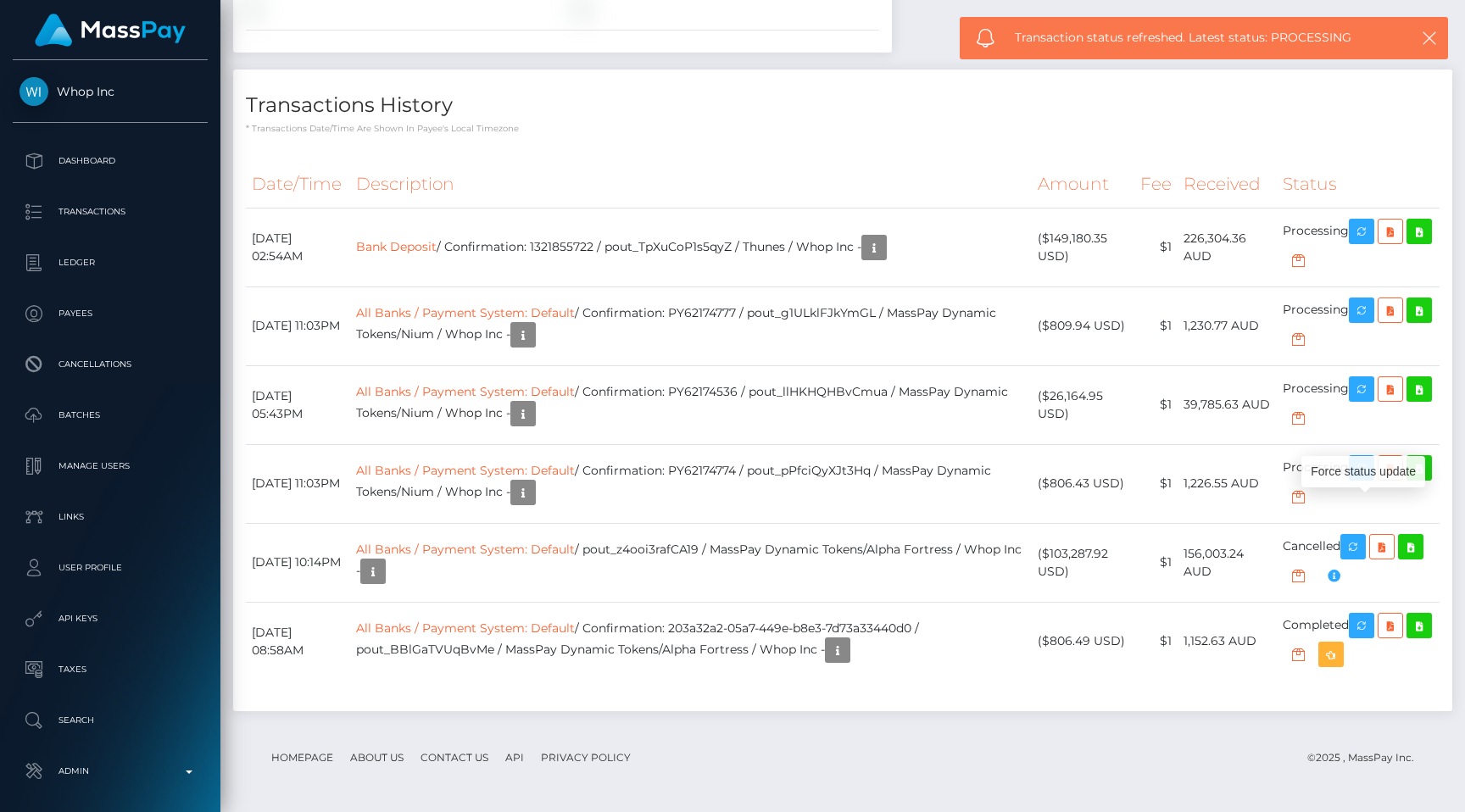
click at [980, 120] on h4 "Transactions History" at bounding box center [843, 105] width 1194 height 29
click at [595, 249] on td "Bank Deposit / Confirmation: 1321855722 / pout_TpXuCoP1s5qyZ / Thunes / Whop In…" at bounding box center [690, 247] width 681 height 79
copy td "1321855722"
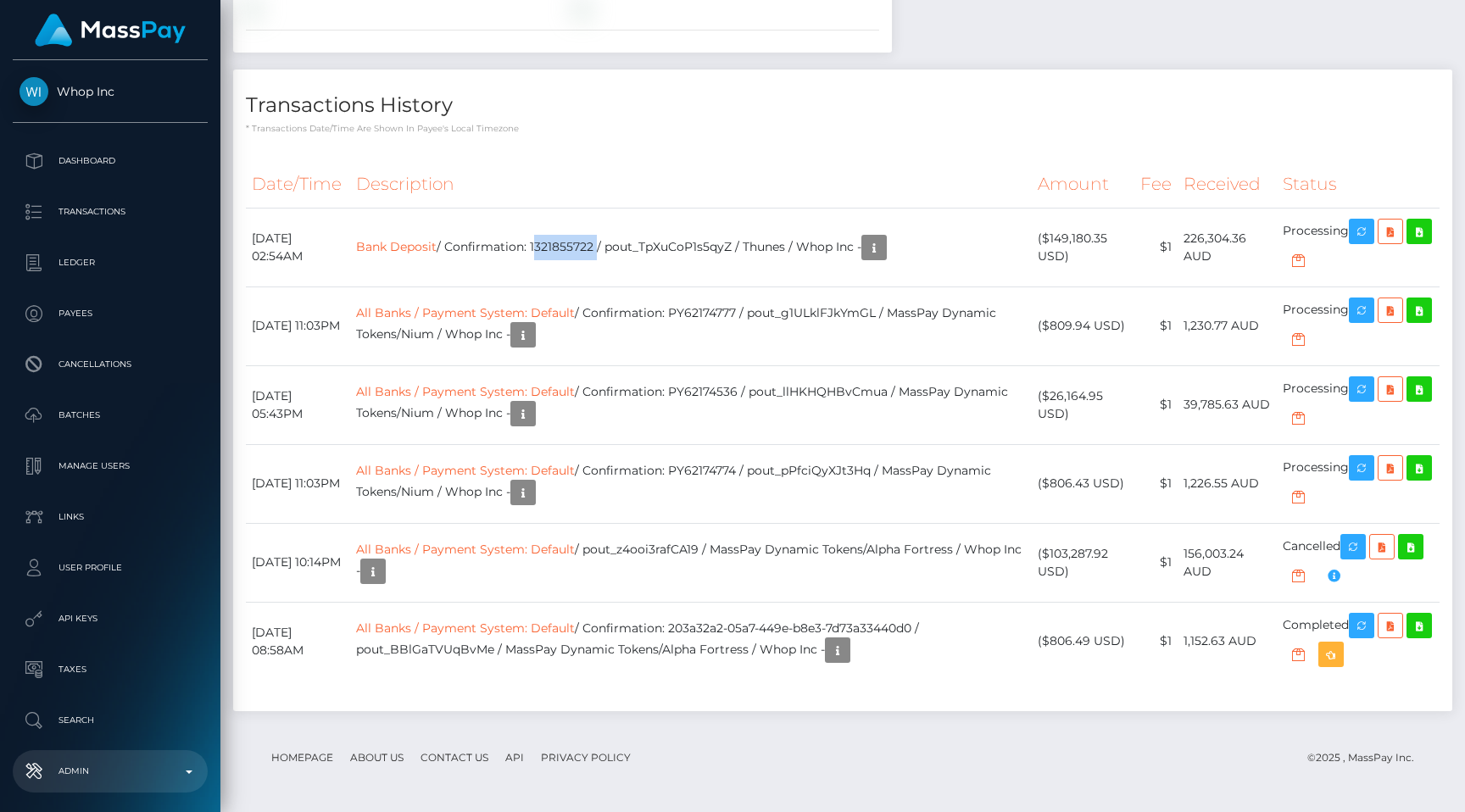
click at [120, 751] on link "Admin" at bounding box center [110, 771] width 195 height 42
click at [1361, 223] on icon "button" at bounding box center [1362, 232] width 21 height 22
click at [983, 91] on h4 "Transactions History" at bounding box center [843, 105] width 1194 height 29
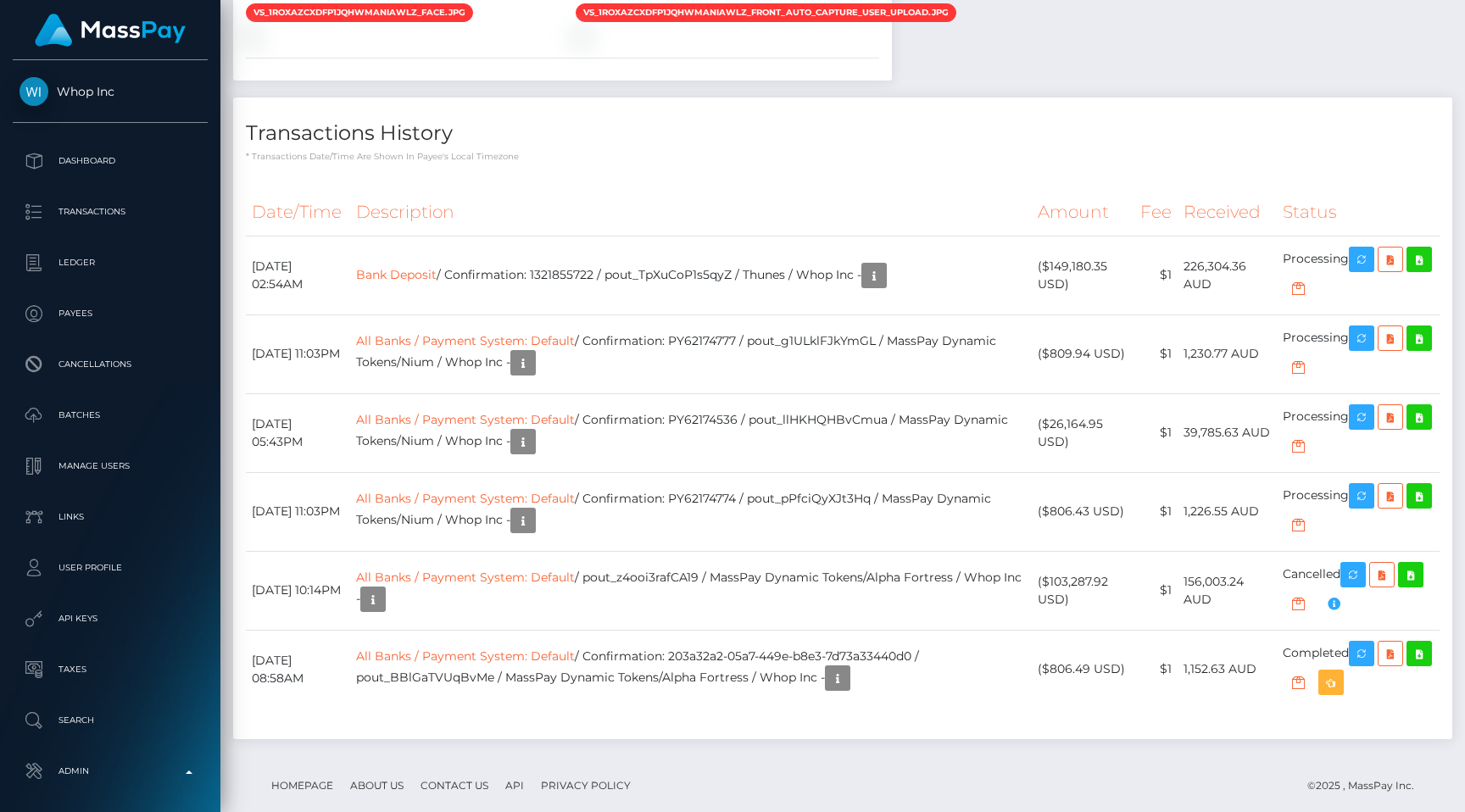
scroll to position [1782, 0]
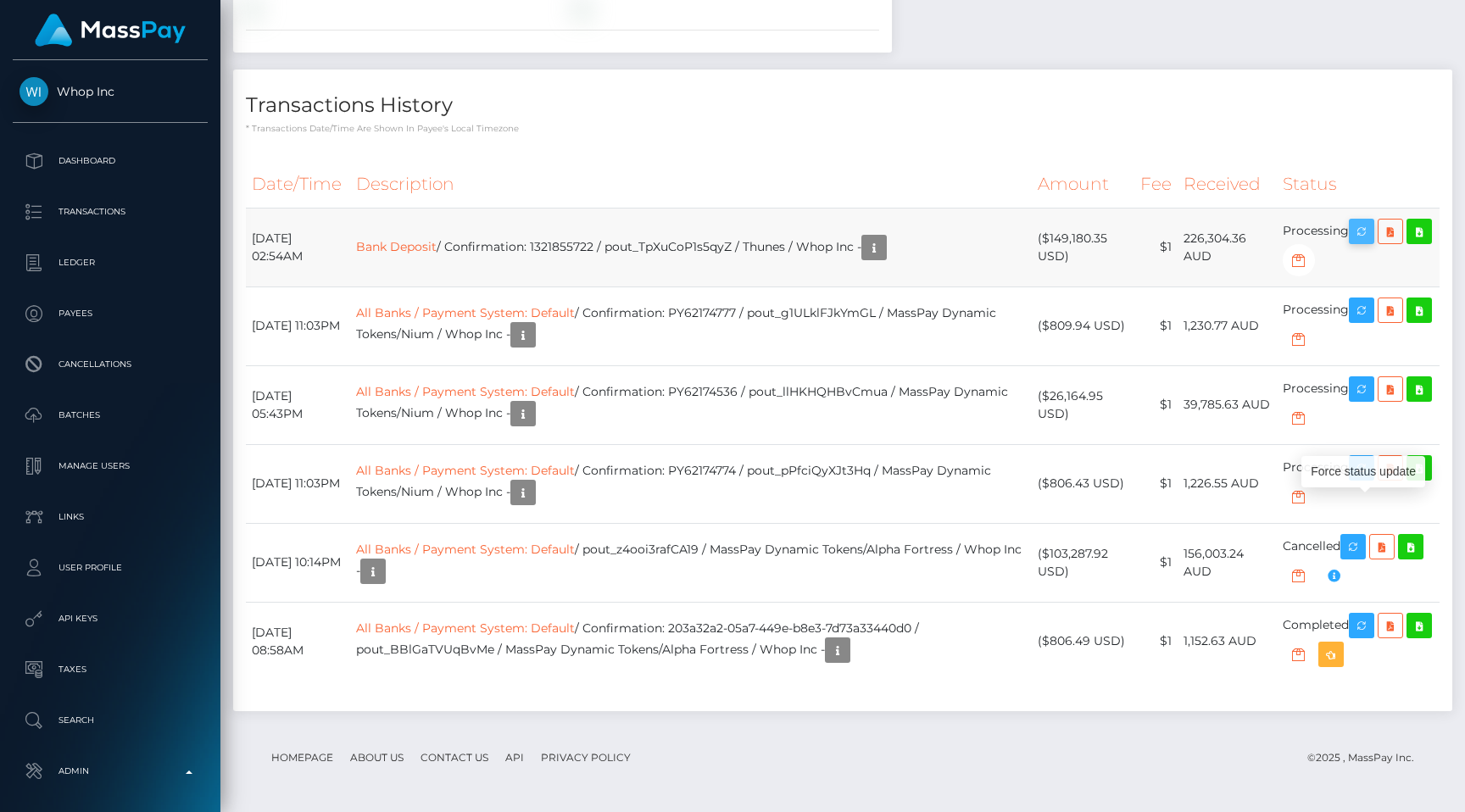
click at [1359, 243] on icon "button" at bounding box center [1362, 232] width 21 height 22
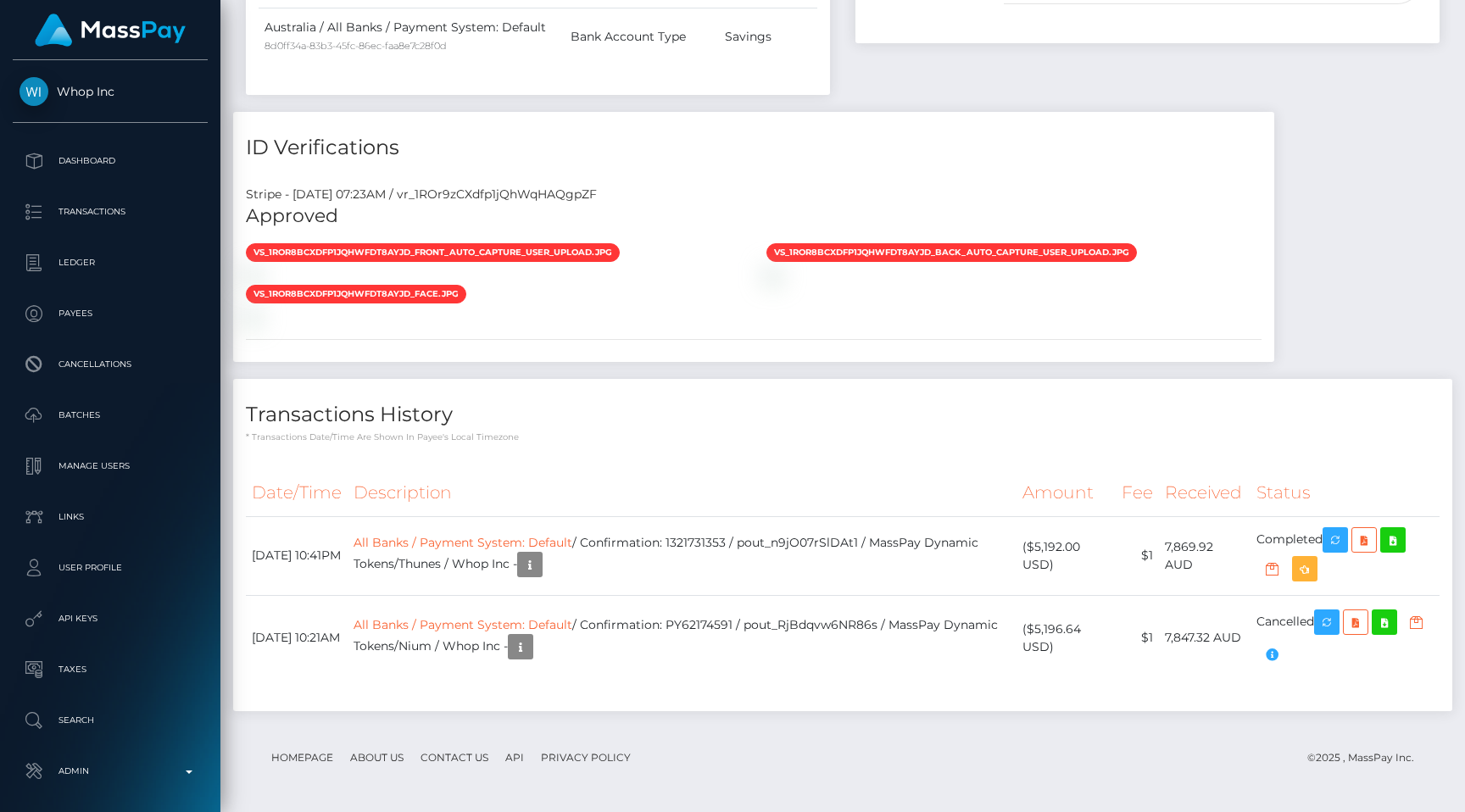
scroll to position [1568, 0]
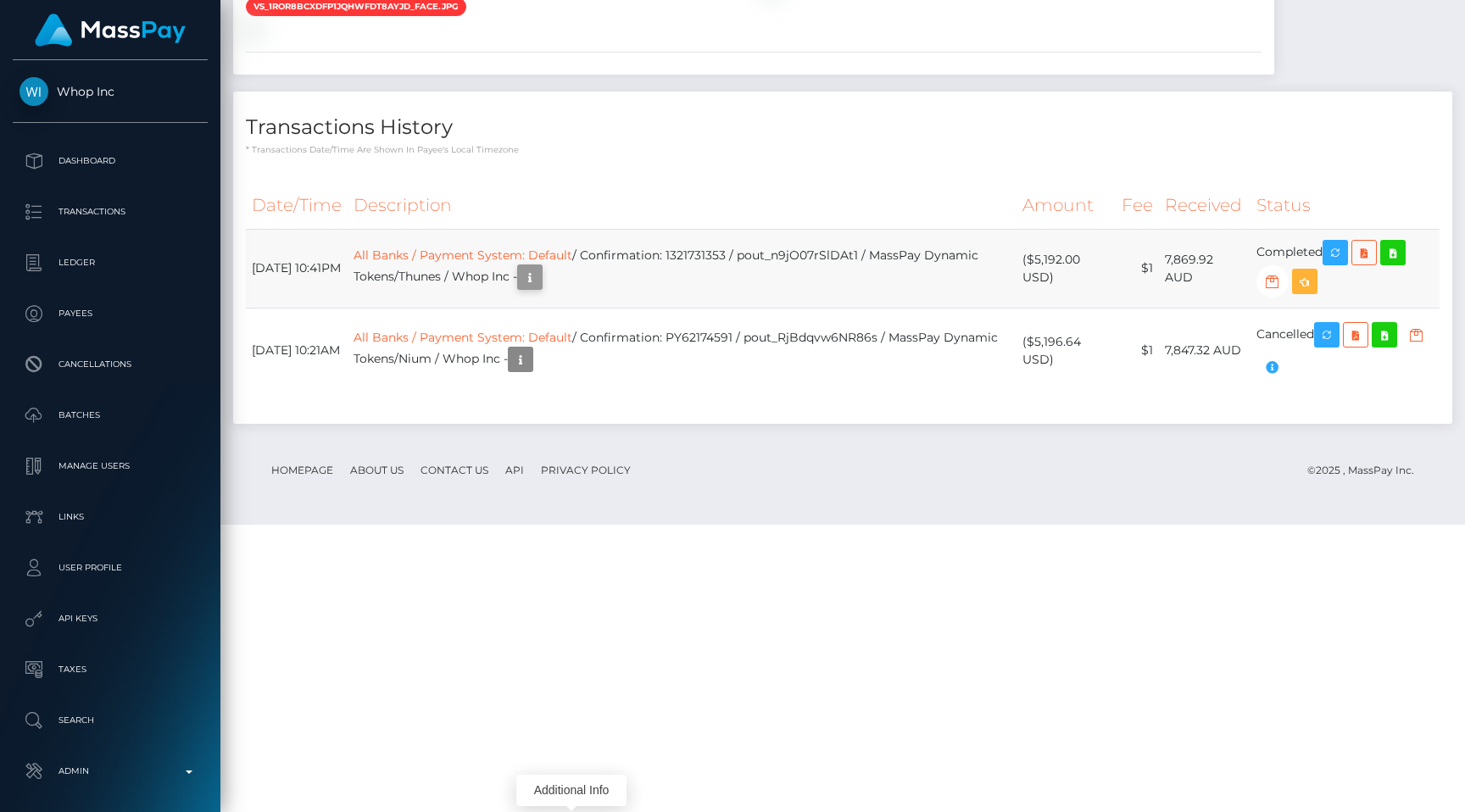
click at [540, 288] on icon "button" at bounding box center [530, 278] width 21 height 22
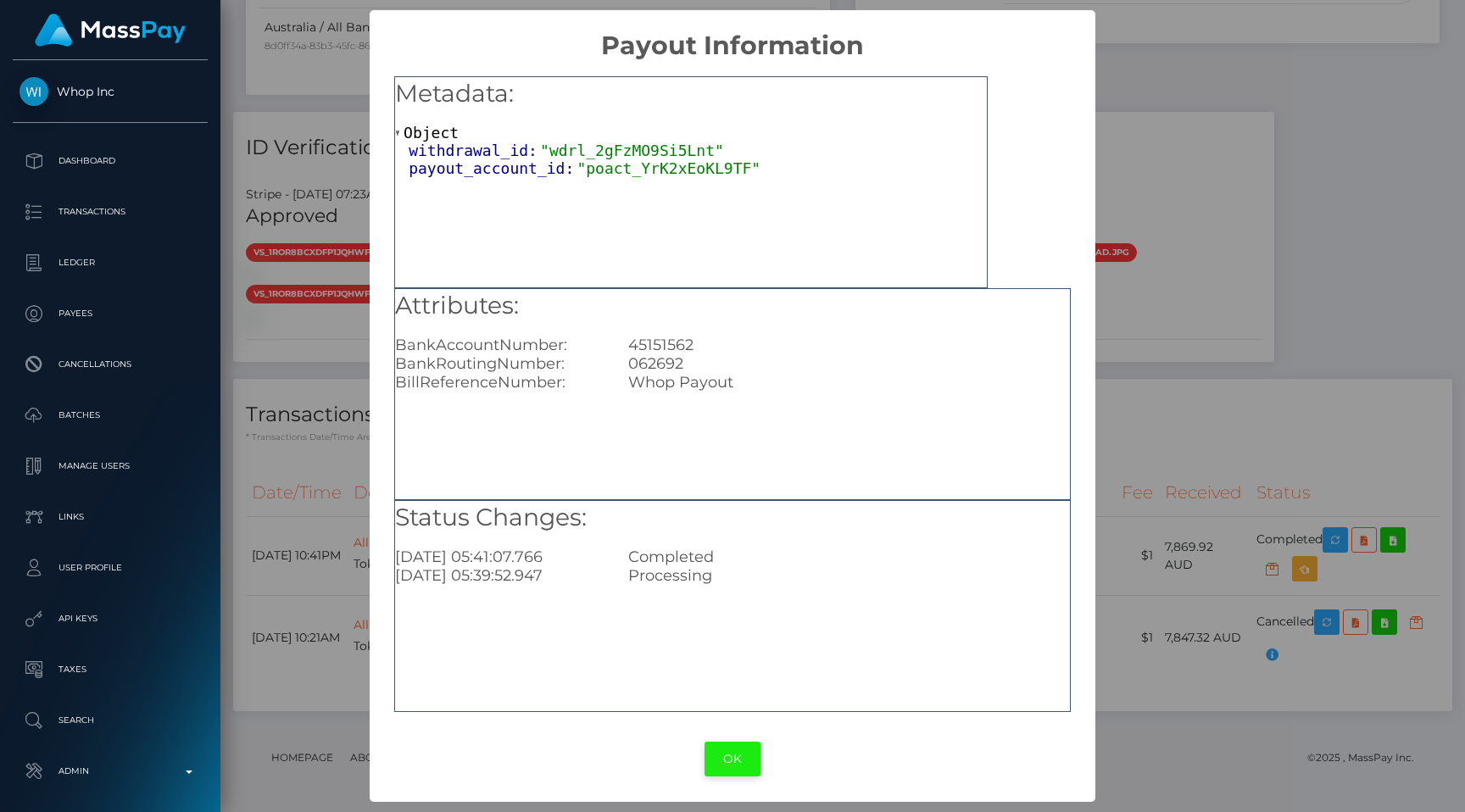
click at [720, 761] on button "OK" at bounding box center [732, 759] width 56 height 34
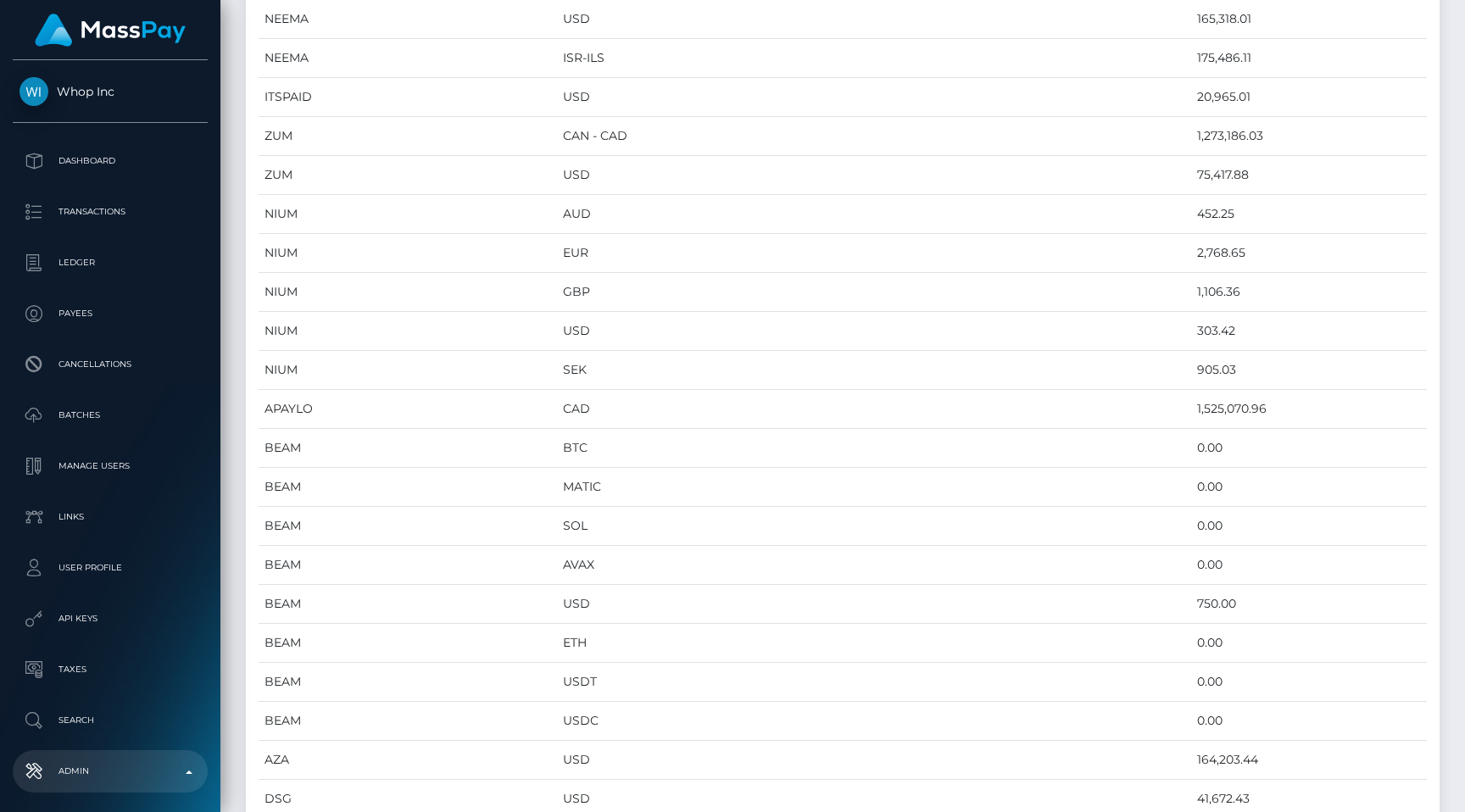
scroll to position [174, 0]
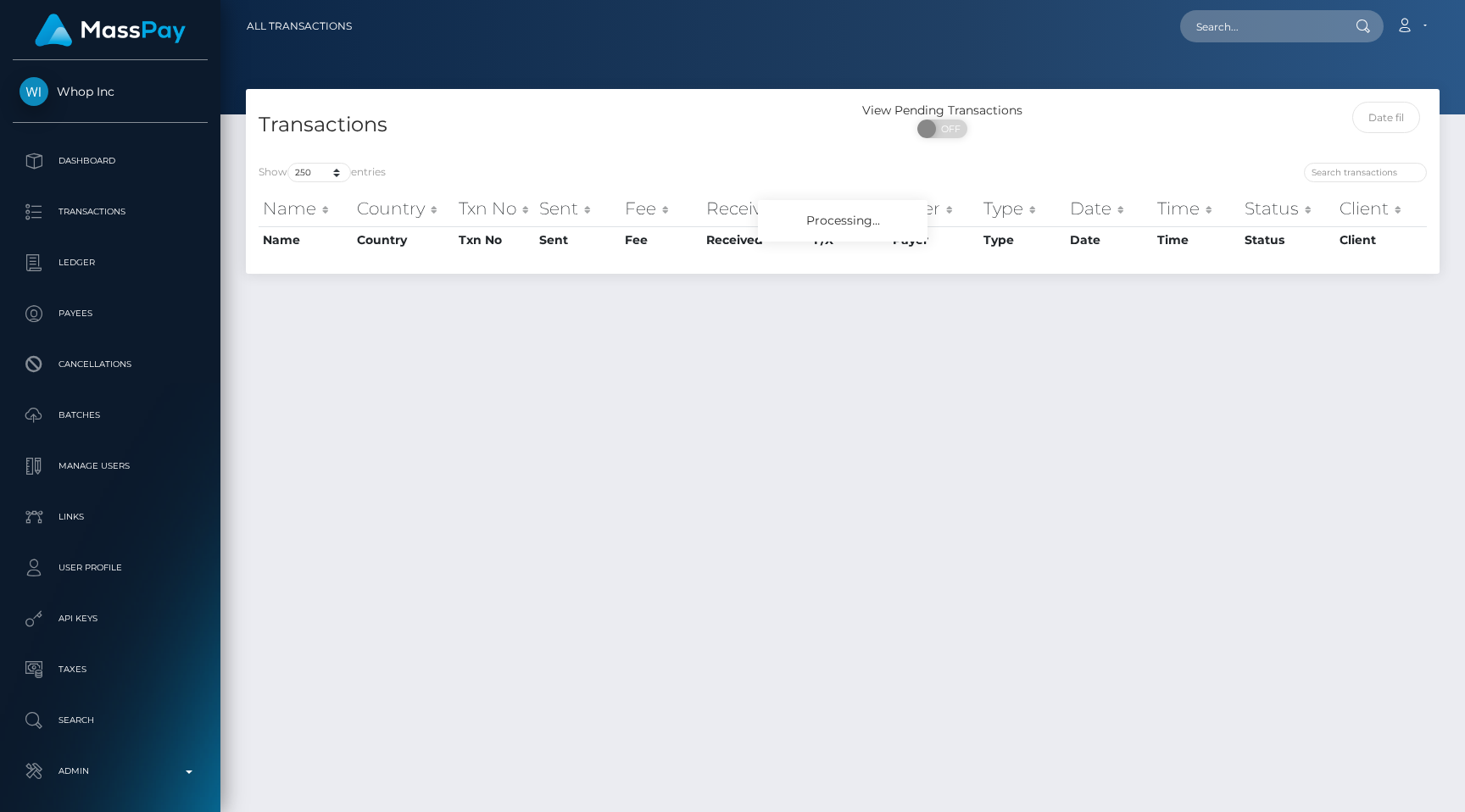
select select "250"
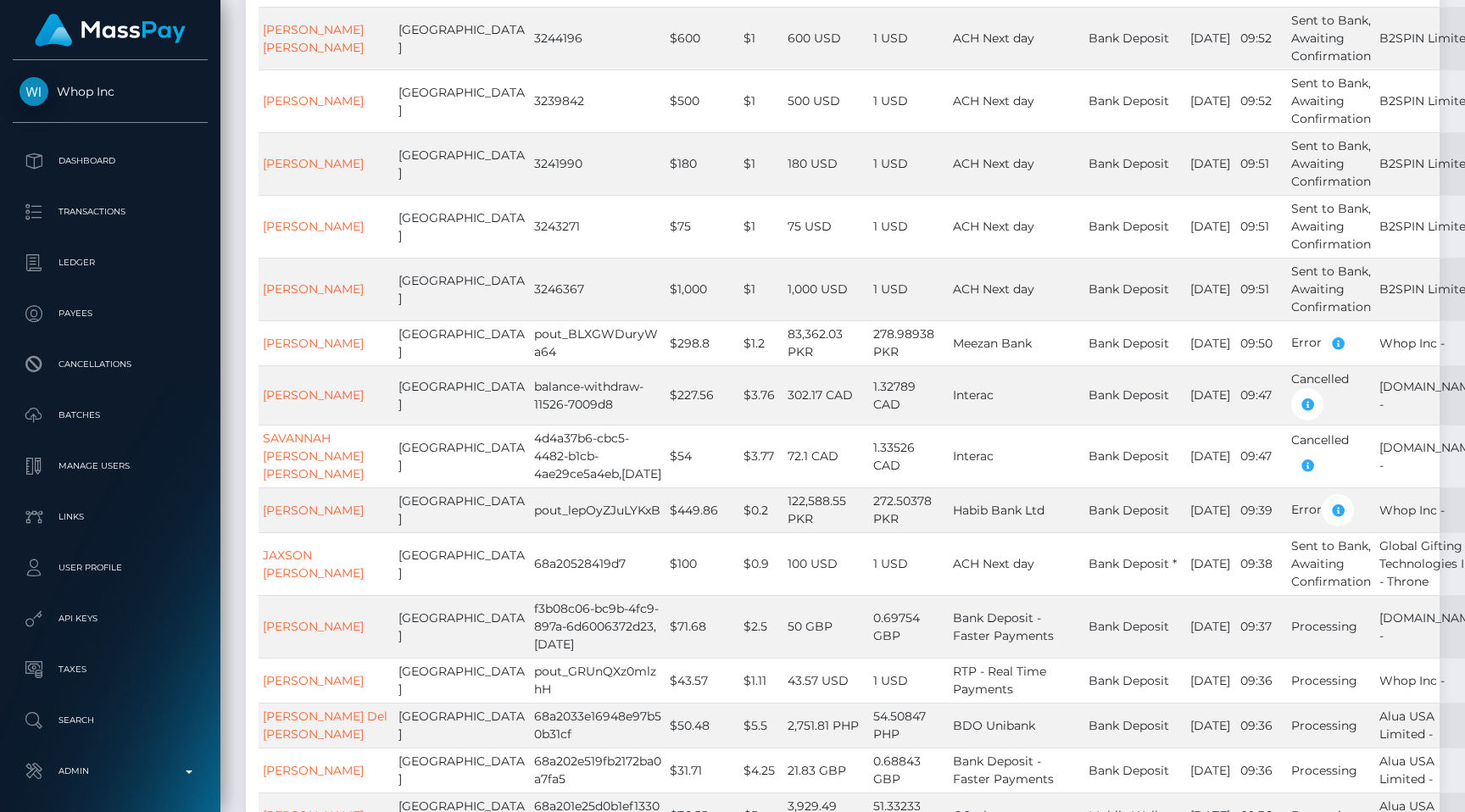
scroll to position [2763, 0]
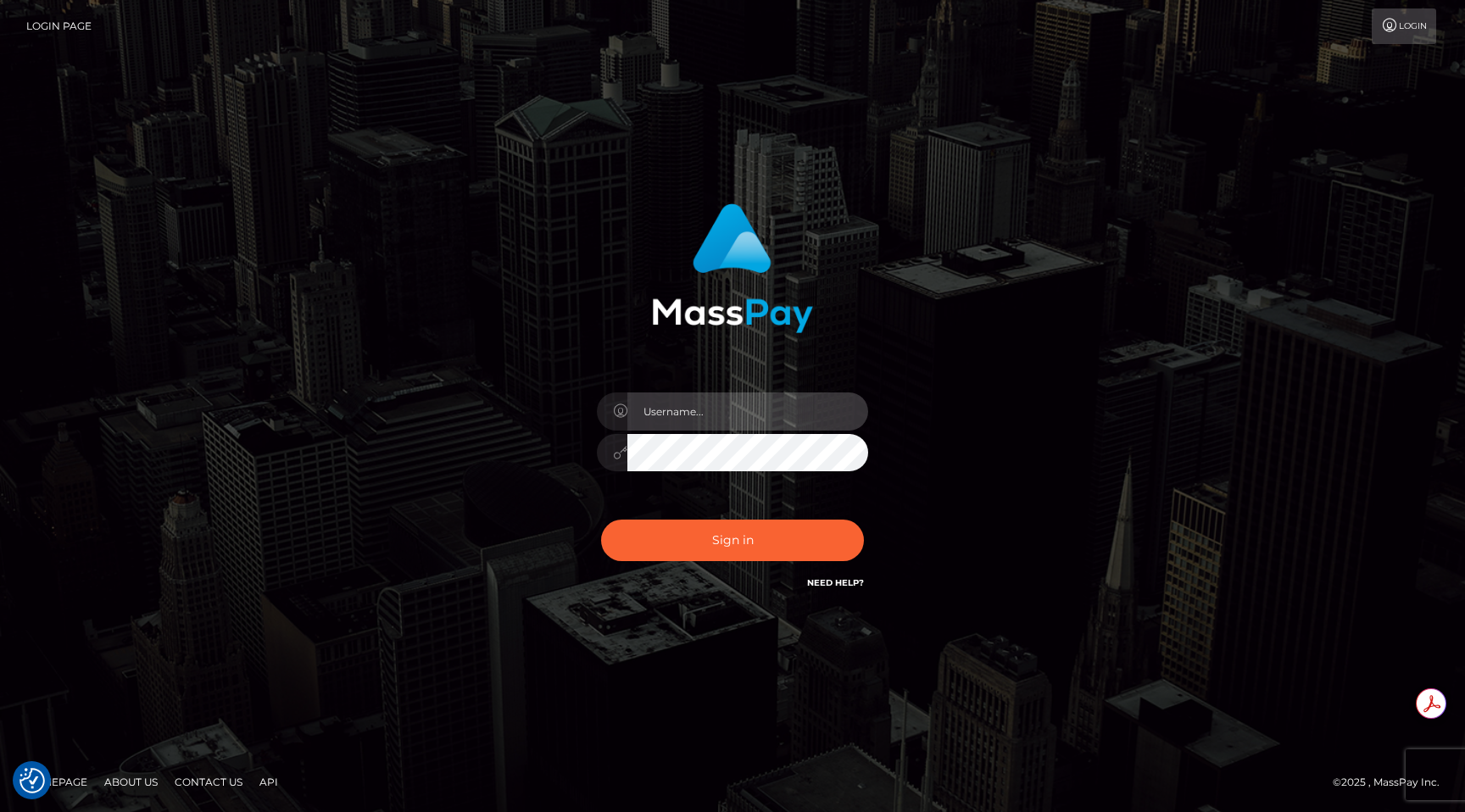
type input "egblue"
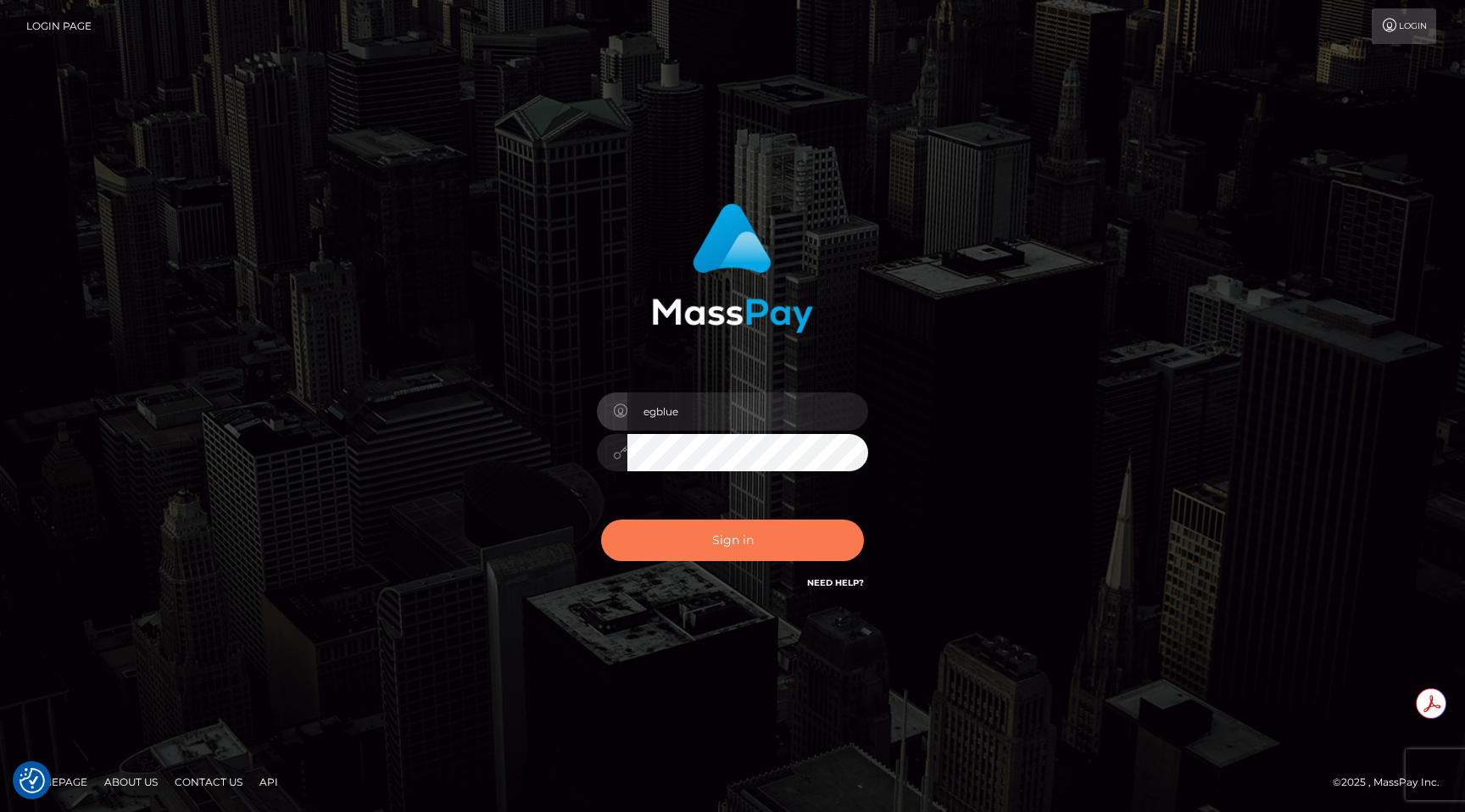
click at [656, 551] on button "Sign in" at bounding box center [732, 541] width 263 height 41
type input "egblue"
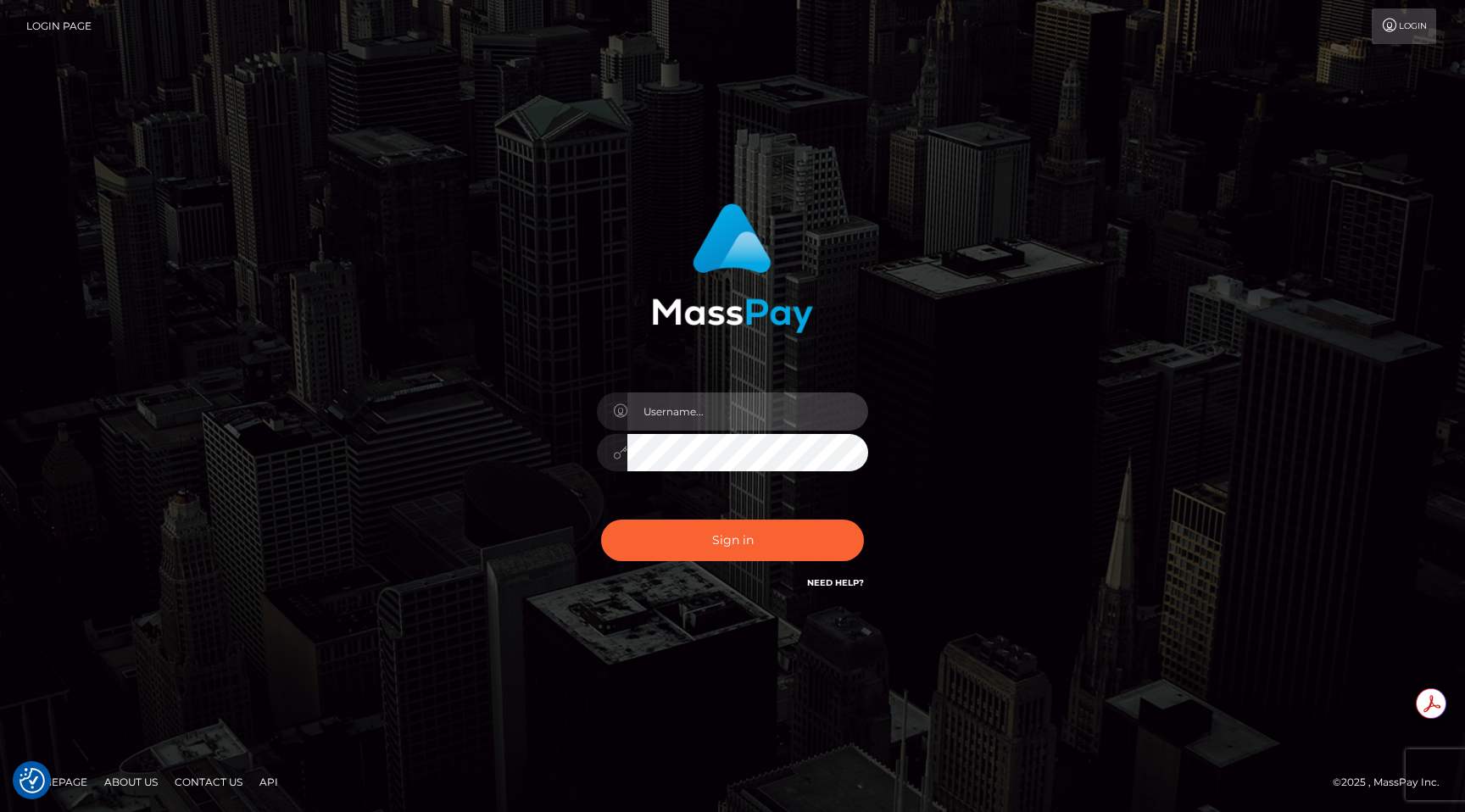
type input "egblue"
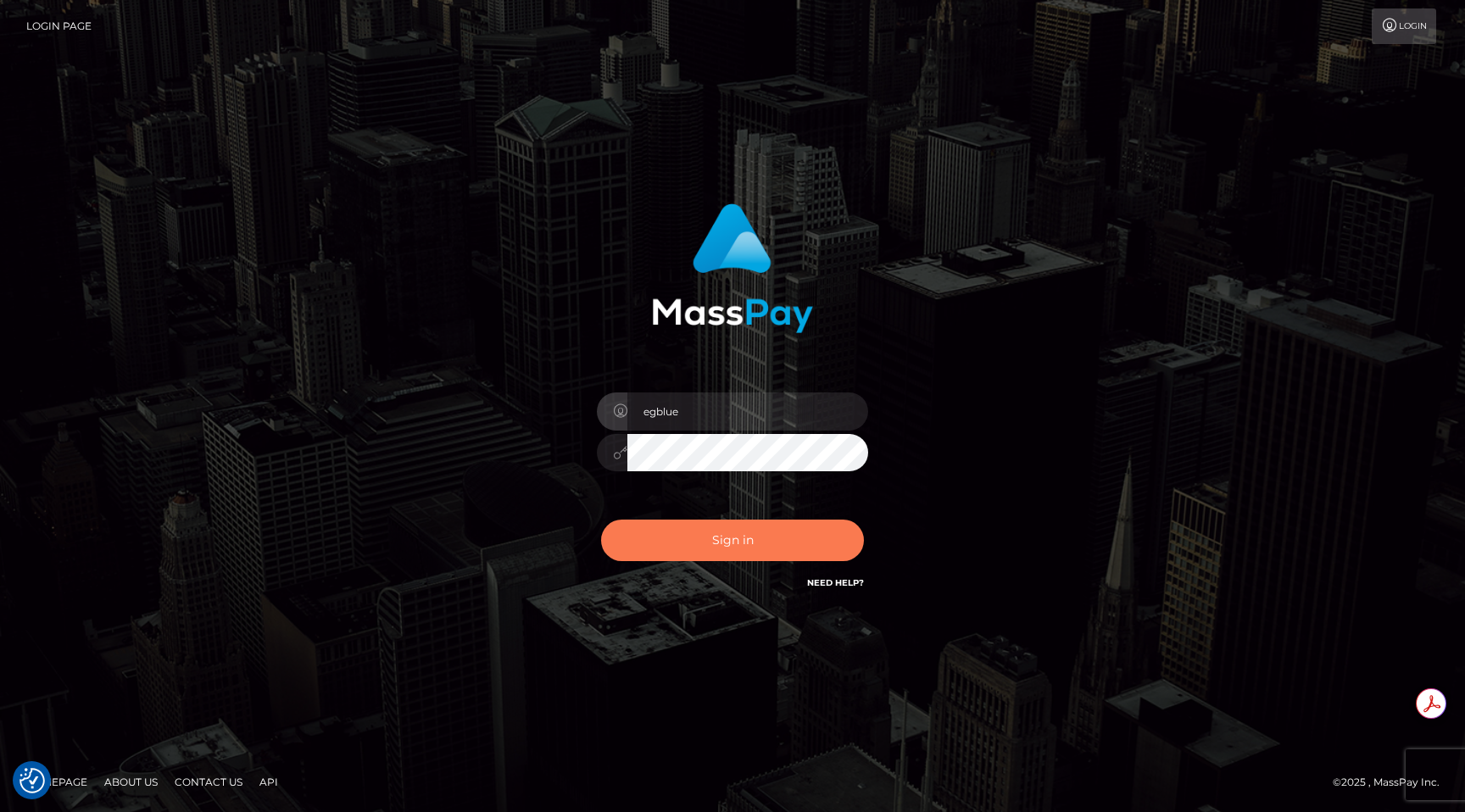
click at [669, 555] on button "Sign in" at bounding box center [732, 541] width 263 height 41
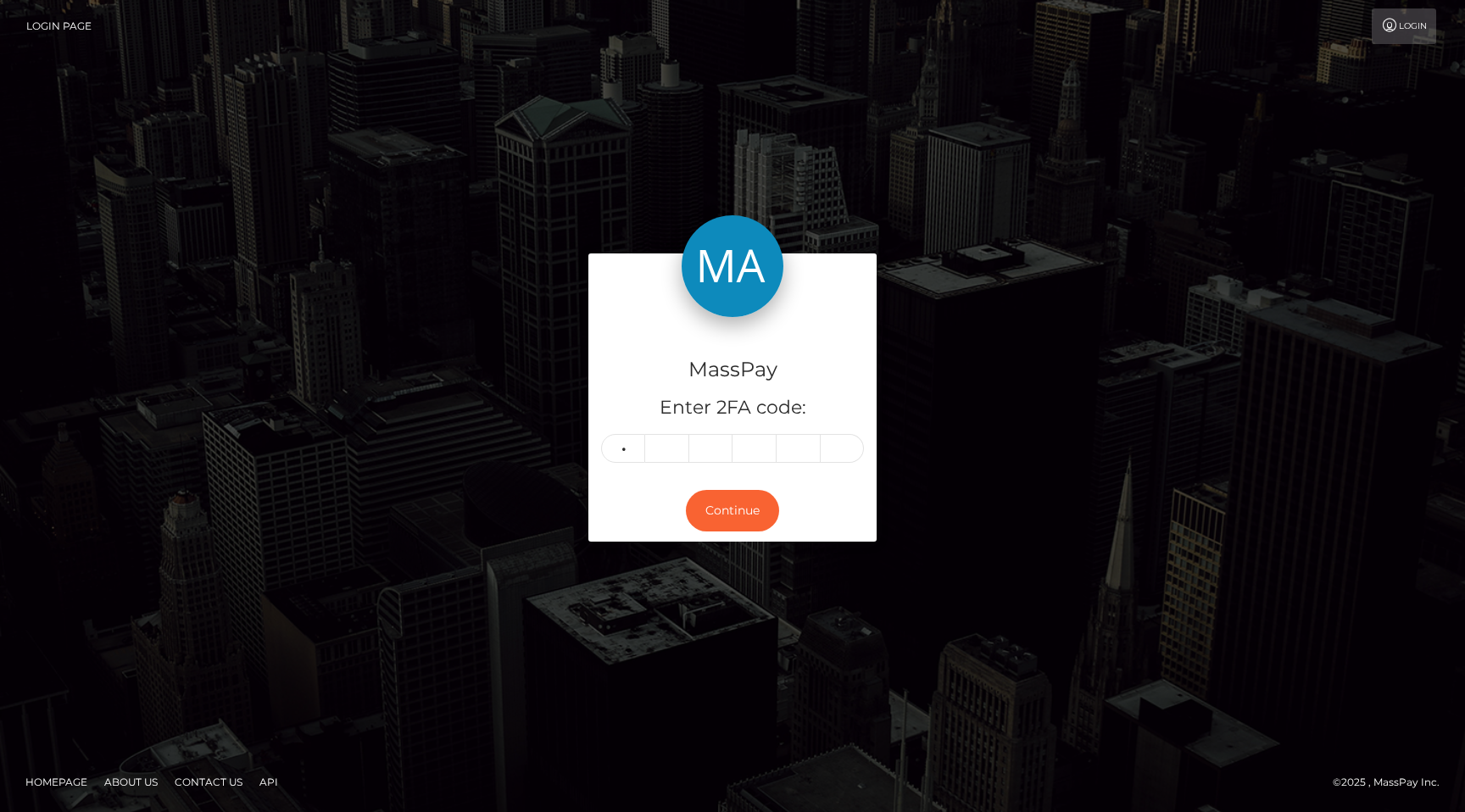
type input "6"
type input "4"
type input "5"
type input "8"
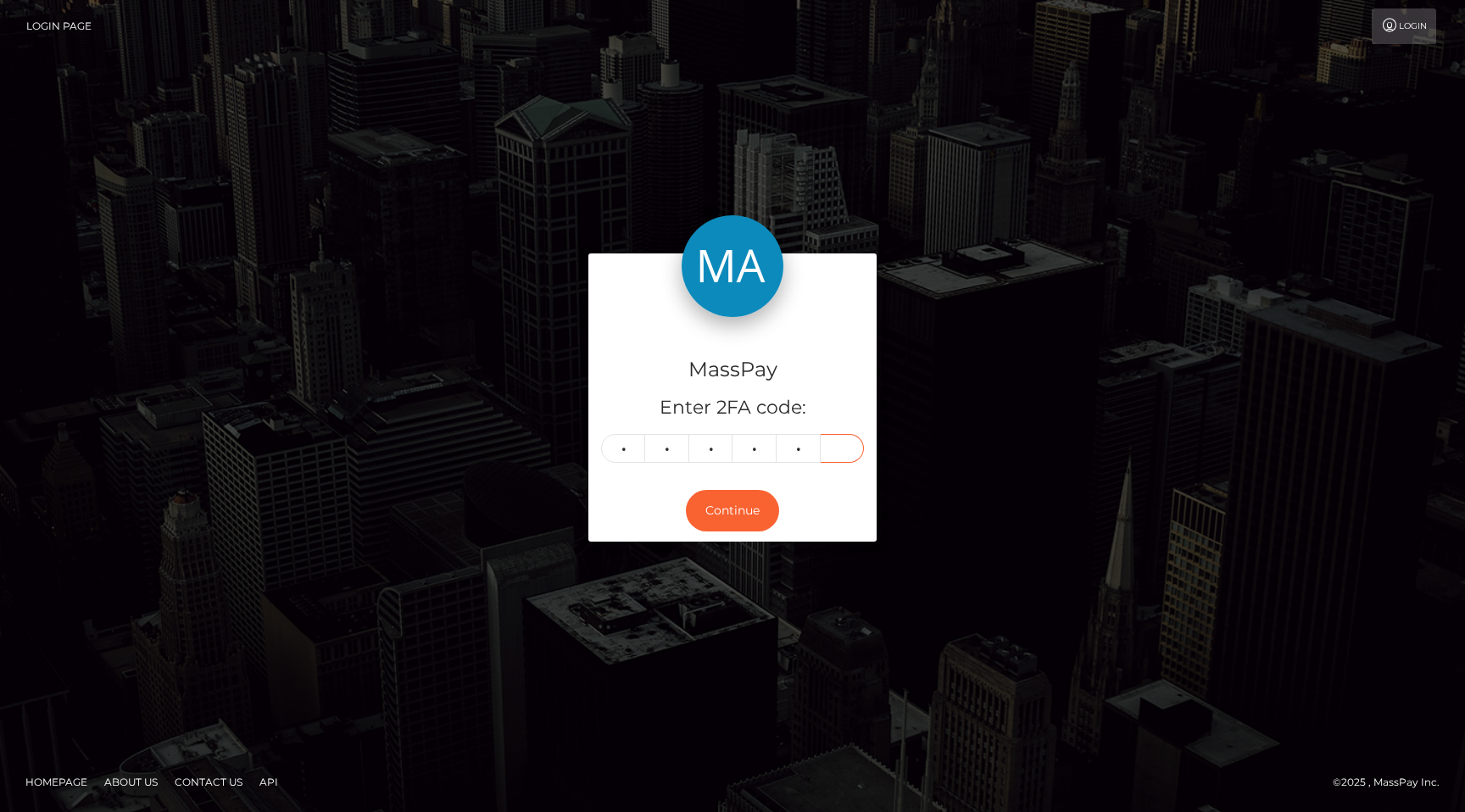
type input "7"
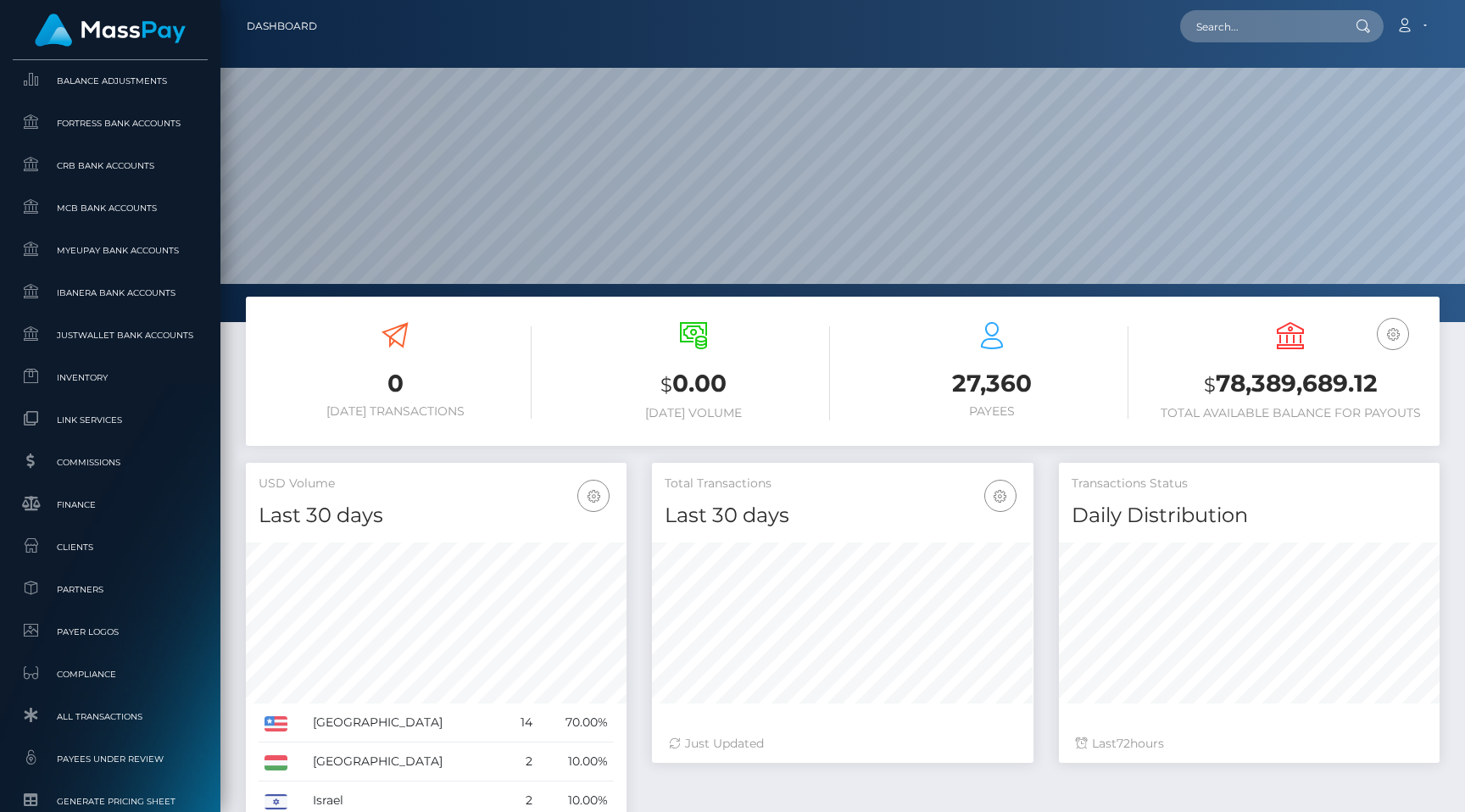
scroll to position [970, 0]
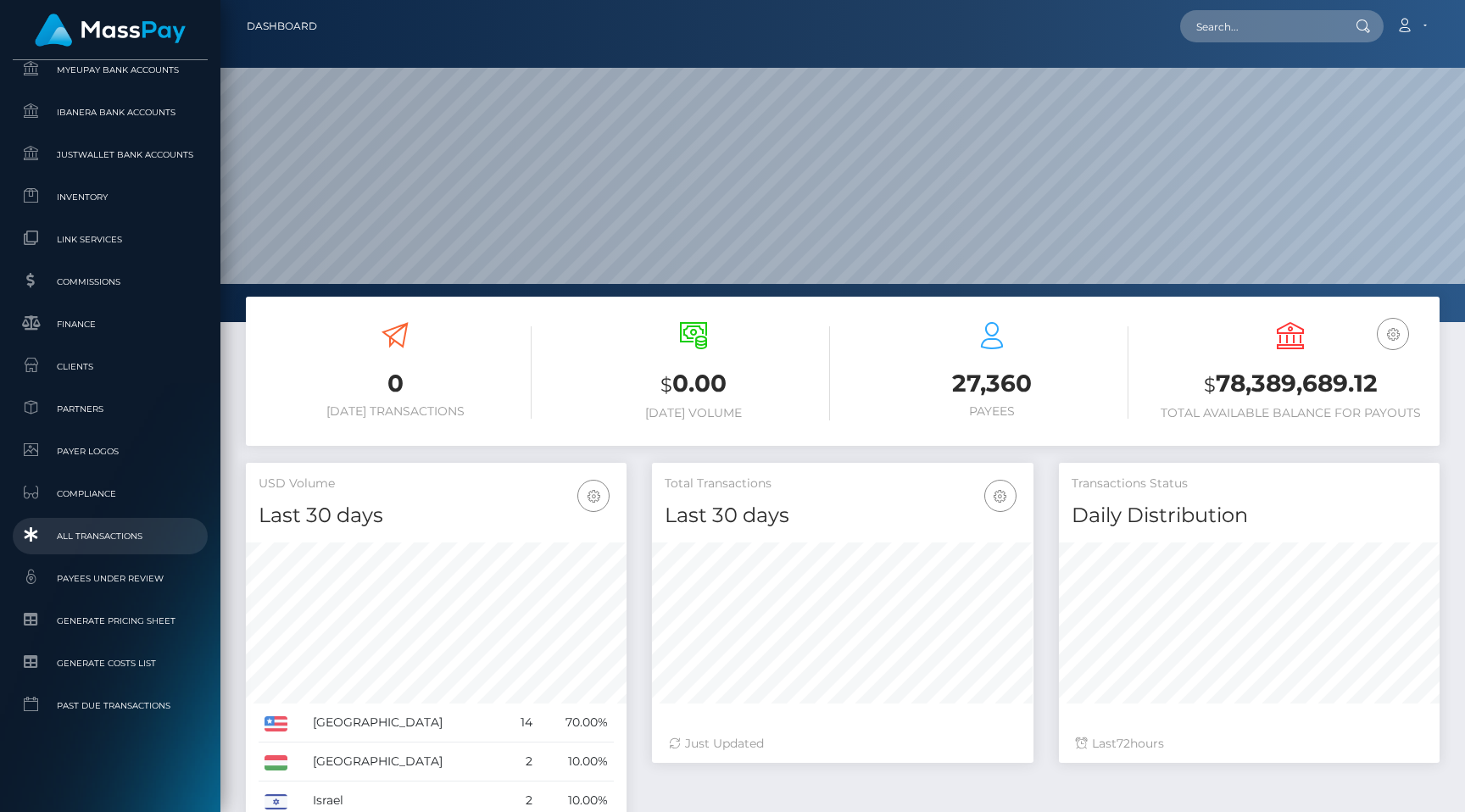
click at [108, 537] on span "All Transactions" at bounding box center [110, 537] width 182 height 20
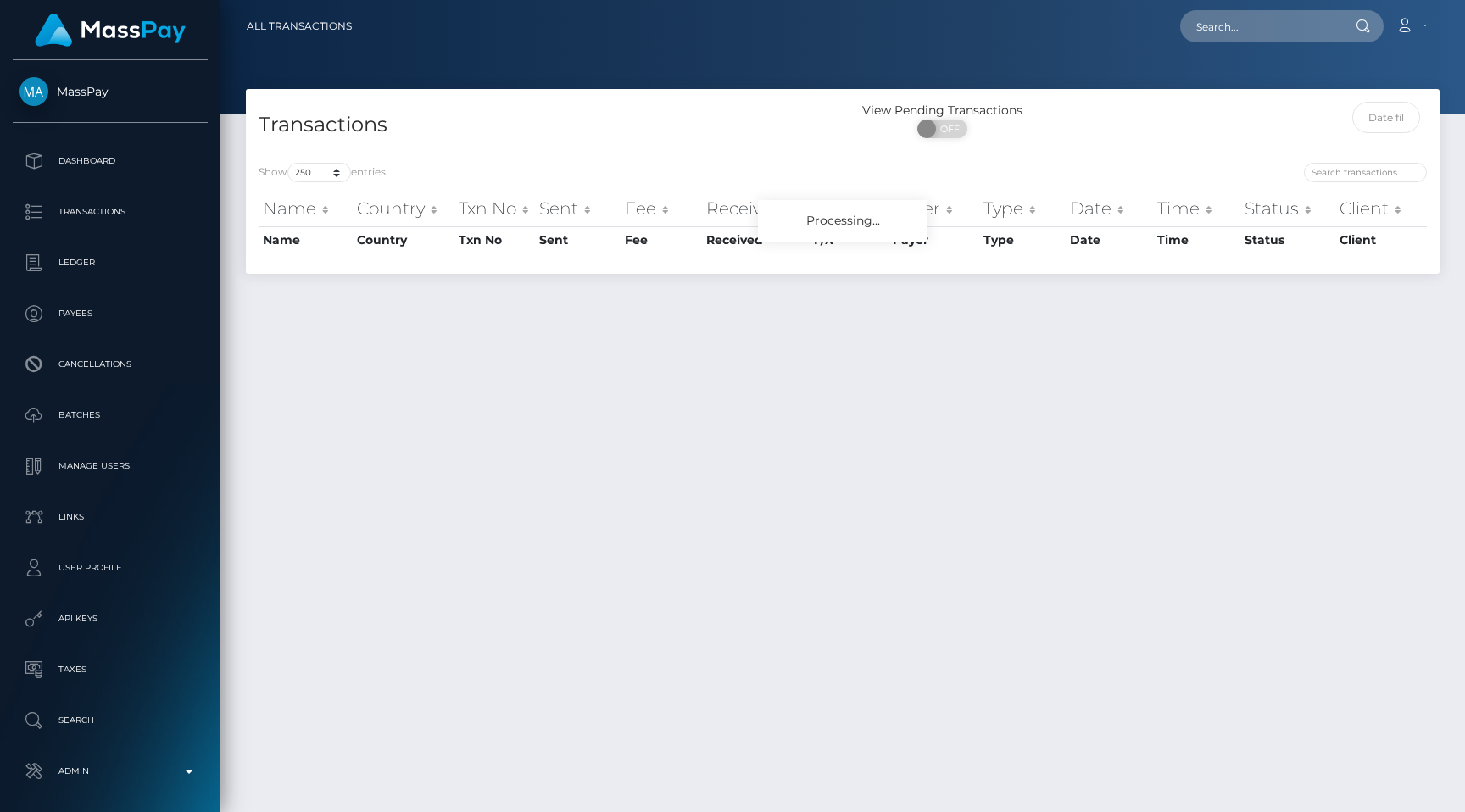
select select "250"
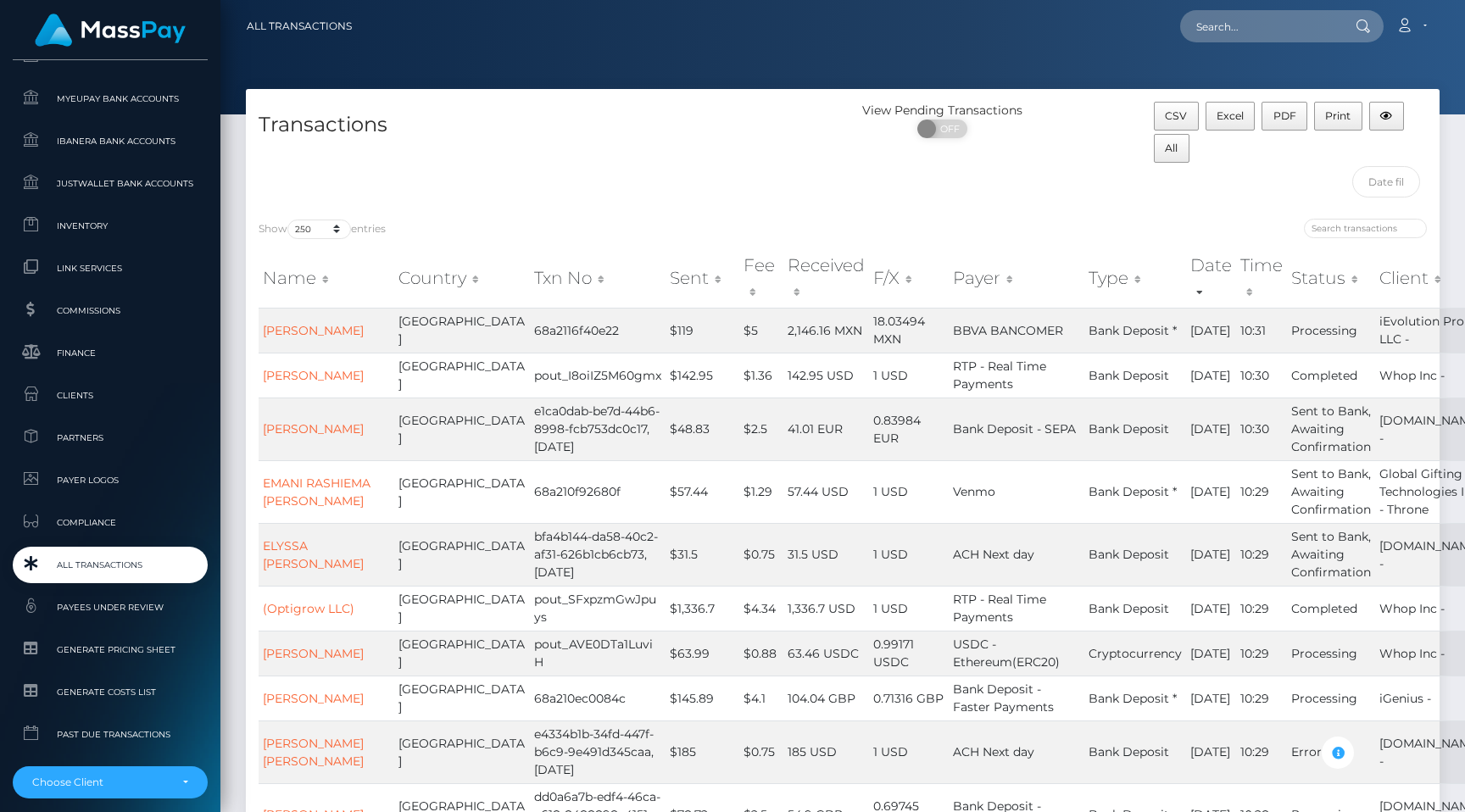
scroll to position [1015, 0]
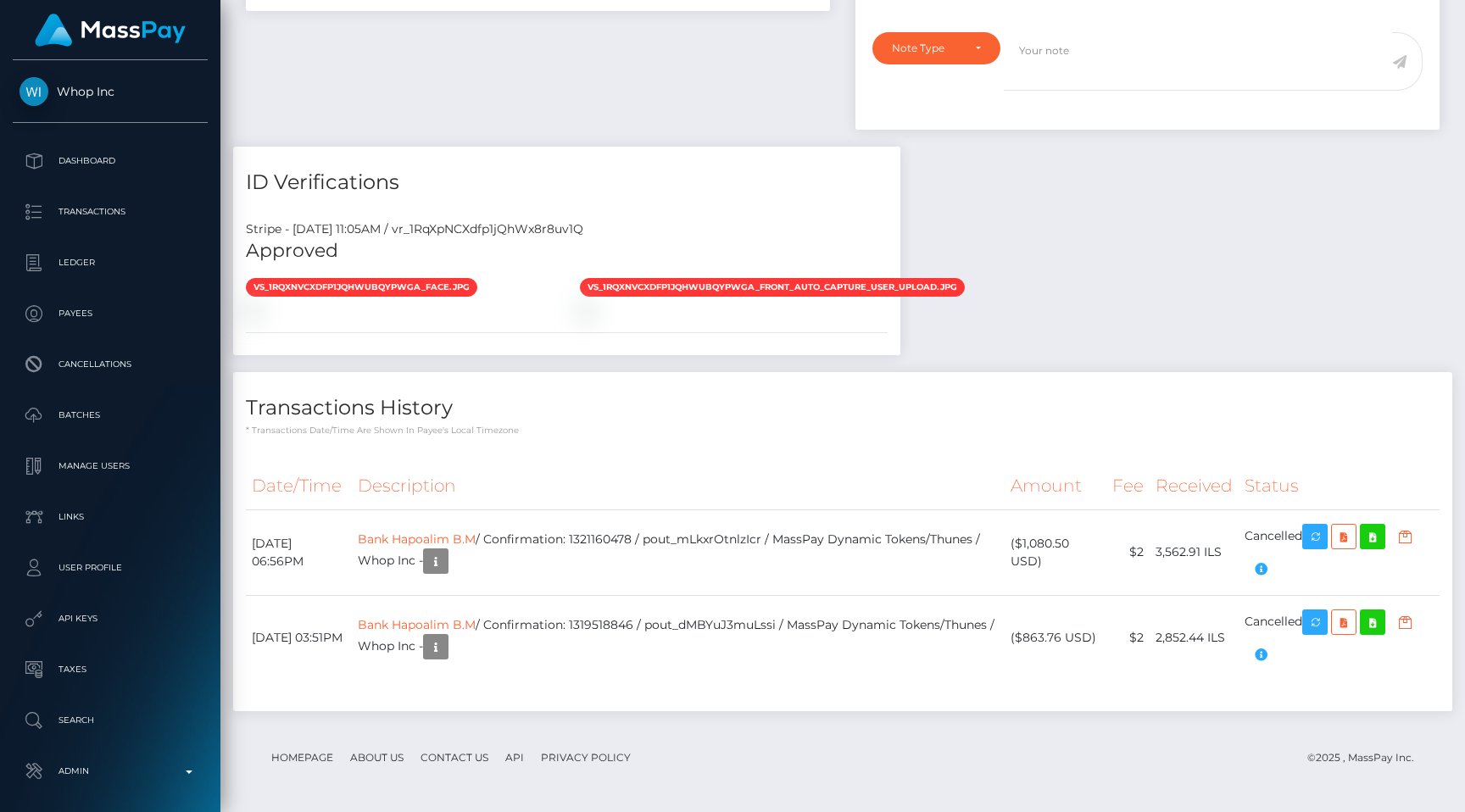
scroll to position [69, 0]
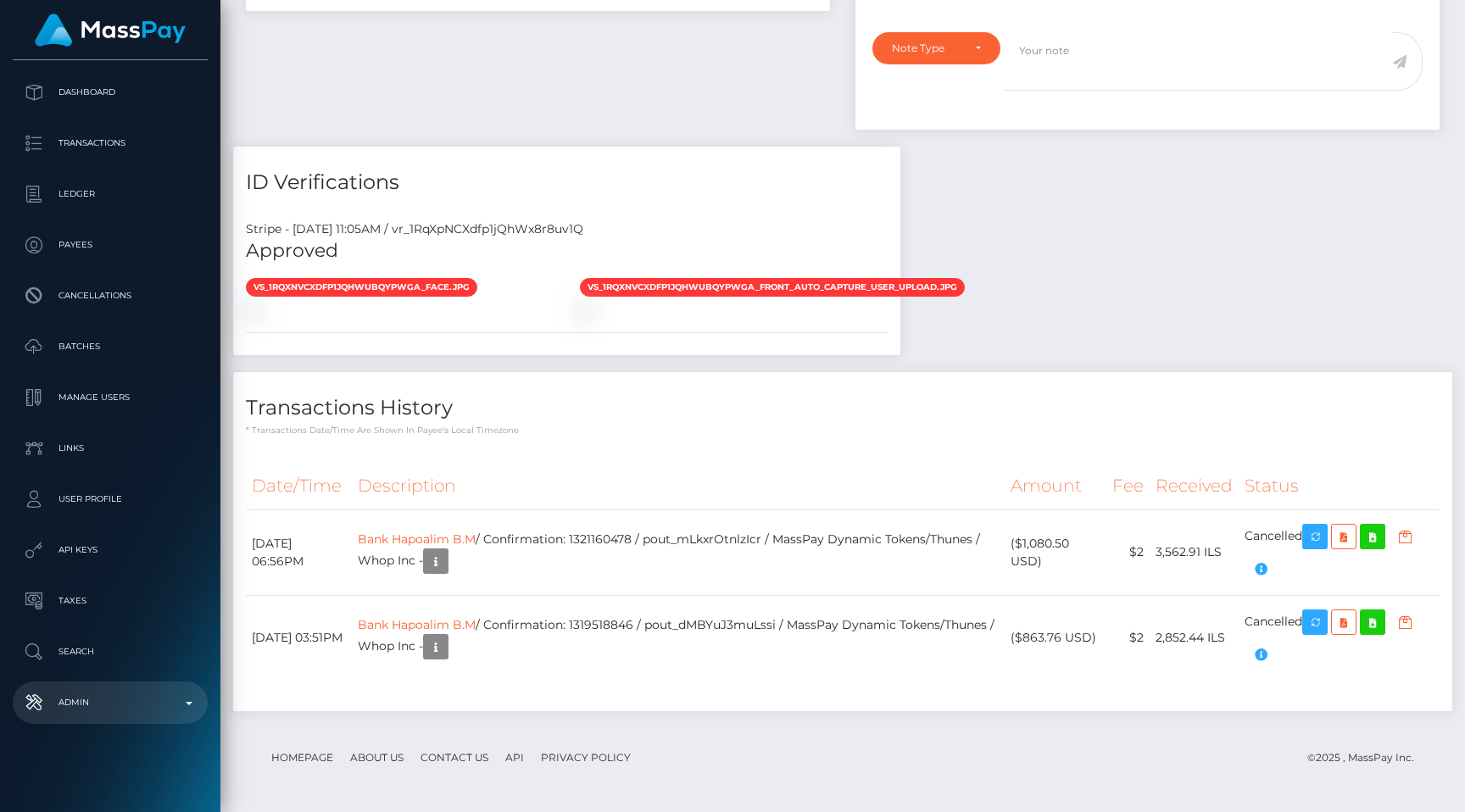
click at [105, 687] on link "Admin" at bounding box center [110, 702] width 195 height 42
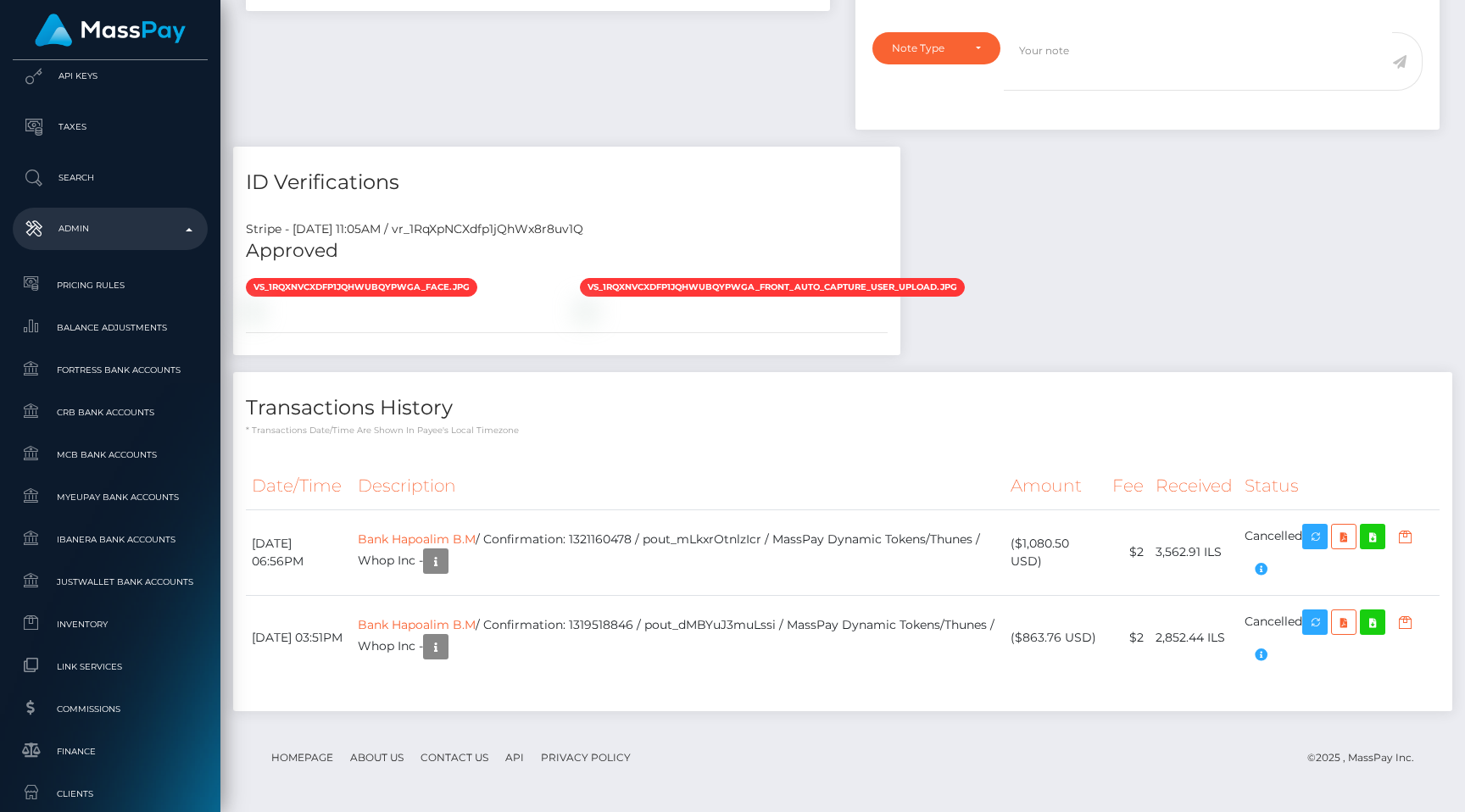
scroll to position [1015, 0]
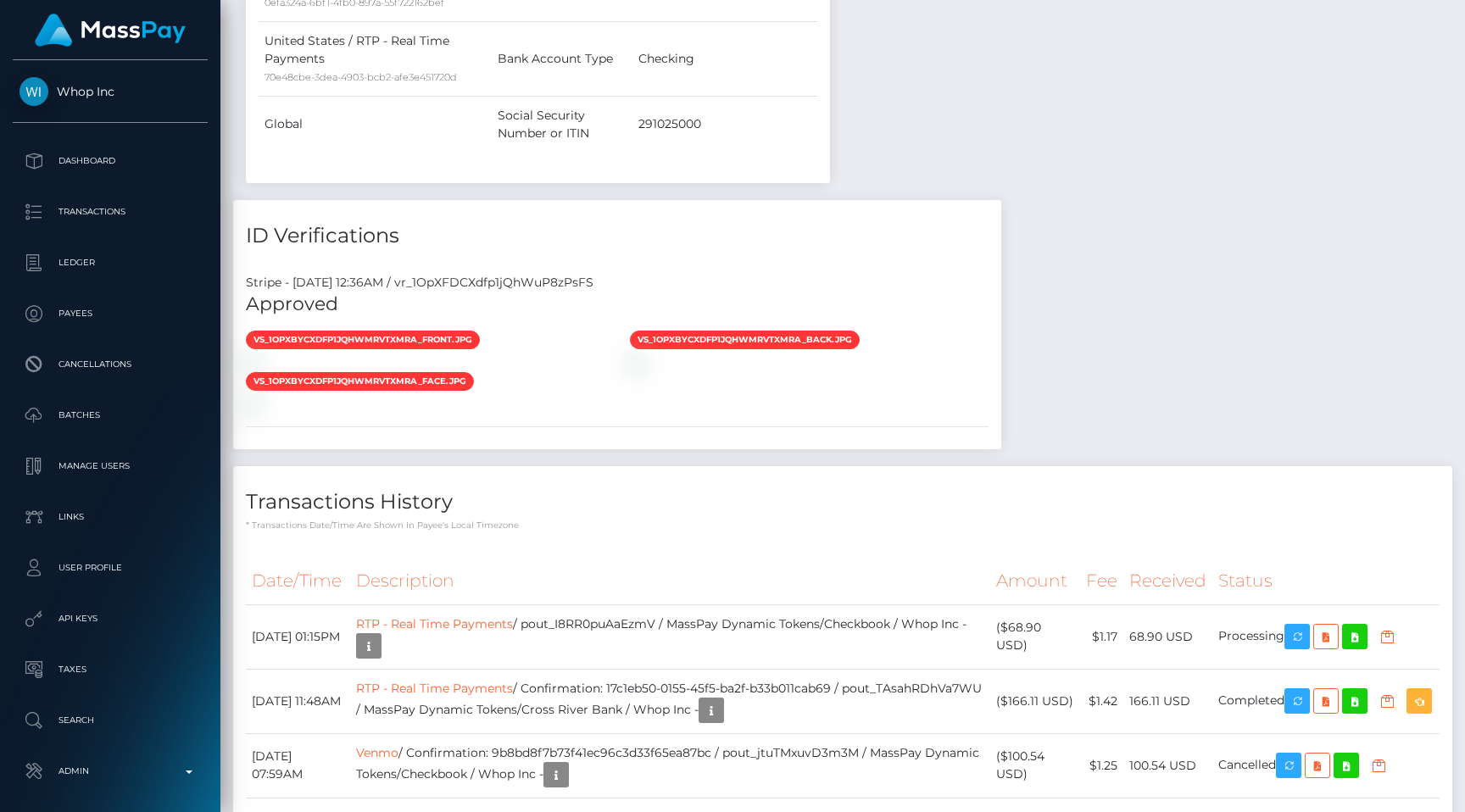
scroll to position [1110, 0]
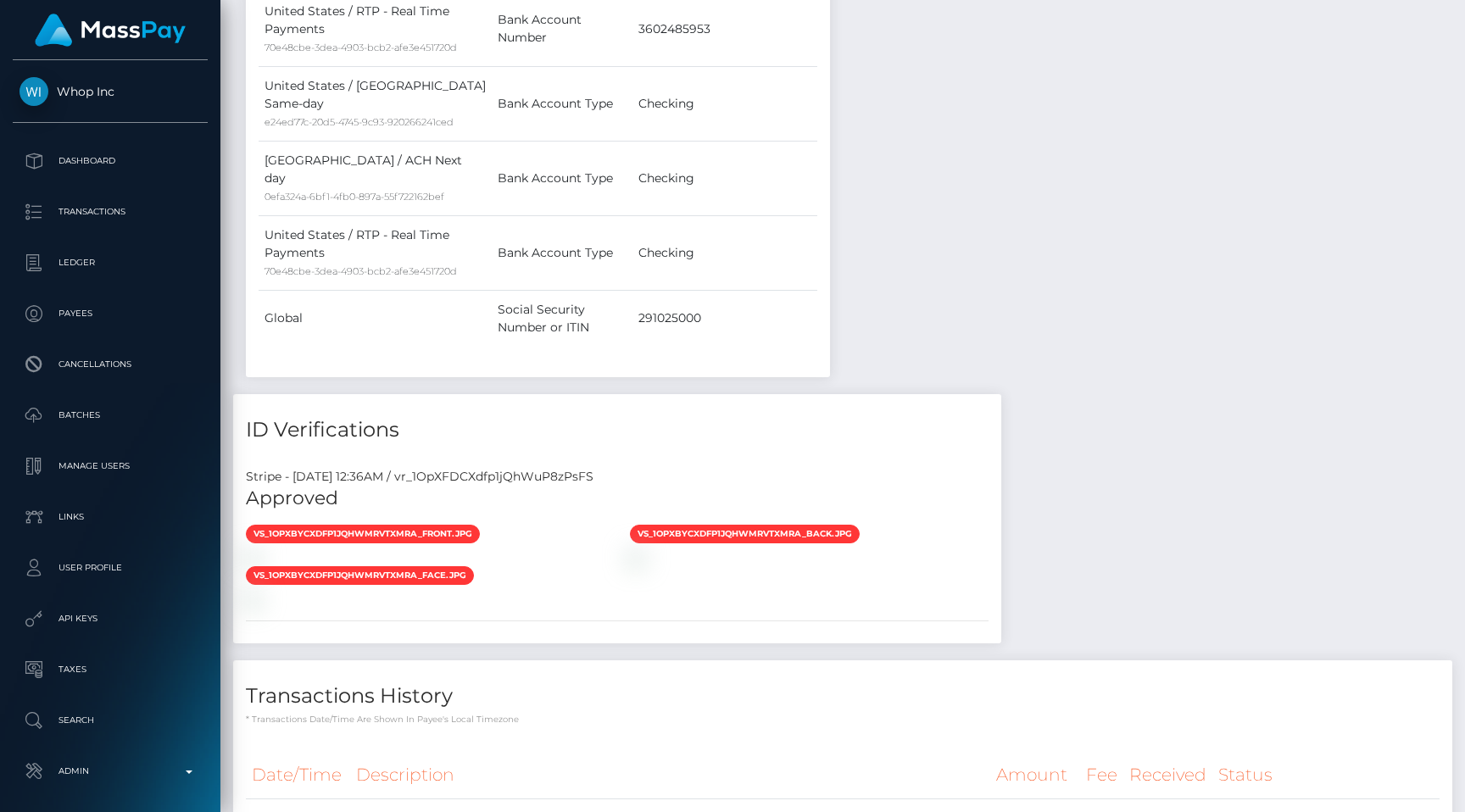
click at [547, 468] on div "Stripe - [DATE] 12:36AM / vr_1OpXFDCXdfp1jQhWuP8zPsFS" at bounding box center [616, 477] width 768 height 18
copy div "vr_1OpXFDCXdfp1jQhWuP8zPsFS"
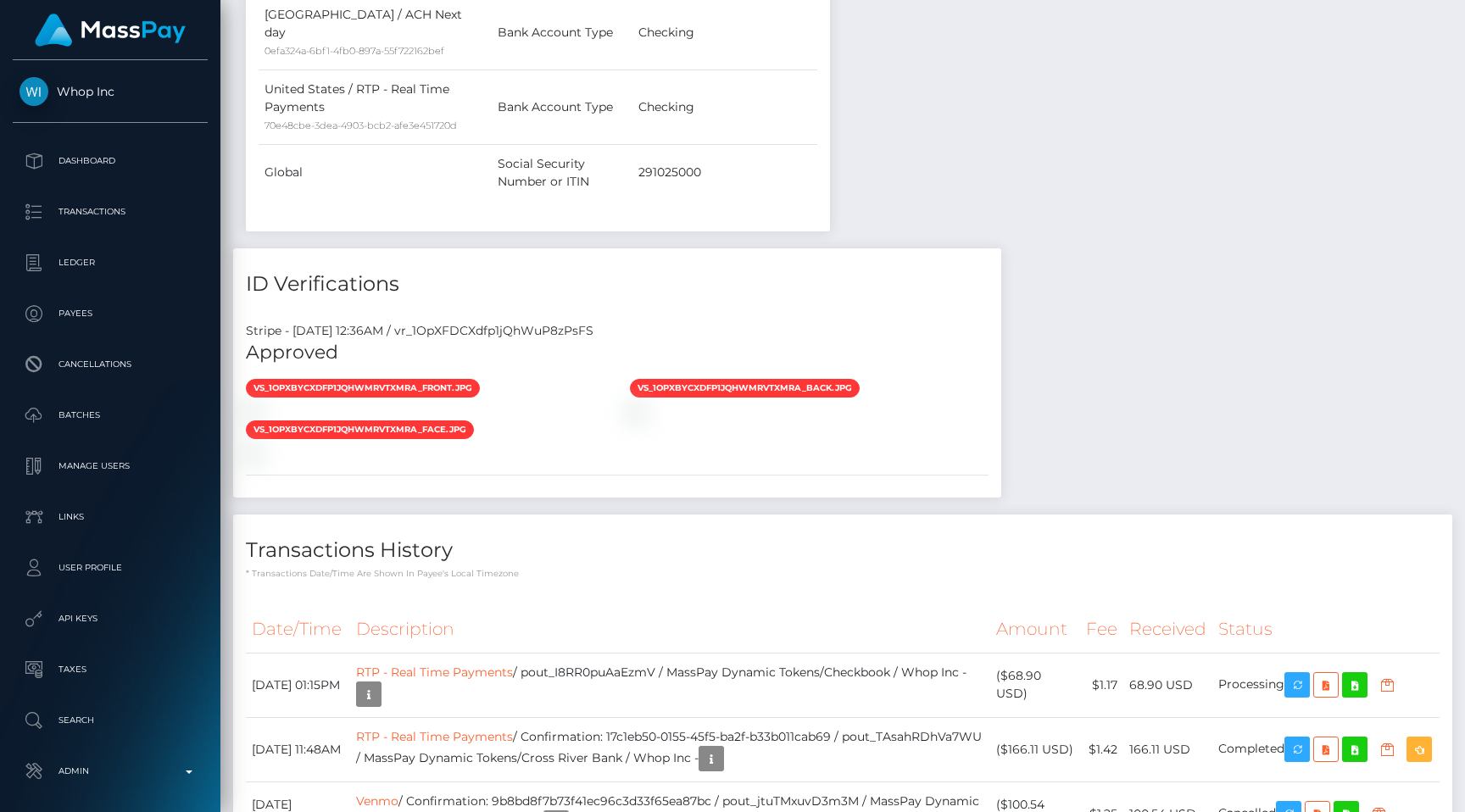
scroll to position [1262, 0]
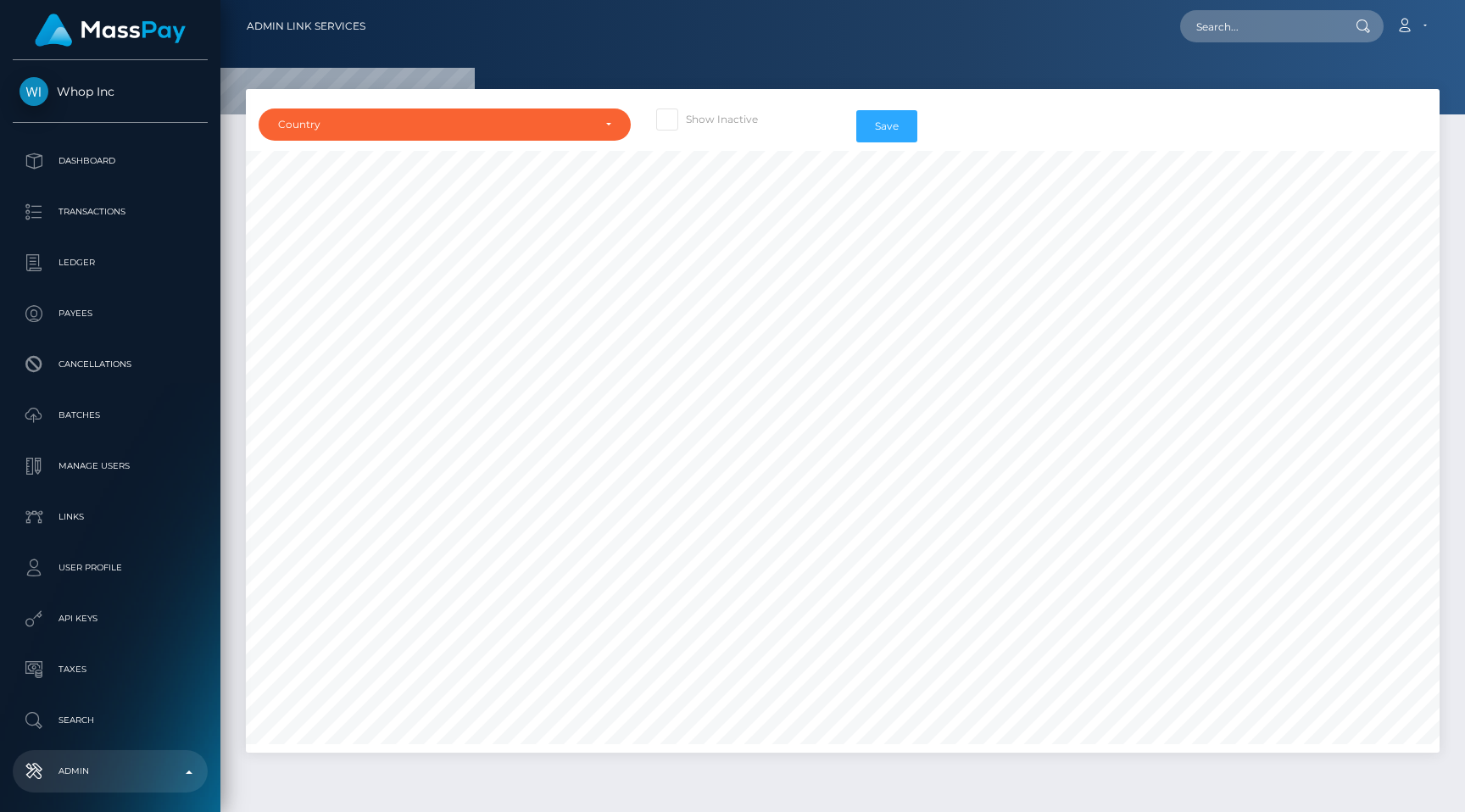
click at [686, 113] on span at bounding box center [686, 119] width 0 height 13
click at [686, 113] on input "Show Inactive" at bounding box center [691, 113] width 11 height 11
checkbox input "true"
click at [590, 120] on div "Country" at bounding box center [435, 125] width 314 height 14
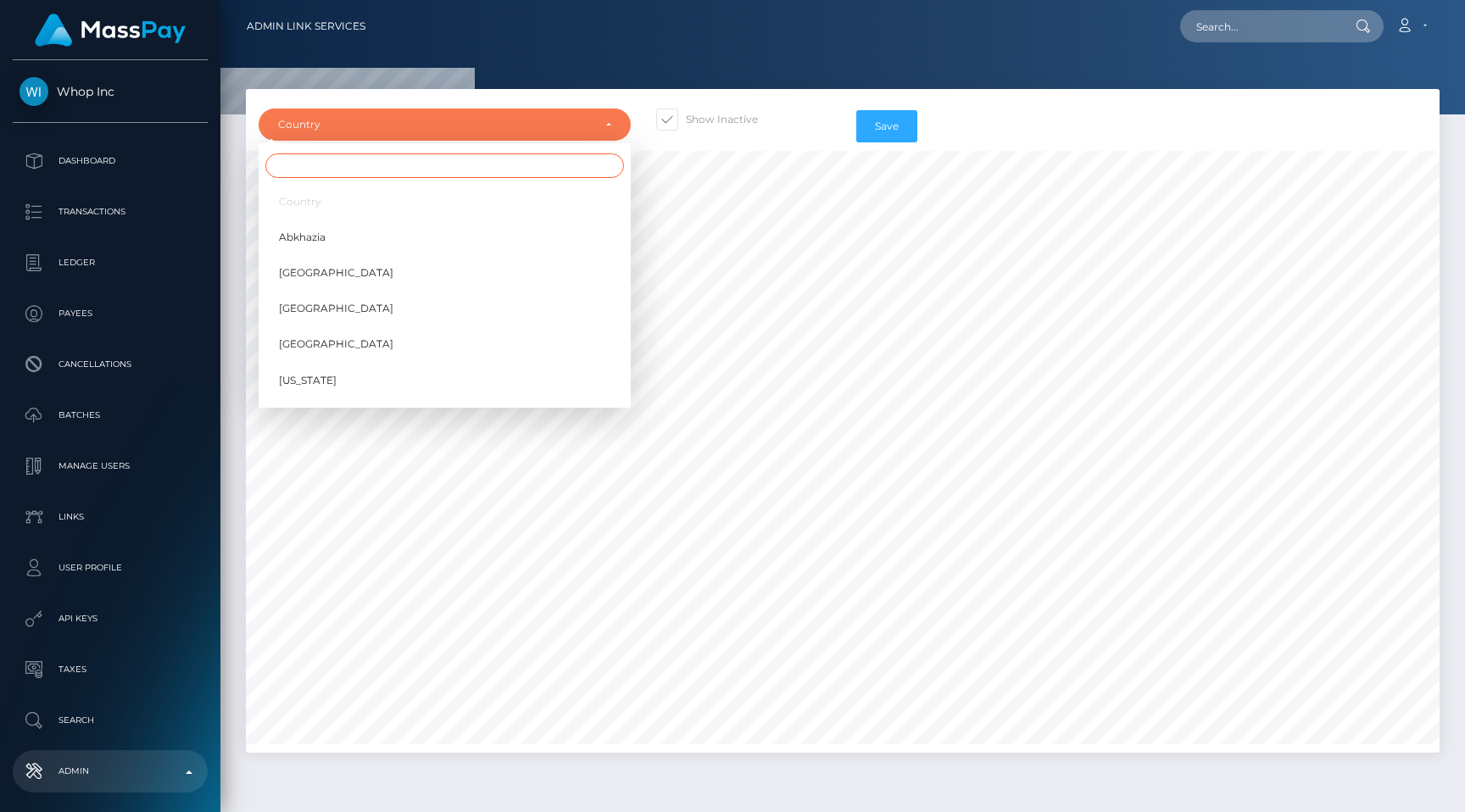
click at [563, 154] on input "Search" at bounding box center [444, 165] width 359 height 25
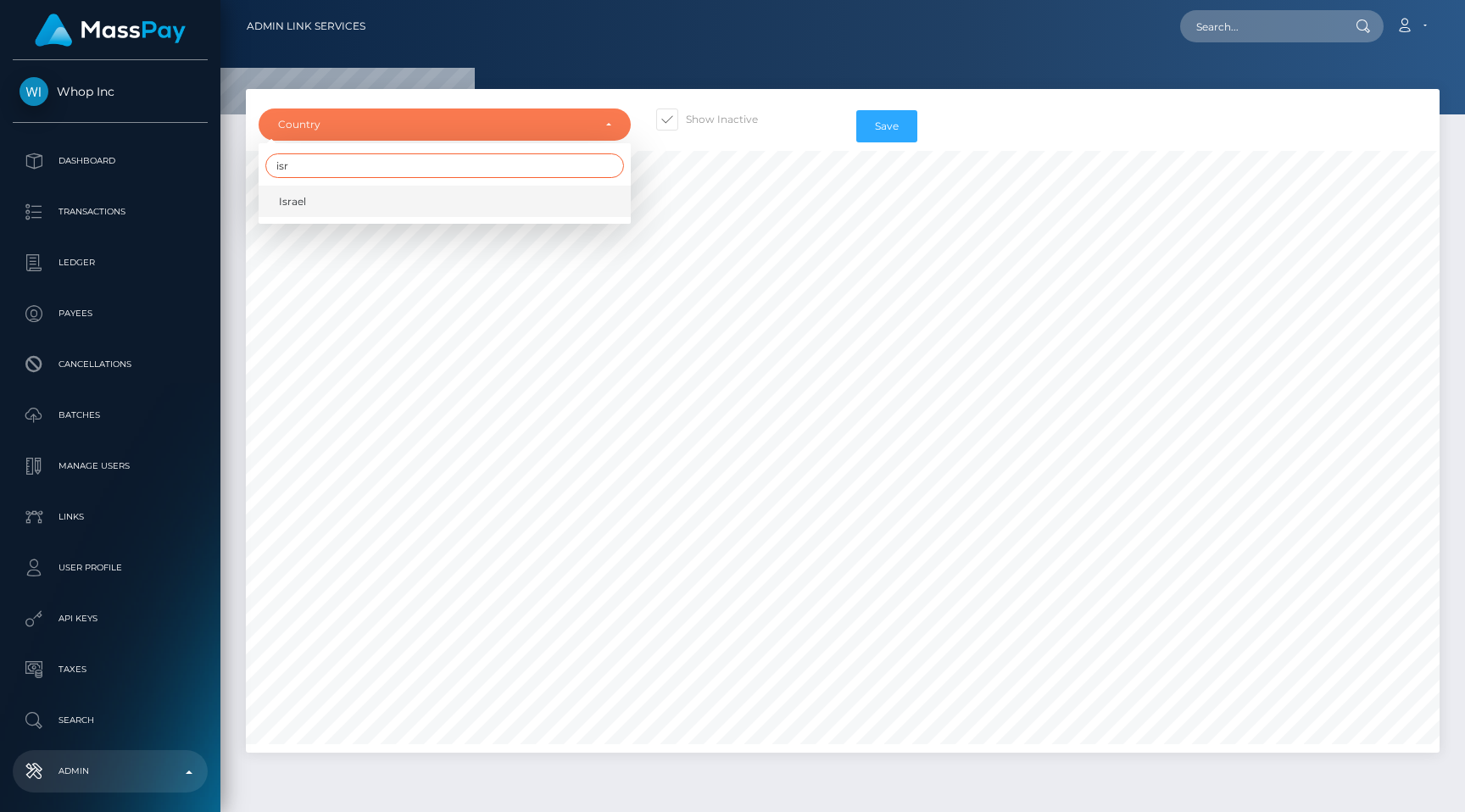
type input "isr"
click at [482, 206] on link "Israel" at bounding box center [444, 202] width 373 height 31
select select "IL"
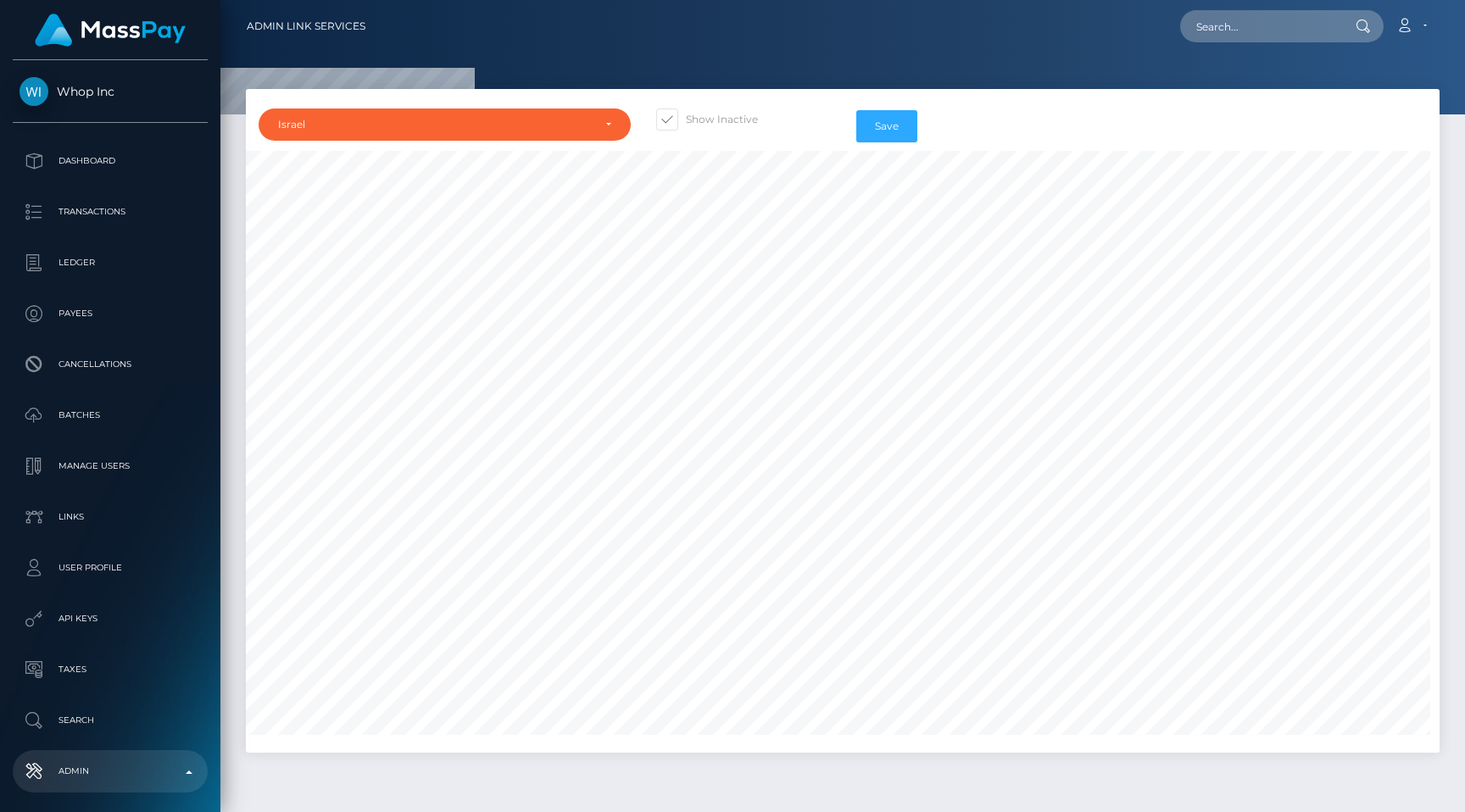
scroll to position [2116, 13]
click at [866, 128] on button "Save" at bounding box center [887, 126] width 61 height 32
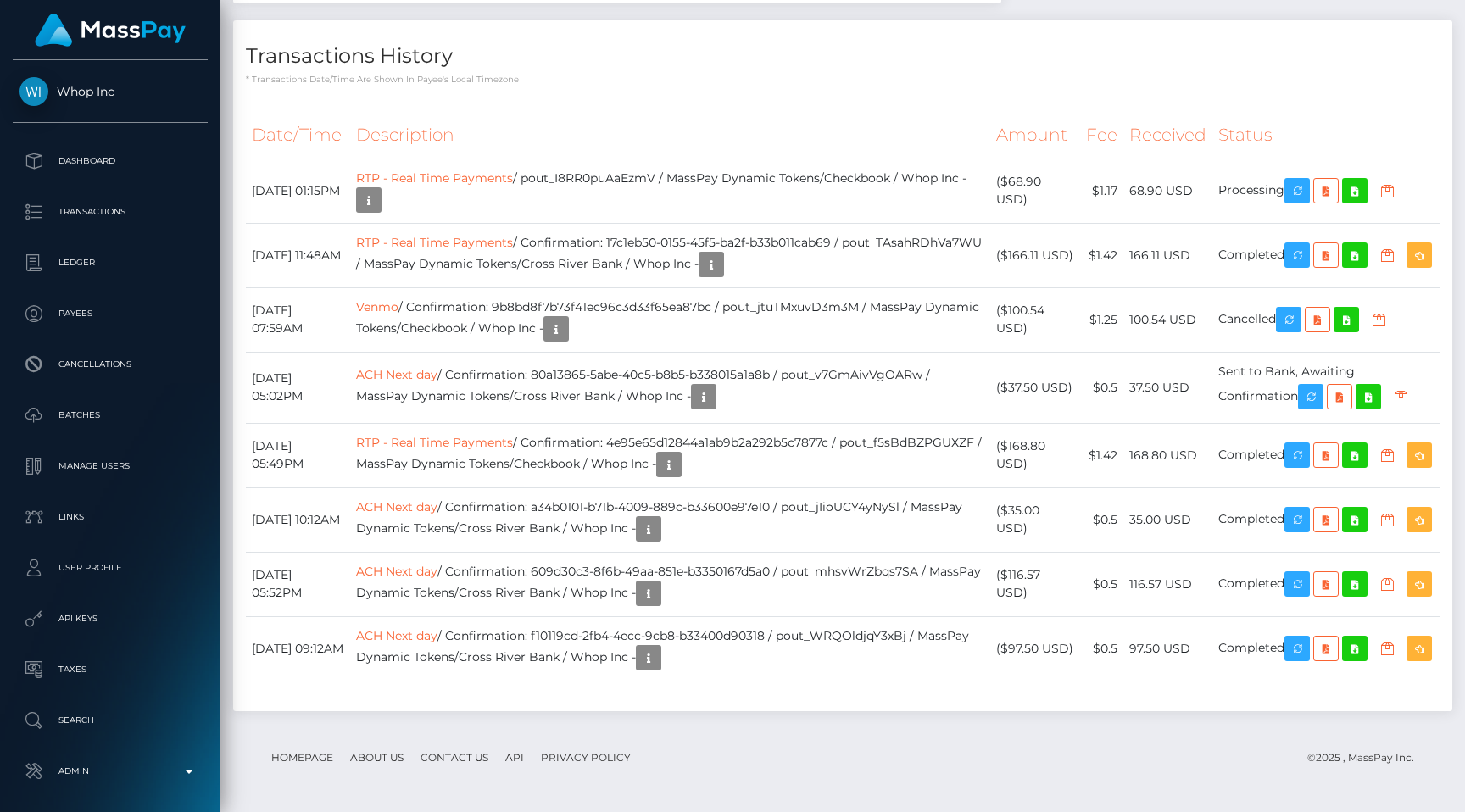
scroll to position [2116, 0]
click at [722, 275] on icon "button" at bounding box center [711, 265] width 21 height 22
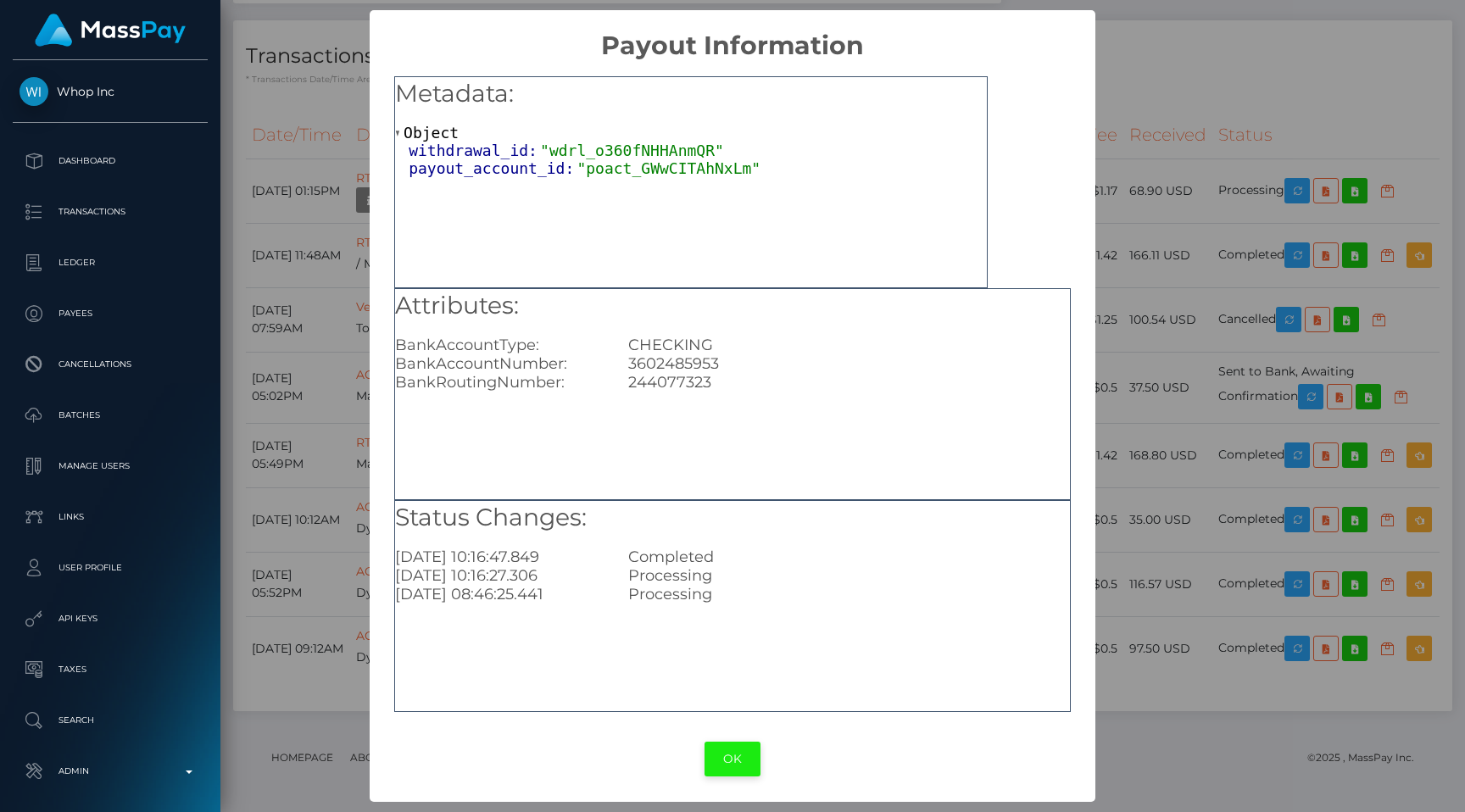
click at [737, 769] on button "OK" at bounding box center [732, 759] width 56 height 34
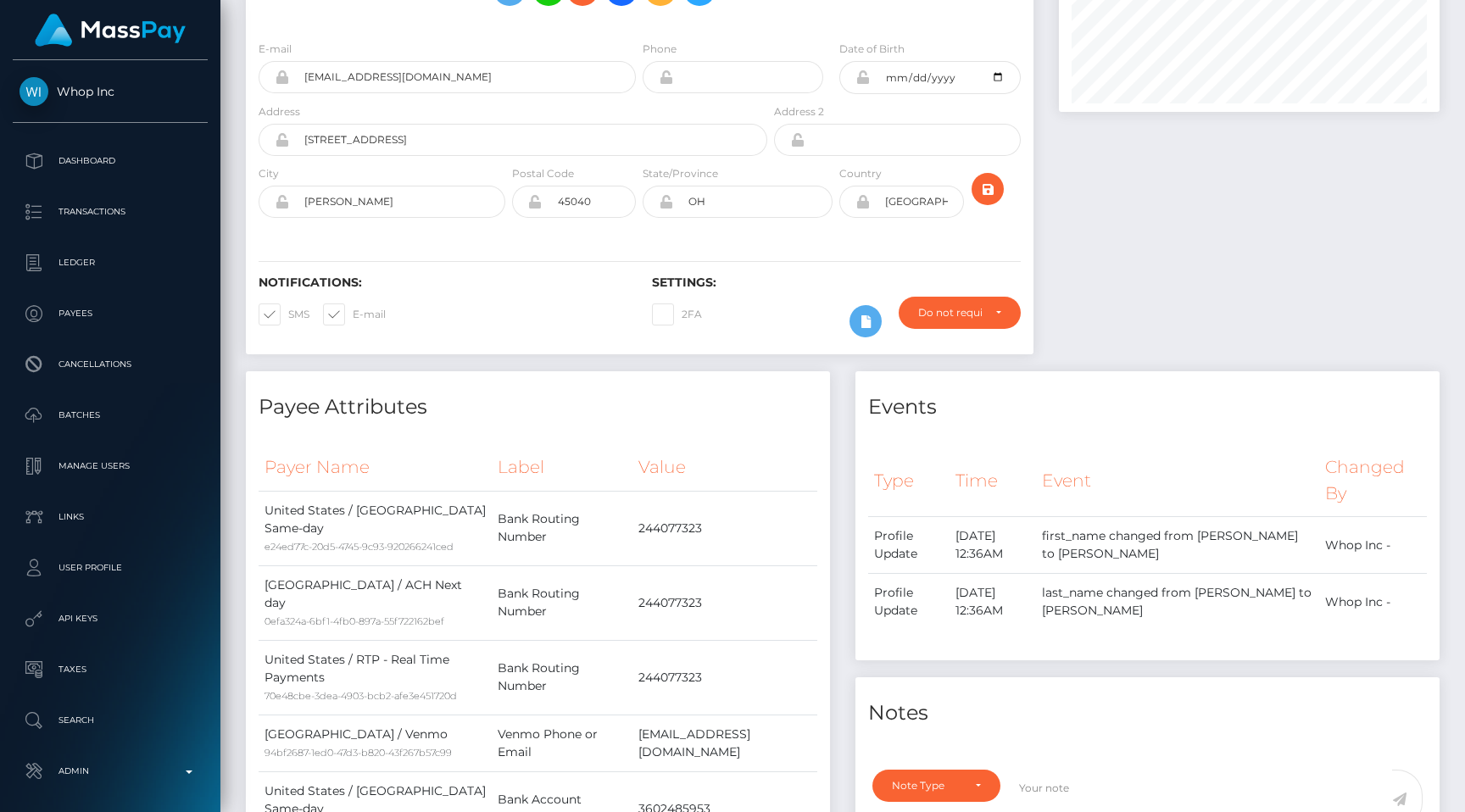
scroll to position [0, 0]
